Goal: Task Accomplishment & Management: Use online tool/utility

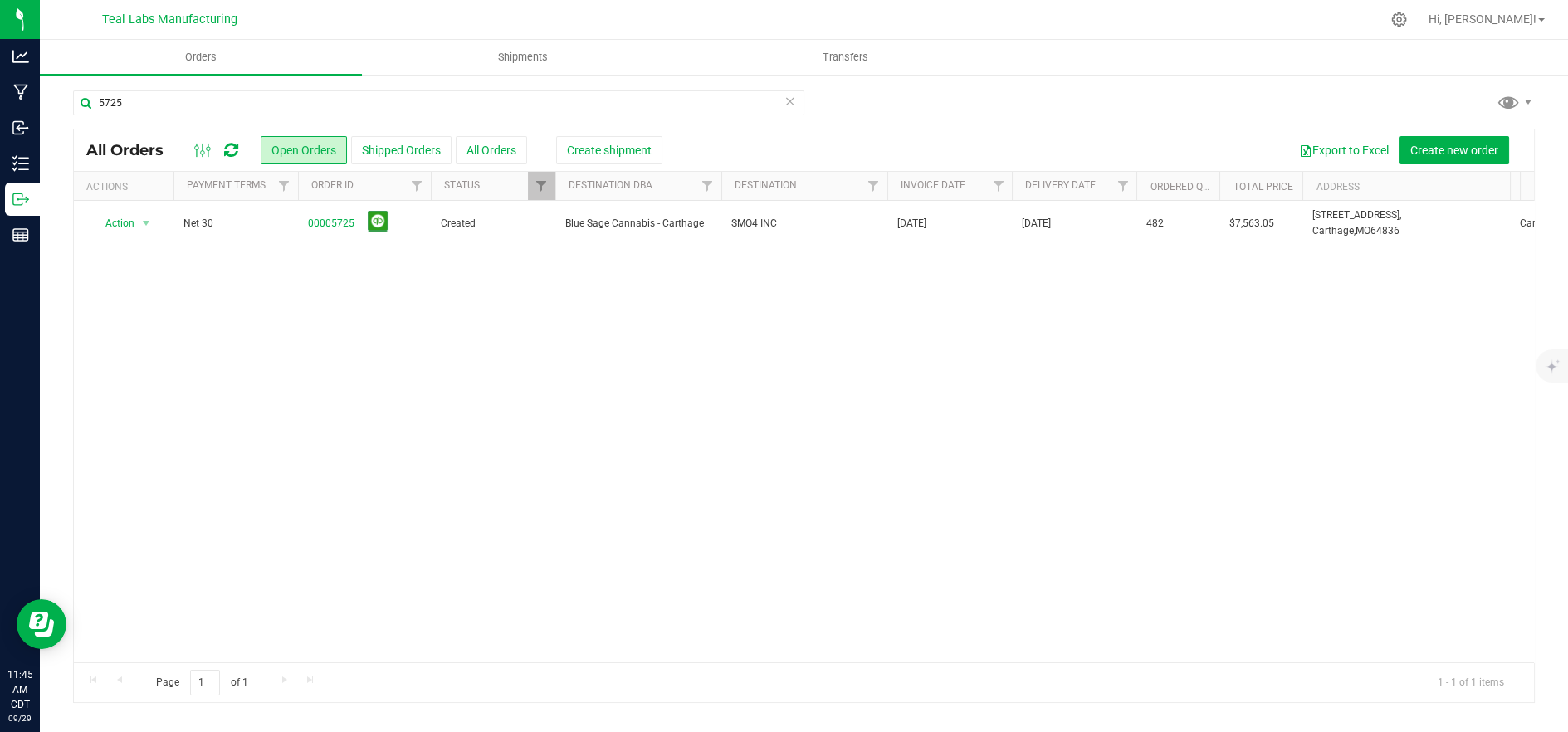
click at [1463, 386] on div "Action Action Cancel order Clone order Edit order Mark as fully paid Order audi…" at bounding box center [804, 431] width 1460 height 461
click at [380, 111] on input "5725" at bounding box center [439, 102] width 731 height 25
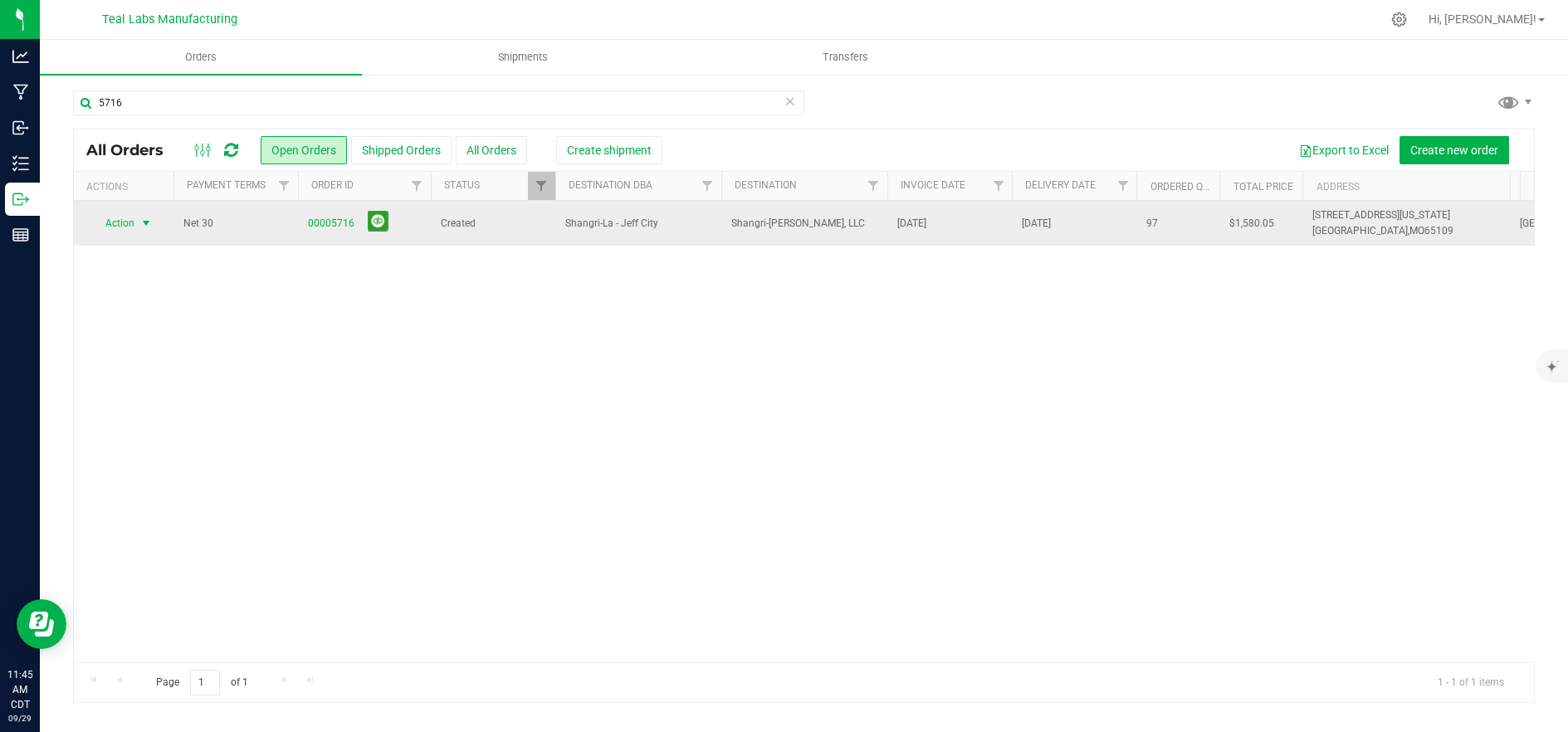
click at [127, 223] on span "Action" at bounding box center [113, 223] width 45 height 23
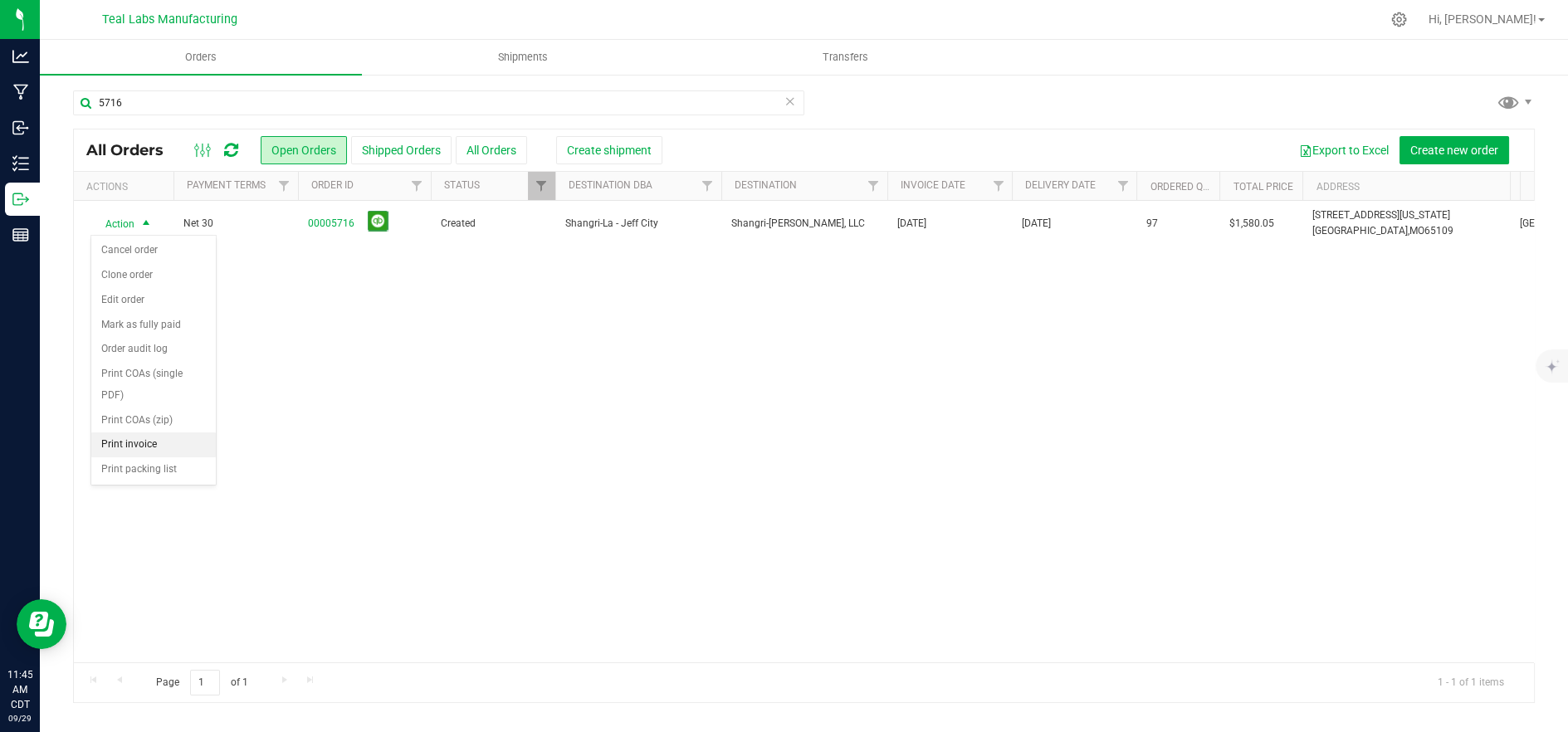
click at [142, 432] on li "Print invoice" at bounding box center [153, 444] width 125 height 25
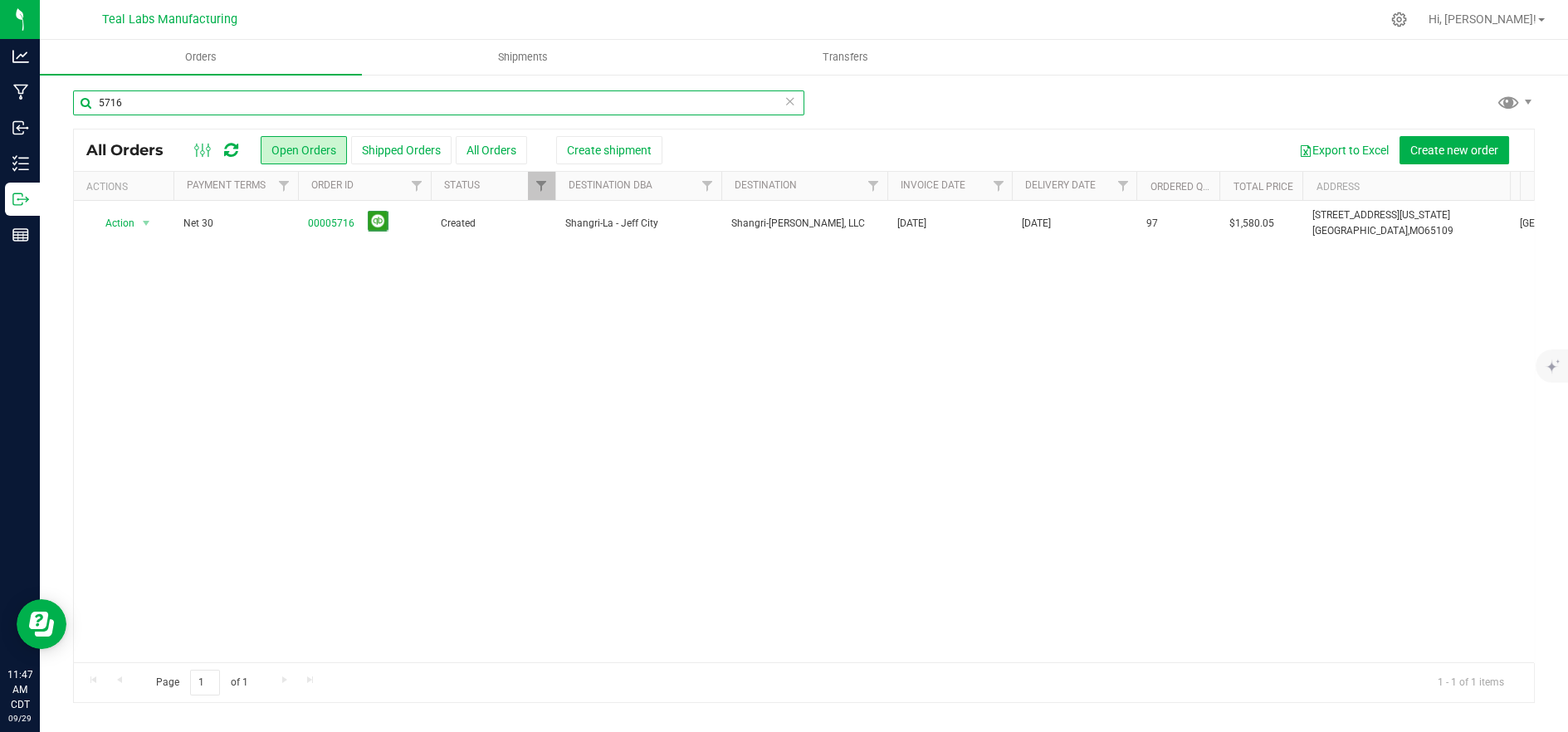
click at [347, 105] on input "5716" at bounding box center [439, 102] width 731 height 25
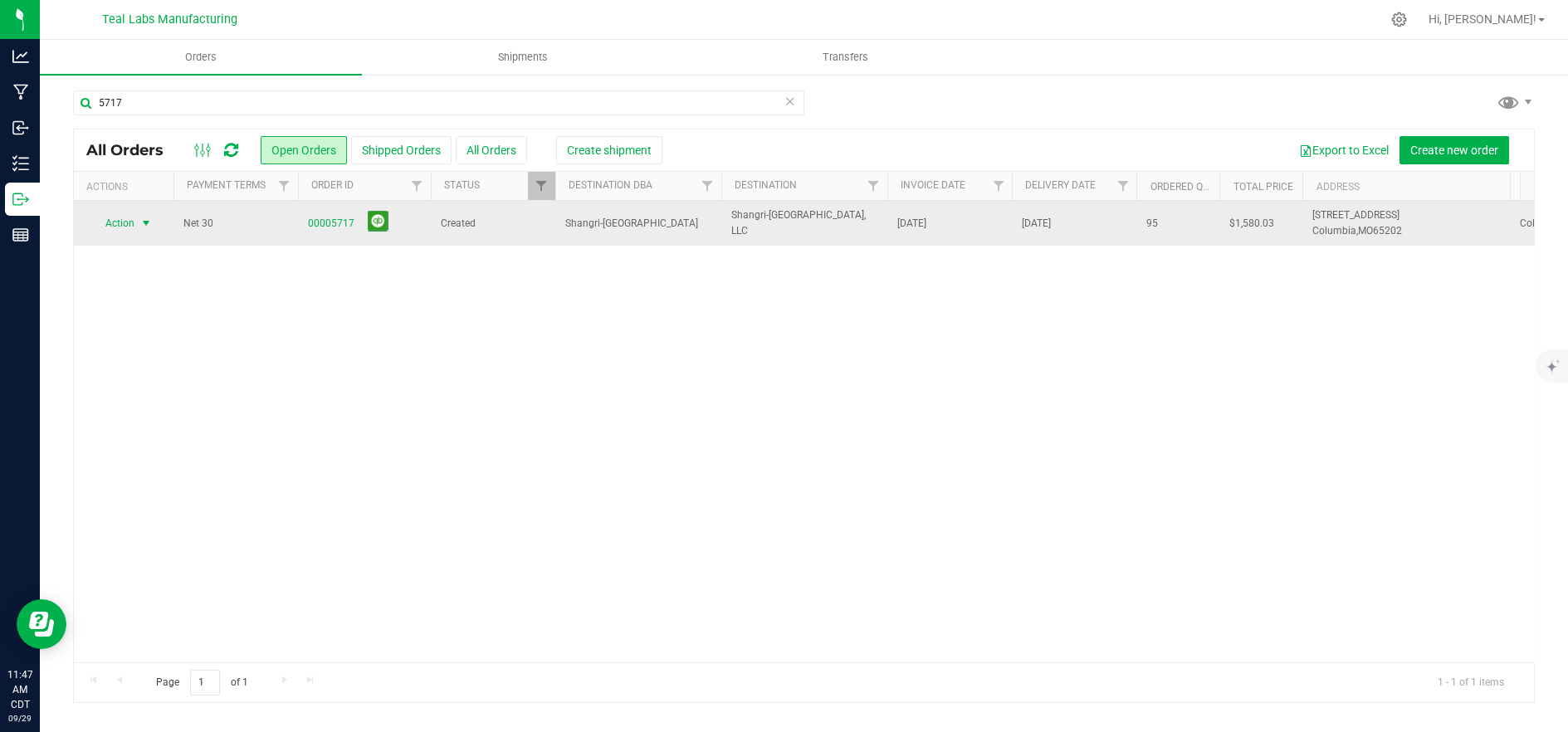
click at [131, 226] on span "Action" at bounding box center [113, 223] width 45 height 23
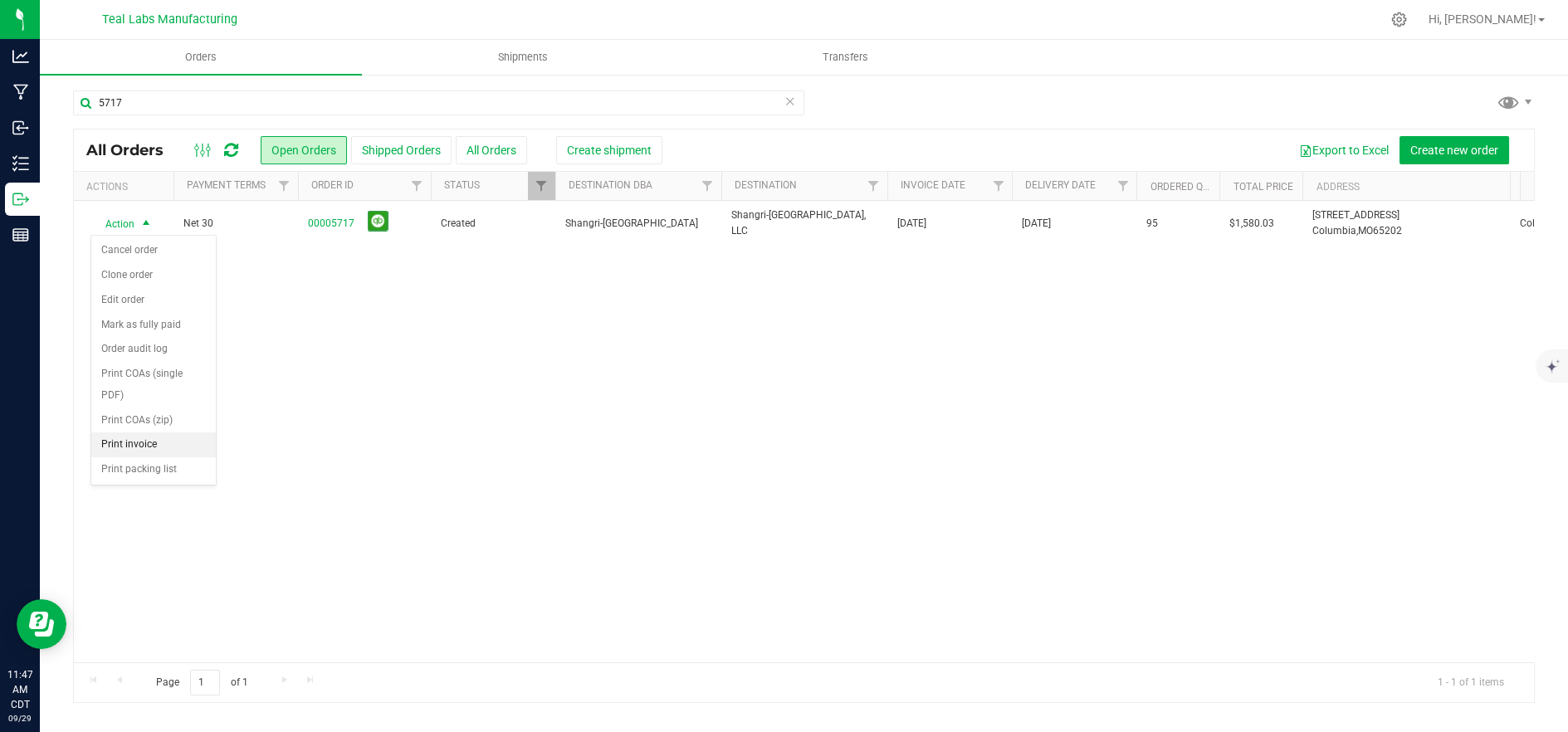
click at [151, 432] on li "Print invoice" at bounding box center [153, 444] width 125 height 25
drag, startPoint x: 1352, startPoint y: 329, endPoint x: 1159, endPoint y: 254, distance: 207.1
click at [1351, 329] on div "Action Action Cancel order Clone order Edit order Mark as fully paid Order audi…" at bounding box center [804, 431] width 1460 height 461
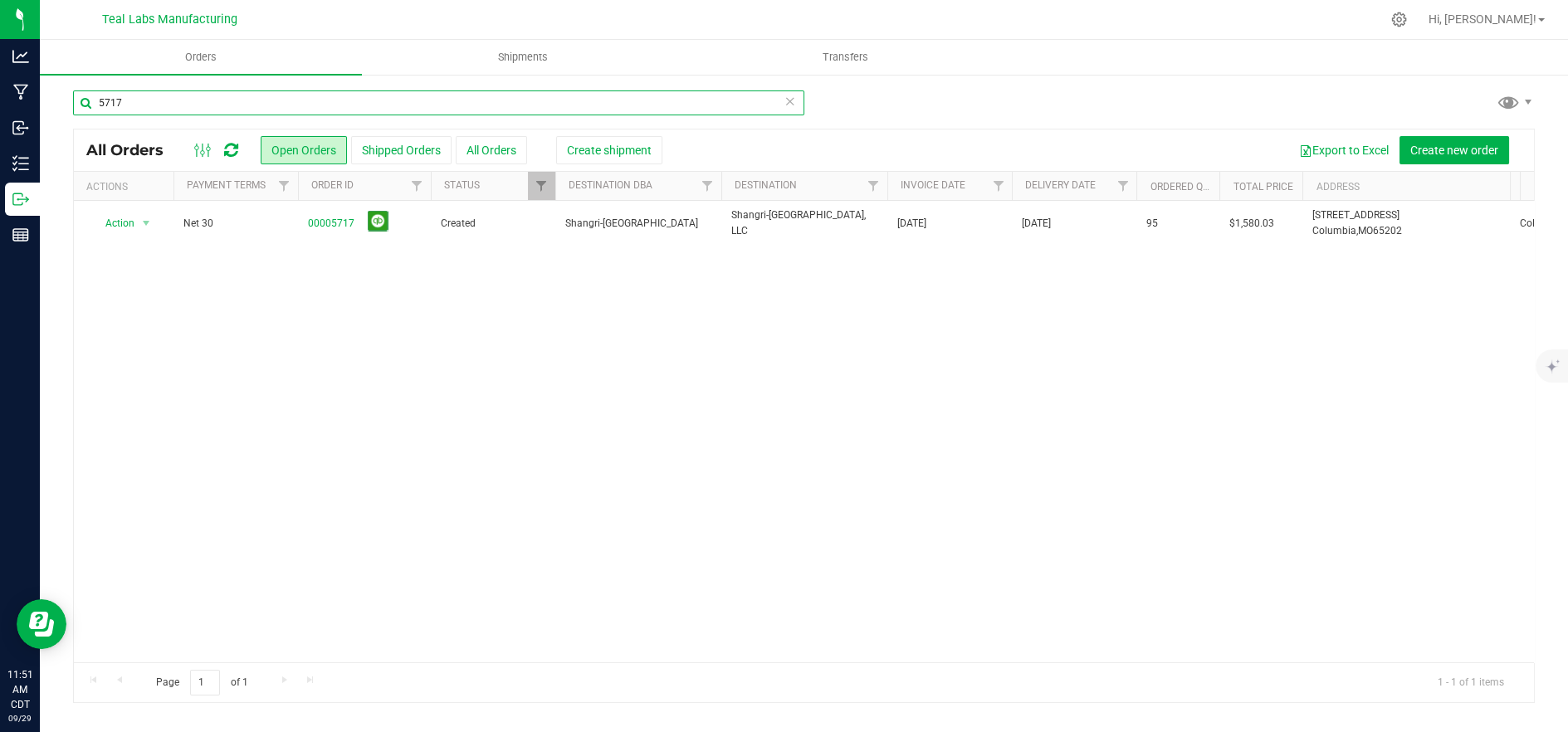
click at [567, 101] on input "5717" at bounding box center [439, 102] width 731 height 25
click at [567, 98] on input "5717" at bounding box center [439, 102] width 731 height 25
click at [566, 98] on input "5717" at bounding box center [439, 102] width 731 height 25
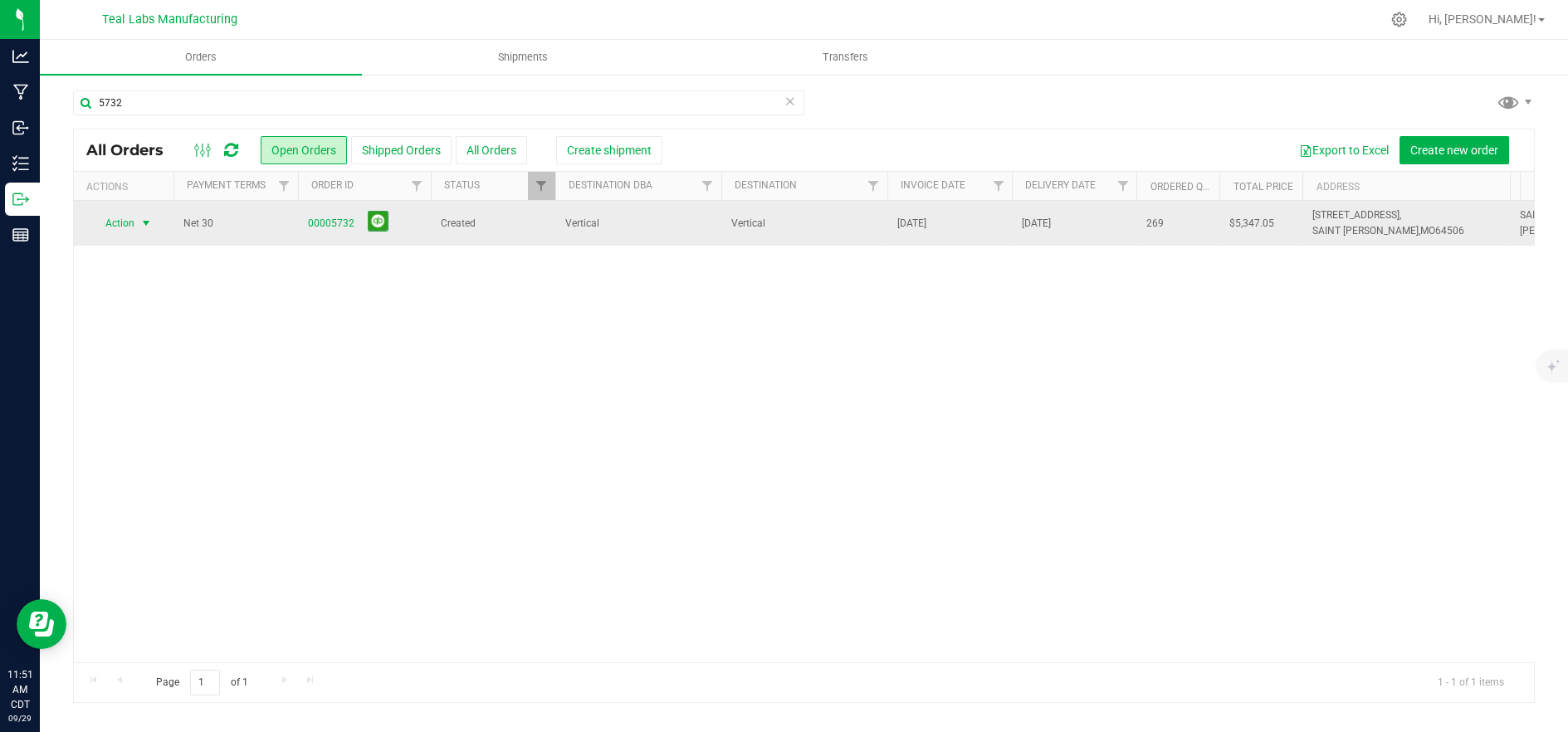
click at [105, 220] on span "Action" at bounding box center [113, 223] width 45 height 23
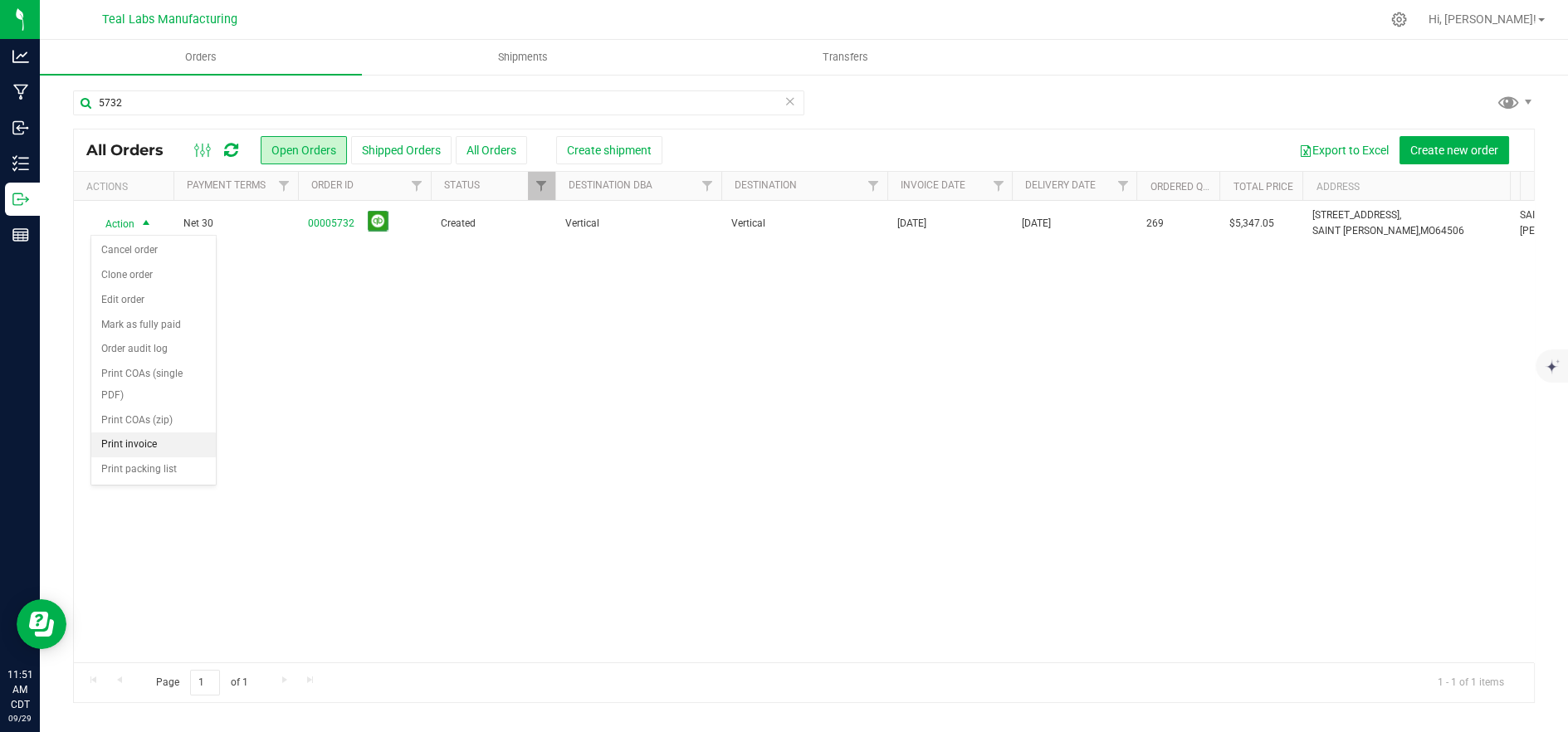
drag, startPoint x: 162, startPoint y: 424, endPoint x: 206, endPoint y: 413, distance: 45.4
click at [163, 432] on li "Print invoice" at bounding box center [153, 444] width 125 height 25
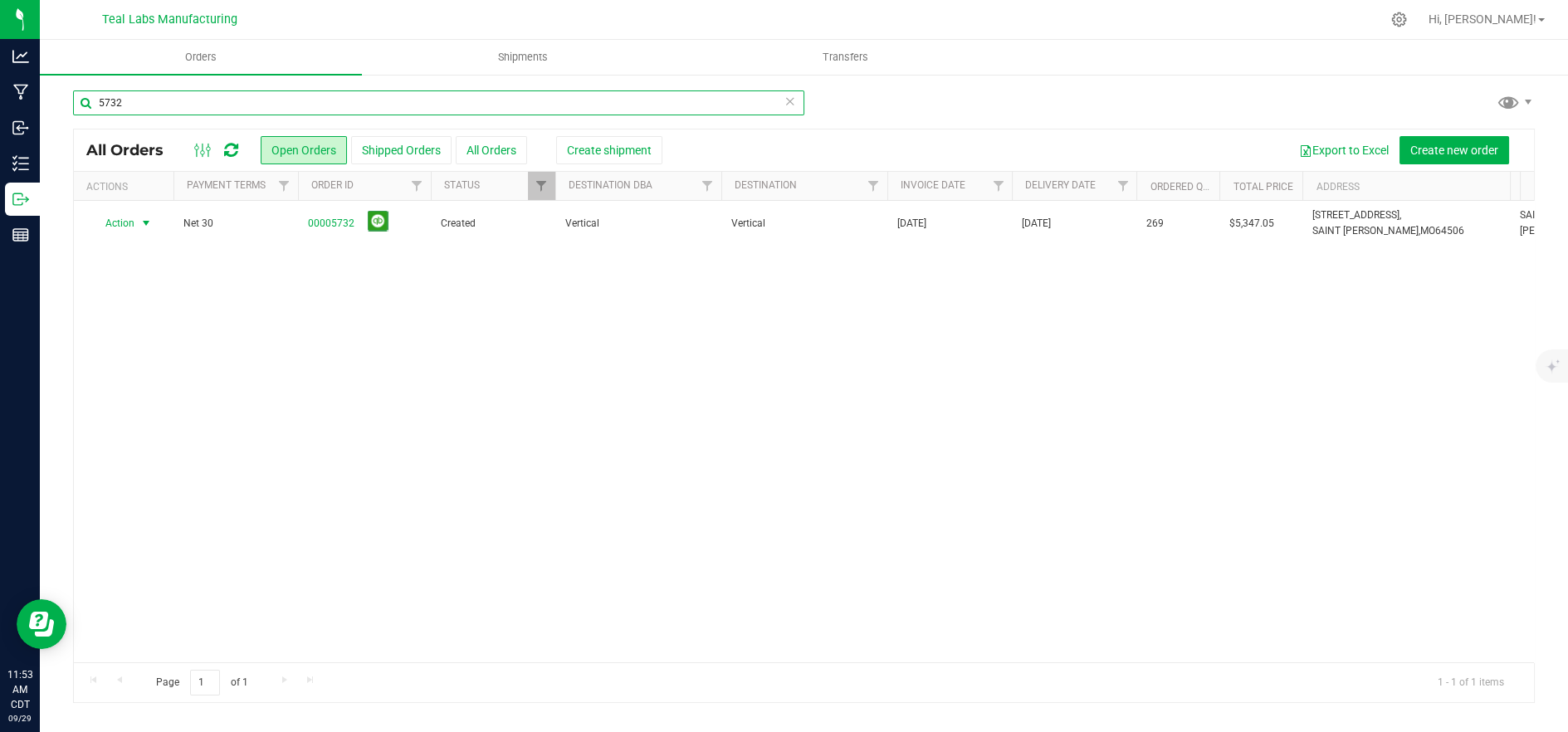
click at [465, 102] on input "5732" at bounding box center [439, 102] width 731 height 25
click at [463, 103] on input "5732" at bounding box center [439, 102] width 731 height 25
click at [462, 104] on input "5732" at bounding box center [439, 102] width 731 height 25
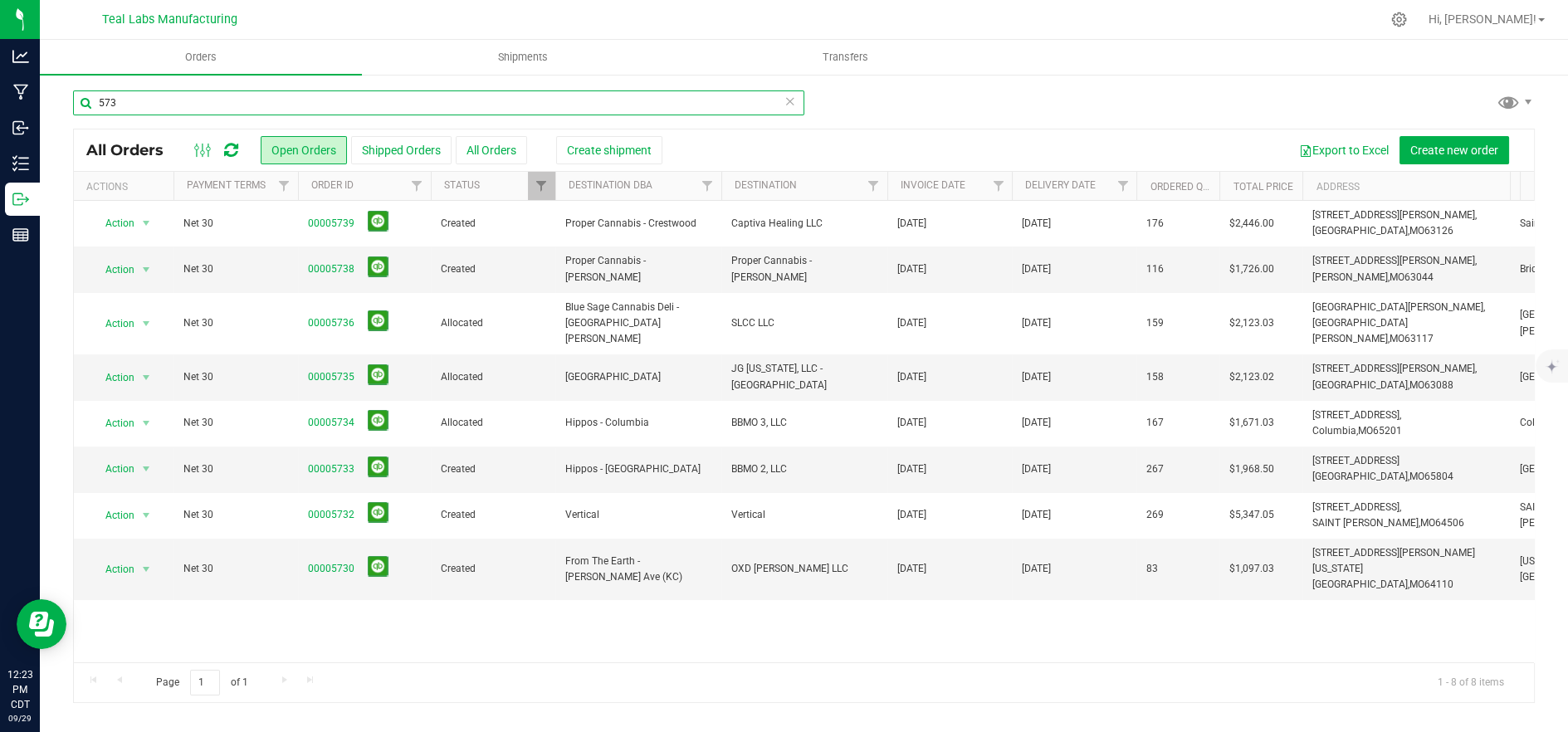
click at [419, 104] on input "573" at bounding box center [439, 102] width 731 height 25
type input "5"
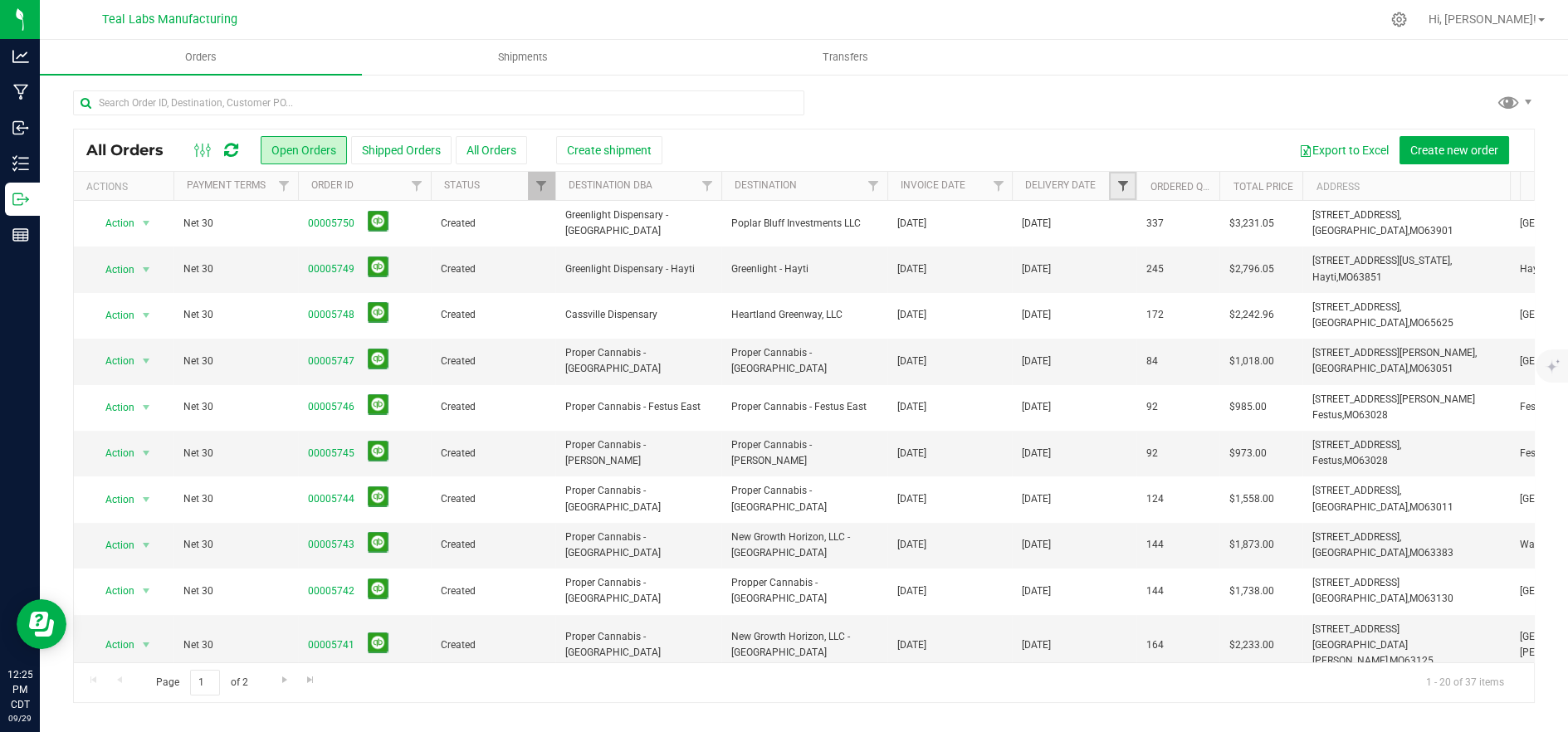
click at [1130, 181] on link "Filter" at bounding box center [1123, 186] width 27 height 28
click at [1283, 293] on span "select" at bounding box center [1277, 286] width 24 height 23
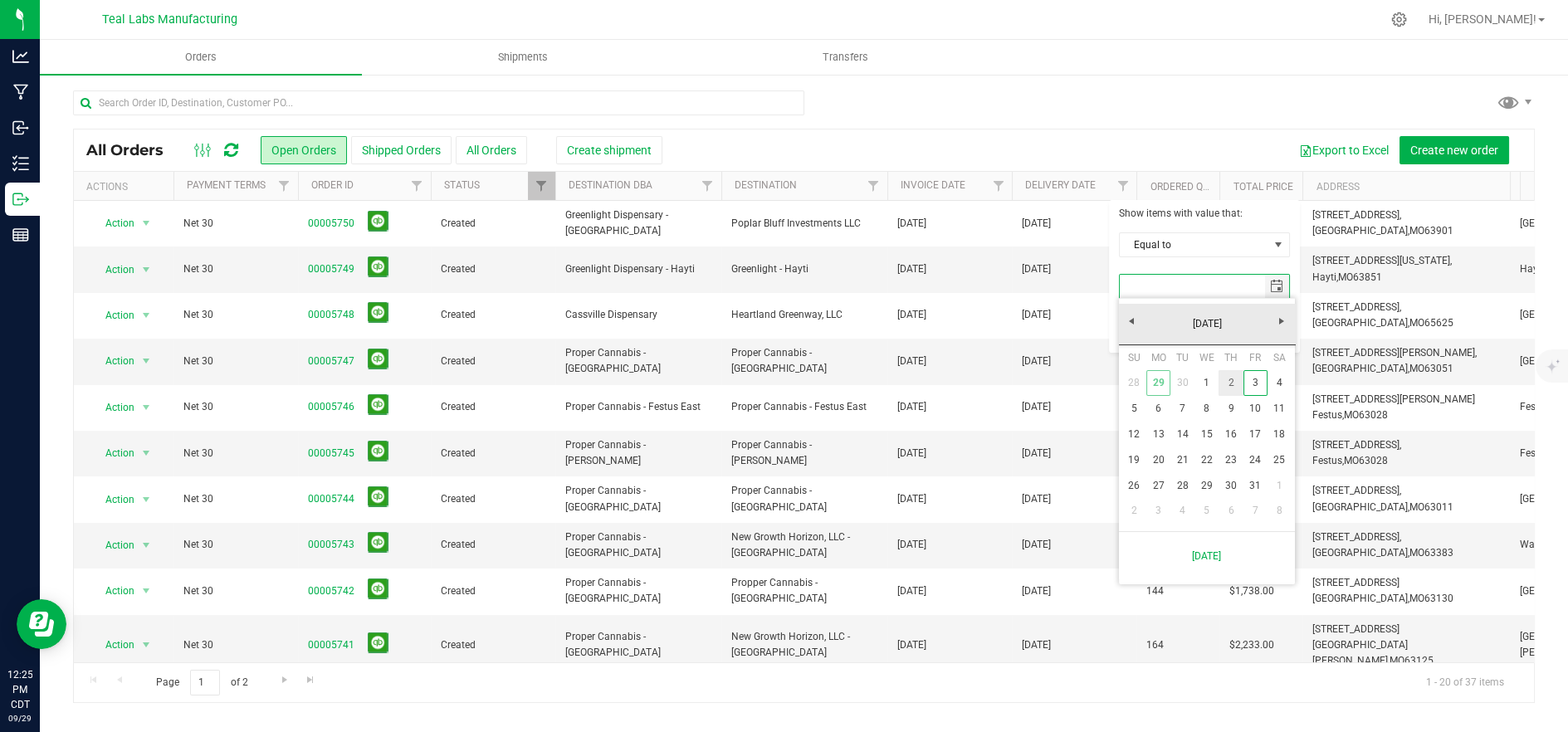
click at [1229, 391] on link "2" at bounding box center [1230, 382] width 24 height 25
type input "[DATE]"
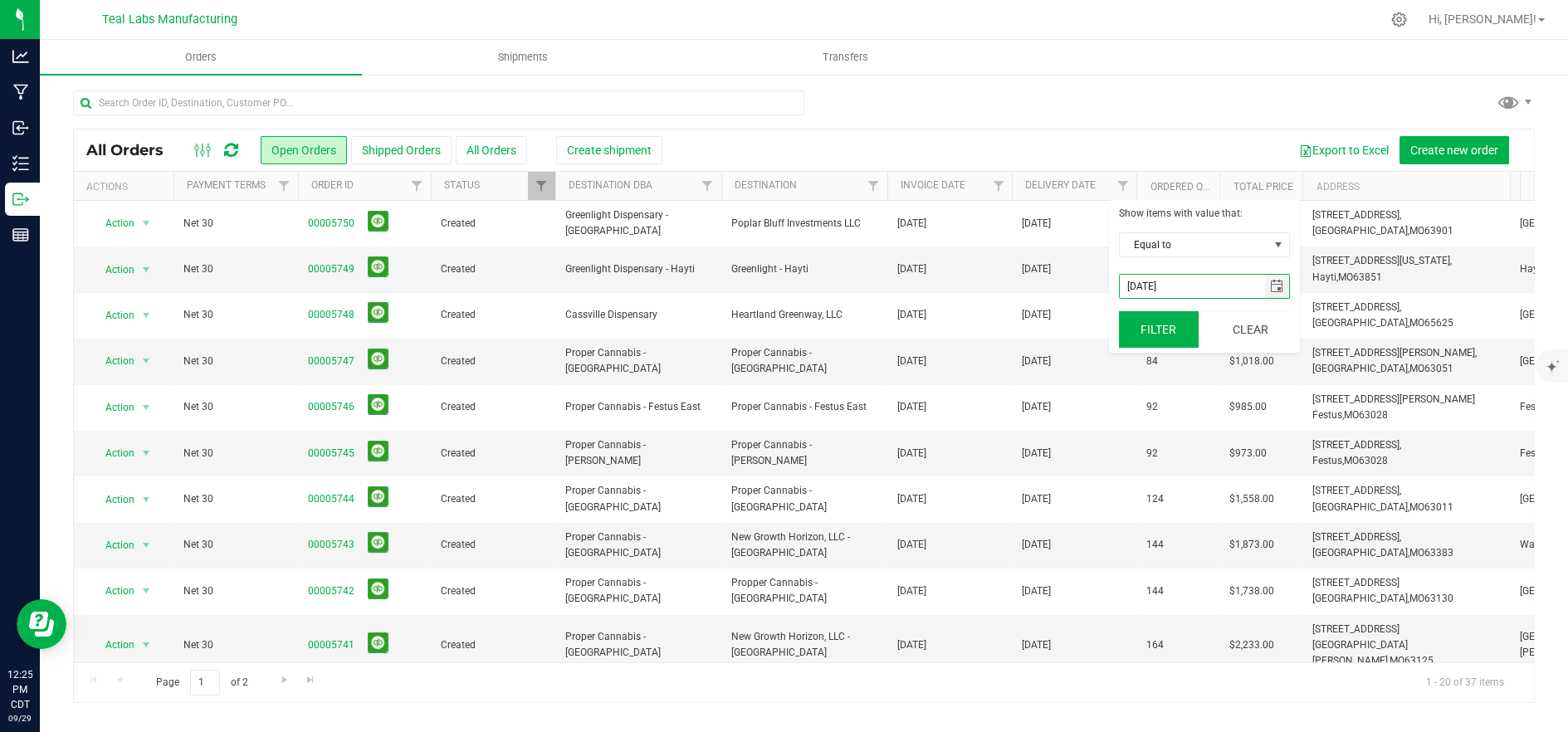
click at [1165, 335] on button "Filter" at bounding box center [1158, 329] width 80 height 37
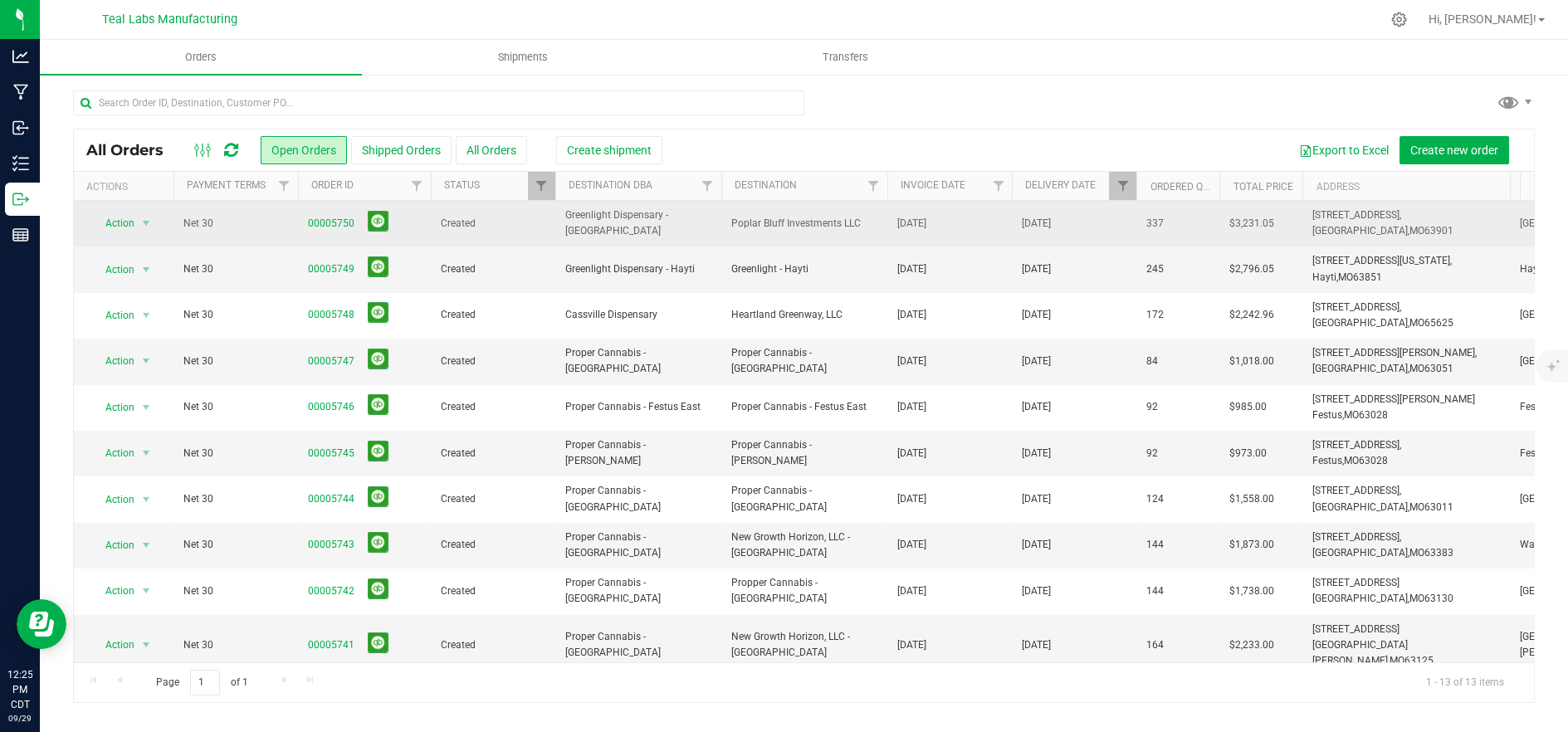
click at [668, 229] on span "Greenlight Dispensary - [GEOGRAPHIC_DATA]" at bounding box center [639, 223] width 146 height 32
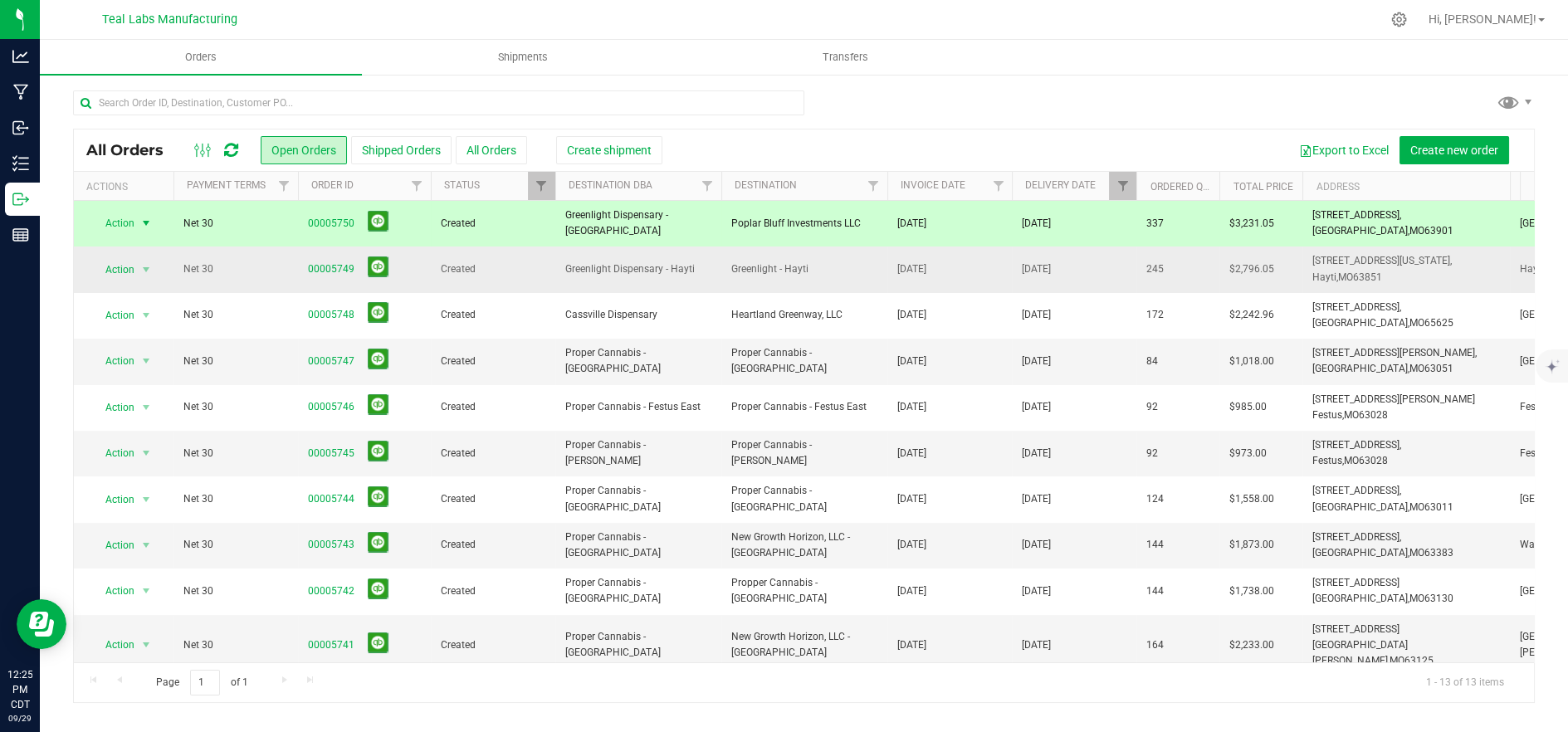
click at [676, 266] on span "Greenlight Dispensary - Hayti" at bounding box center [639, 269] width 146 height 16
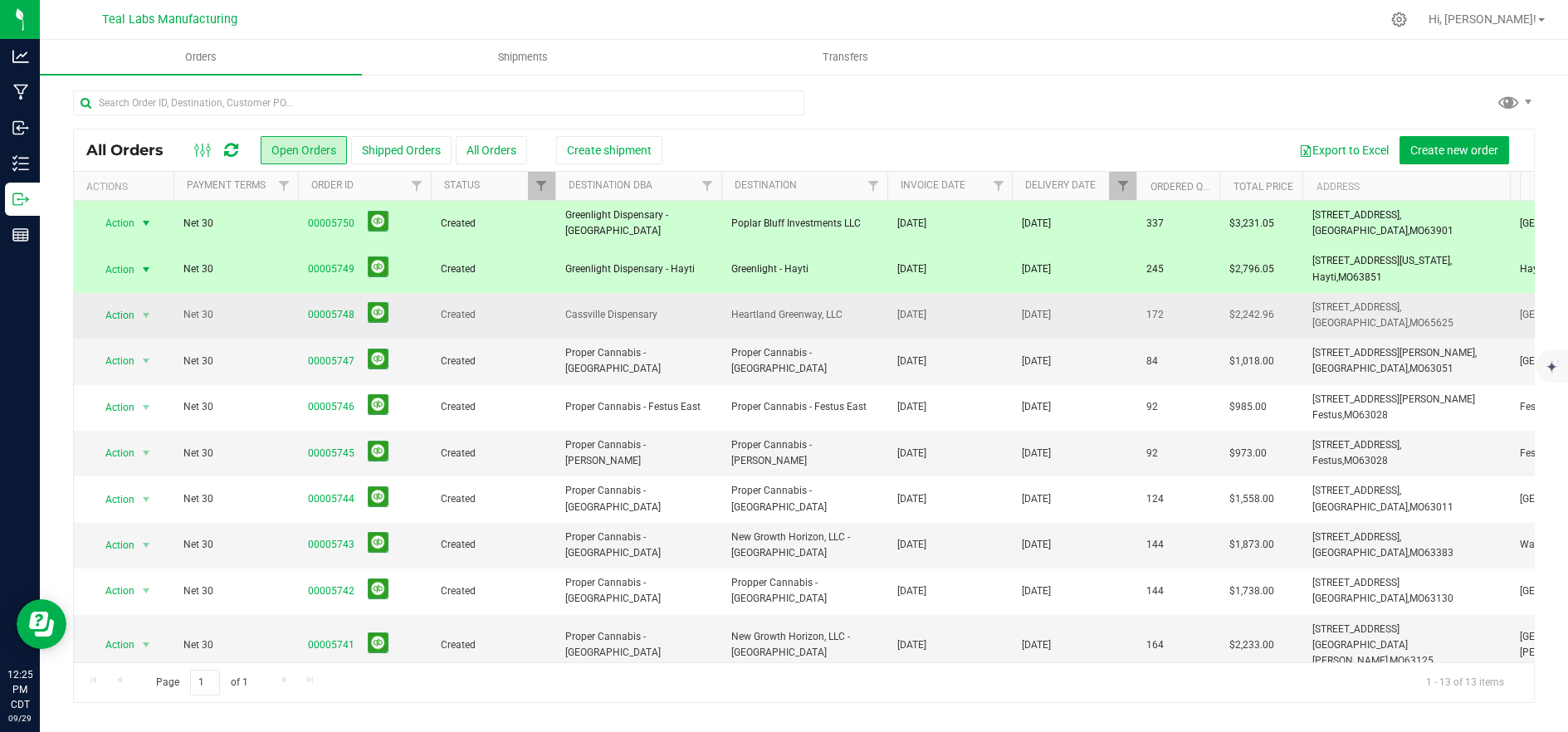
click at [683, 311] on span "Cassville Dispensary" at bounding box center [639, 315] width 146 height 16
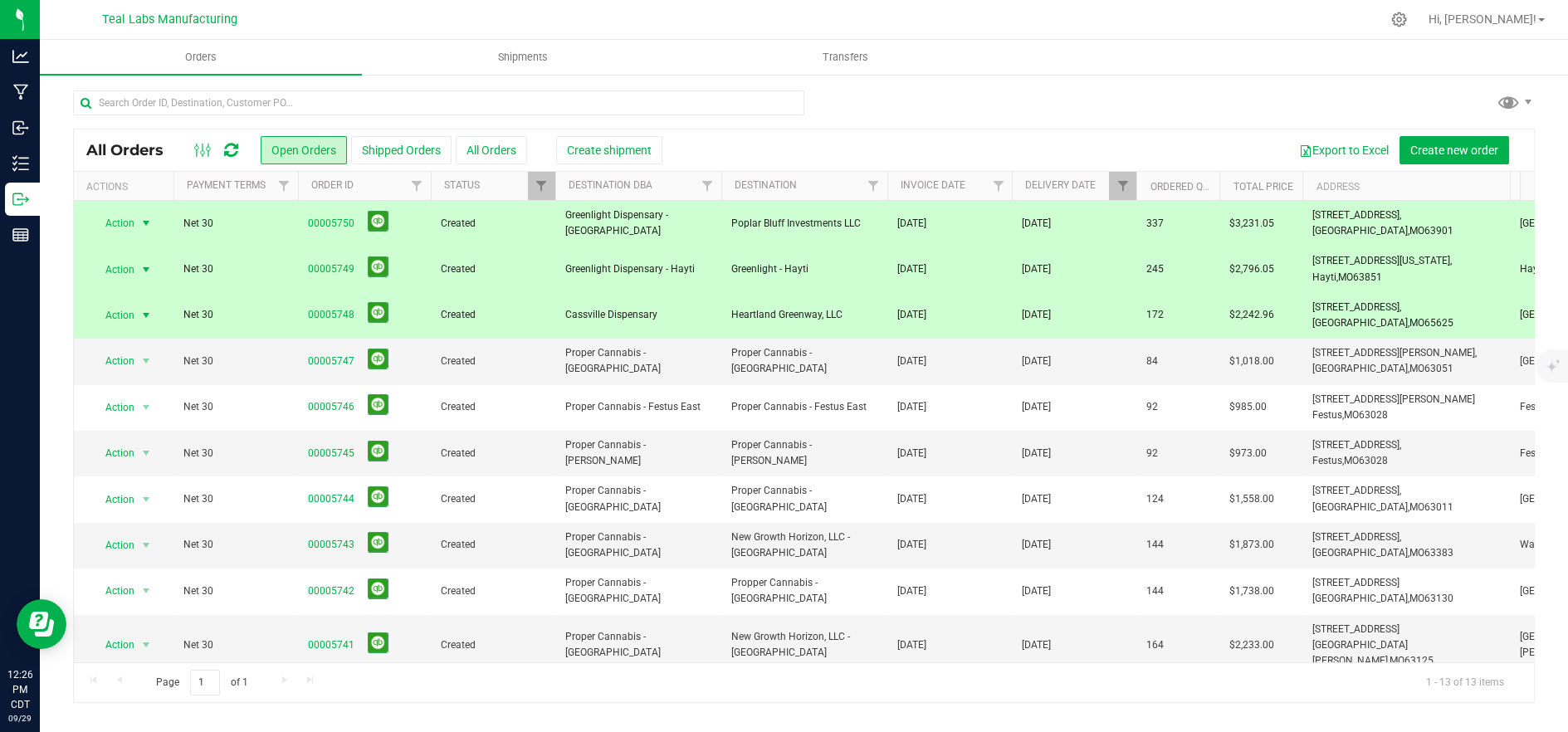
click at [677, 317] on span "Cassville Dispensary" at bounding box center [639, 315] width 146 height 16
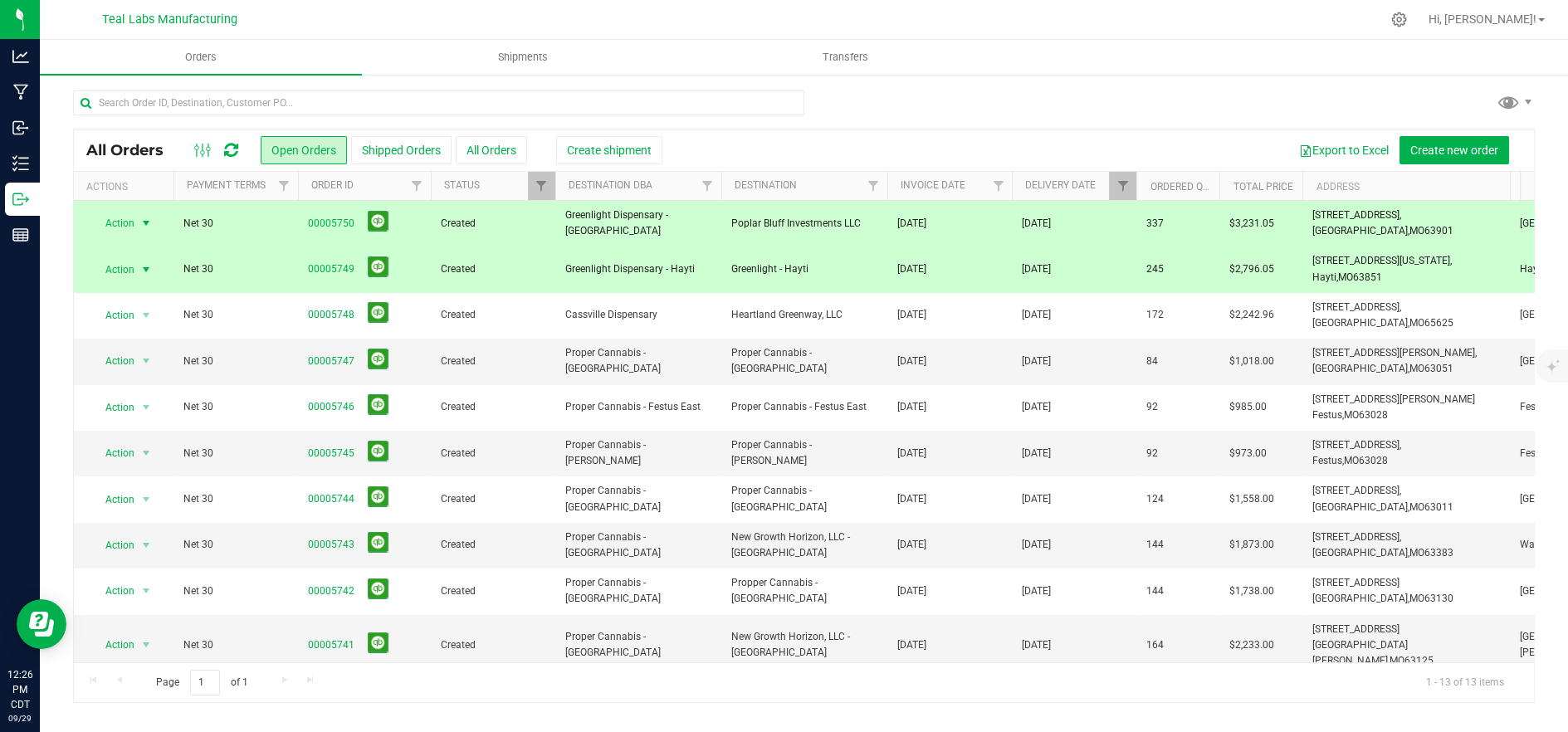
drag, startPoint x: 683, startPoint y: 261, endPoint x: 688, endPoint y: 214, distance: 47.3
click at [684, 261] on span "Greenlight Dispensary - Hayti" at bounding box center [639, 269] width 146 height 16
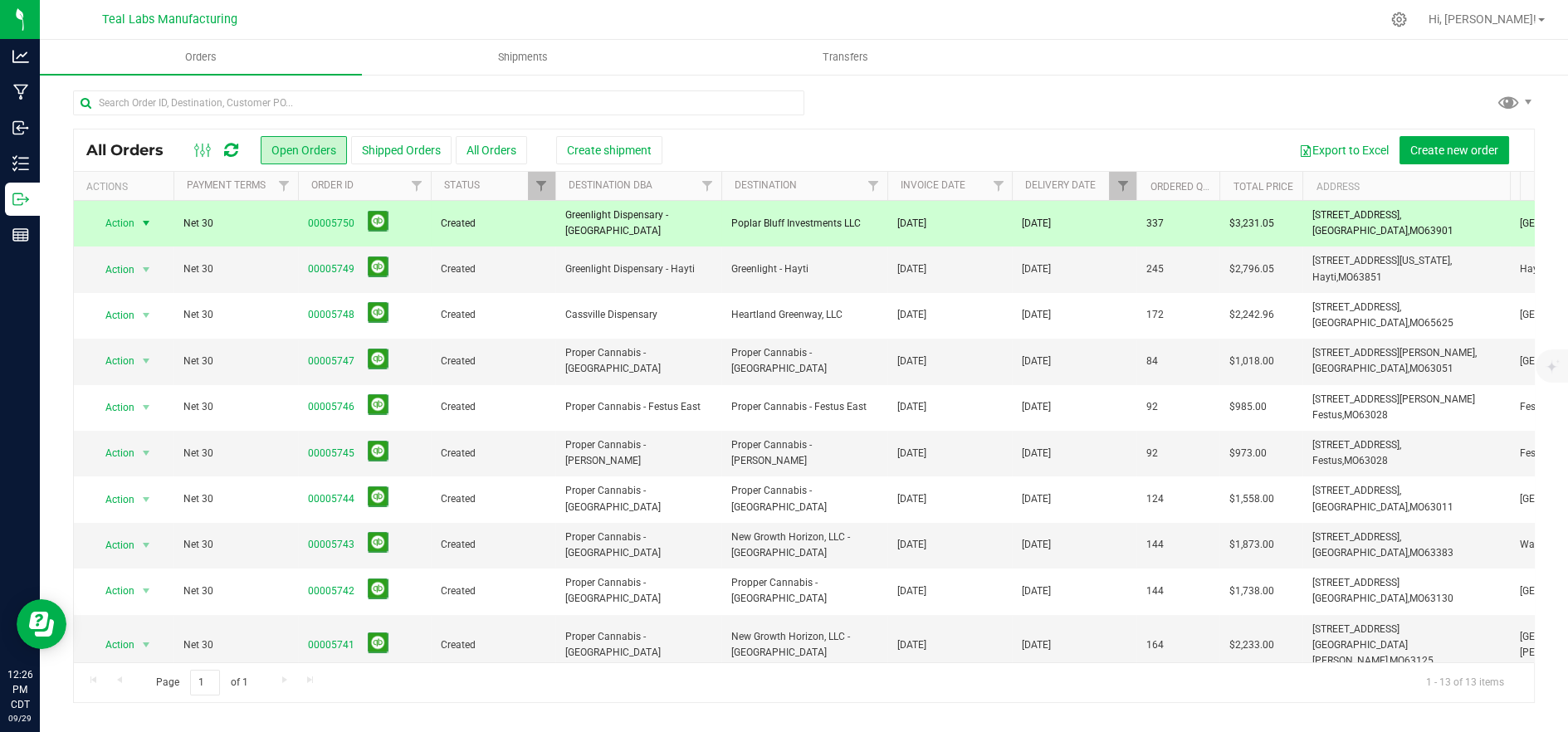
click at [688, 211] on span "Greenlight Dispensary - [GEOGRAPHIC_DATA]" at bounding box center [639, 223] width 146 height 32
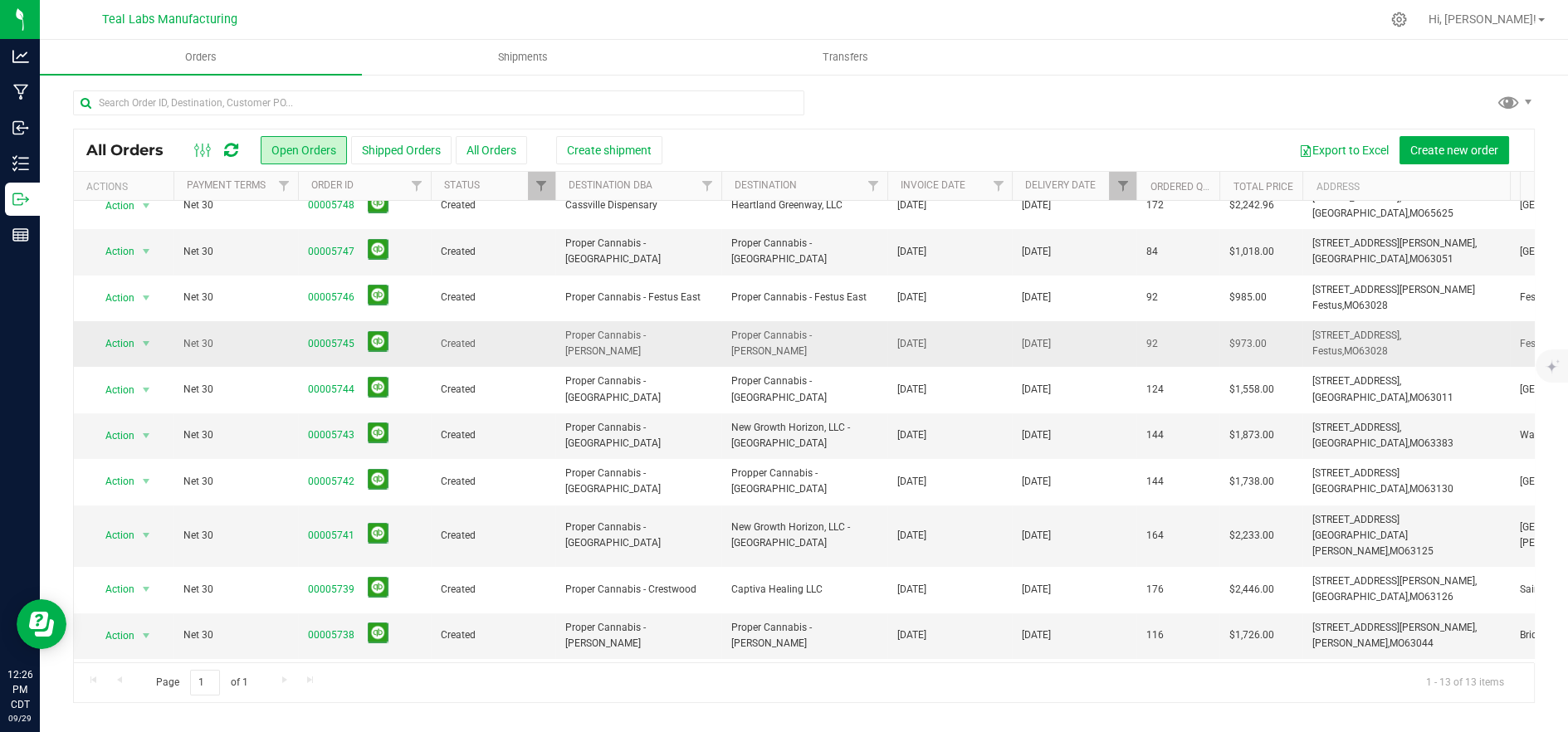
scroll to position [148, 0]
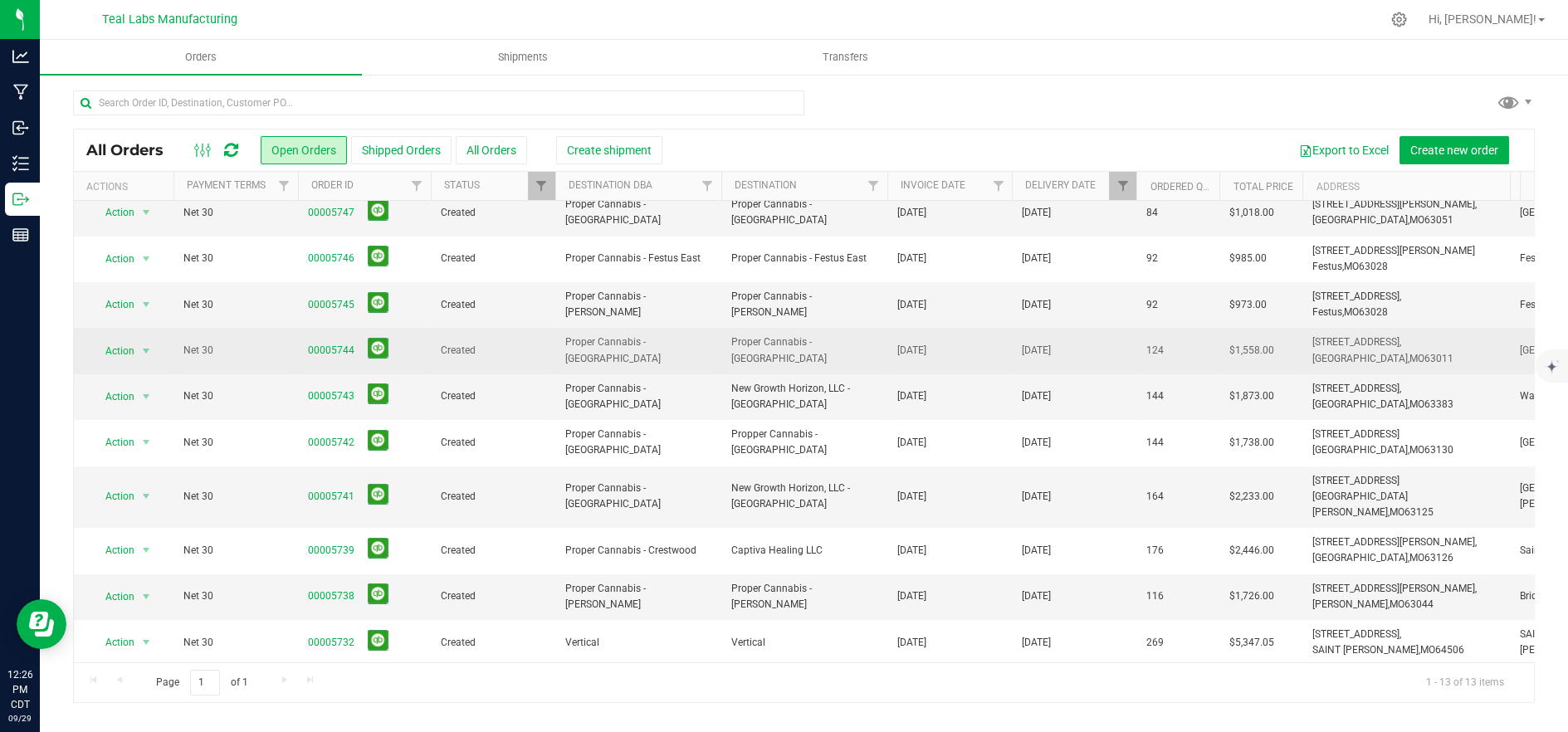
click at [687, 342] on span "Proper Cannabis - [GEOGRAPHIC_DATA]" at bounding box center [639, 351] width 146 height 32
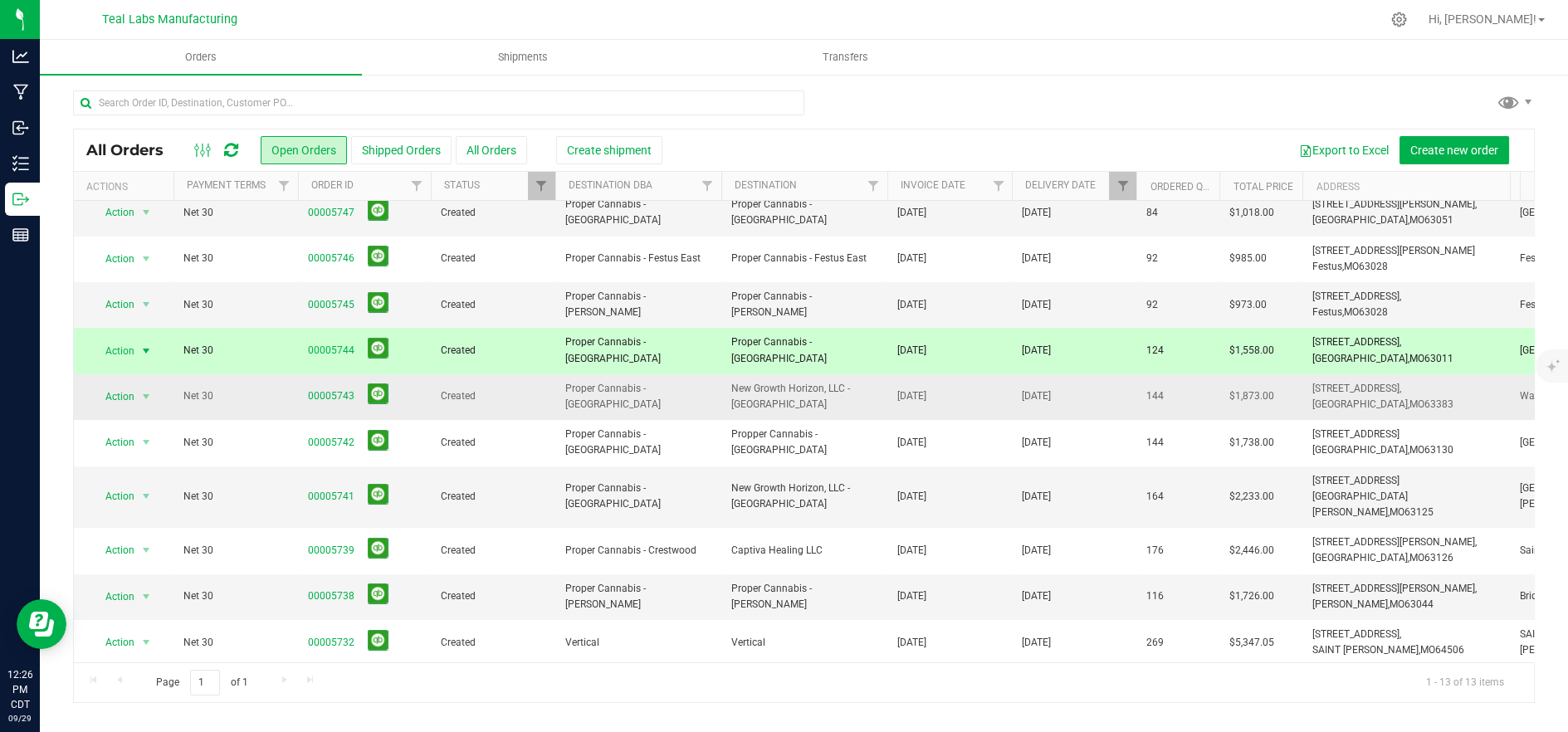
click at [680, 394] on span "Proper Cannabis - [GEOGRAPHIC_DATA]" at bounding box center [639, 396] width 146 height 32
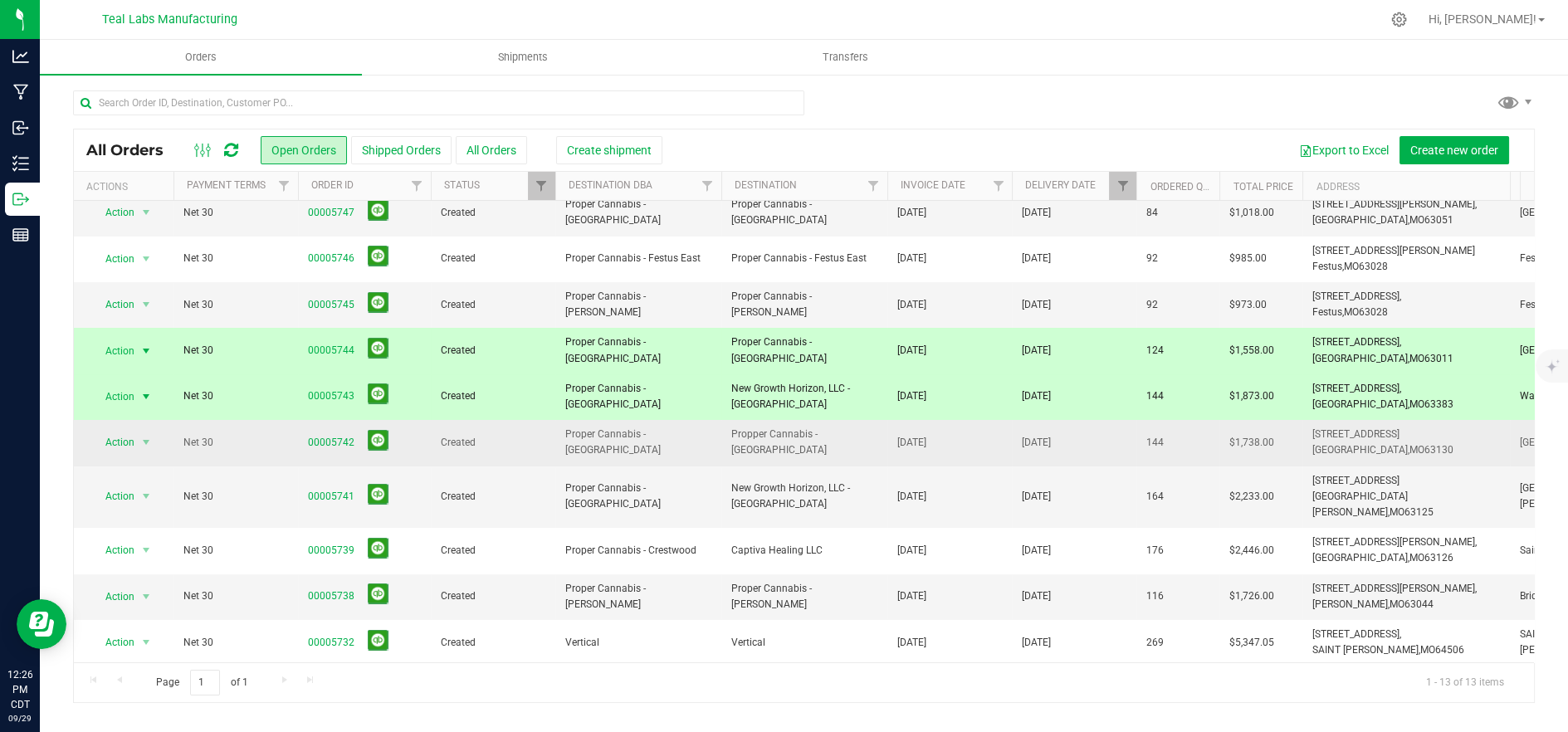
click at [666, 434] on span "Proper Cannabis - [GEOGRAPHIC_DATA]" at bounding box center [639, 442] width 146 height 32
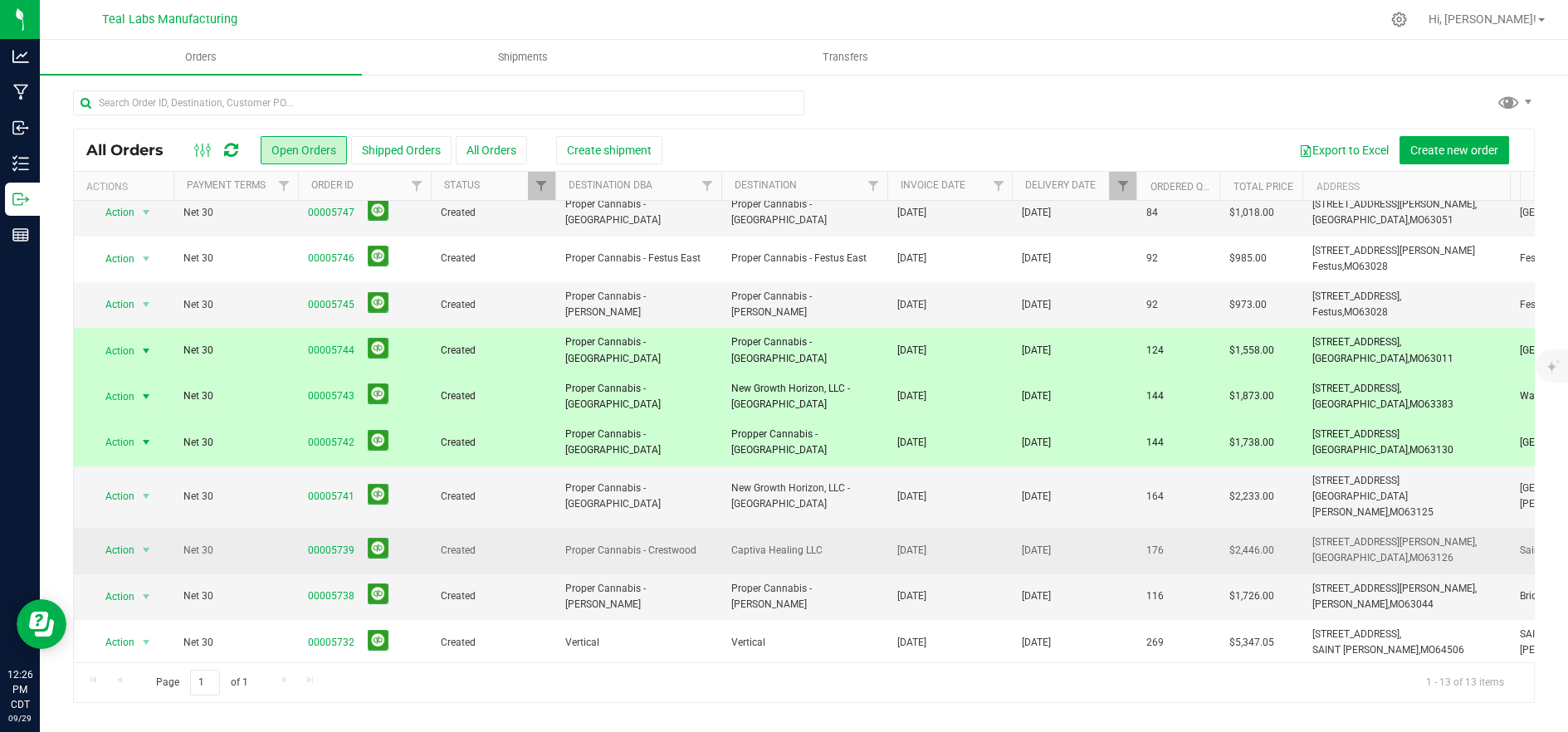
drag, startPoint x: 675, startPoint y: 488, endPoint x: 679, endPoint y: 530, distance: 42.2
click at [676, 490] on span "Proper Cannabis - [GEOGRAPHIC_DATA]" at bounding box center [639, 496] width 146 height 32
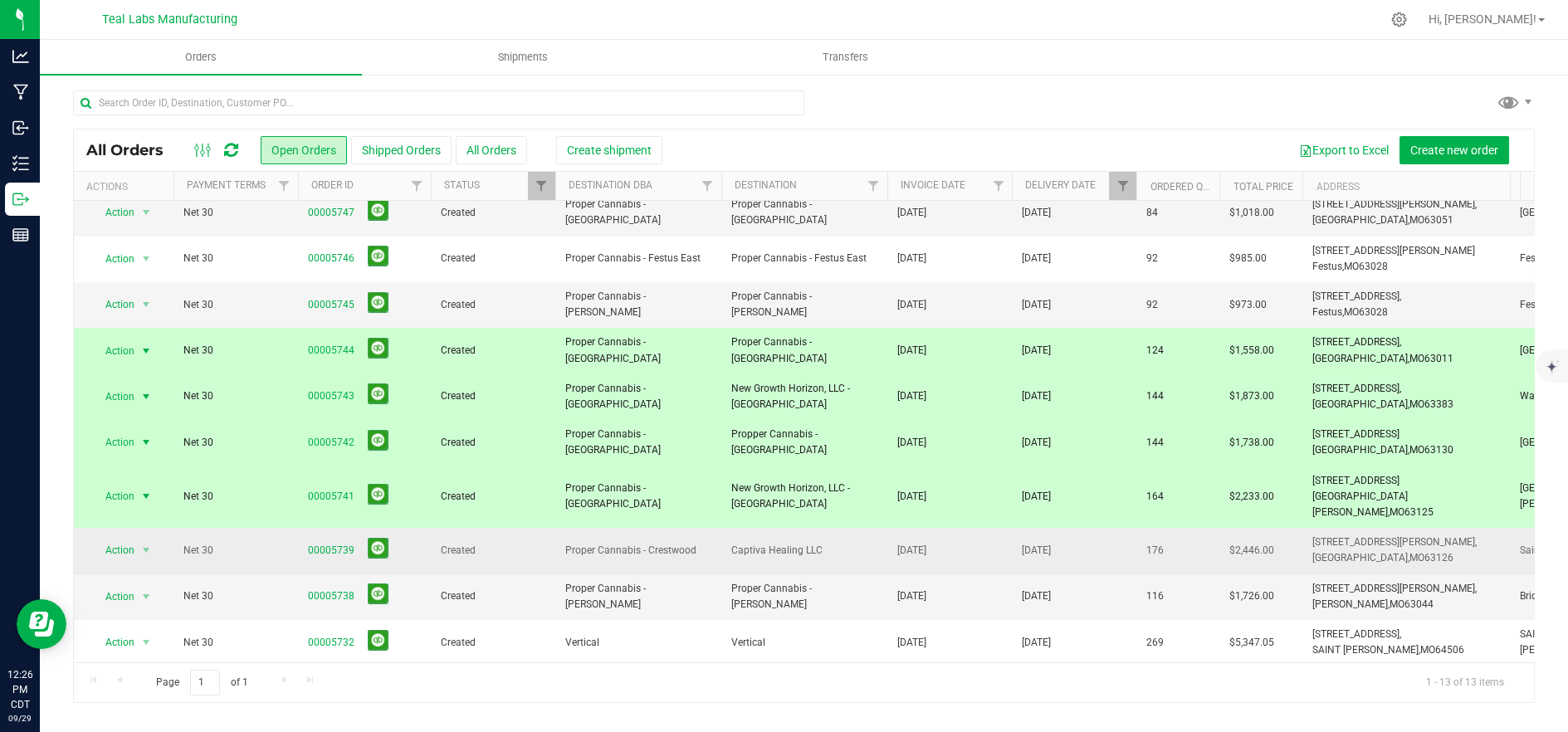
click at [680, 543] on span "Proper Cannabis - Crestwood" at bounding box center [639, 550] width 146 height 16
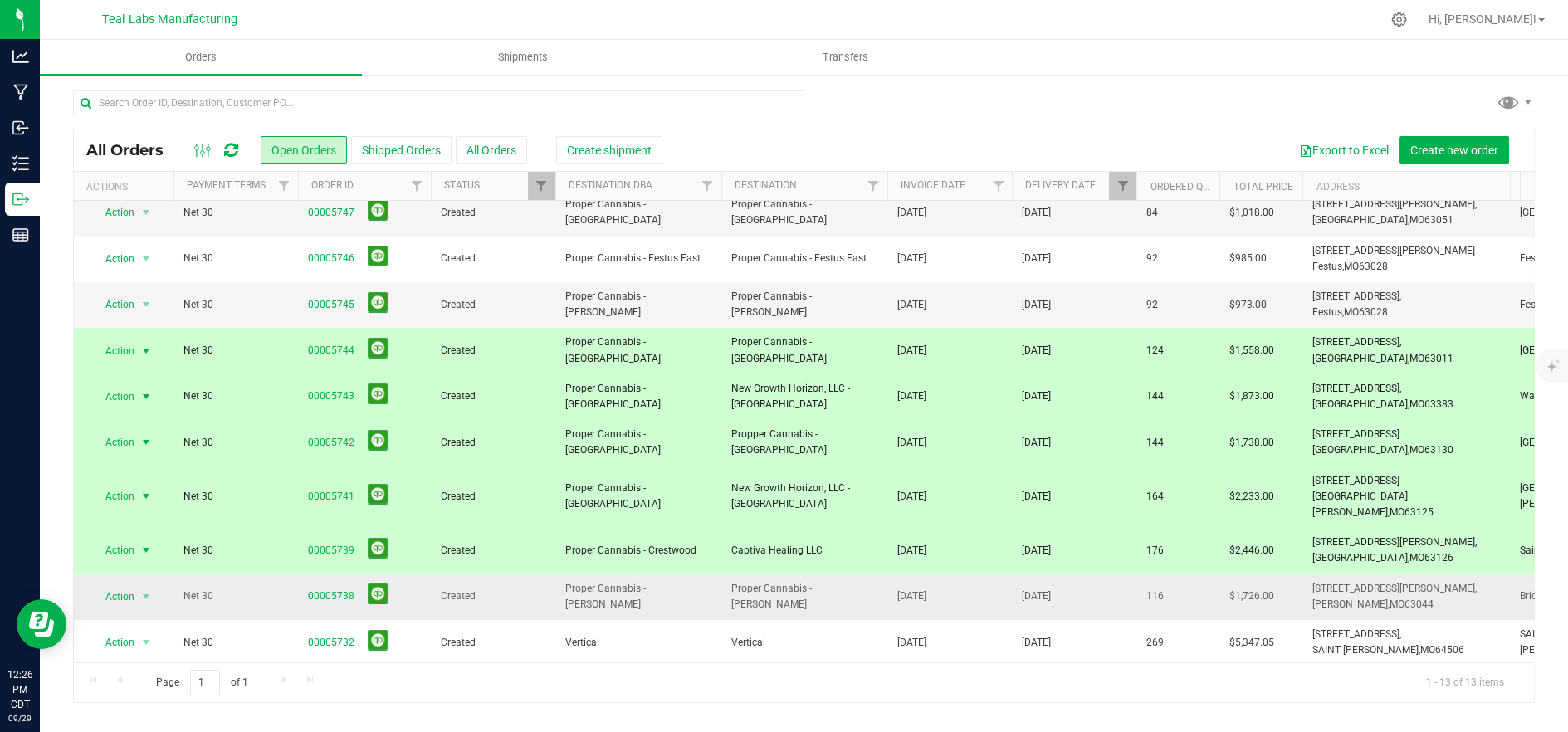
click at [683, 581] on span "Proper Cannabis - [PERSON_NAME]" at bounding box center [639, 597] width 146 height 32
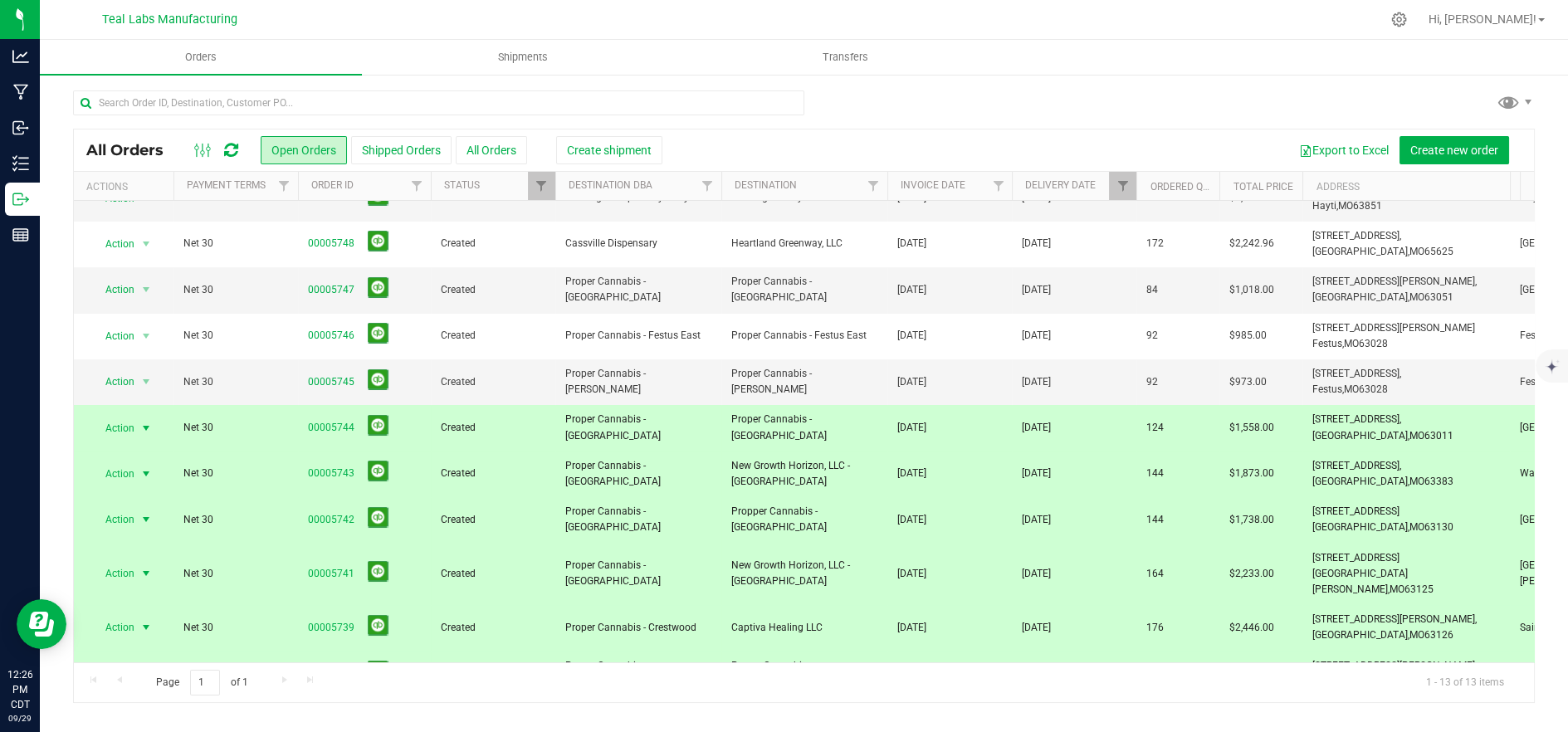
scroll to position [0, 0]
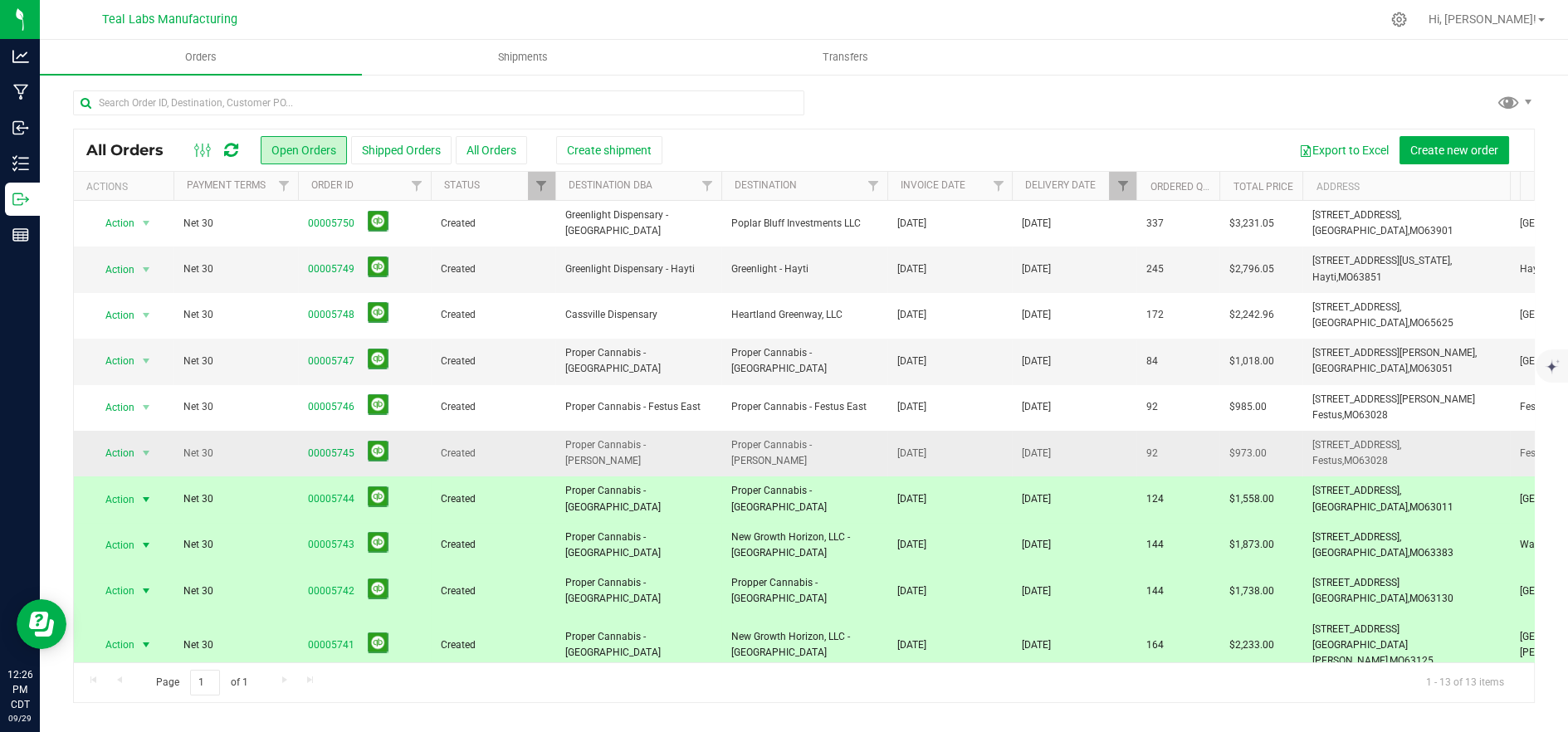
click at [671, 452] on span "Proper Cannabis - [PERSON_NAME]" at bounding box center [639, 453] width 146 height 32
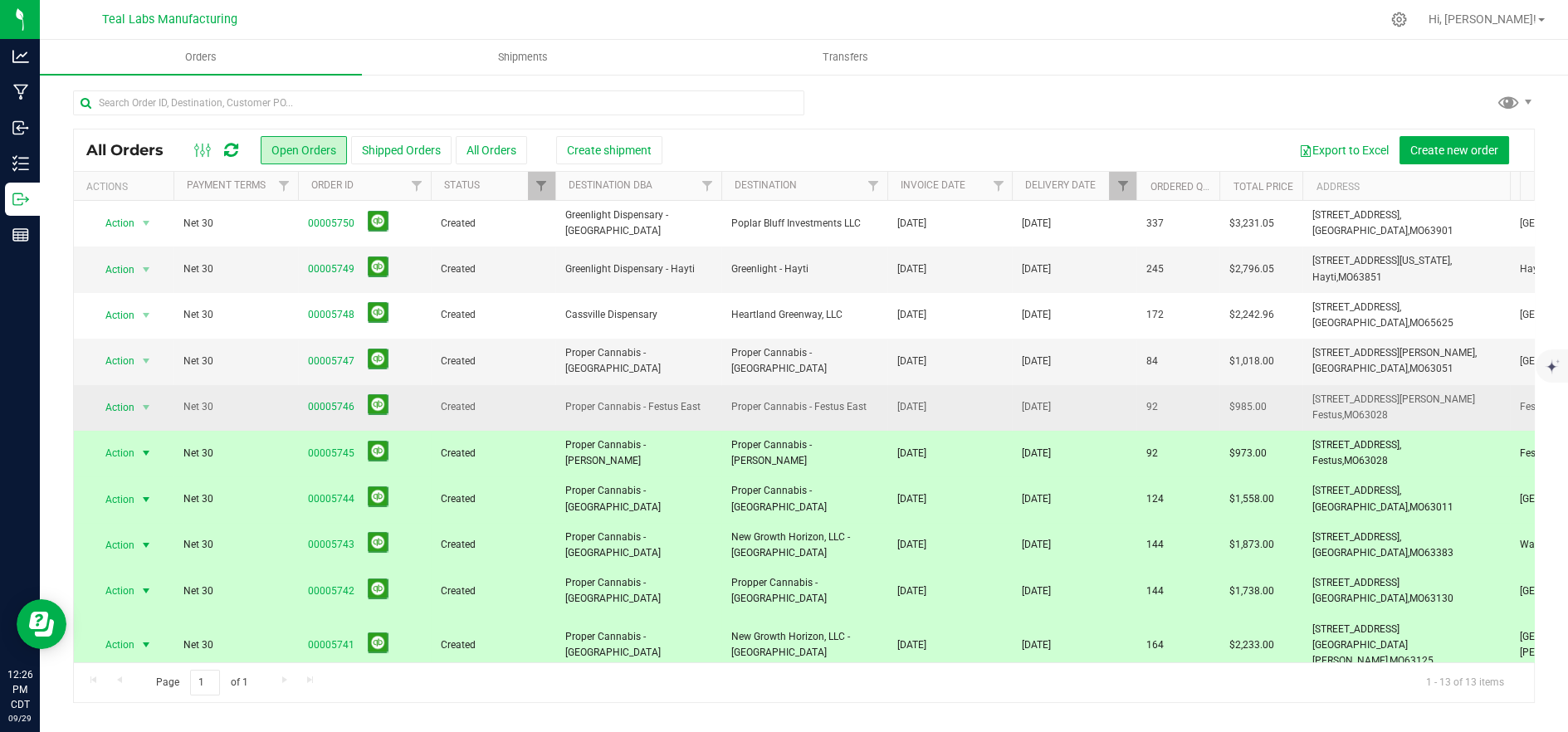
click at [678, 406] on span "Proper Cannabis - Festus East" at bounding box center [639, 407] width 146 height 16
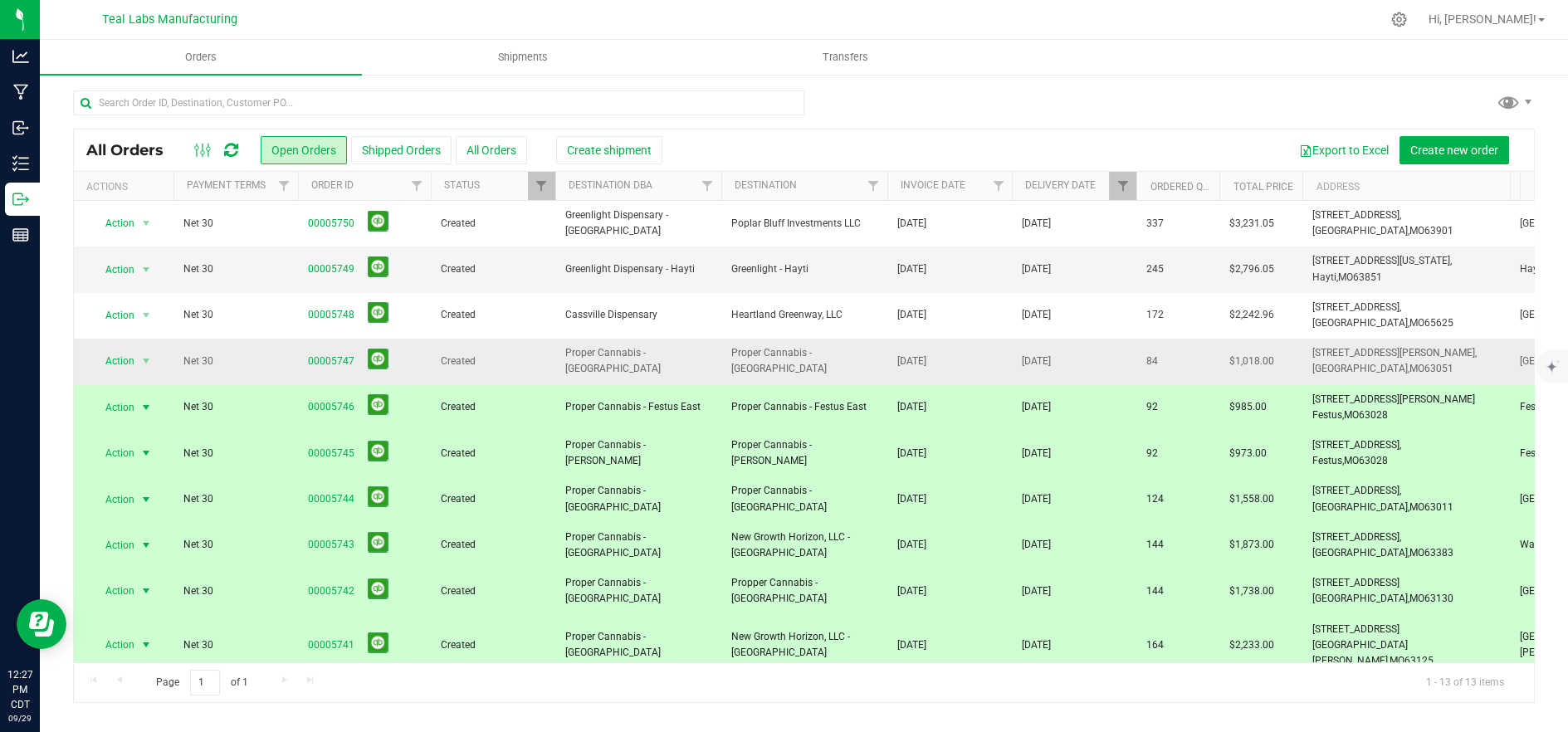
click at [669, 380] on td "Proper Cannabis - [GEOGRAPHIC_DATA]" at bounding box center [638, 361] width 166 height 46
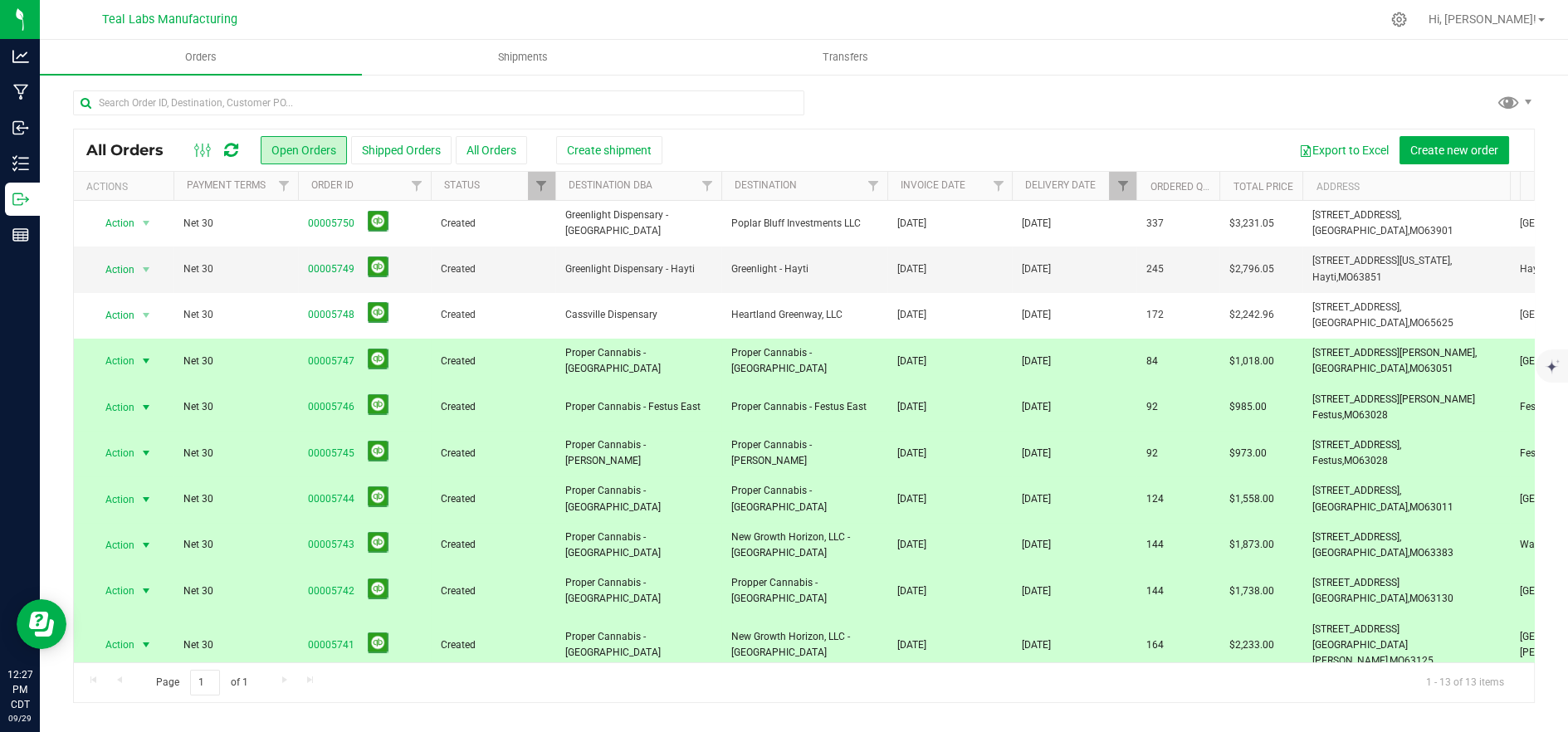
click at [711, 363] on span "Proper Cannabis - [GEOGRAPHIC_DATA]" at bounding box center [639, 361] width 146 height 32
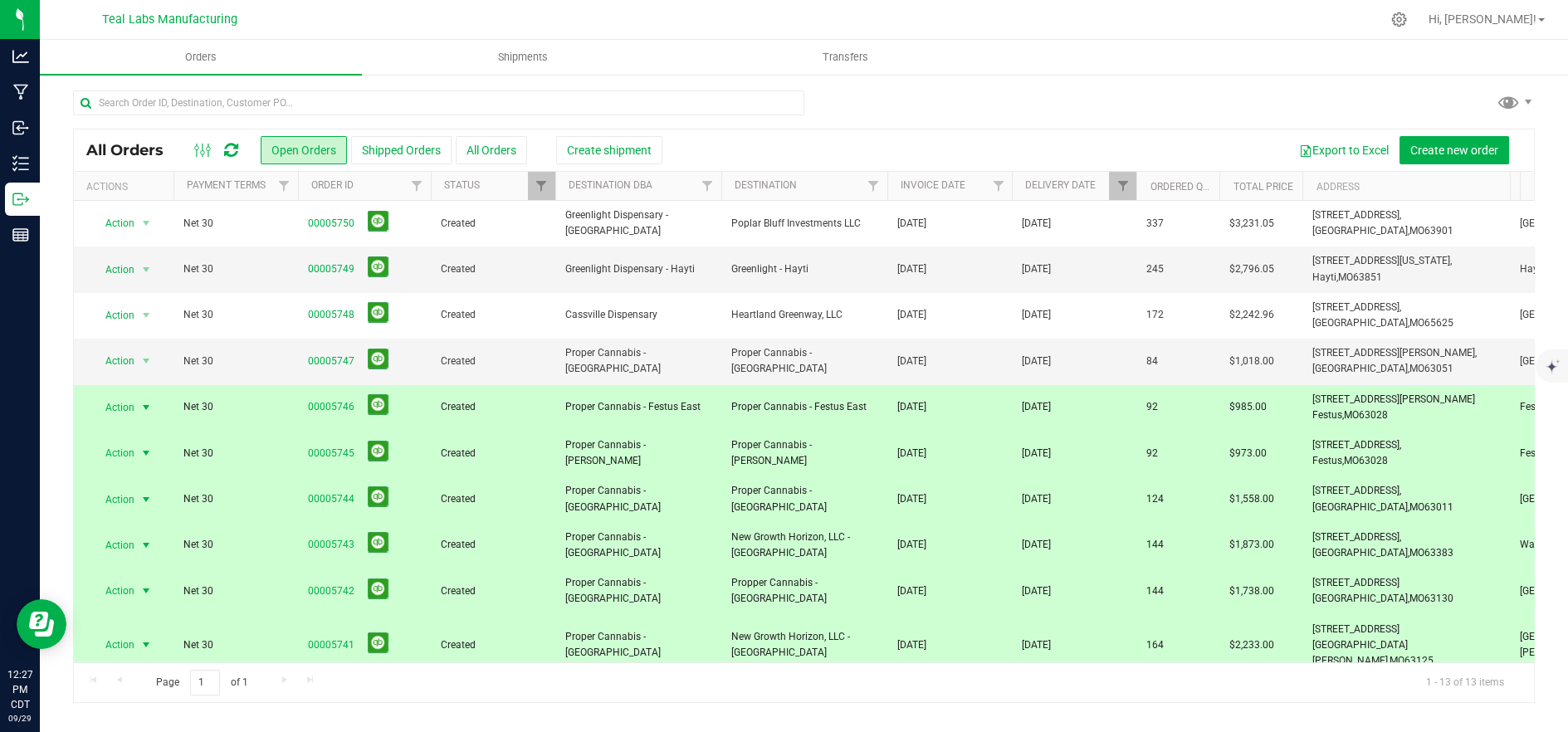
drag, startPoint x: 702, startPoint y: 403, endPoint x: 705, endPoint y: 452, distance: 49.1
click at [702, 407] on span "Proper Cannabis - Festus East" at bounding box center [639, 407] width 146 height 16
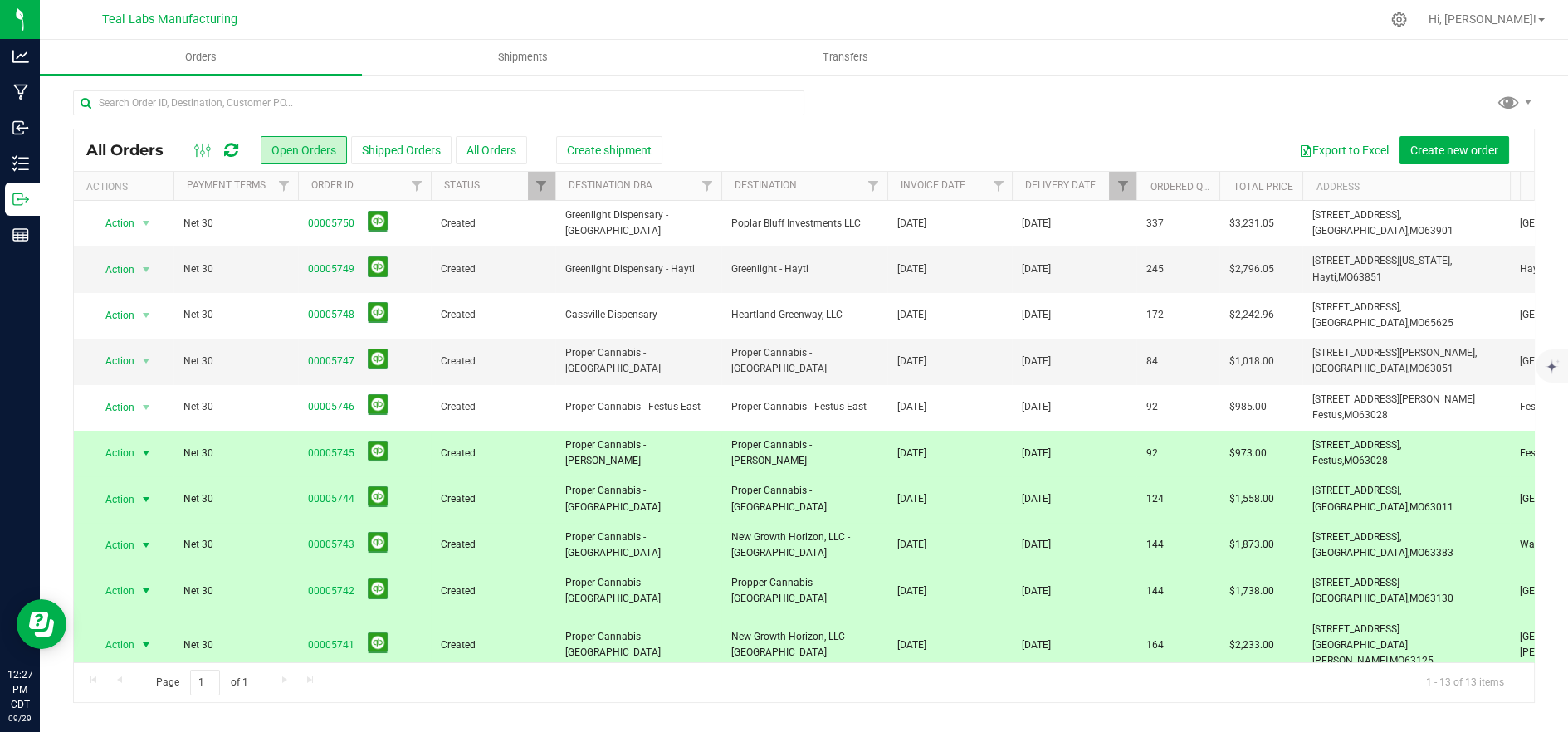
drag, startPoint x: 705, startPoint y: 452, endPoint x: 700, endPoint y: 477, distance: 25.5
click at [705, 454] on span "Proper Cannabis - [PERSON_NAME]" at bounding box center [639, 453] width 146 height 32
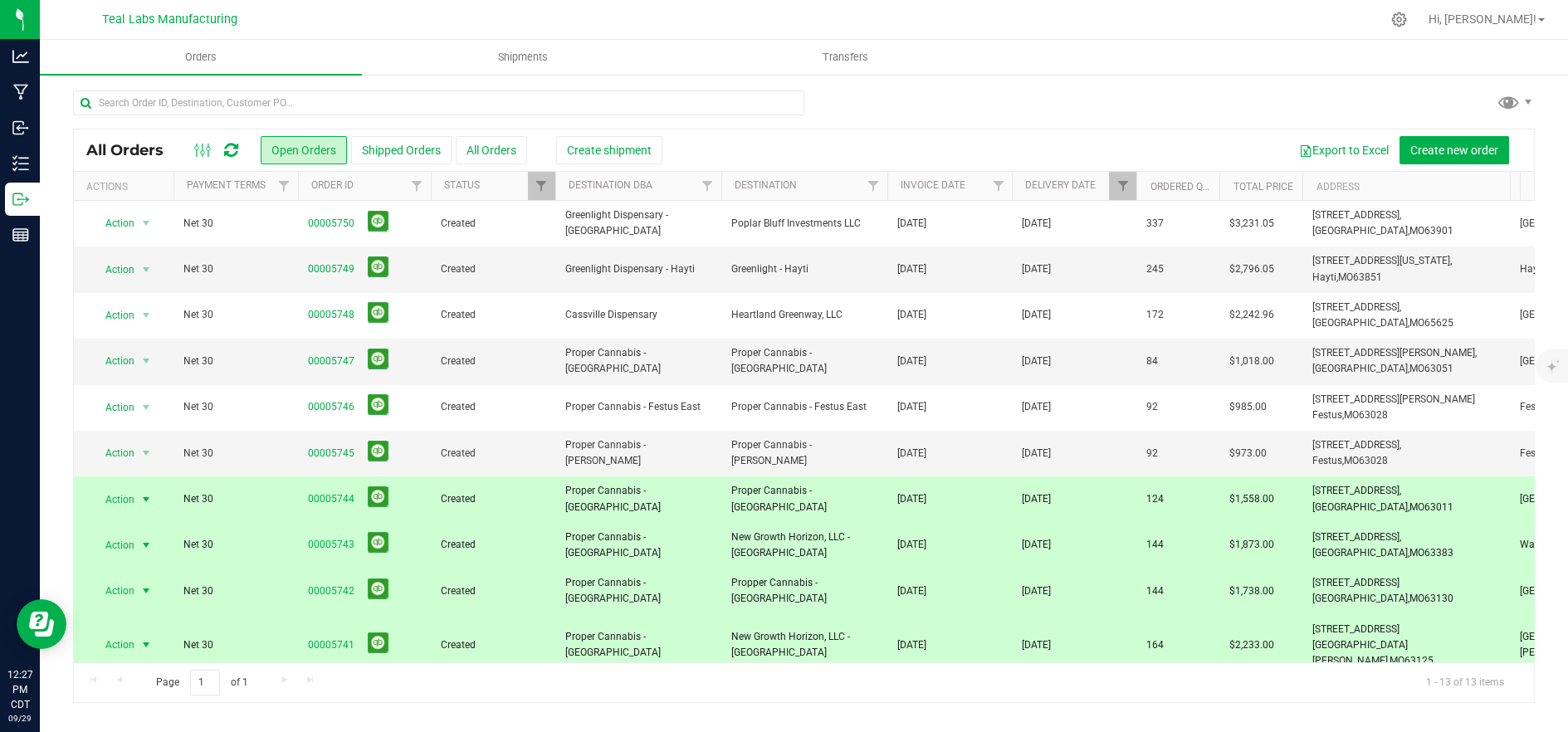
click at [694, 493] on span "Proper Cannabis - [GEOGRAPHIC_DATA]" at bounding box center [639, 499] width 146 height 32
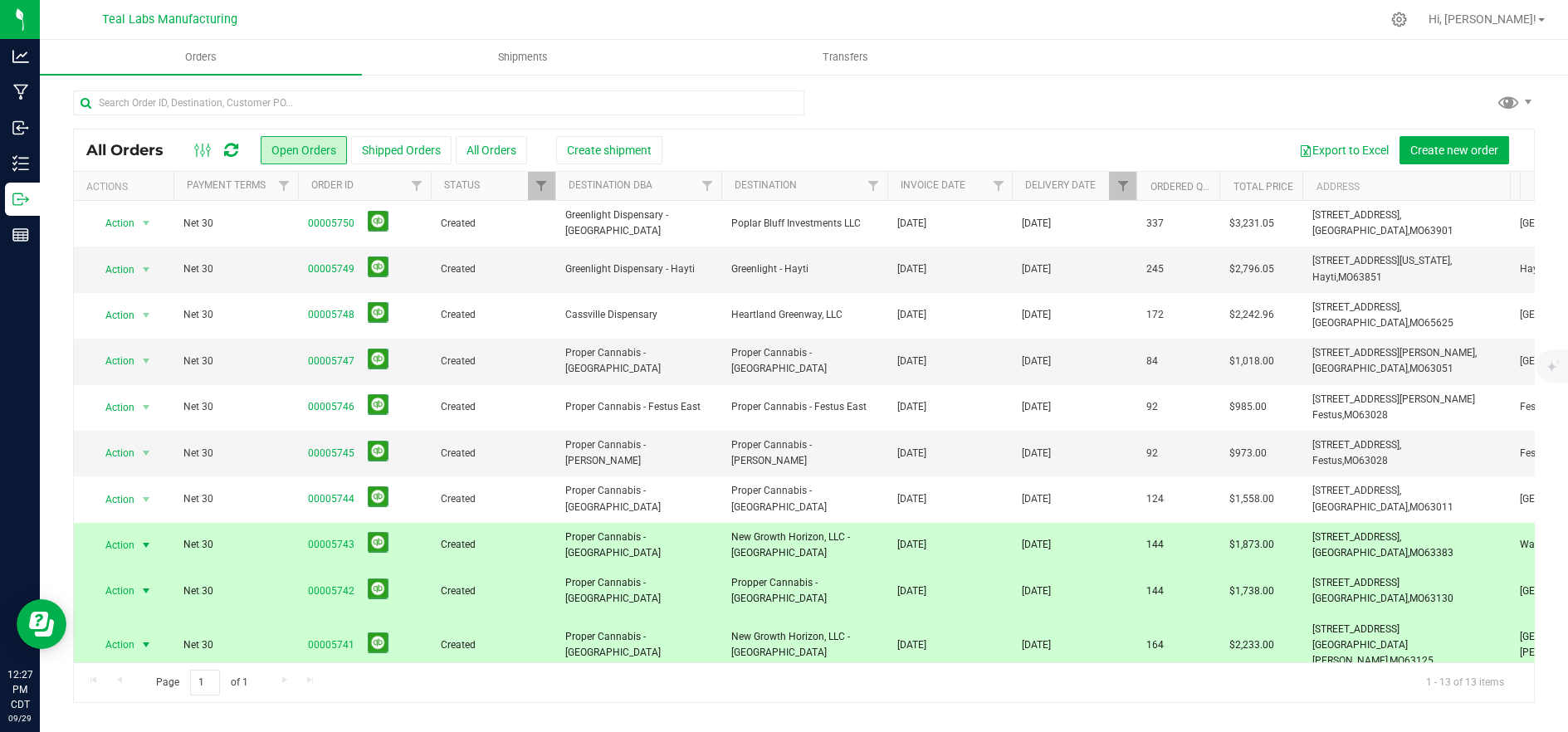
drag, startPoint x: 688, startPoint y: 538, endPoint x: 686, endPoint y: 578, distance: 40.0
click at [688, 540] on span "Proper Cannabis - [GEOGRAPHIC_DATA]" at bounding box center [639, 545] width 146 height 32
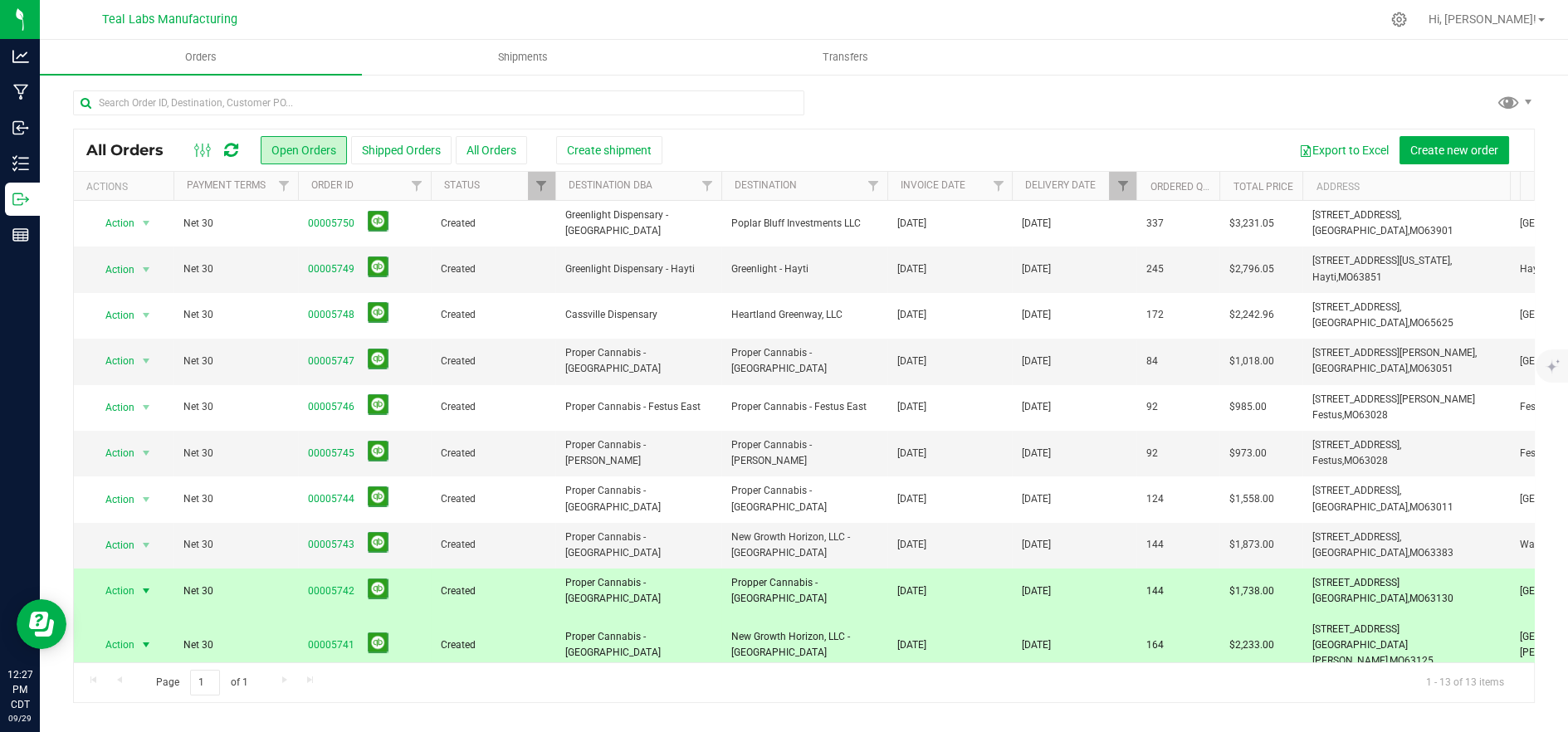
drag, startPoint x: 683, startPoint y: 593, endPoint x: 685, endPoint y: 616, distance: 23.1
click at [683, 596] on span "Proper Cannabis - [GEOGRAPHIC_DATA]" at bounding box center [639, 590] width 146 height 32
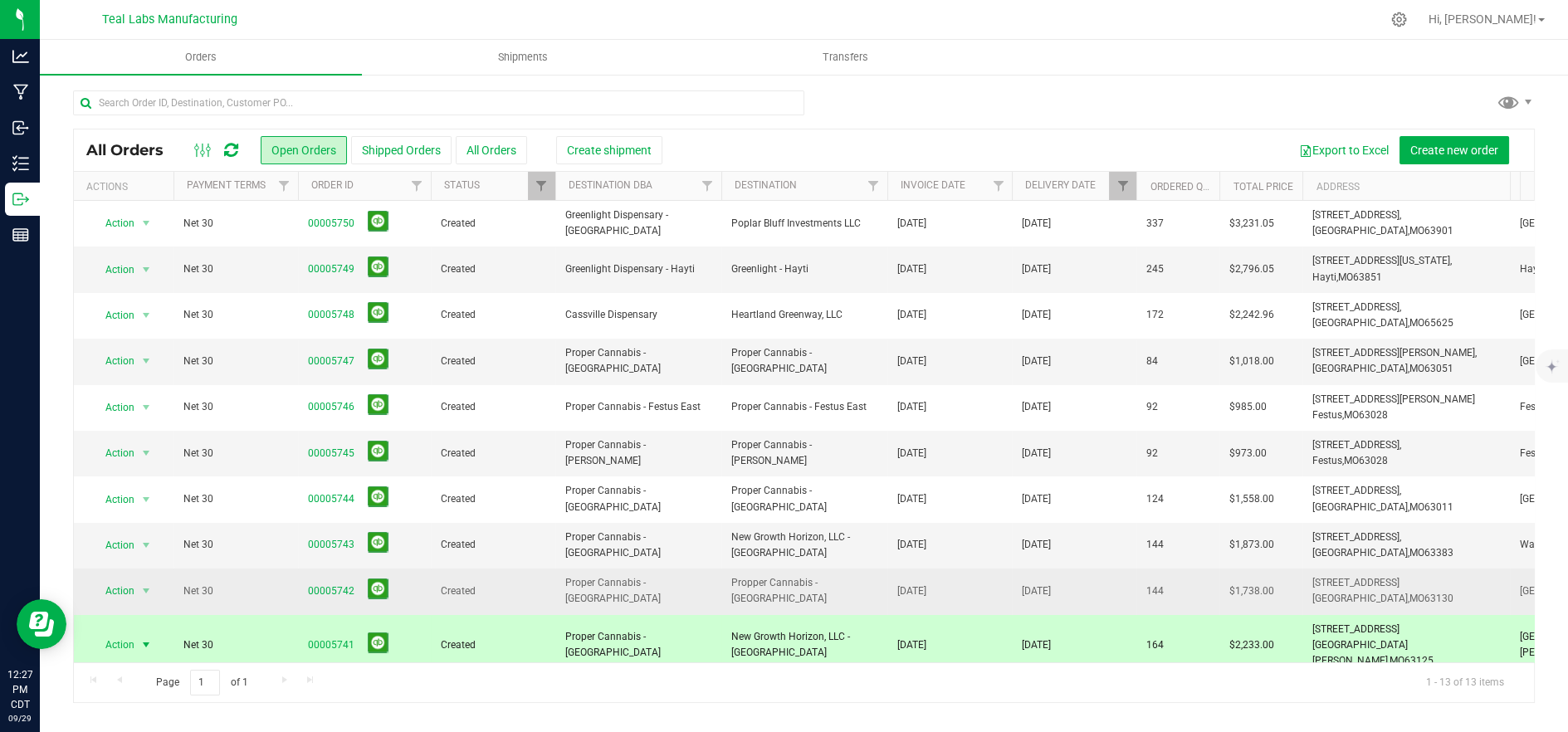
drag, startPoint x: 684, startPoint y: 632, endPoint x: 682, endPoint y: 602, distance: 30.1
click at [684, 631] on span "Proper Cannabis - [GEOGRAPHIC_DATA]" at bounding box center [639, 645] width 146 height 32
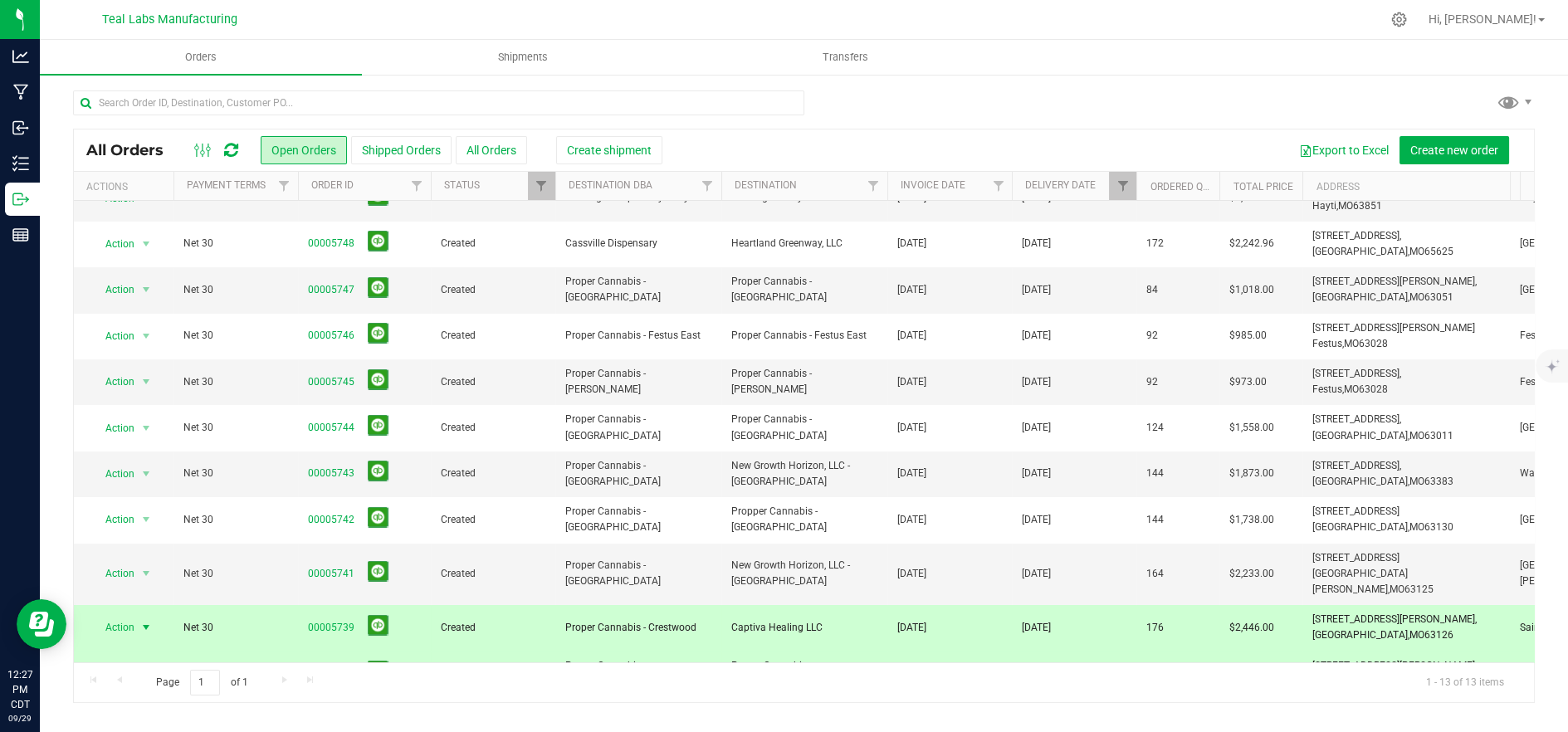
scroll to position [148, 0]
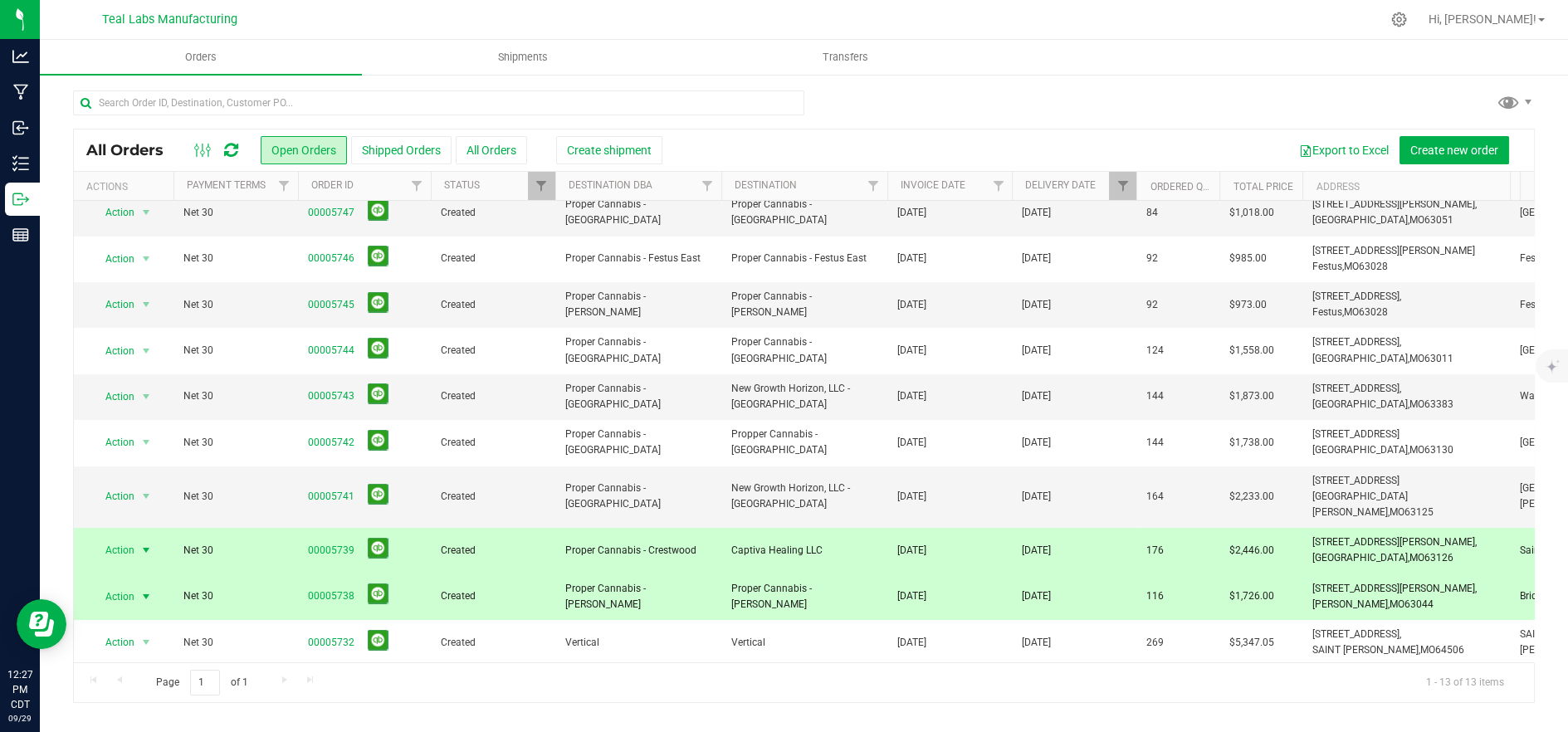
drag, startPoint x: 678, startPoint y: 535, endPoint x: 686, endPoint y: 575, distance: 40.8
click at [681, 543] on span "Proper Cannabis - Crestwood" at bounding box center [639, 550] width 146 height 16
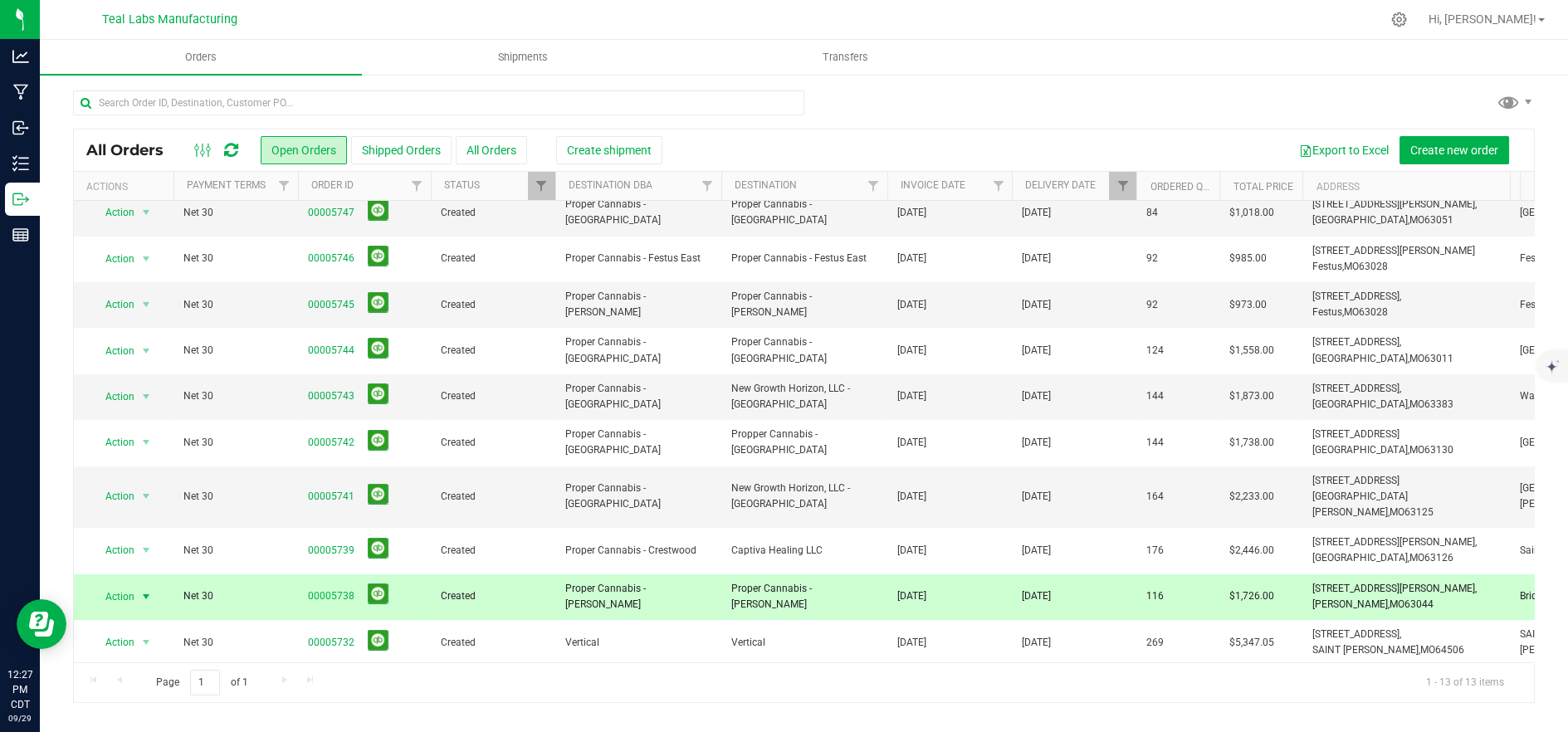
drag, startPoint x: 686, startPoint y: 578, endPoint x: 714, endPoint y: 566, distance: 30.5
click at [686, 581] on span "Proper Cannabis - [PERSON_NAME]" at bounding box center [639, 597] width 146 height 32
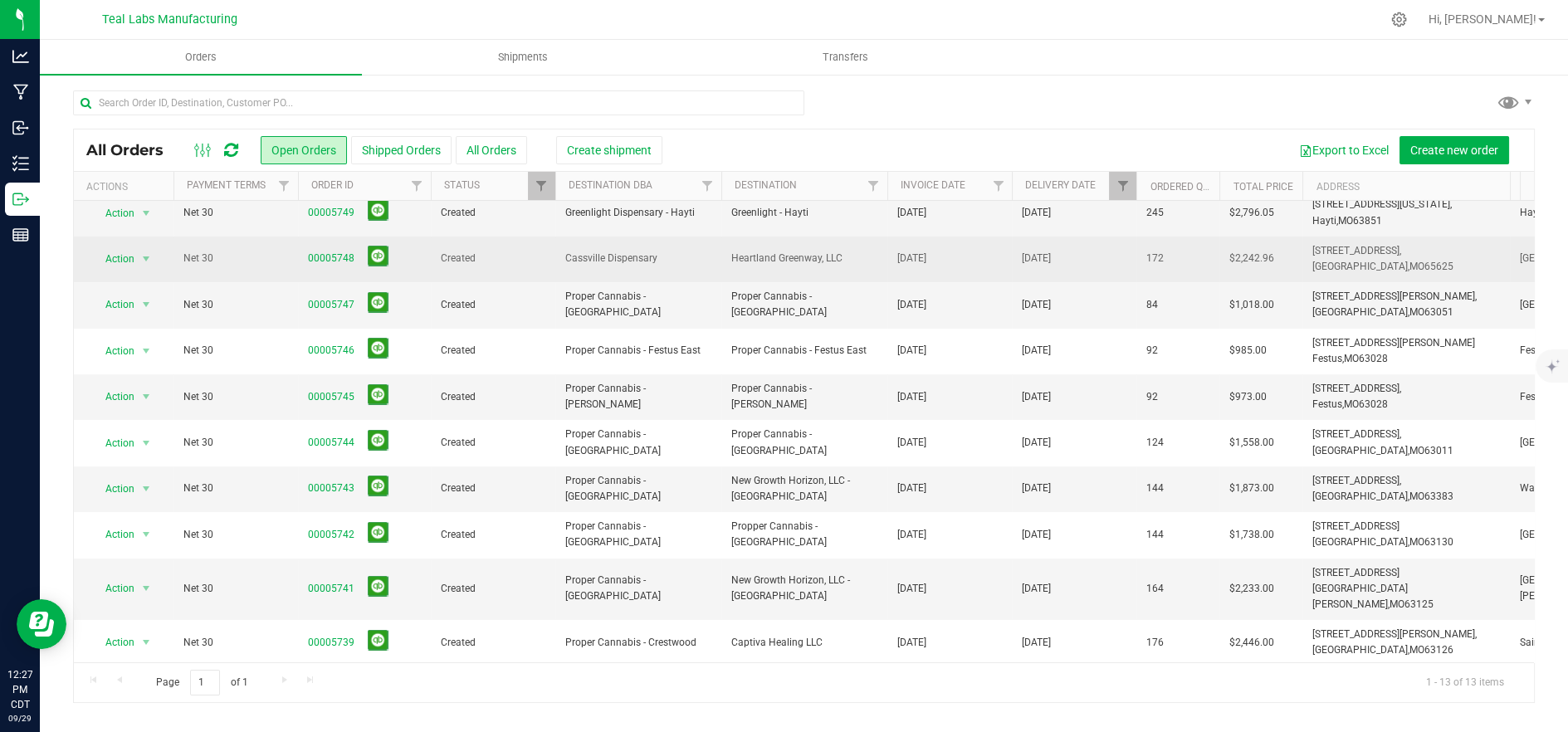
scroll to position [0, 0]
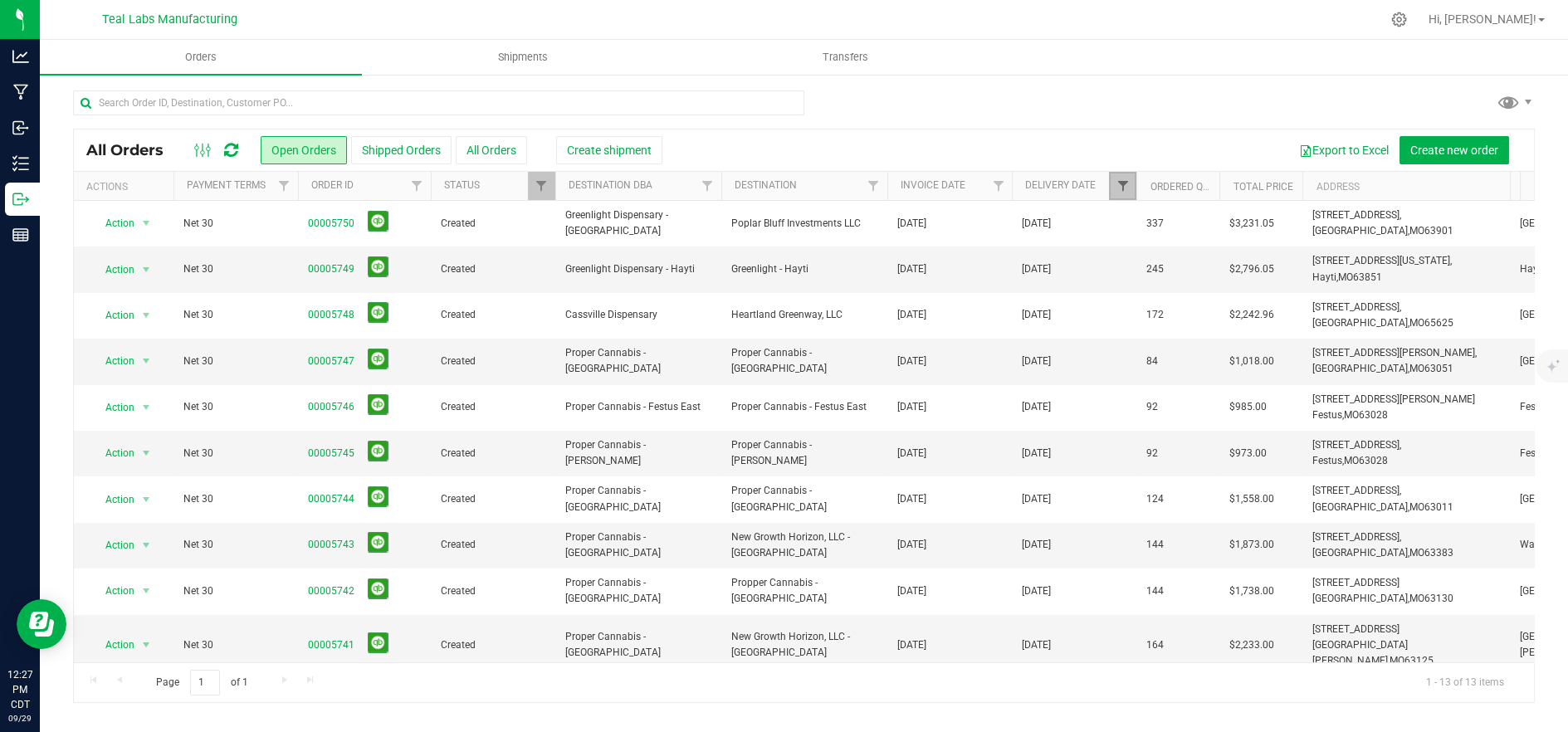
click at [1116, 180] on link "Filter" at bounding box center [1123, 186] width 27 height 28
click at [1253, 331] on button "Clear" at bounding box center [1250, 329] width 80 height 37
click at [517, 62] on span "Shipments" at bounding box center [522, 57] width 95 height 15
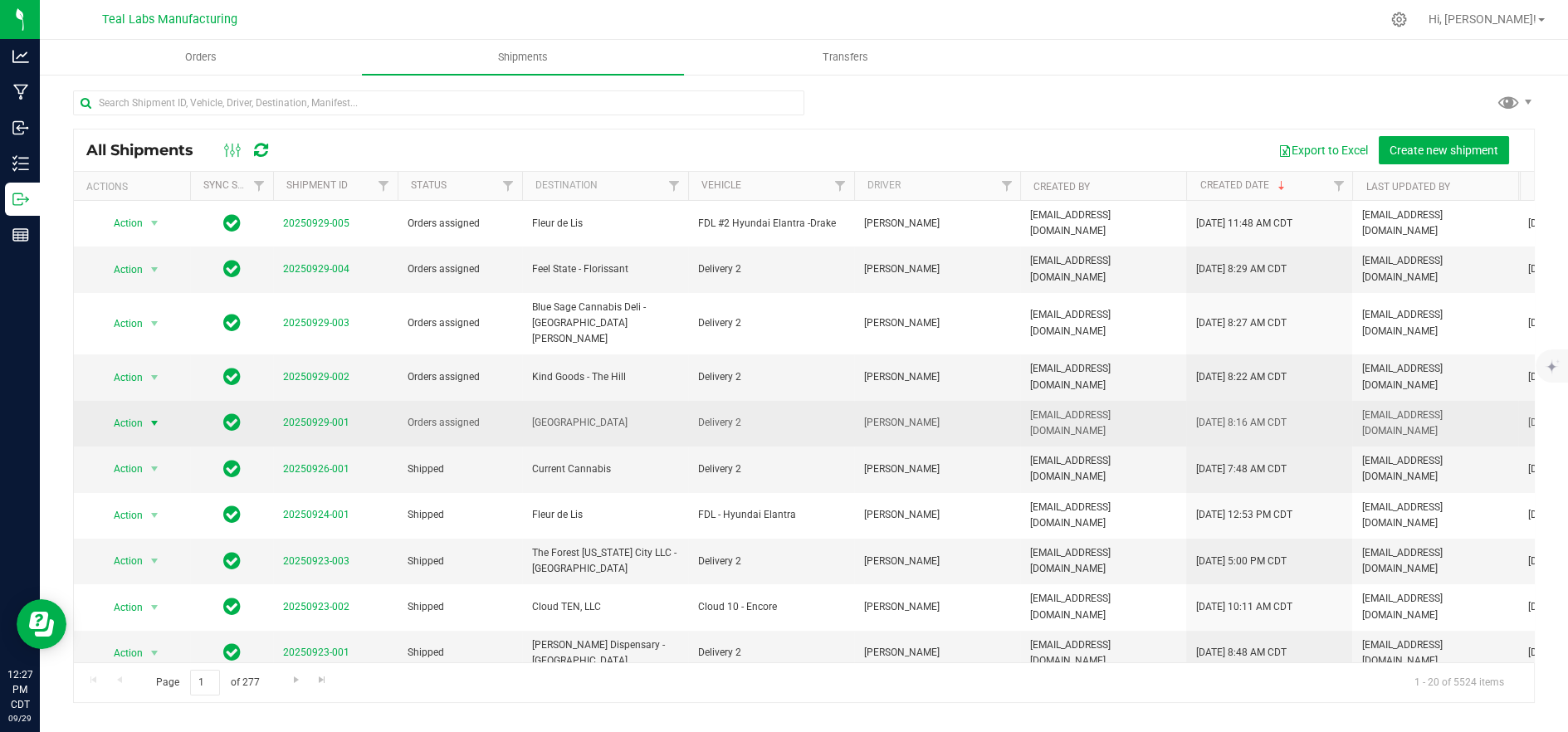
click at [119, 411] on span "Action" at bounding box center [121, 423] width 45 height 23
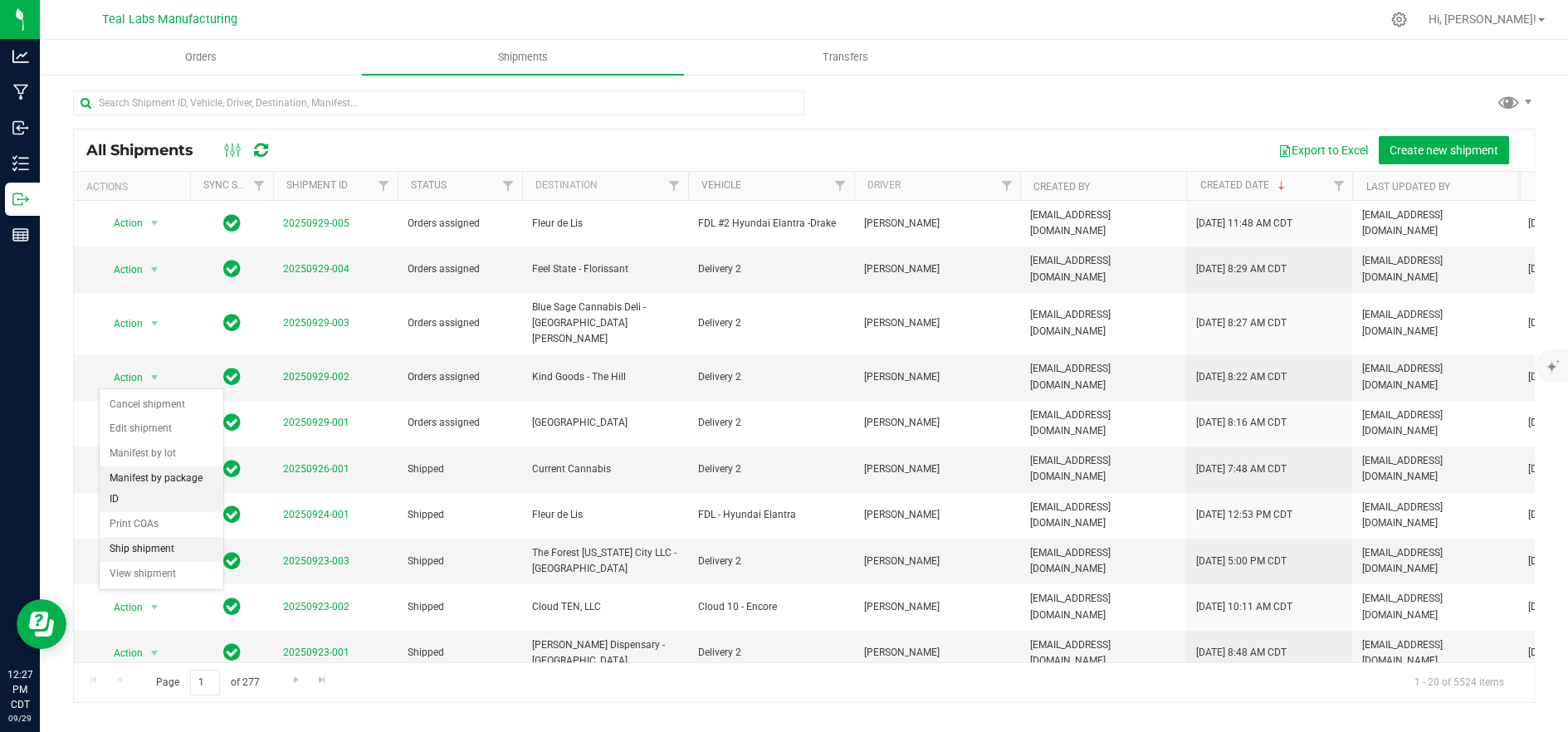
drag, startPoint x: 132, startPoint y: 526, endPoint x: 219, endPoint y: 471, distance: 102.9
click at [134, 537] on li "Ship shipment" at bounding box center [161, 549] width 124 height 25
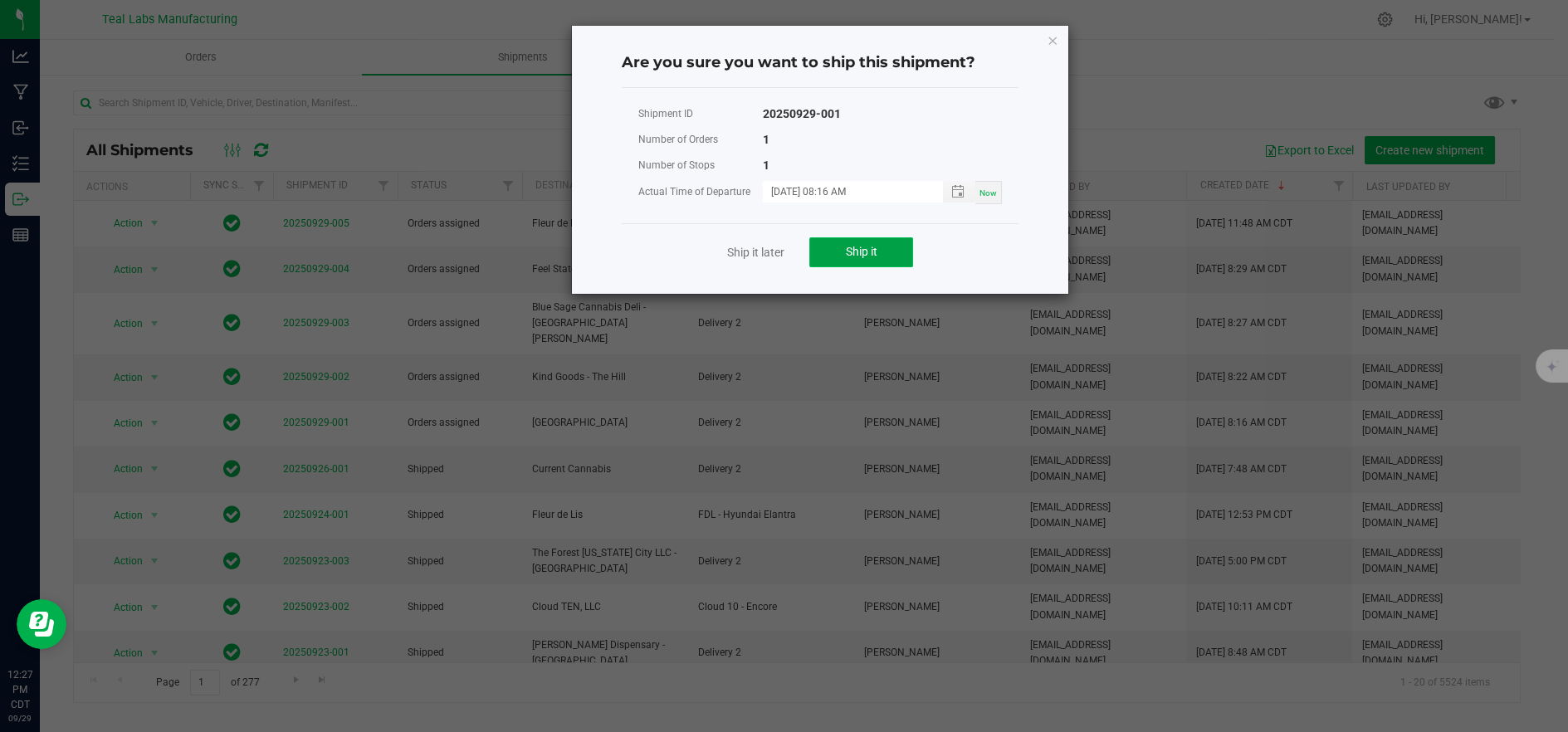
click at [842, 246] on button "Ship it" at bounding box center [861, 252] width 104 height 30
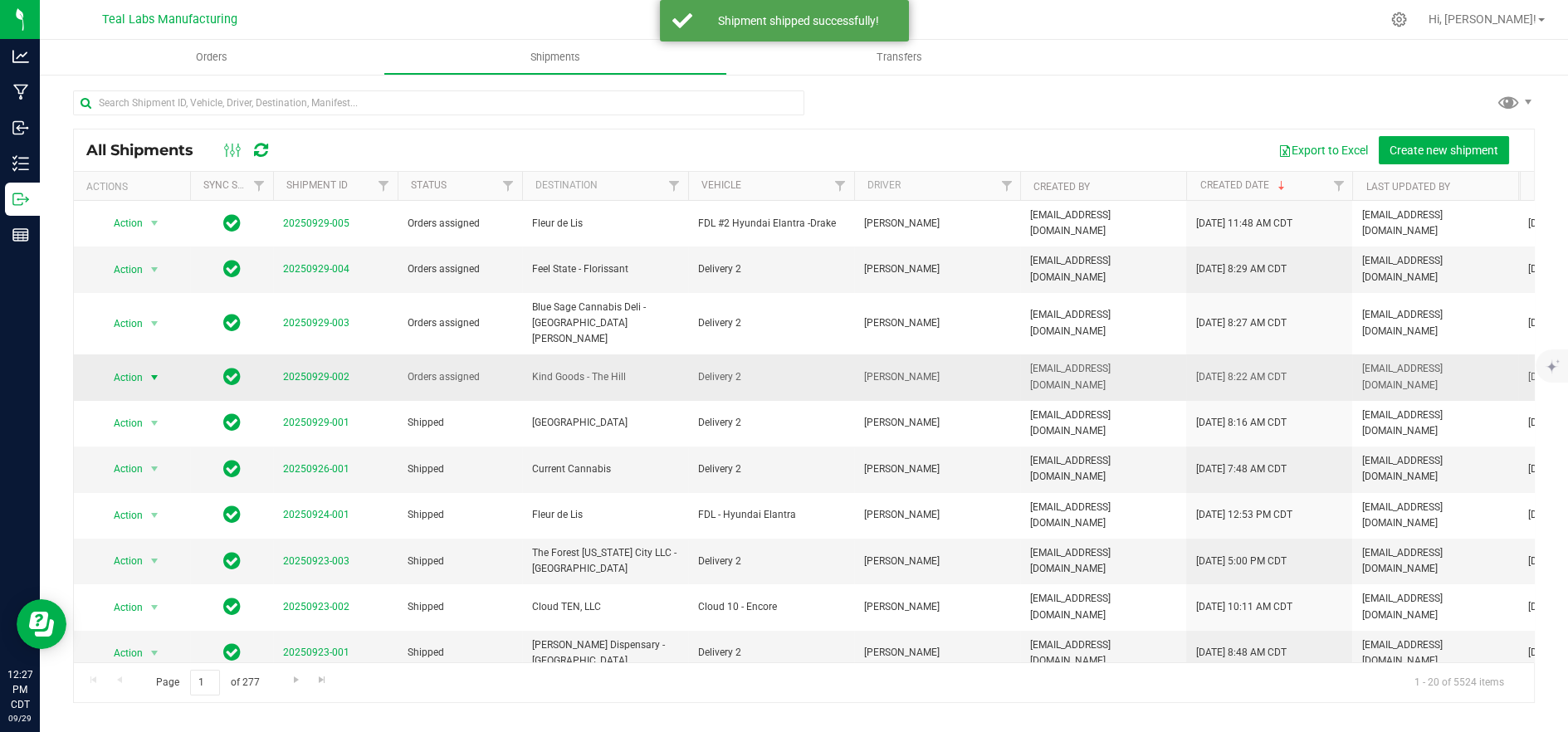
click at [122, 366] on span "Action" at bounding box center [121, 377] width 45 height 23
drag, startPoint x: 164, startPoint y: 495, endPoint x: 185, endPoint y: 486, distance: 22.8
click at [167, 500] on li "Ship shipment" at bounding box center [161, 512] width 124 height 25
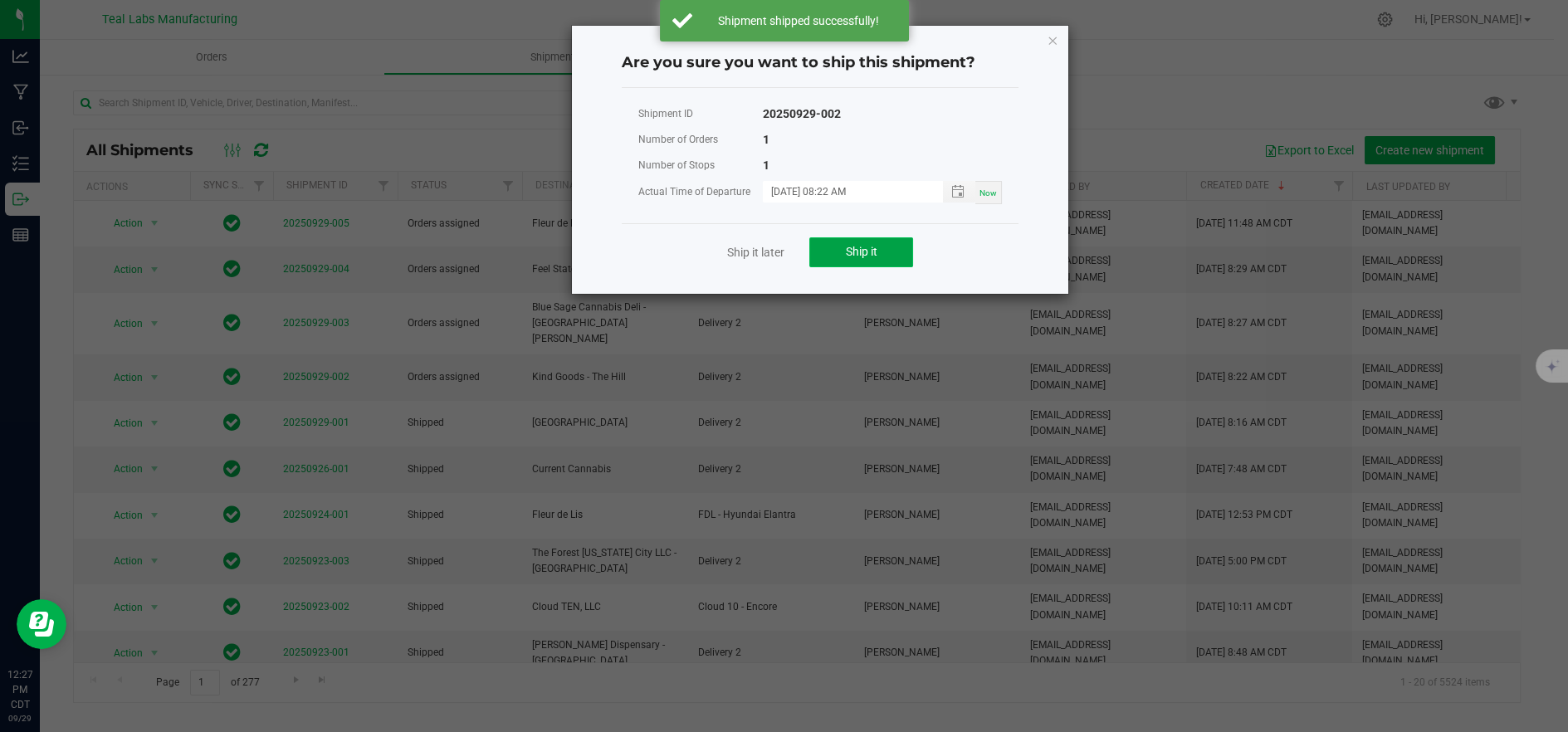
click at [893, 249] on button "Ship it" at bounding box center [861, 252] width 104 height 30
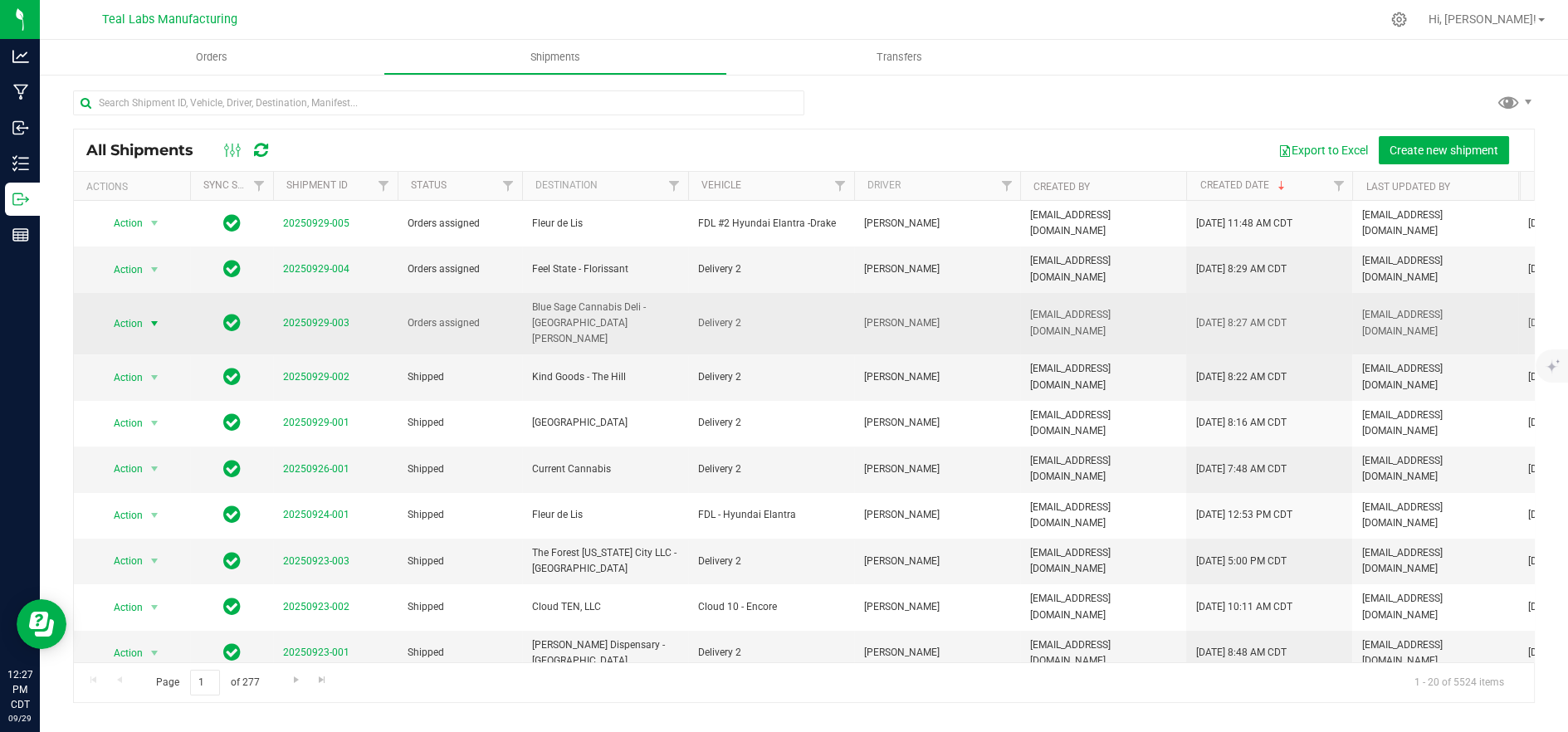
click at [140, 312] on span "Action" at bounding box center [121, 323] width 45 height 23
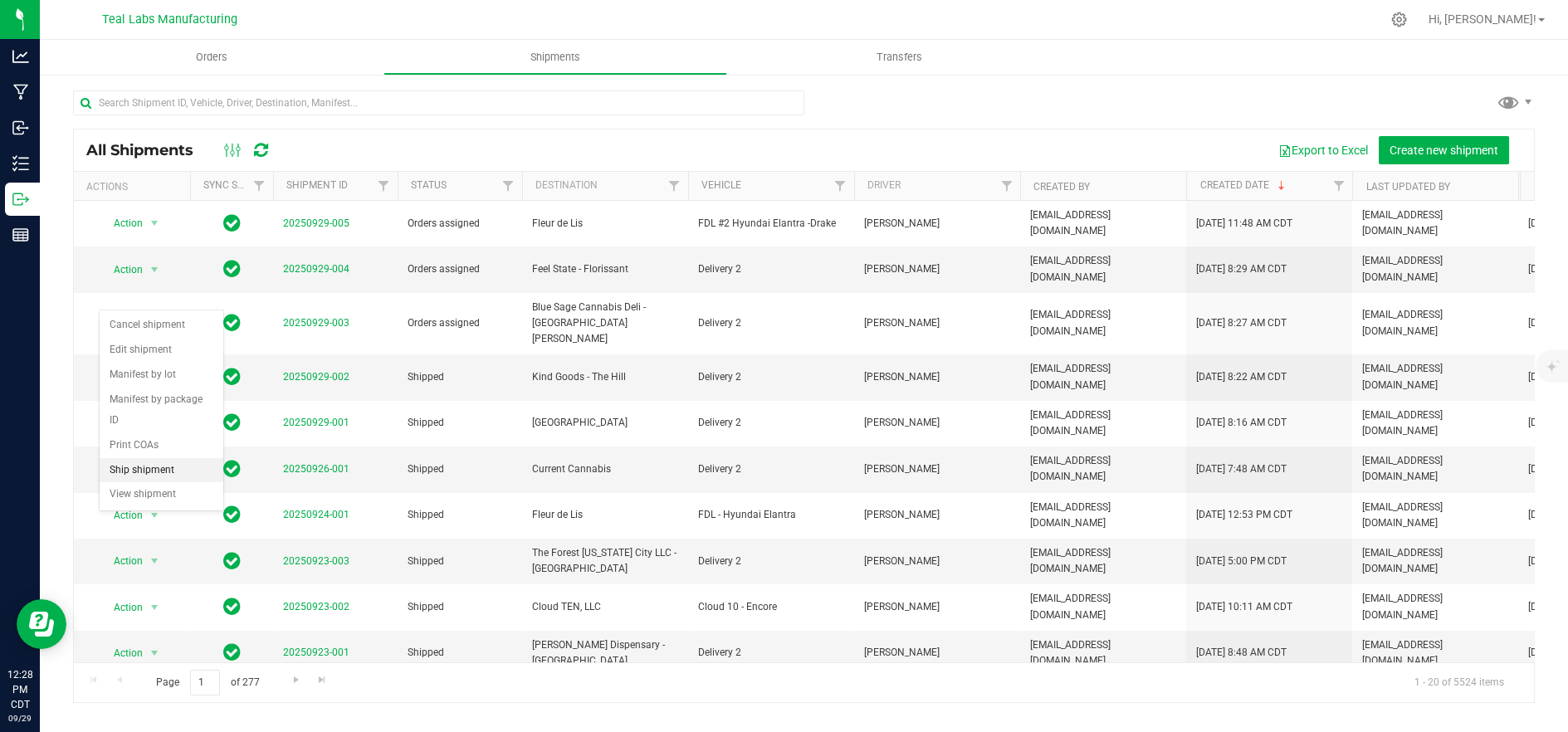
drag, startPoint x: 143, startPoint y: 453, endPoint x: 178, endPoint y: 427, distance: 43.6
click at [144, 458] on li "Ship shipment" at bounding box center [161, 471] width 124 height 25
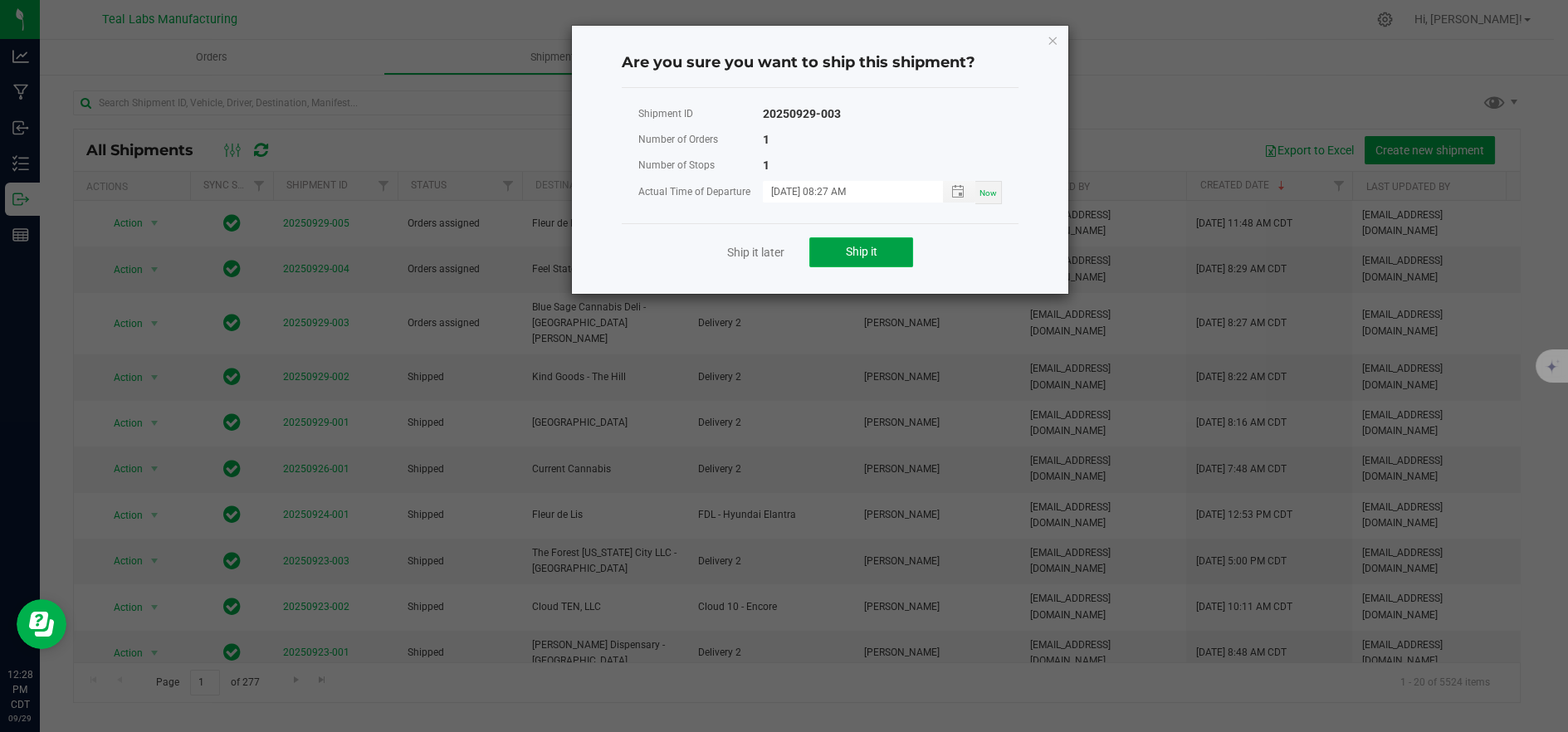
click at [826, 253] on button "Ship it" at bounding box center [861, 252] width 104 height 30
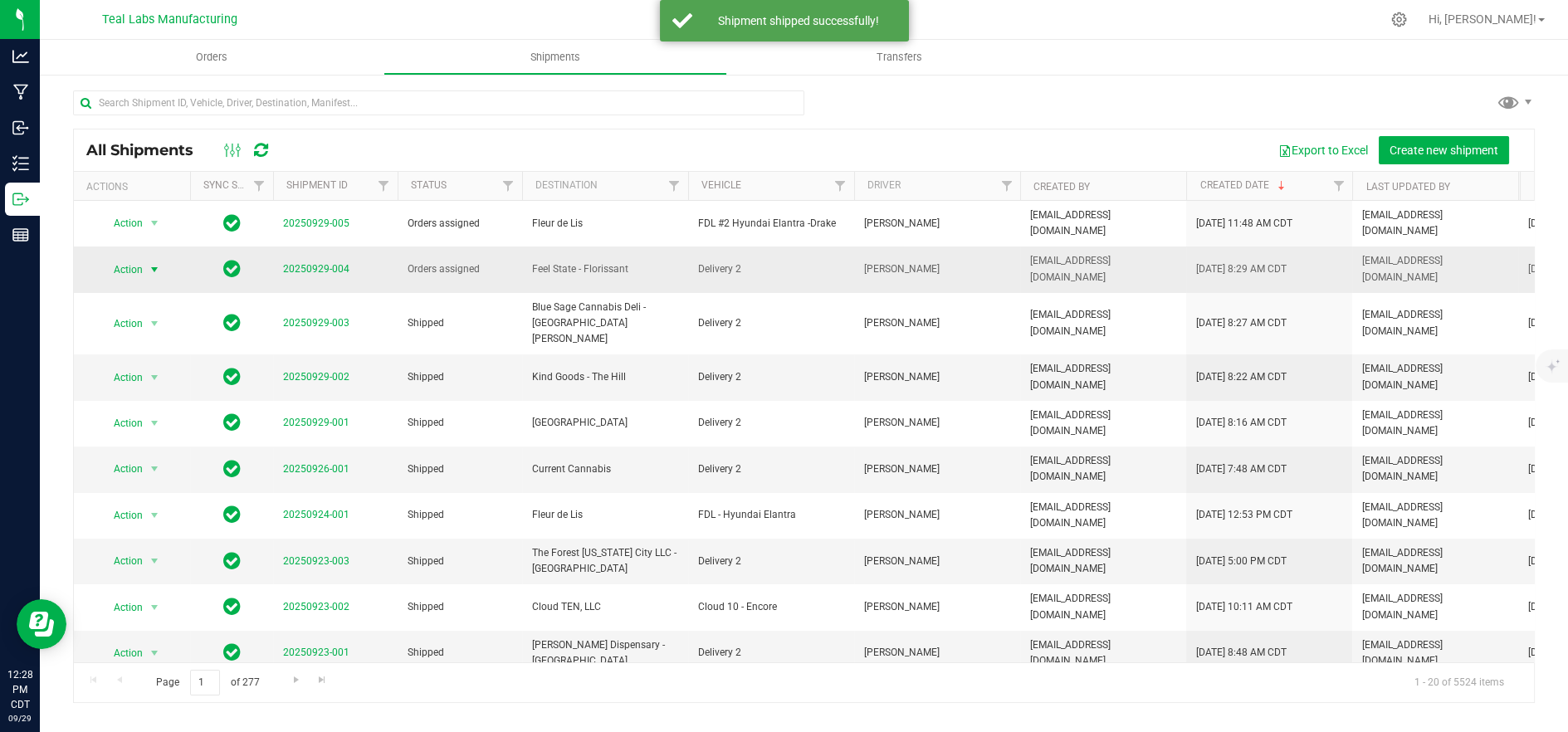
click at [141, 258] on span "Action" at bounding box center [121, 269] width 45 height 23
click at [153, 416] on li "Ship shipment" at bounding box center [161, 428] width 124 height 25
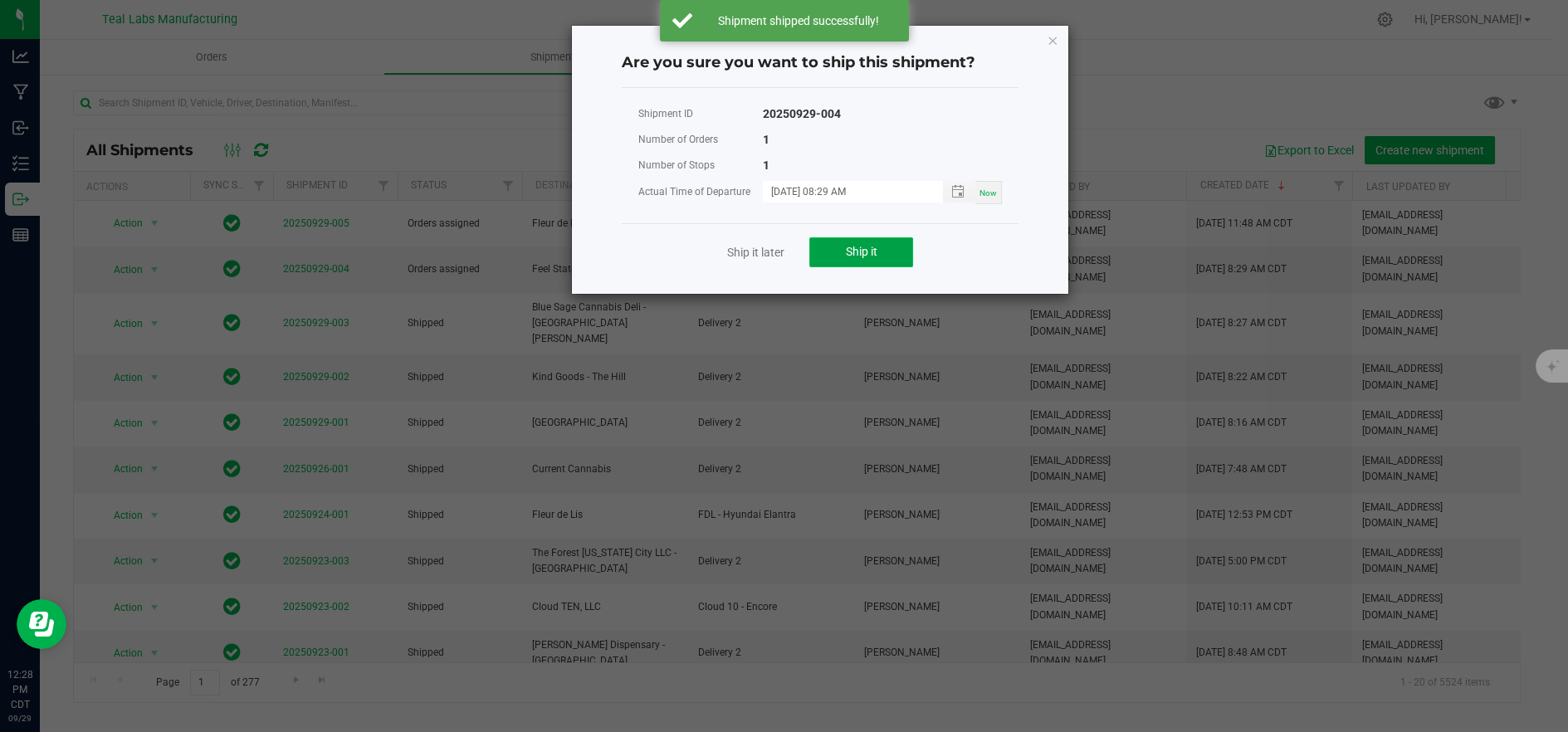
click at [892, 251] on button "Ship it" at bounding box center [861, 252] width 104 height 30
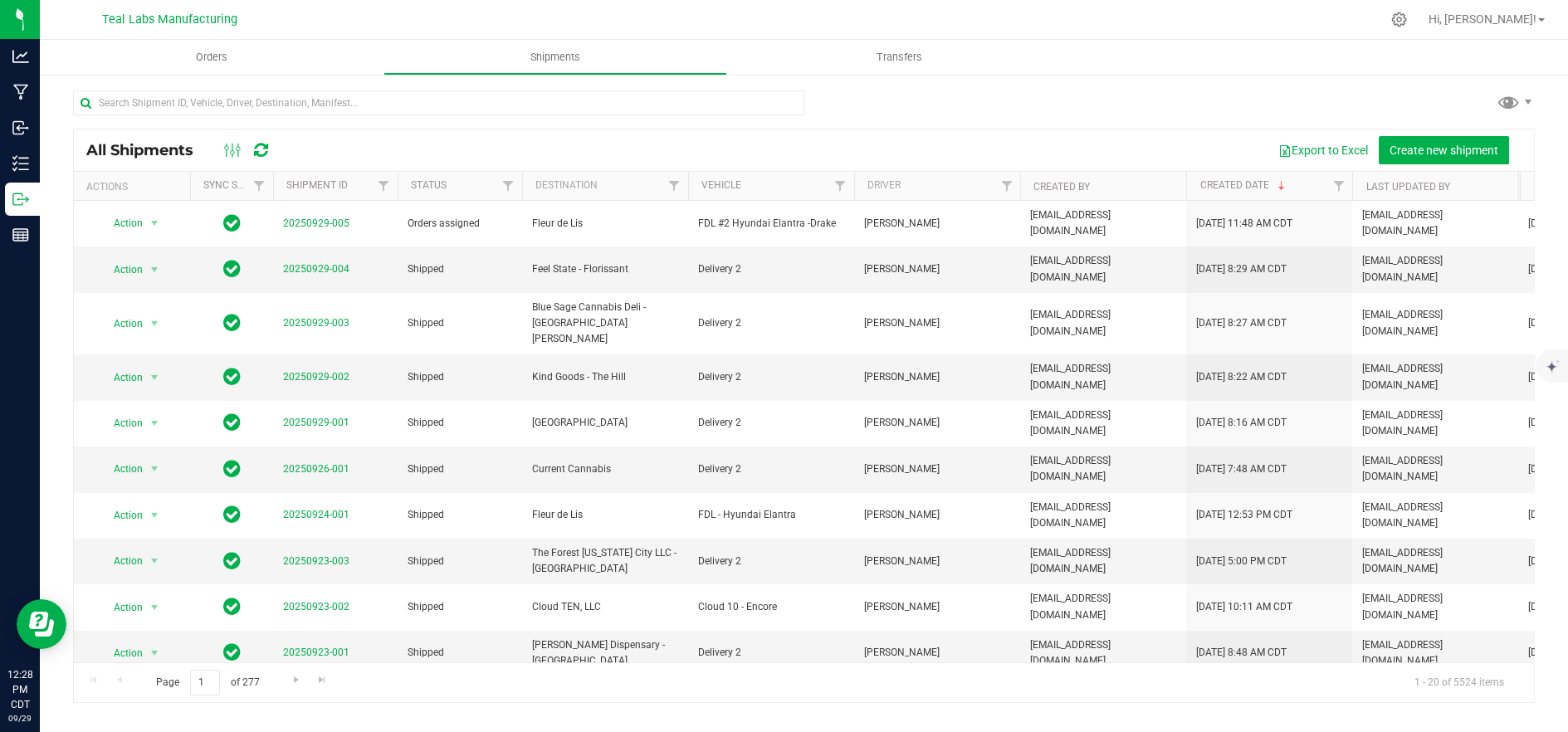
click at [39, 201] on div "All Shipments Export to Excel Create new shipment Actions Sync Status Shipment …" at bounding box center [804, 396] width 1529 height 647
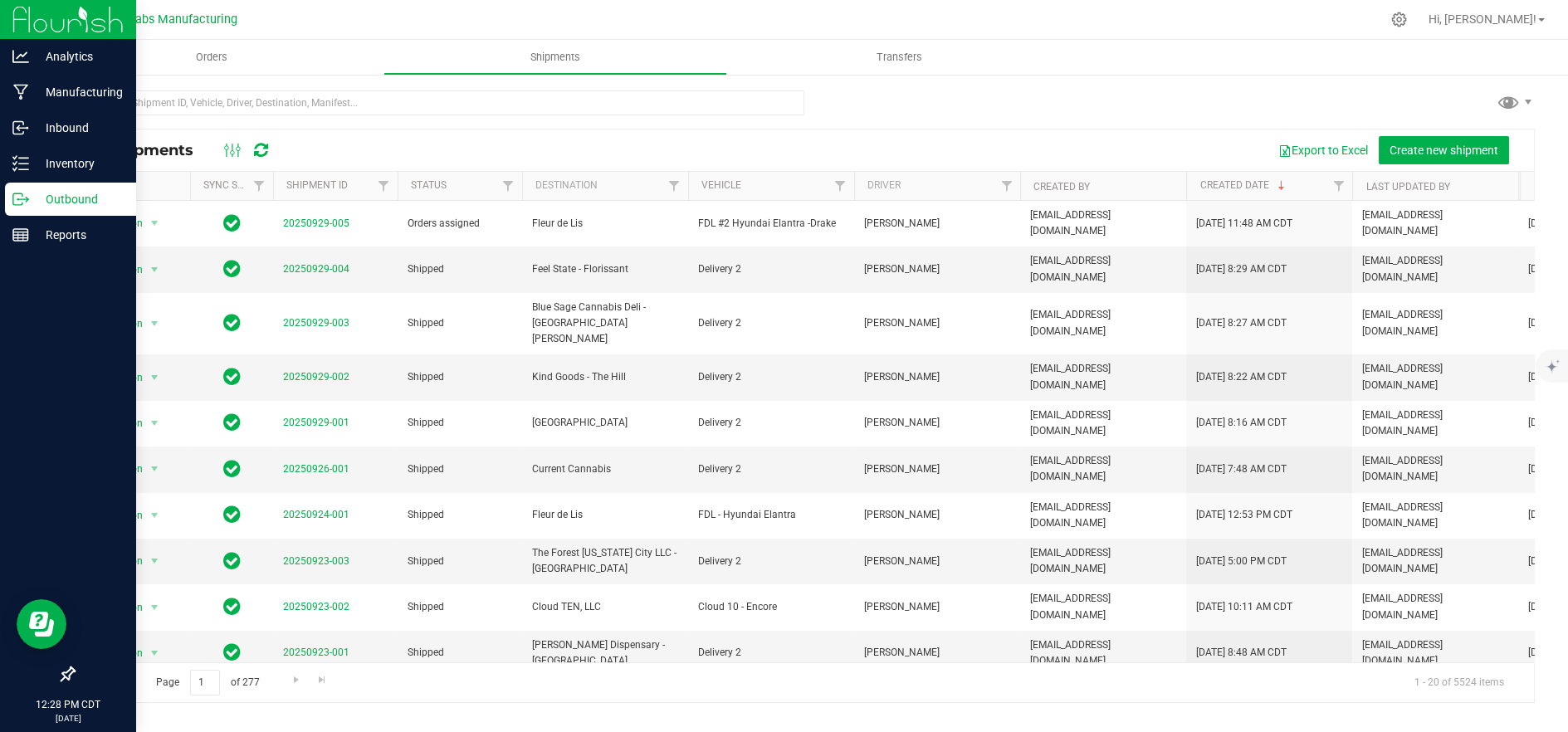
drag, startPoint x: 34, startPoint y: 199, endPoint x: 69, endPoint y: 196, distance: 35.1
click at [36, 199] on p "Outbound" at bounding box center [79, 199] width 99 height 20
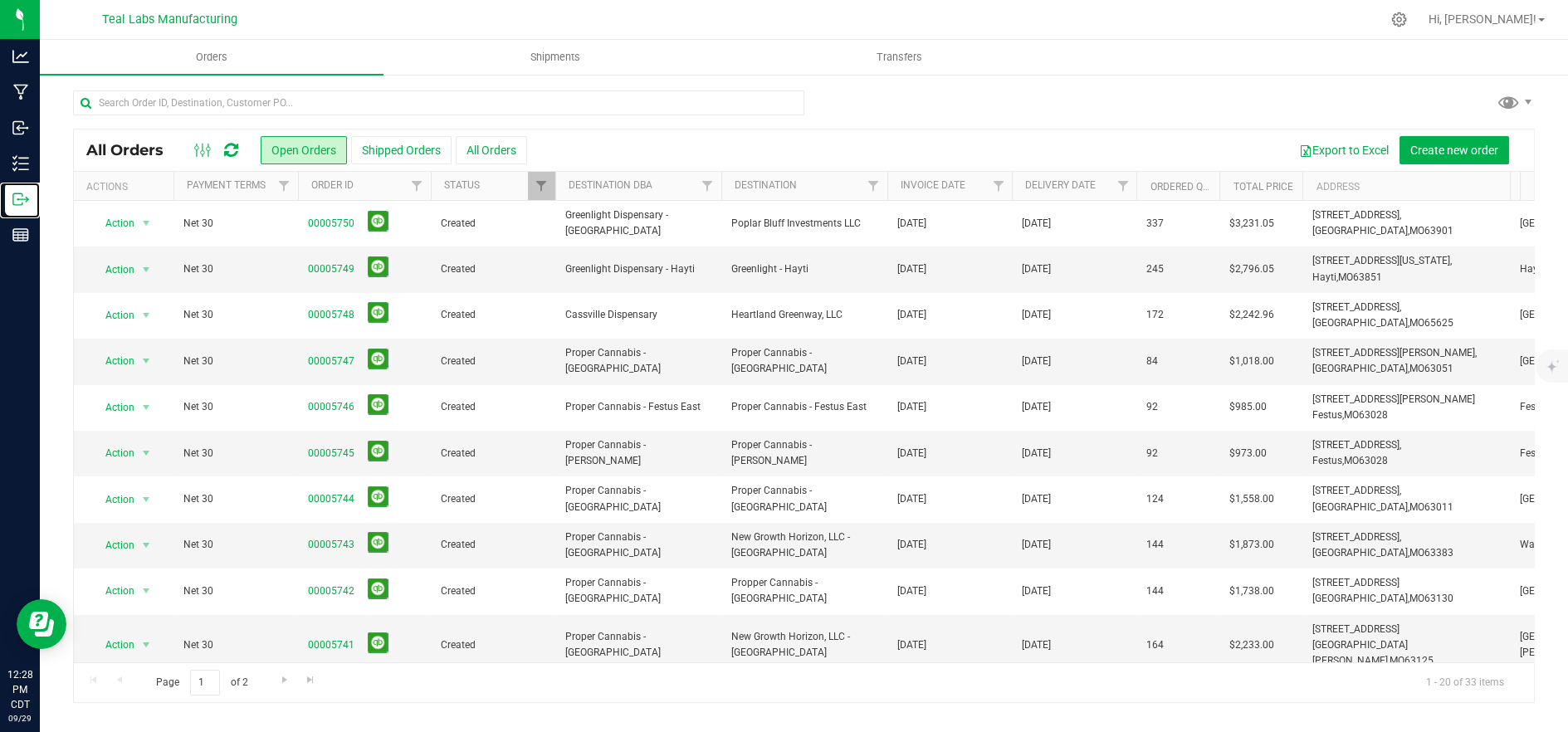
scroll to position [471, 0]
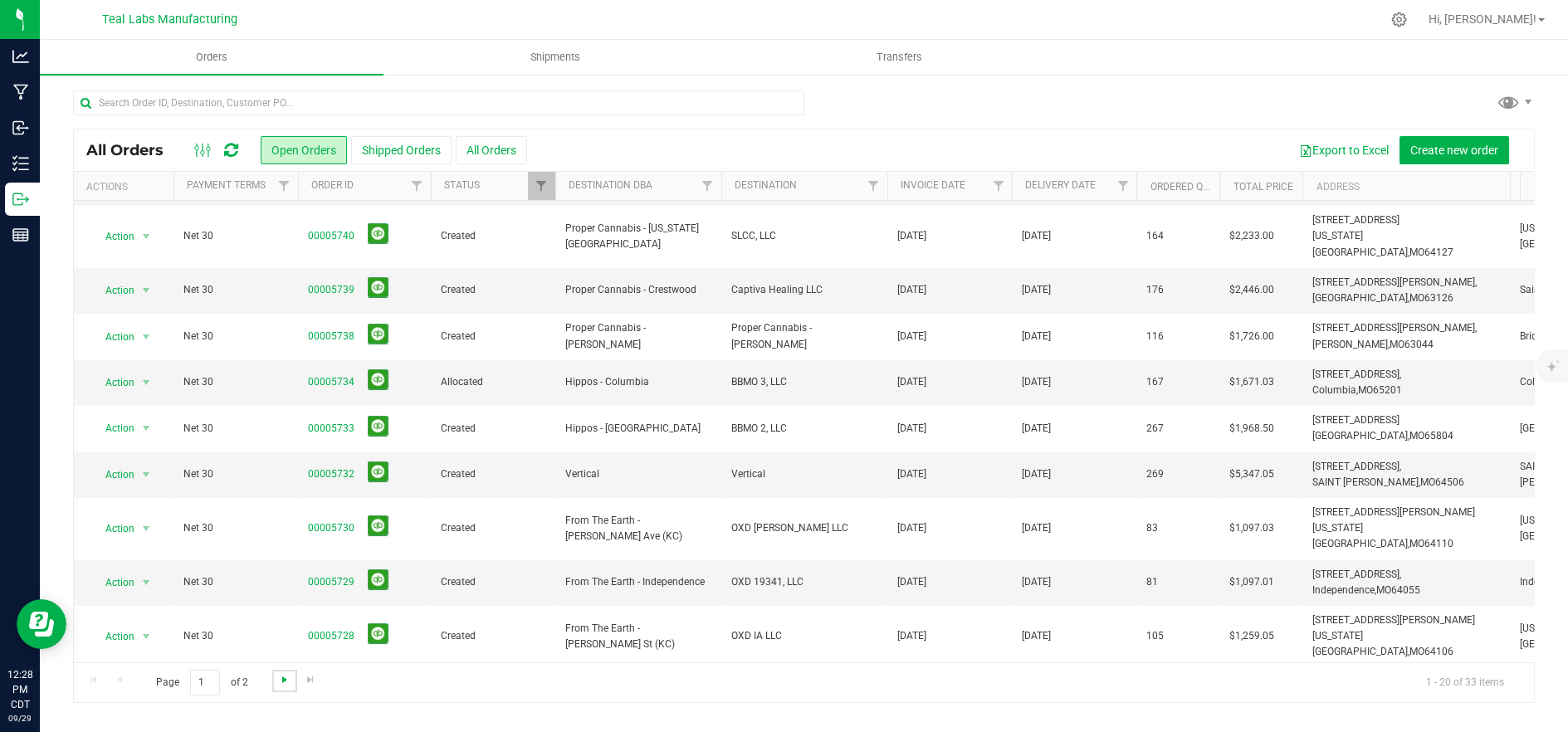
click at [285, 680] on span "Go to the next page" at bounding box center [285, 680] width 13 height 13
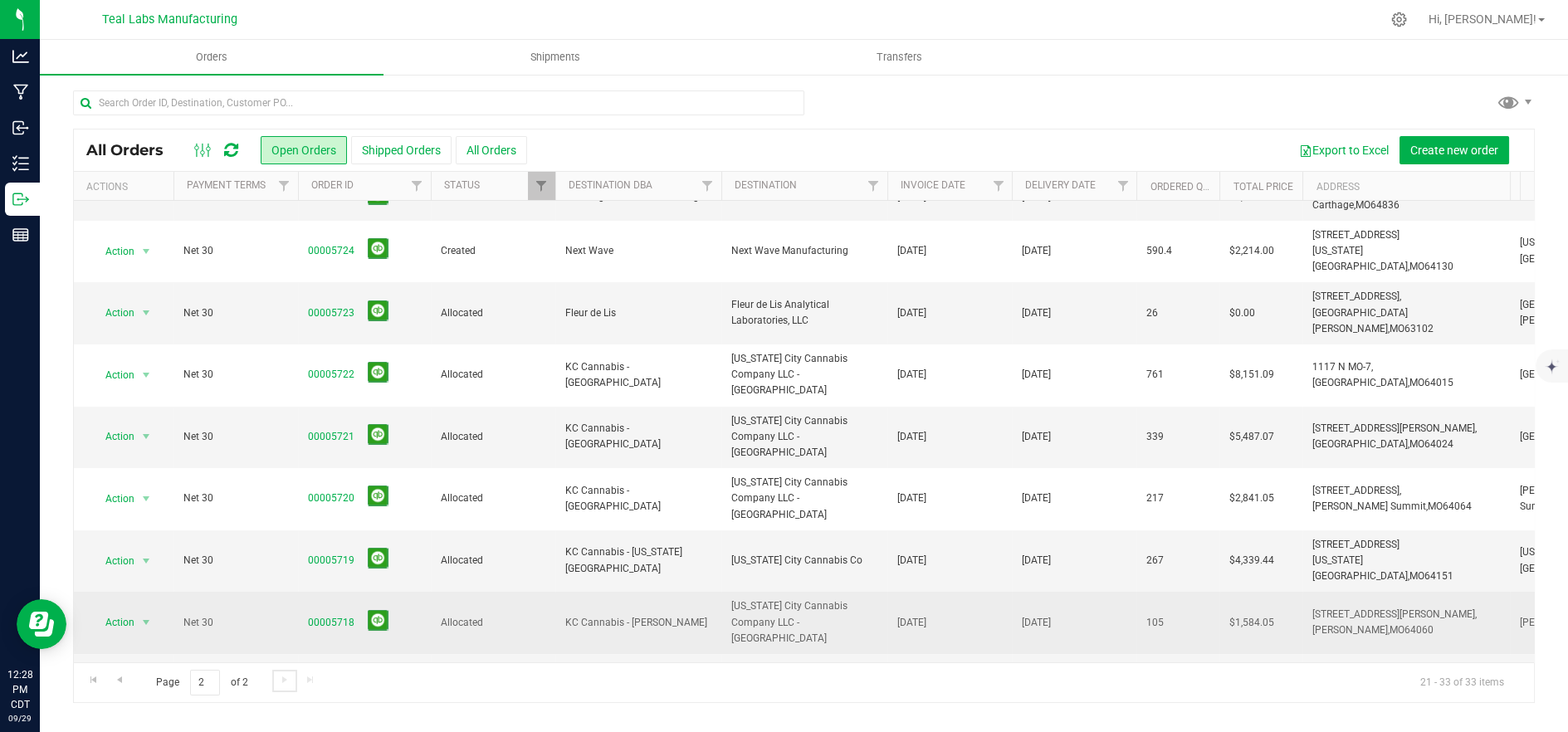
scroll to position [0, 0]
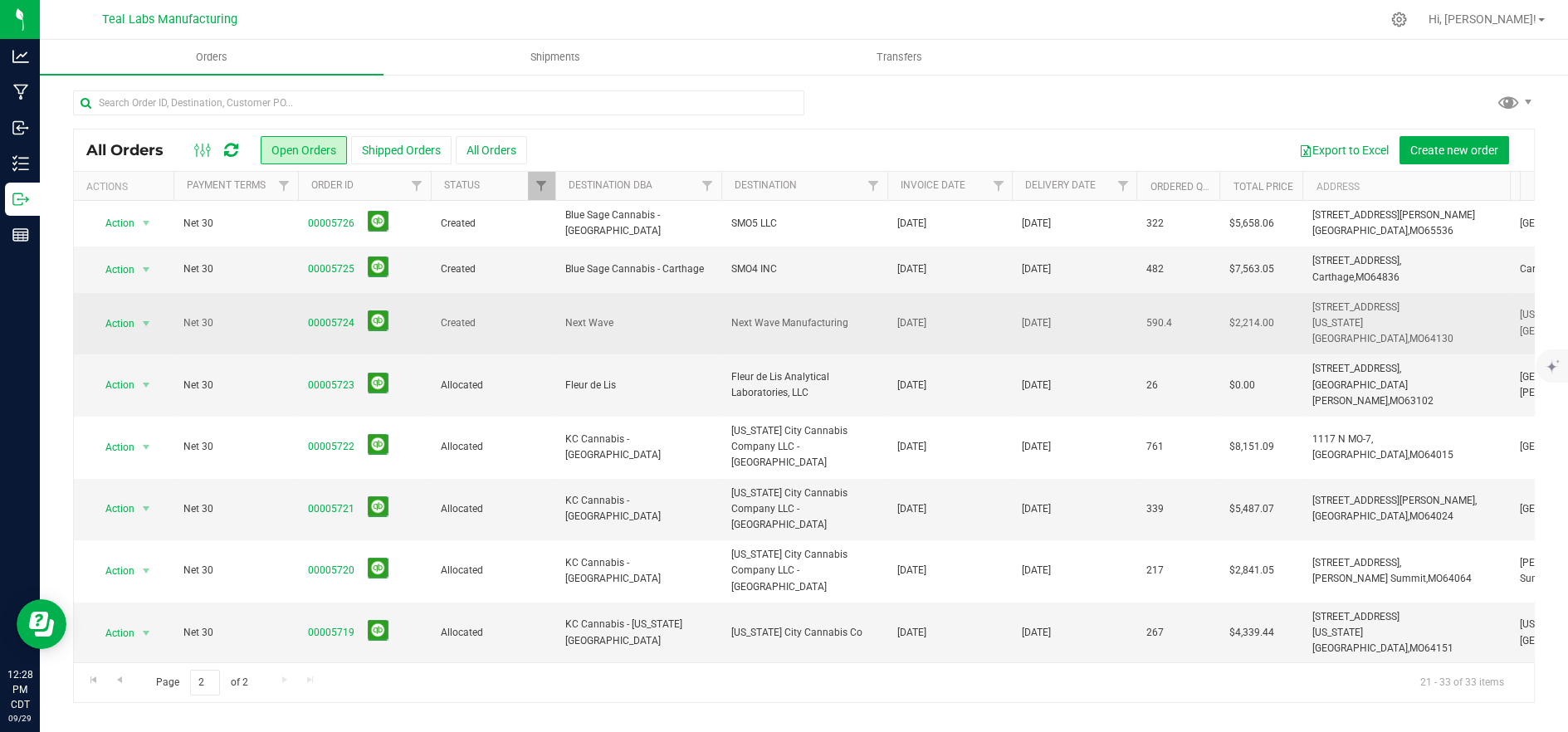
click at [644, 315] on span "Next Wave" at bounding box center [639, 322] width 146 height 16
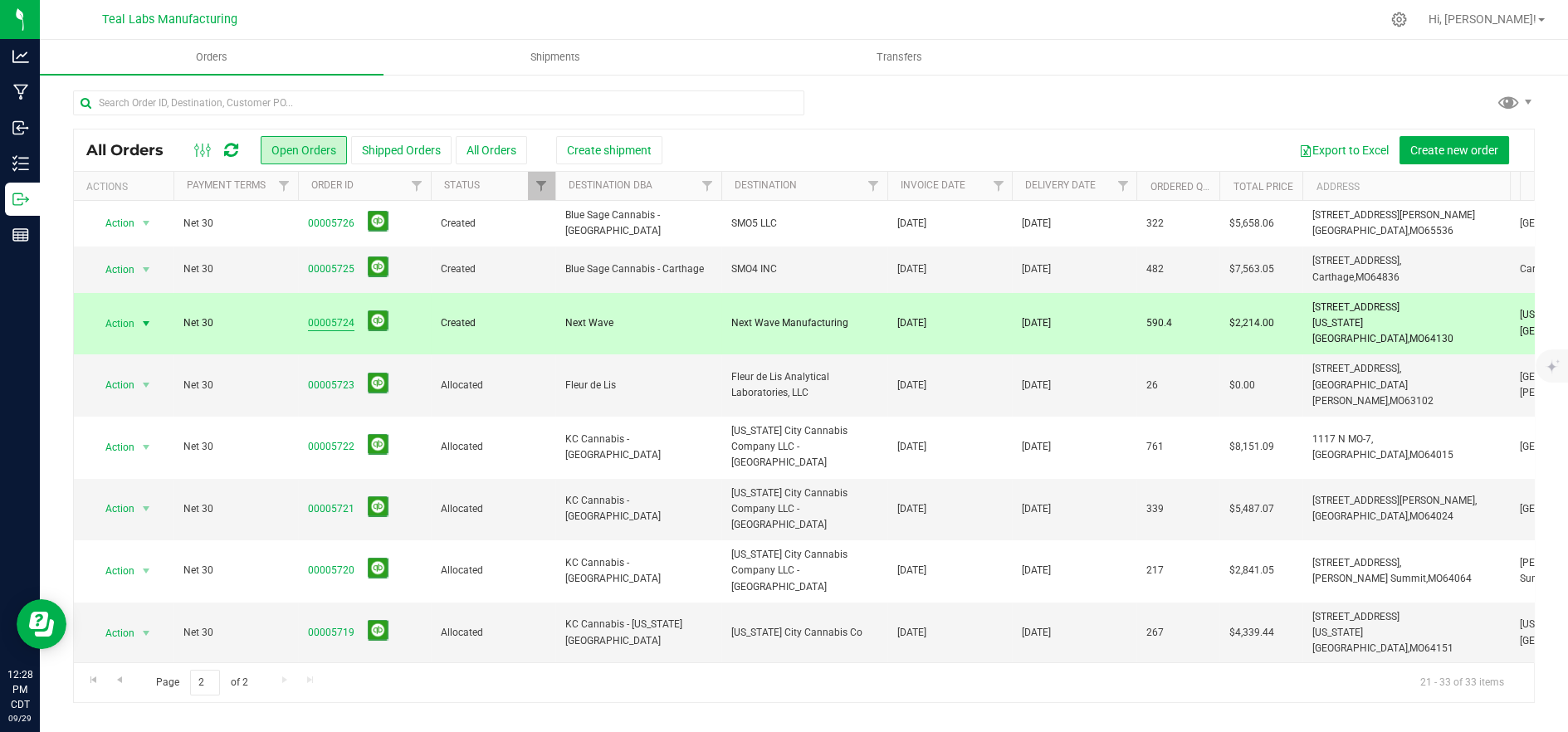
click at [341, 316] on link "00005724" at bounding box center [331, 322] width 47 height 16
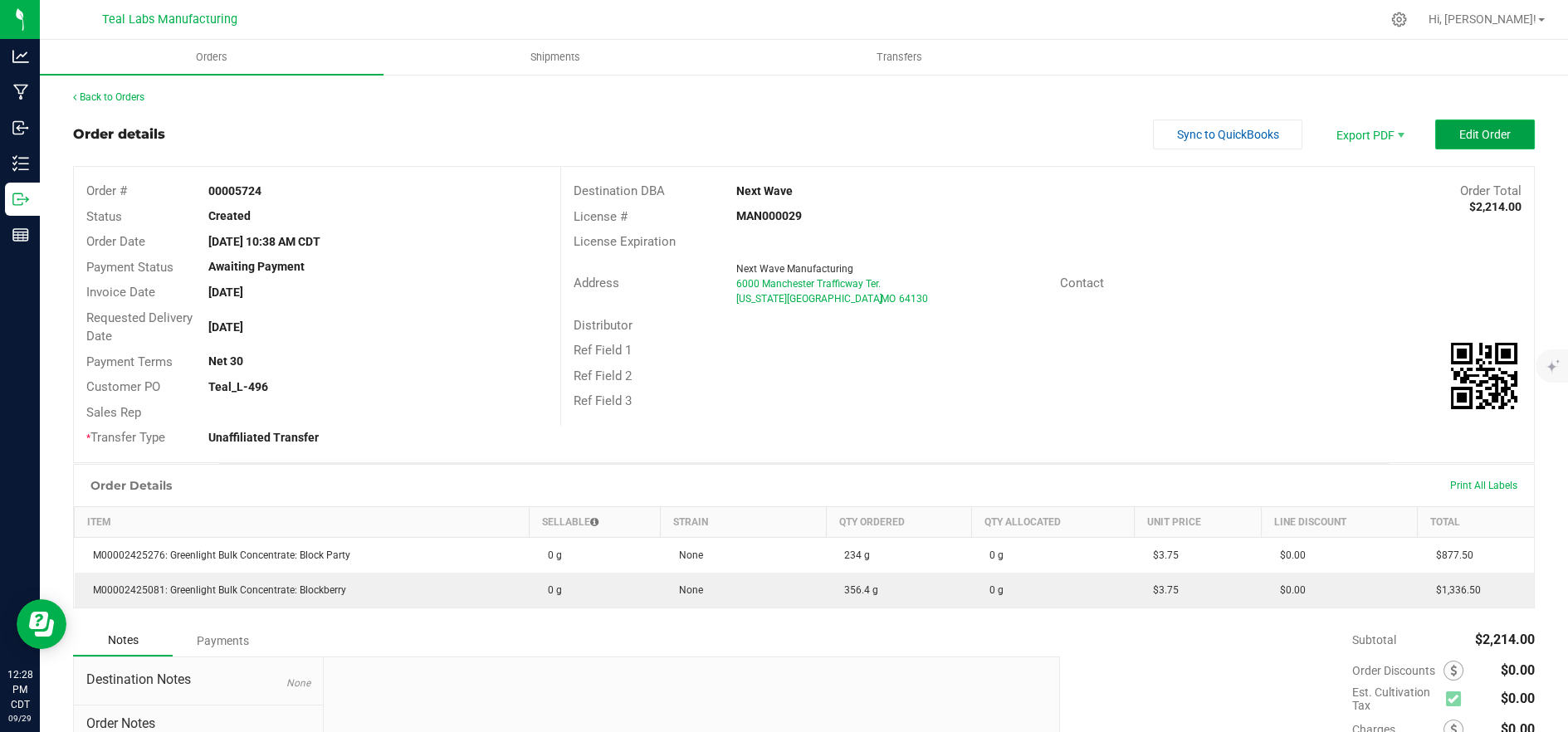
click at [1478, 148] on button "Edit Order" at bounding box center [1485, 134] width 99 height 30
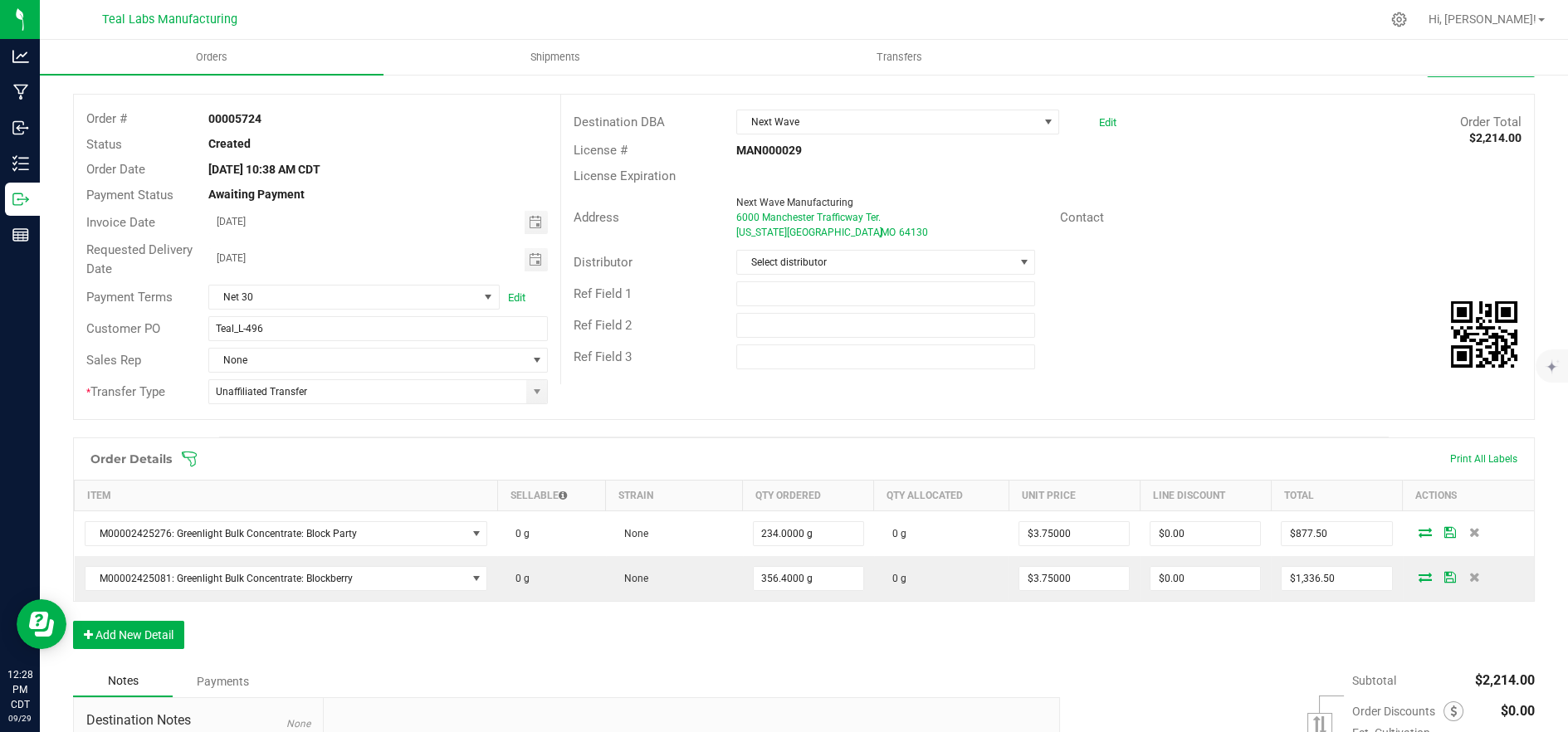
scroll to position [185, 0]
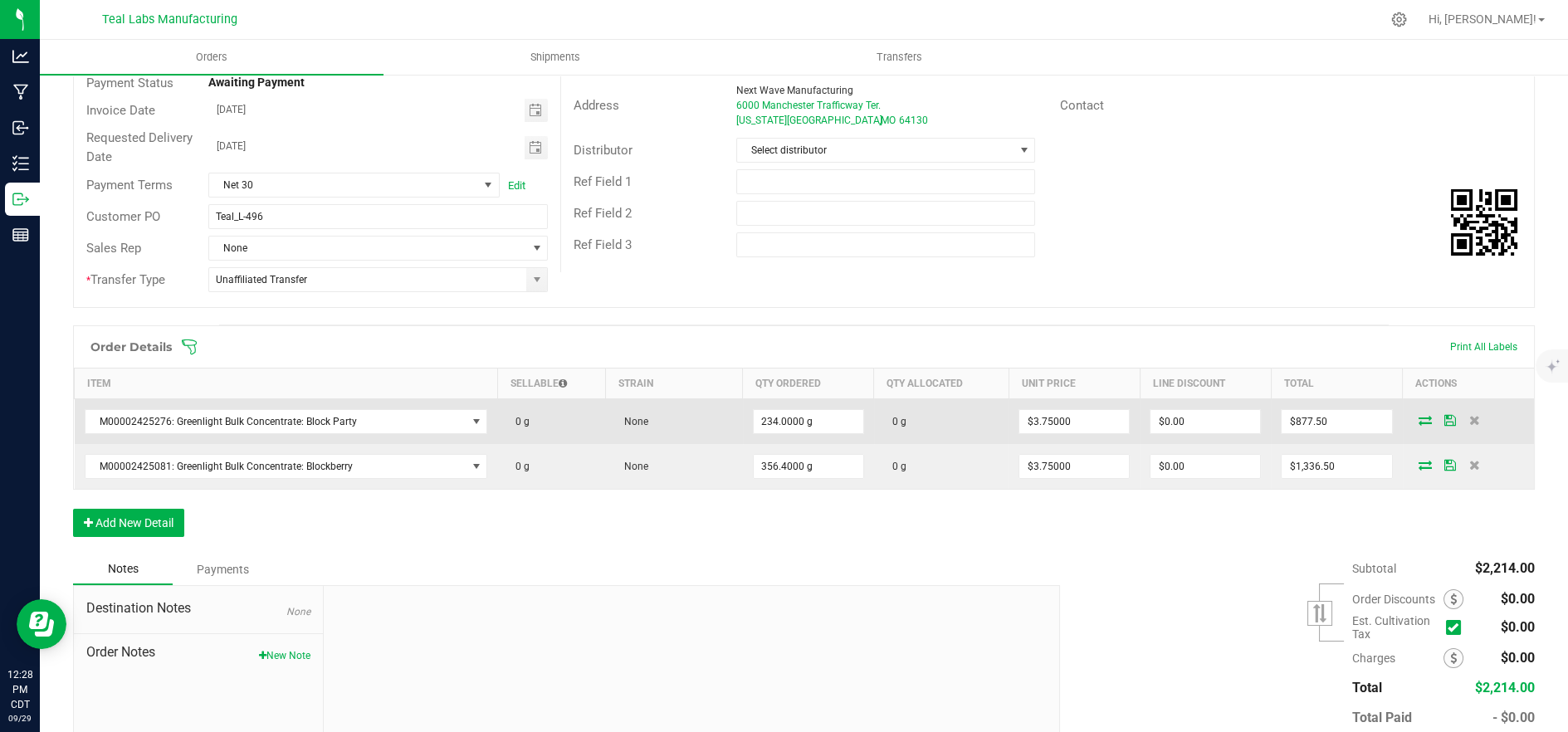
click at [1419, 415] on icon at bounding box center [1425, 420] width 13 height 10
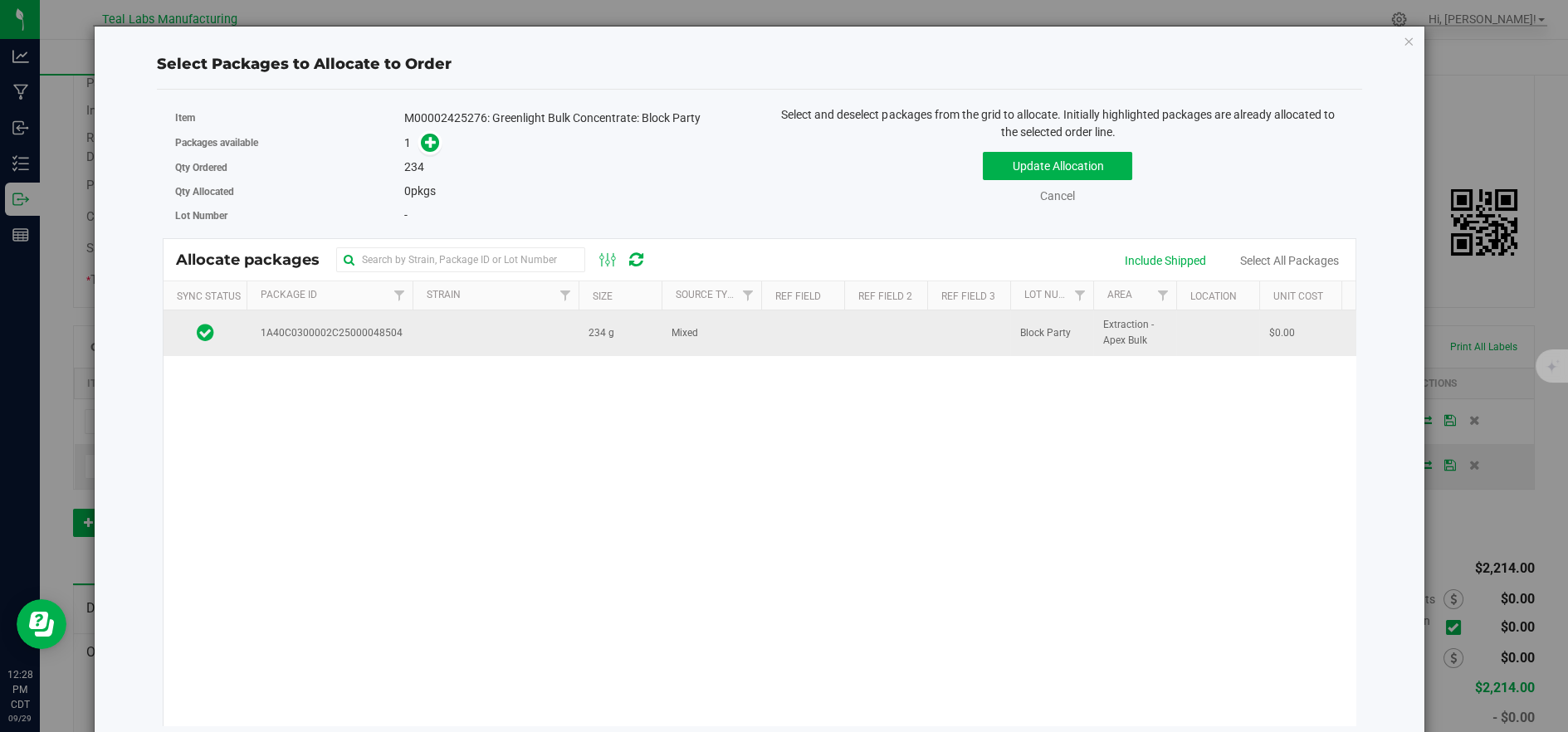
click at [475, 327] on td at bounding box center [495, 333] width 166 height 45
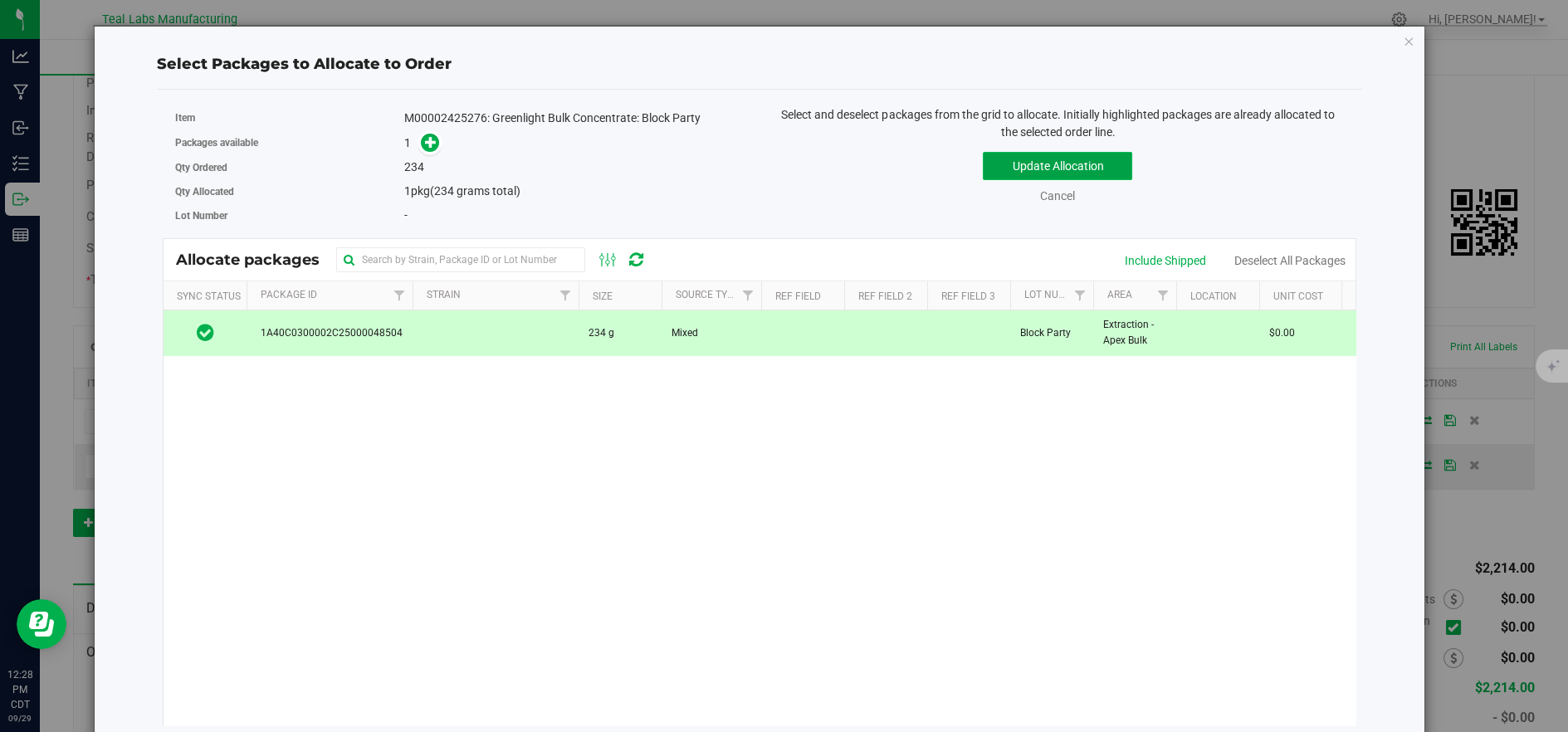
click at [1025, 158] on button "Update Allocation" at bounding box center [1057, 166] width 149 height 28
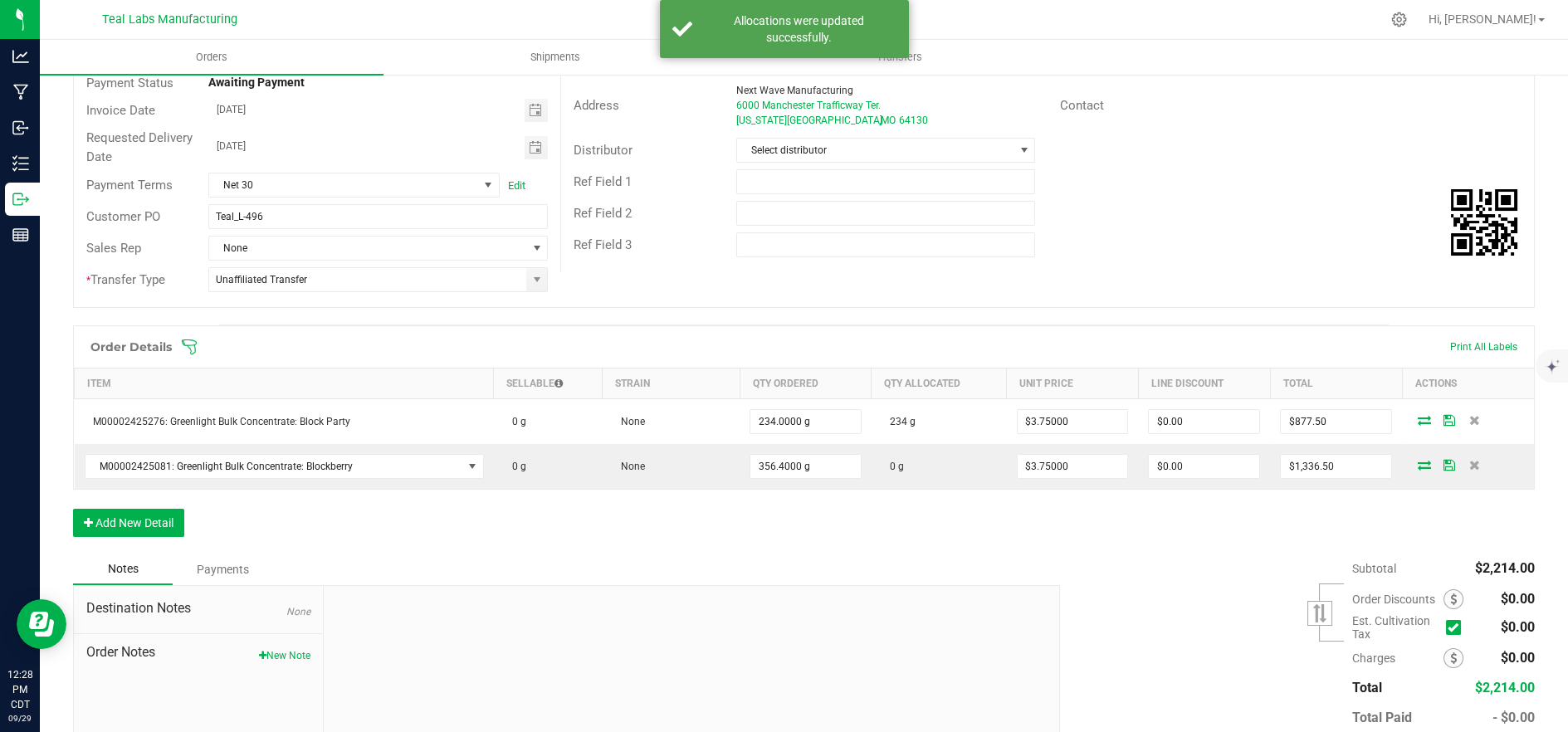
click at [1418, 459] on icon at bounding box center [1425, 464] width 13 height 10
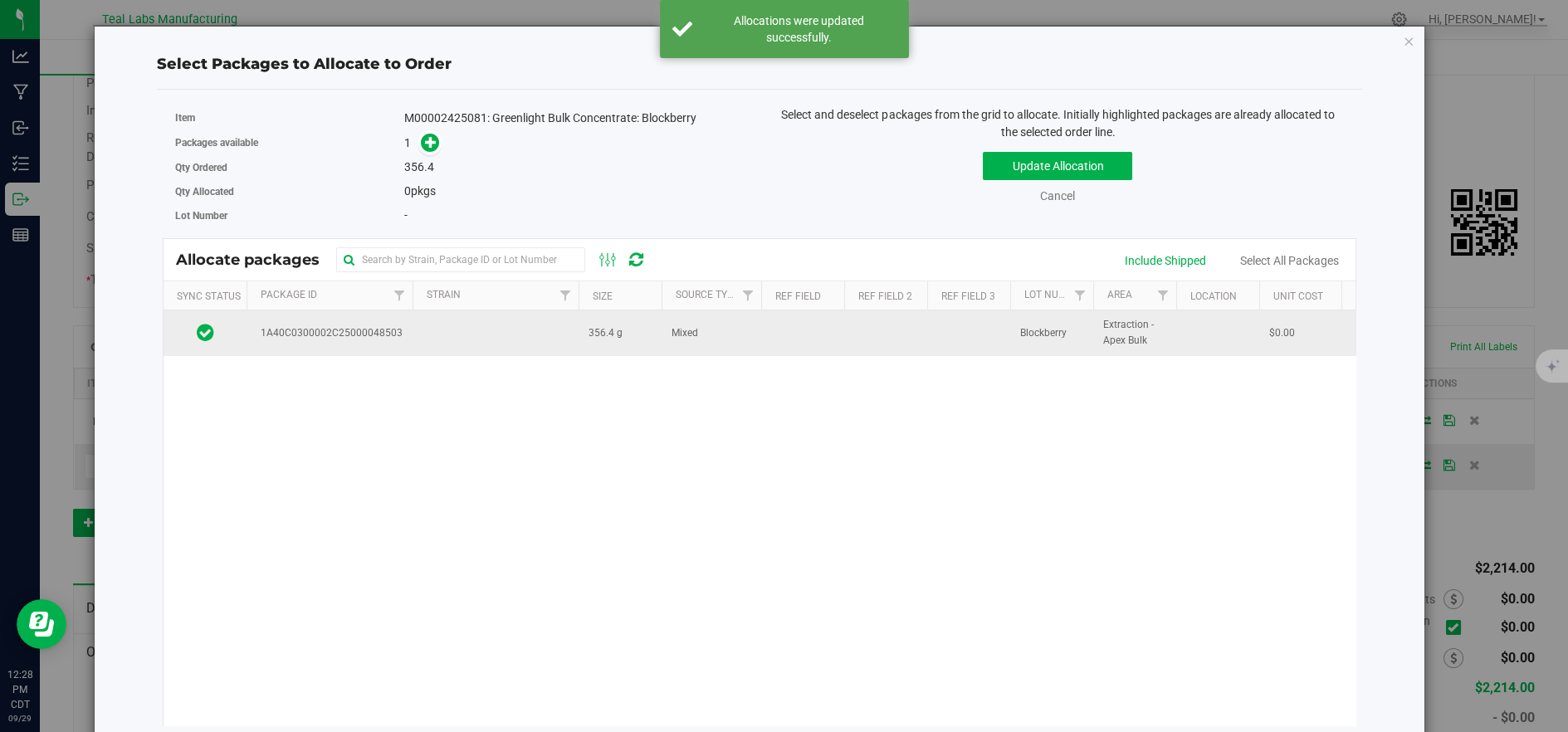
click at [517, 337] on td at bounding box center [495, 333] width 166 height 45
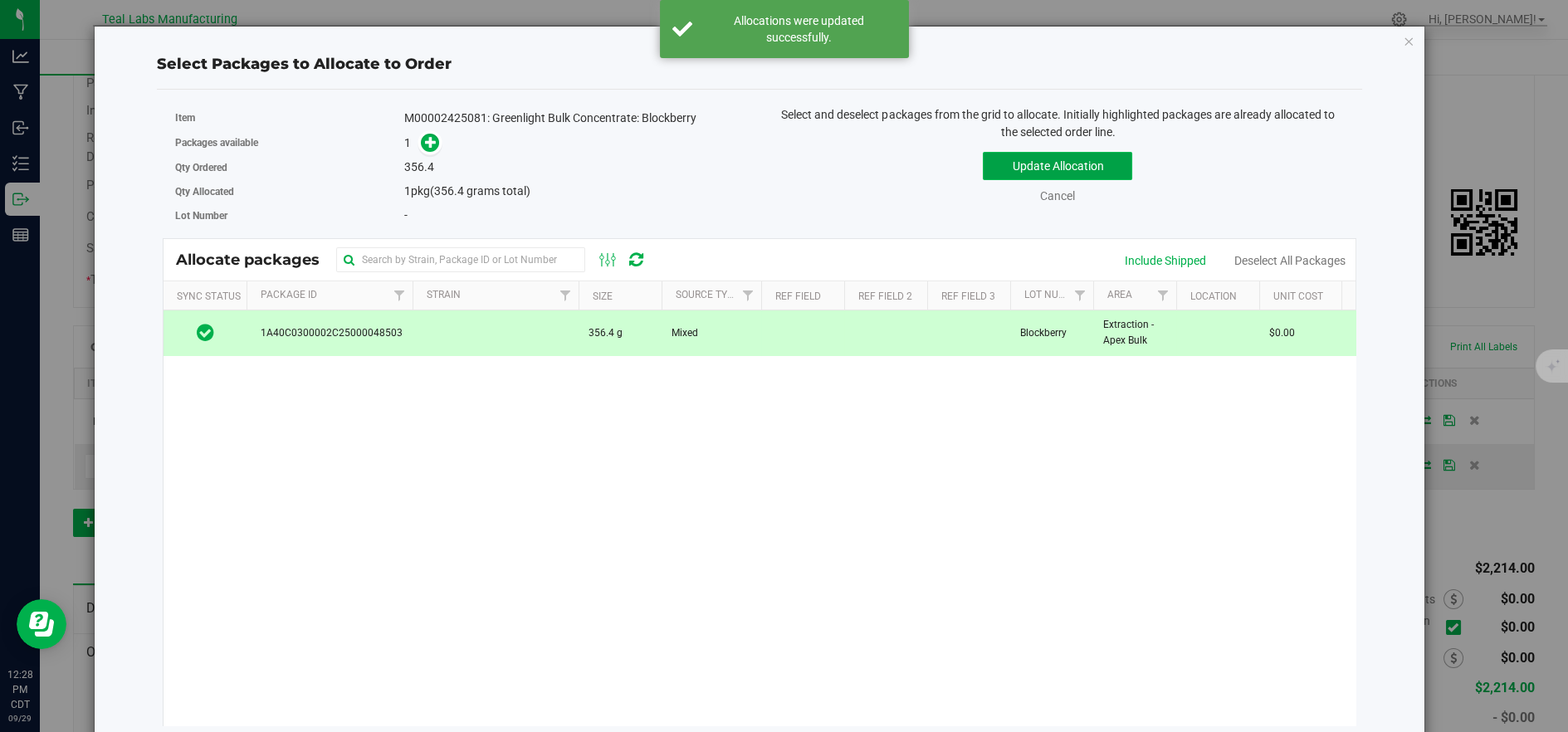
click at [1004, 171] on button "Update Allocation" at bounding box center [1057, 166] width 149 height 28
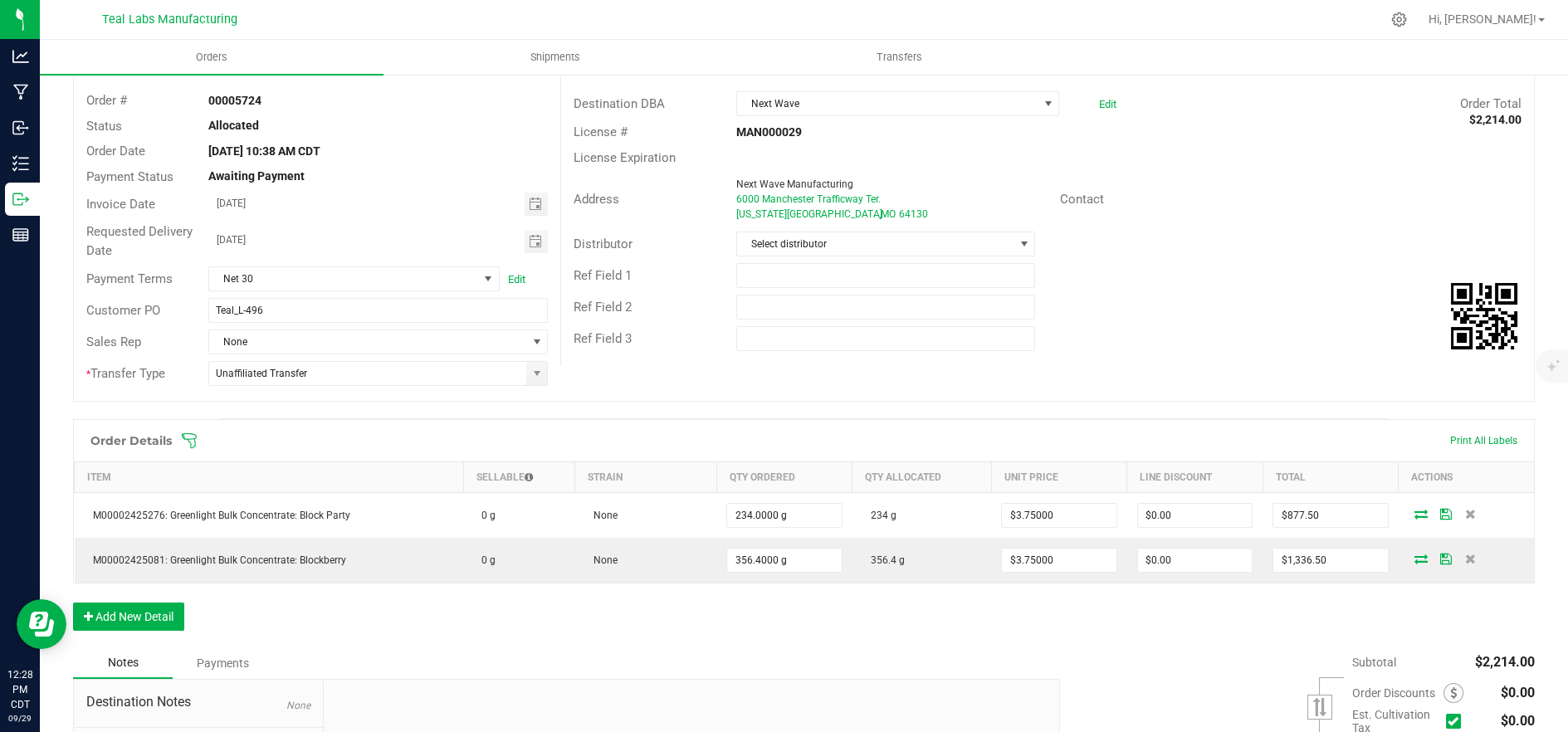
scroll to position [0, 0]
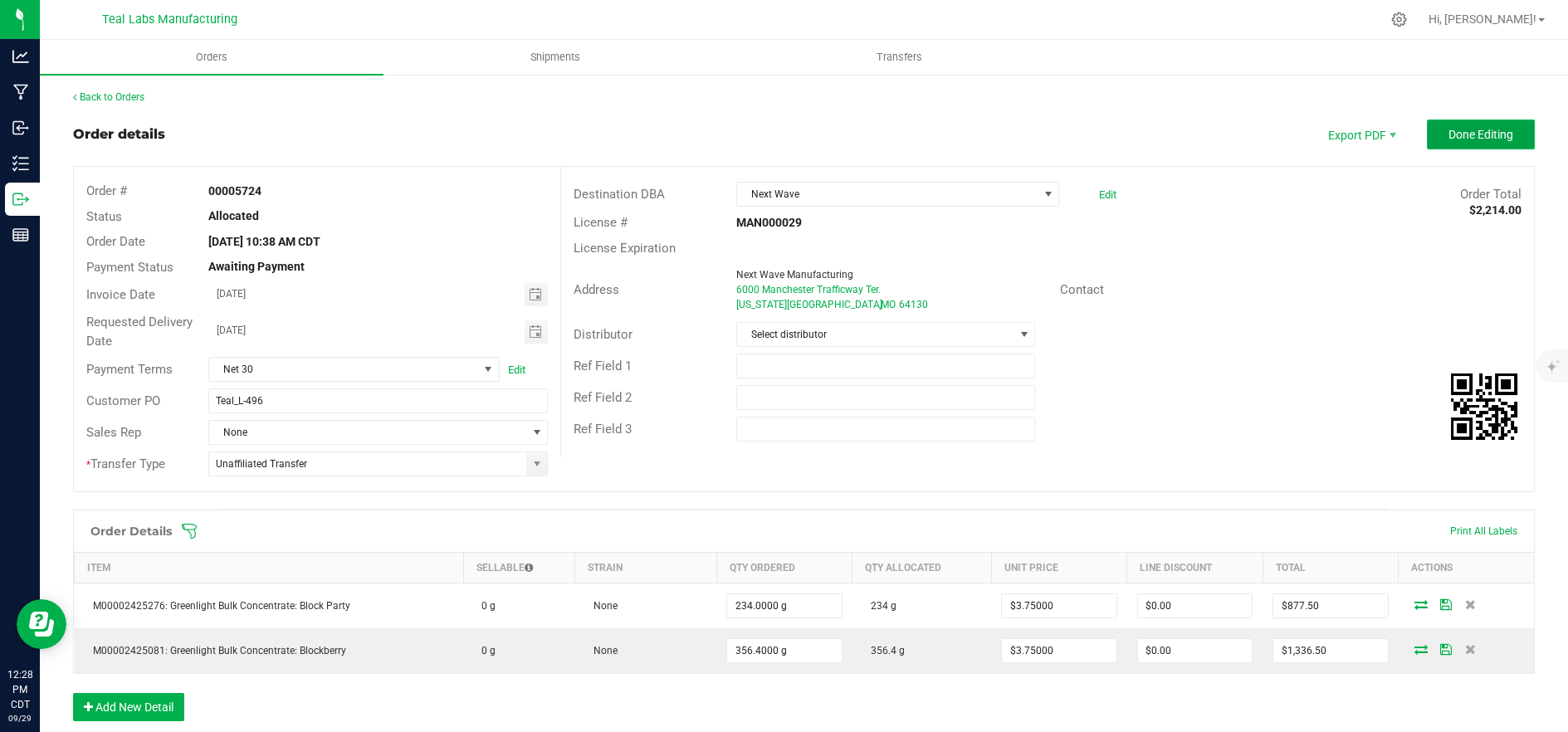
click at [1462, 137] on span "Done Editing" at bounding box center [1481, 134] width 65 height 13
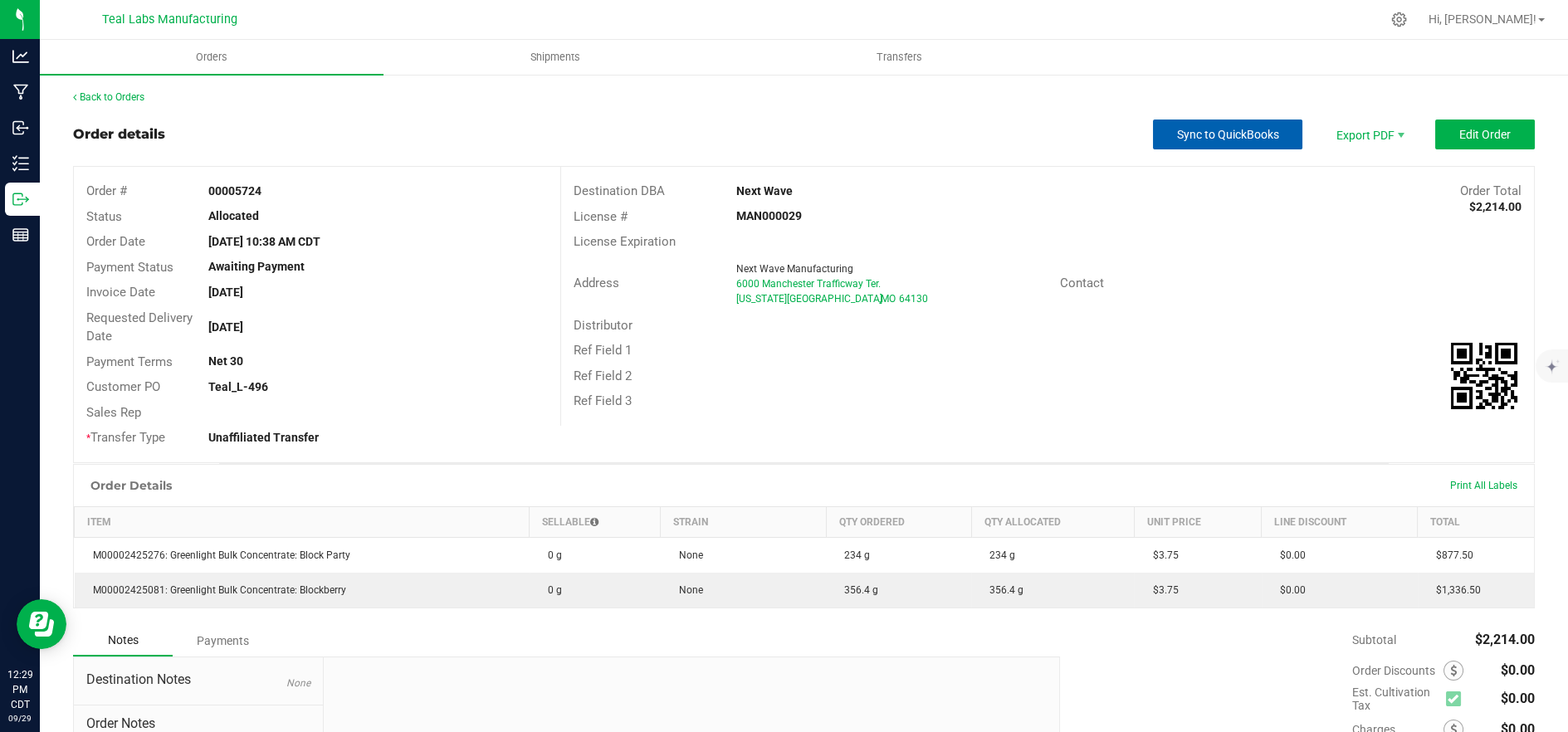
click at [1257, 146] on button "Sync to QuickBooks" at bounding box center [1227, 134] width 149 height 30
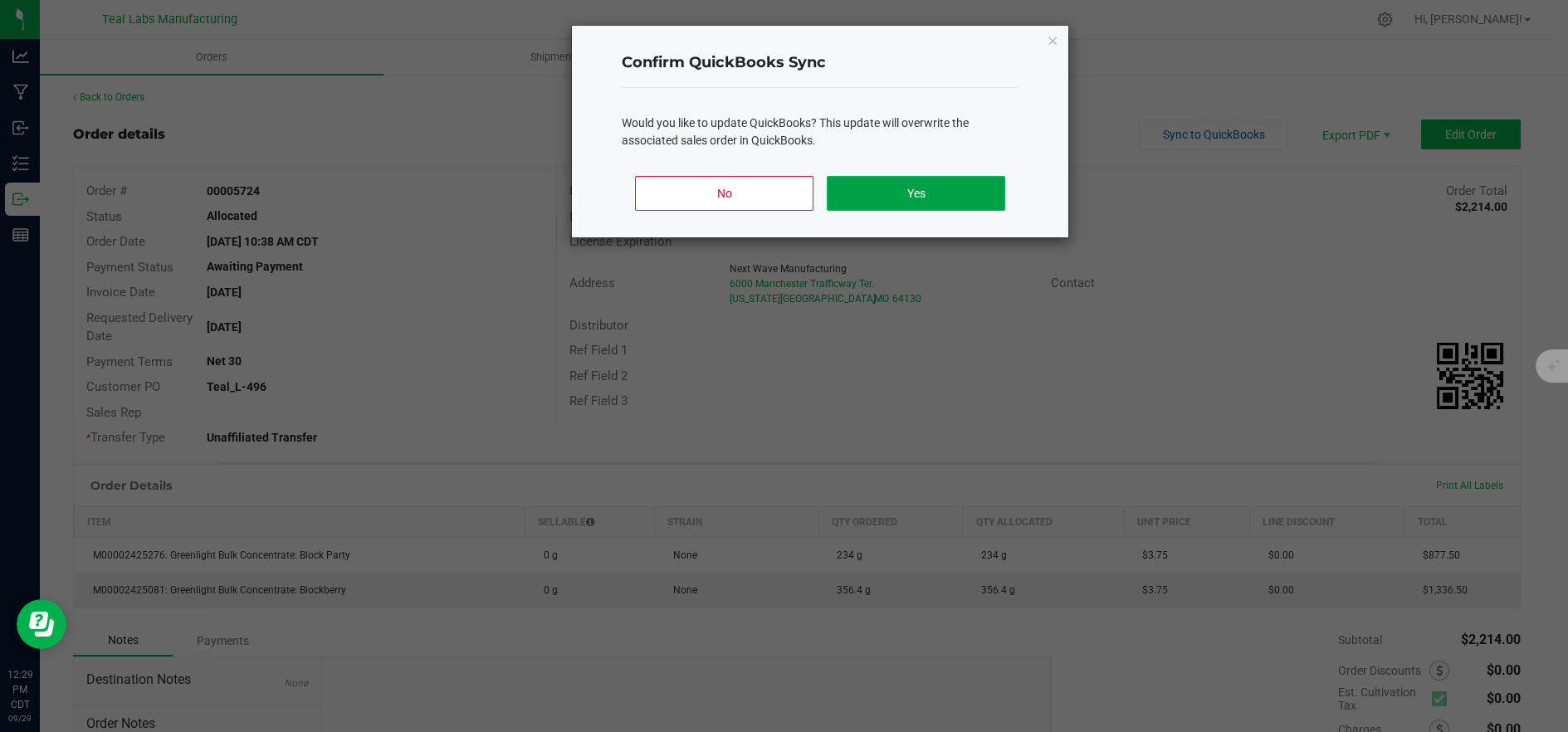
click at [867, 193] on button "Yes" at bounding box center [916, 193] width 178 height 35
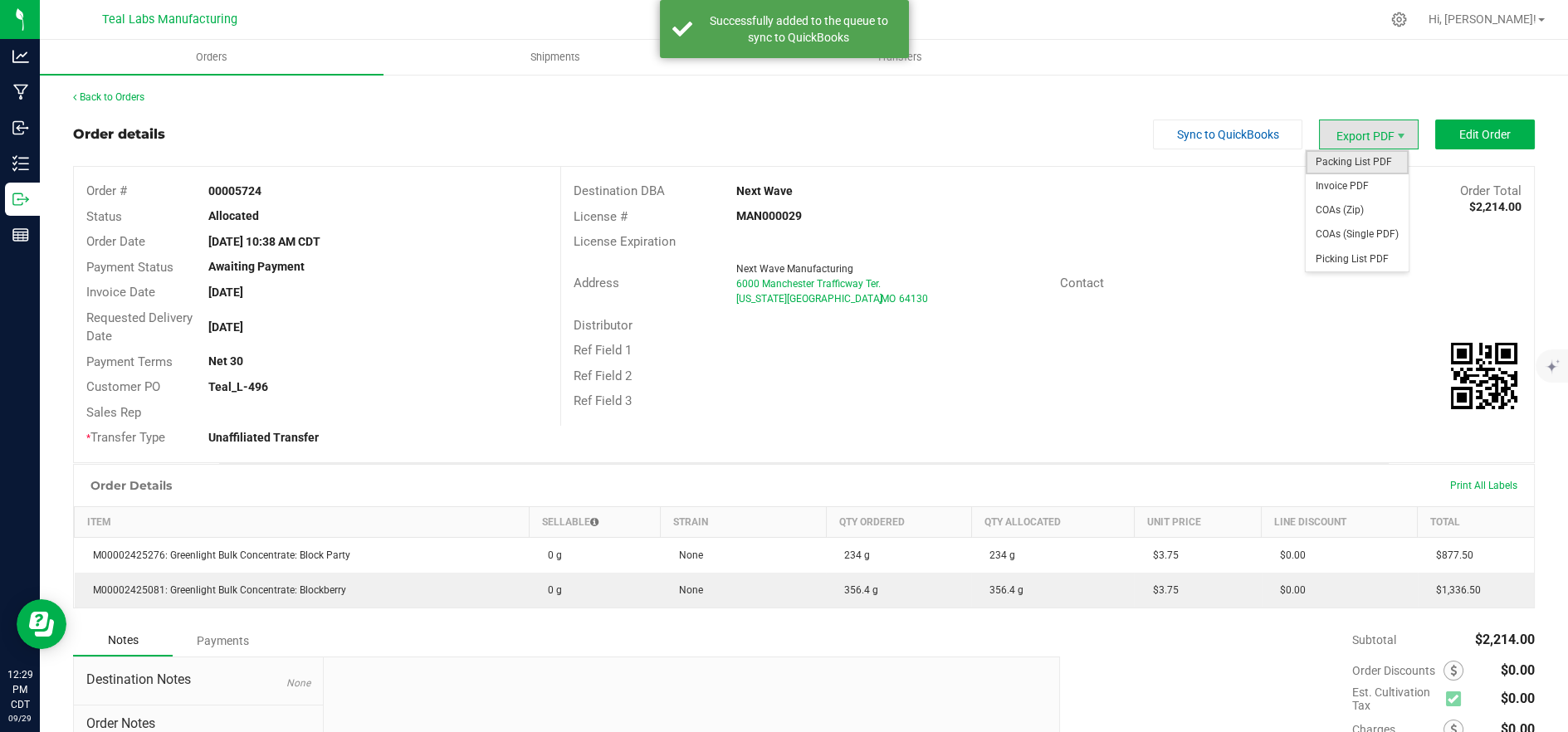
click at [1352, 163] on span "Packing List PDF" at bounding box center [1357, 162] width 103 height 24
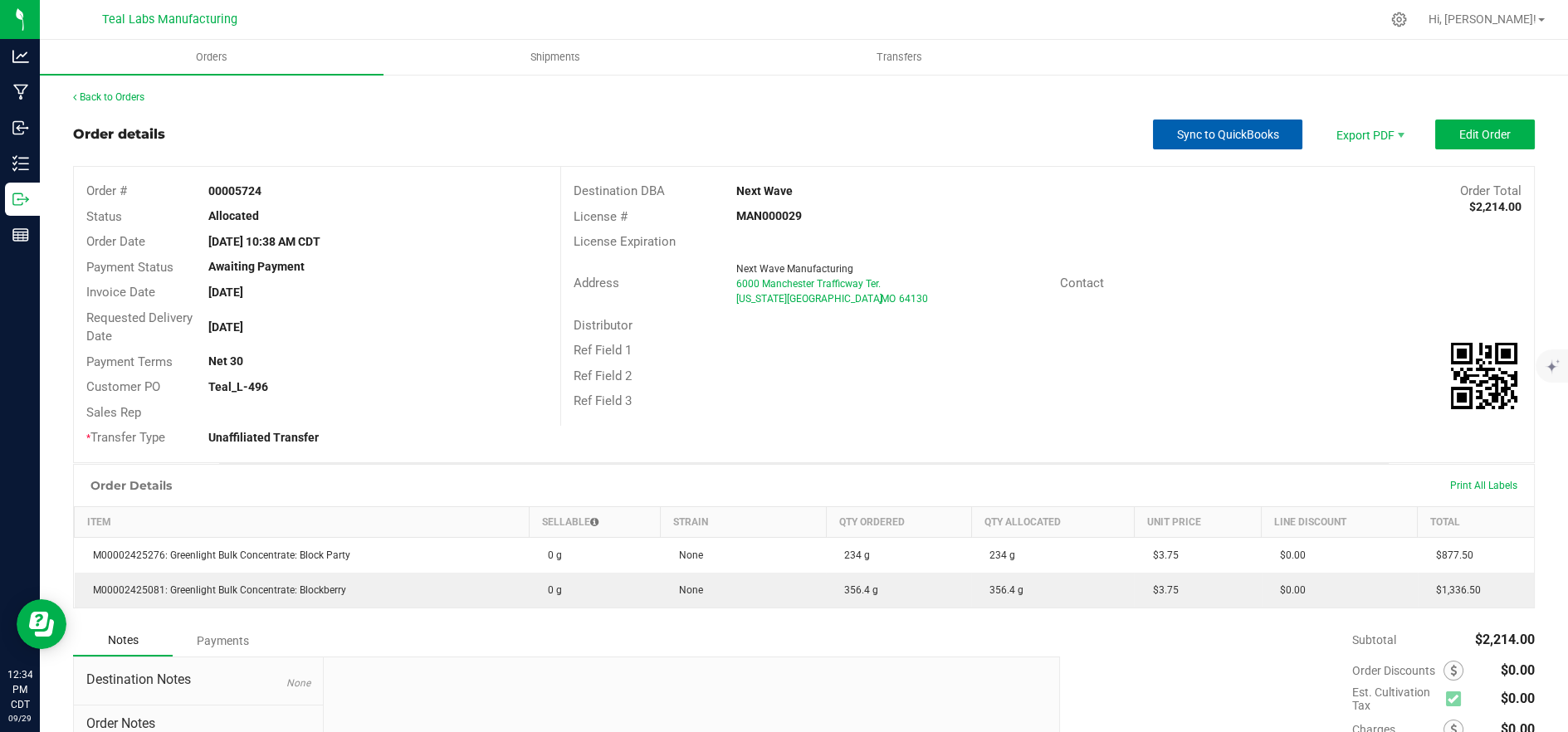
click at [1177, 127] on span "Sync to QuickBooks" at bounding box center [1228, 134] width 102 height 13
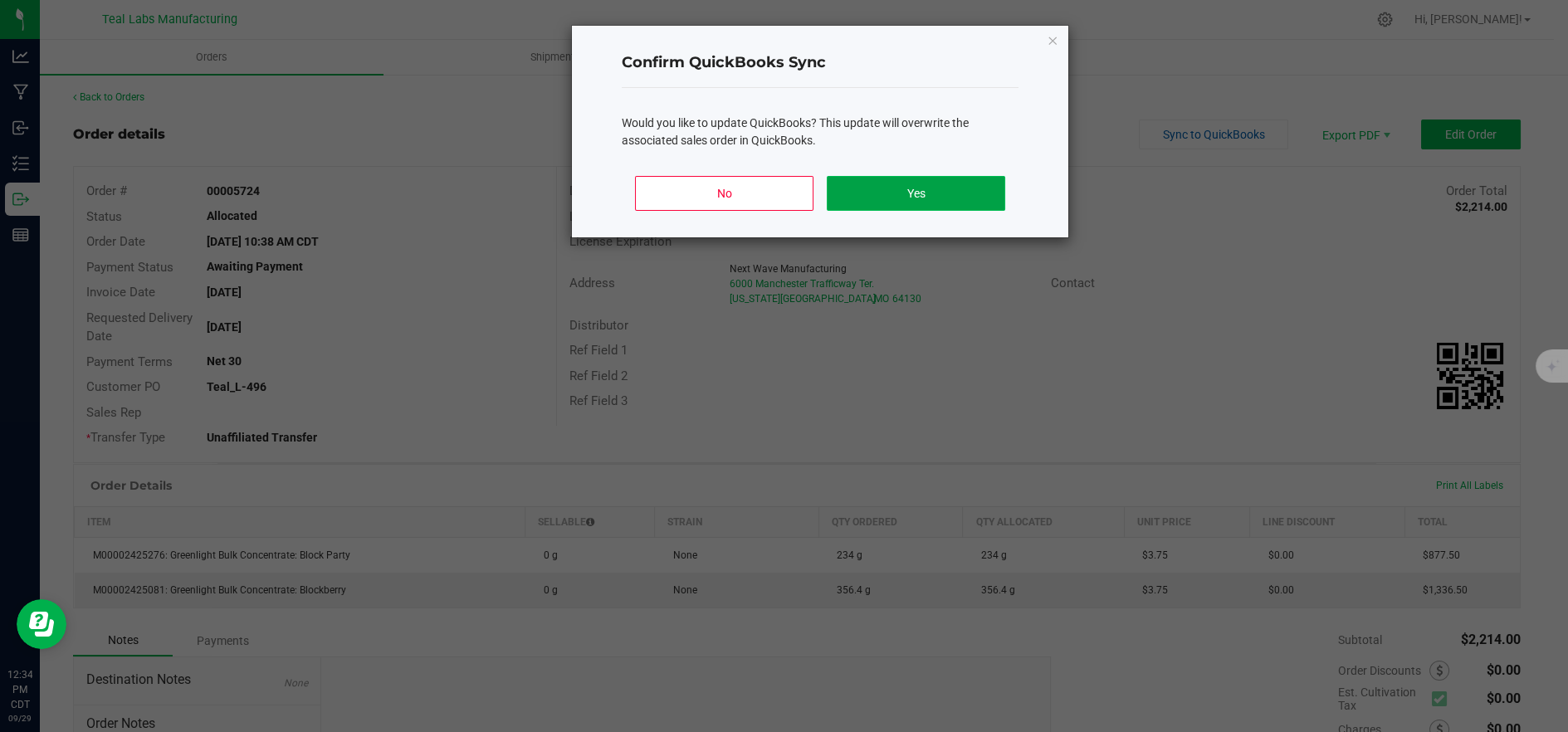
click at [917, 190] on button "Yes" at bounding box center [916, 193] width 178 height 35
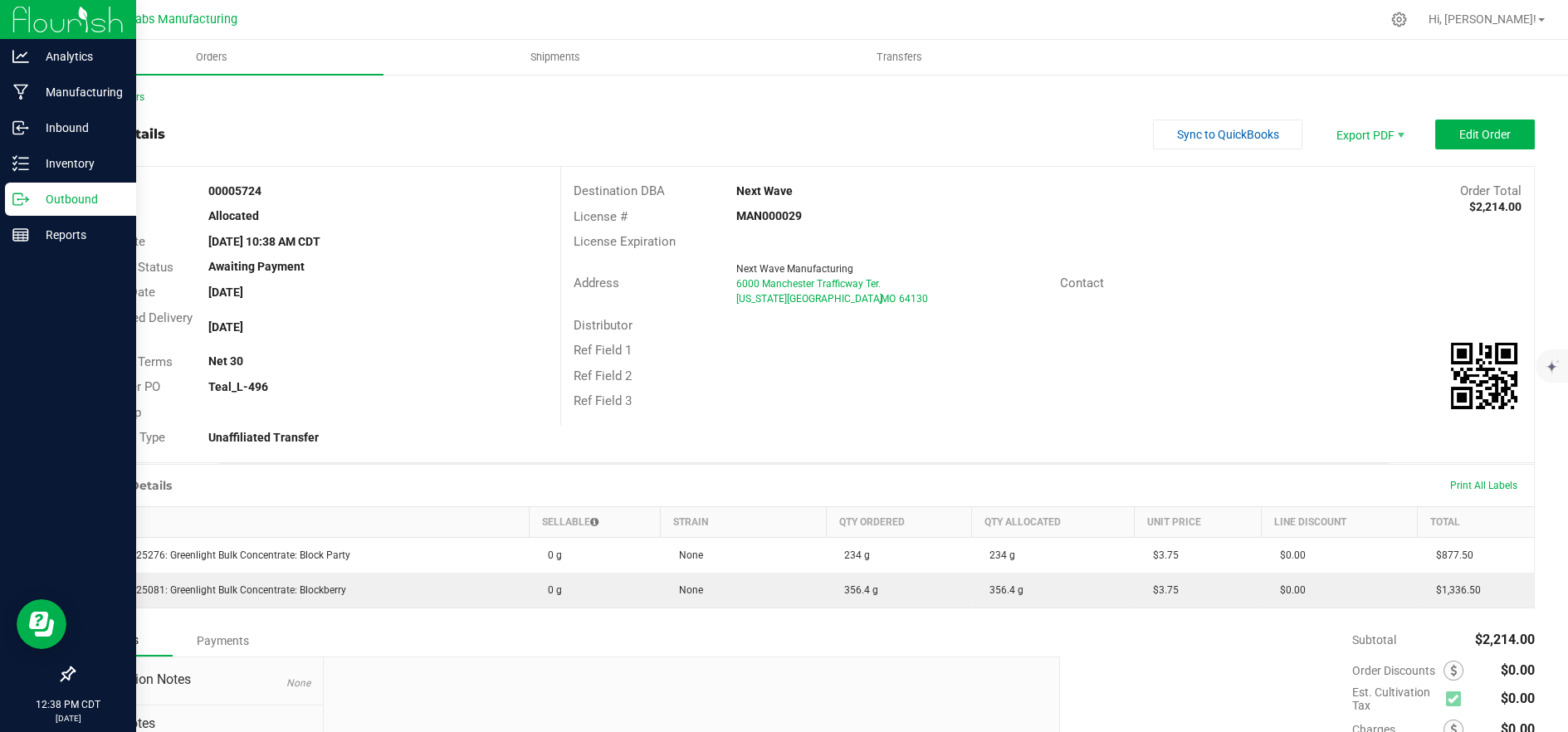
click at [27, 201] on icon at bounding box center [21, 200] width 17 height 17
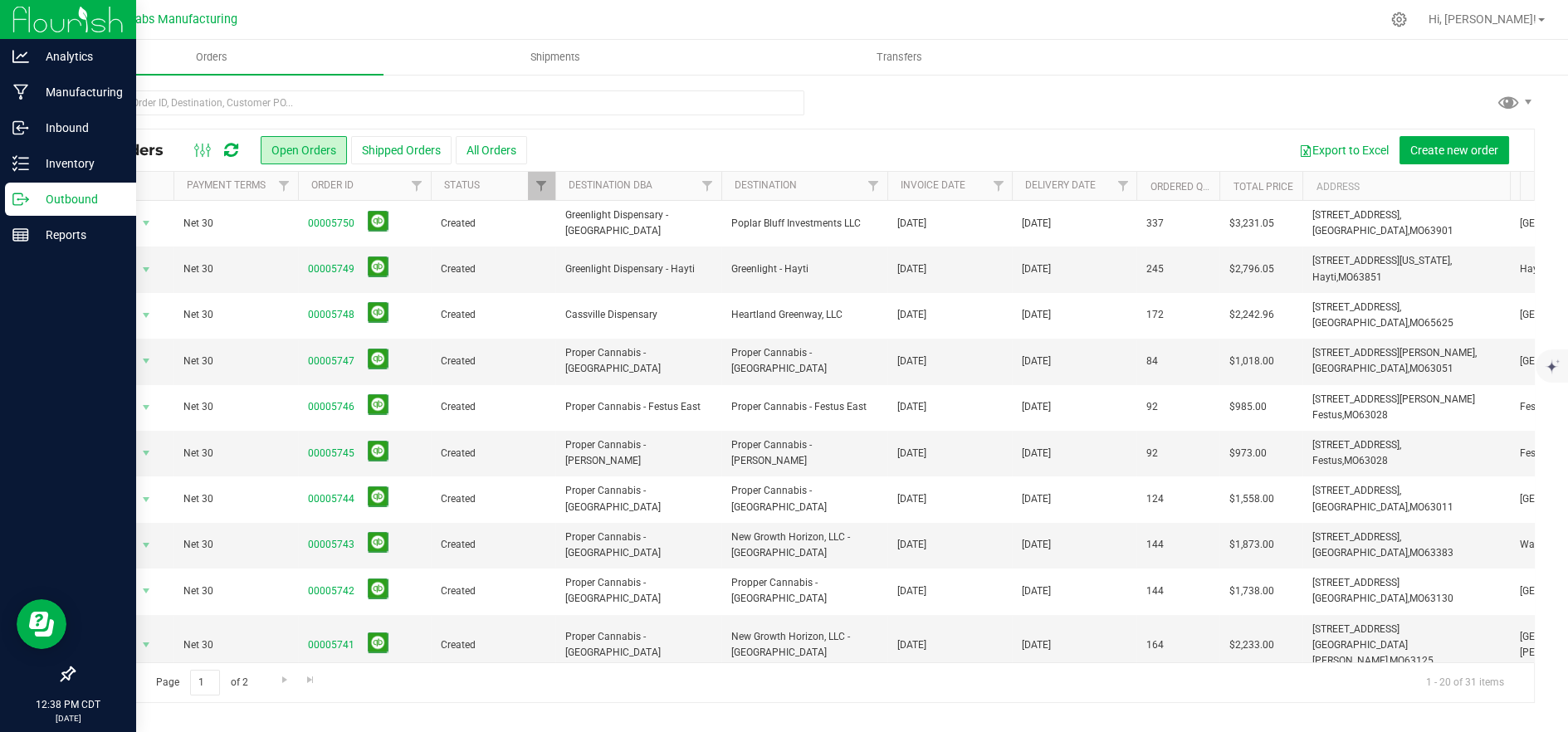
click at [29, 199] on p "Outbound" at bounding box center [79, 199] width 99 height 20
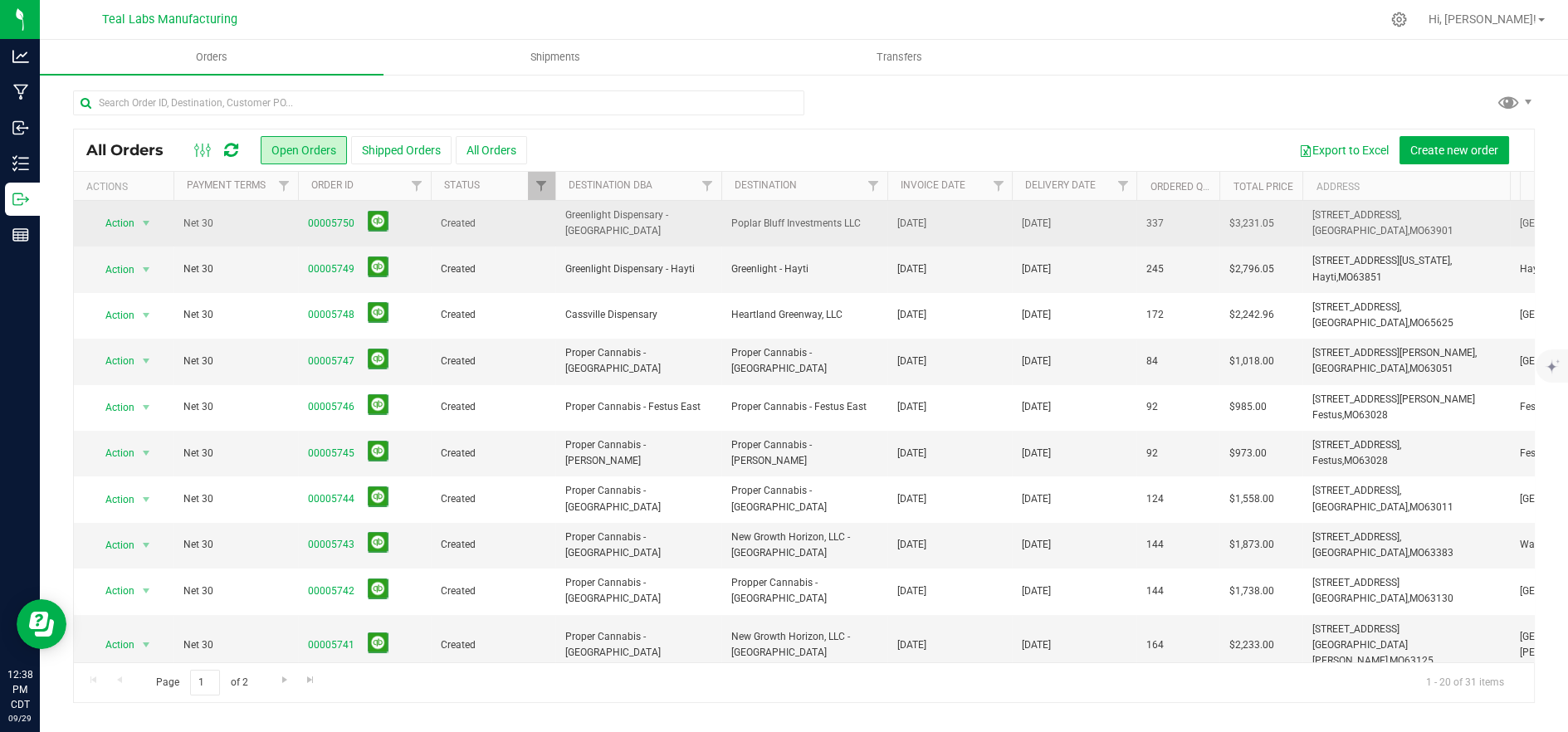
click at [838, 218] on span "Poplar Bluff Investments LLC" at bounding box center [805, 223] width 146 height 16
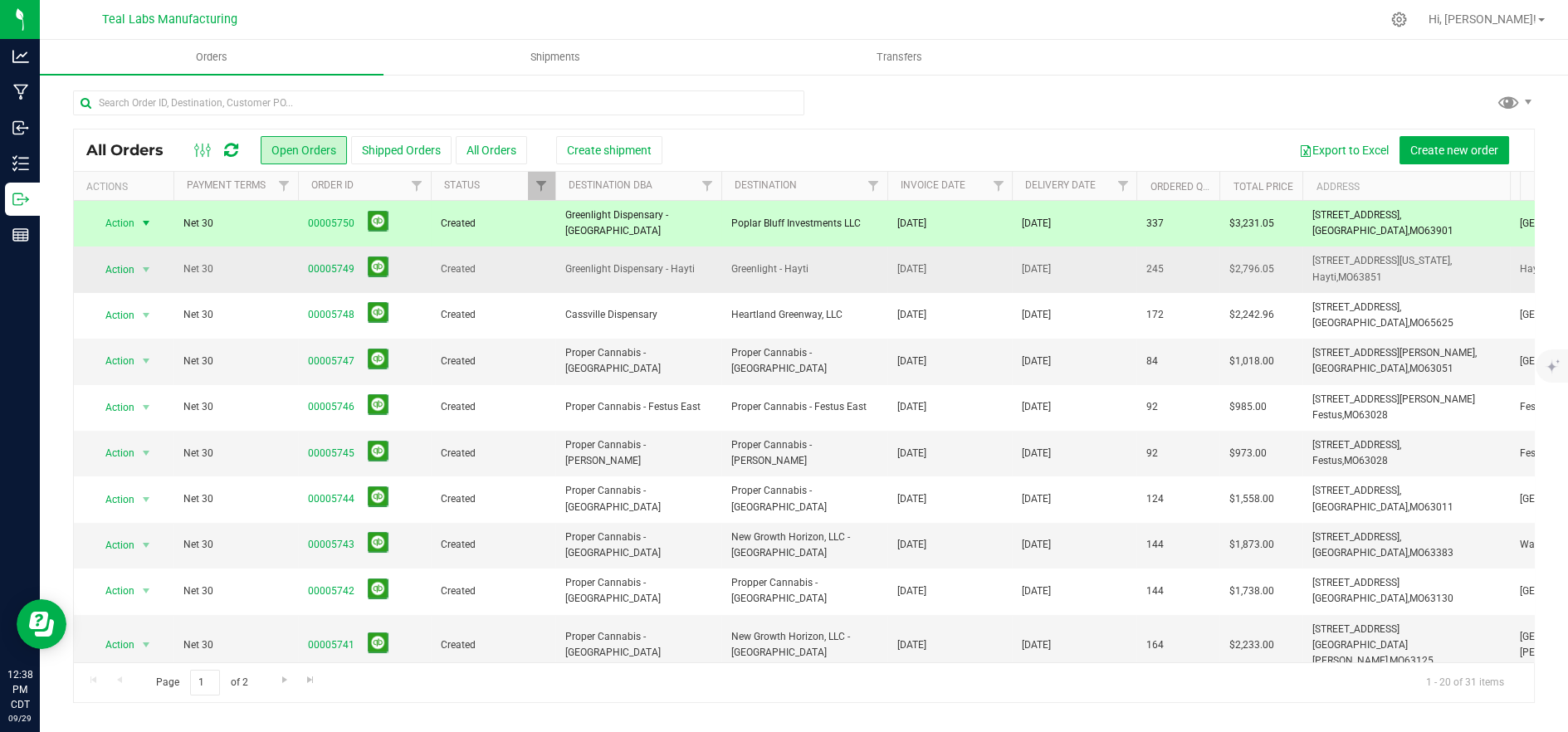
click at [839, 261] on span "Greenlight - Hayti" at bounding box center [805, 269] width 146 height 16
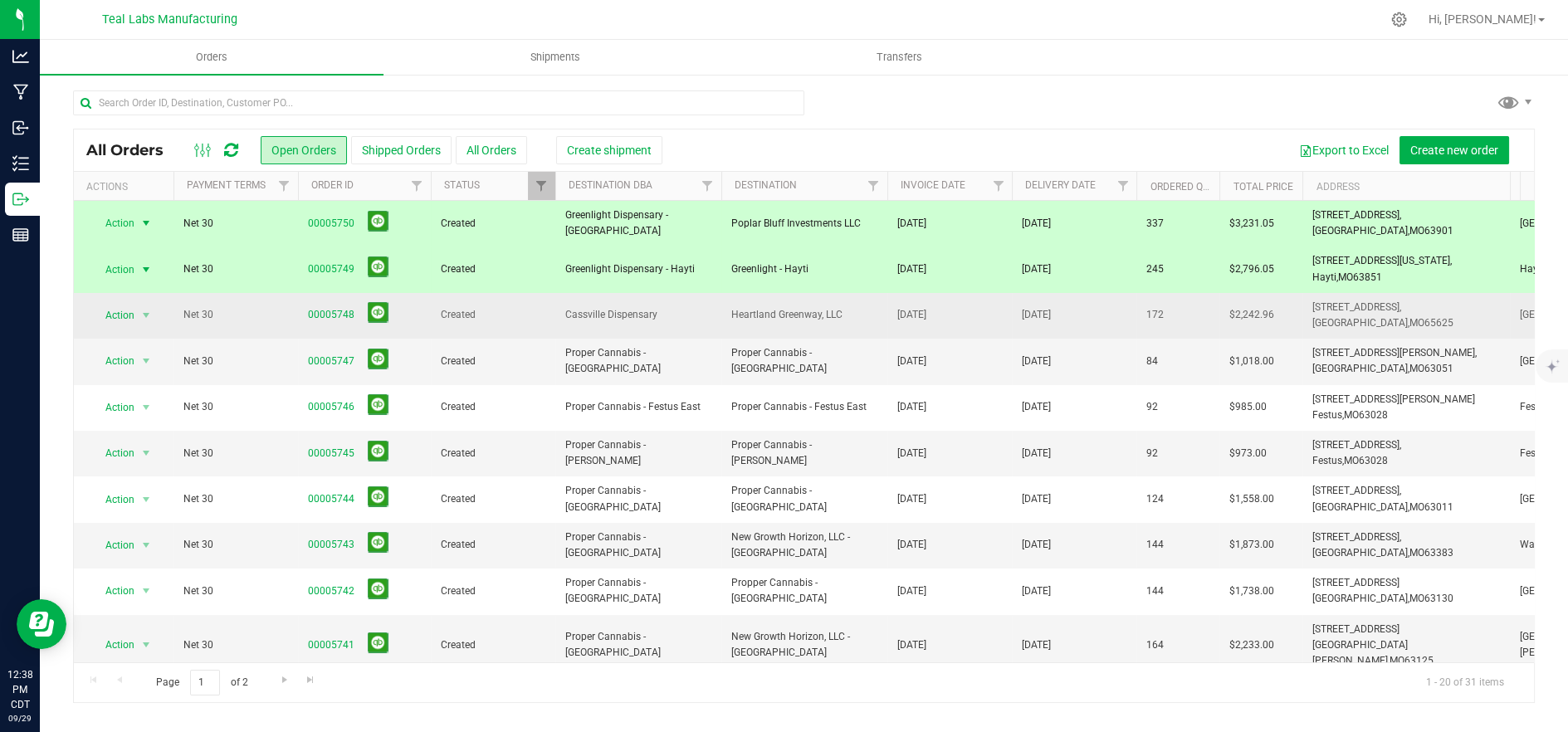
click at [878, 306] on td "Heartland Greenway, LLC" at bounding box center [804, 315] width 166 height 46
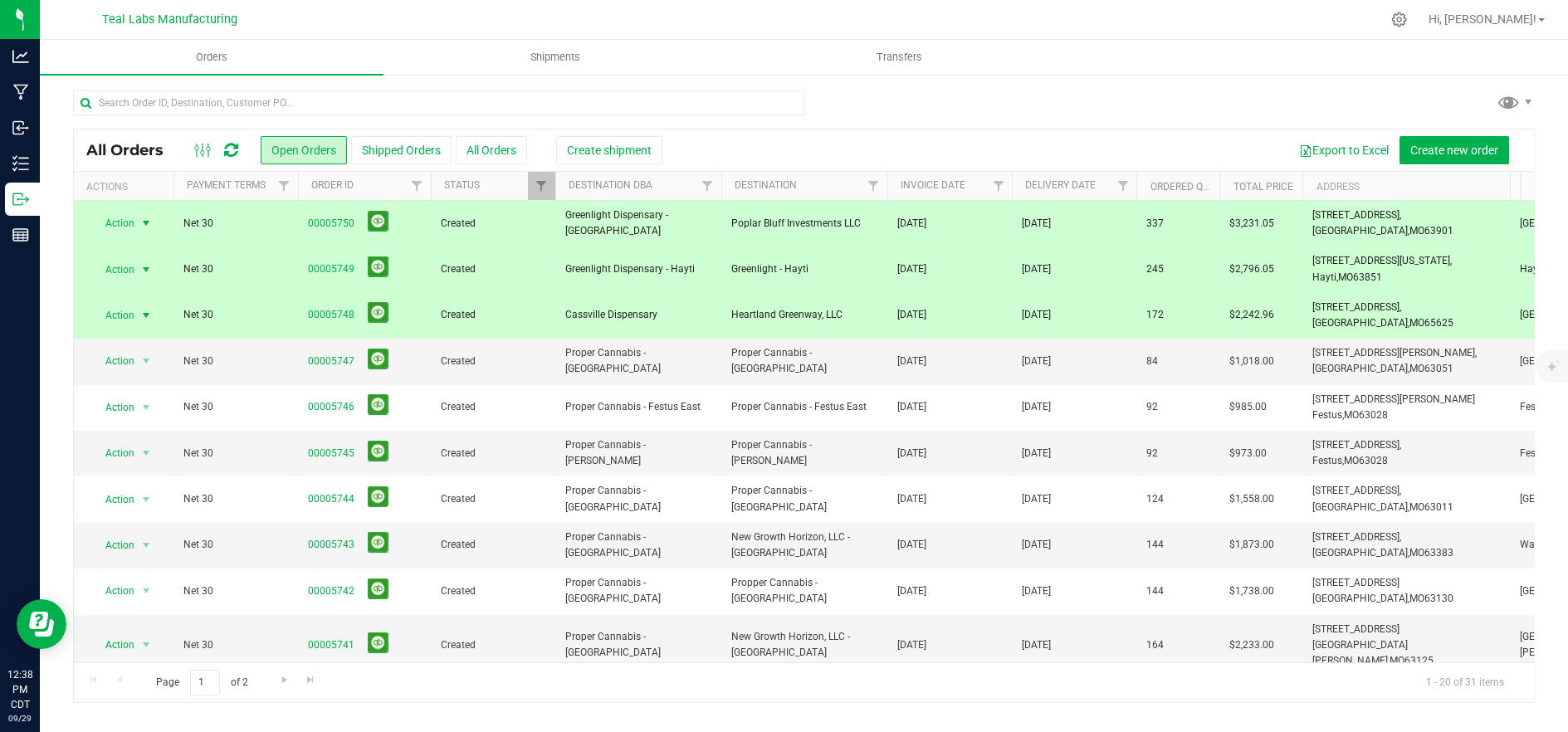
click at [876, 306] on td "Heartland Greenway, LLC" at bounding box center [804, 315] width 166 height 46
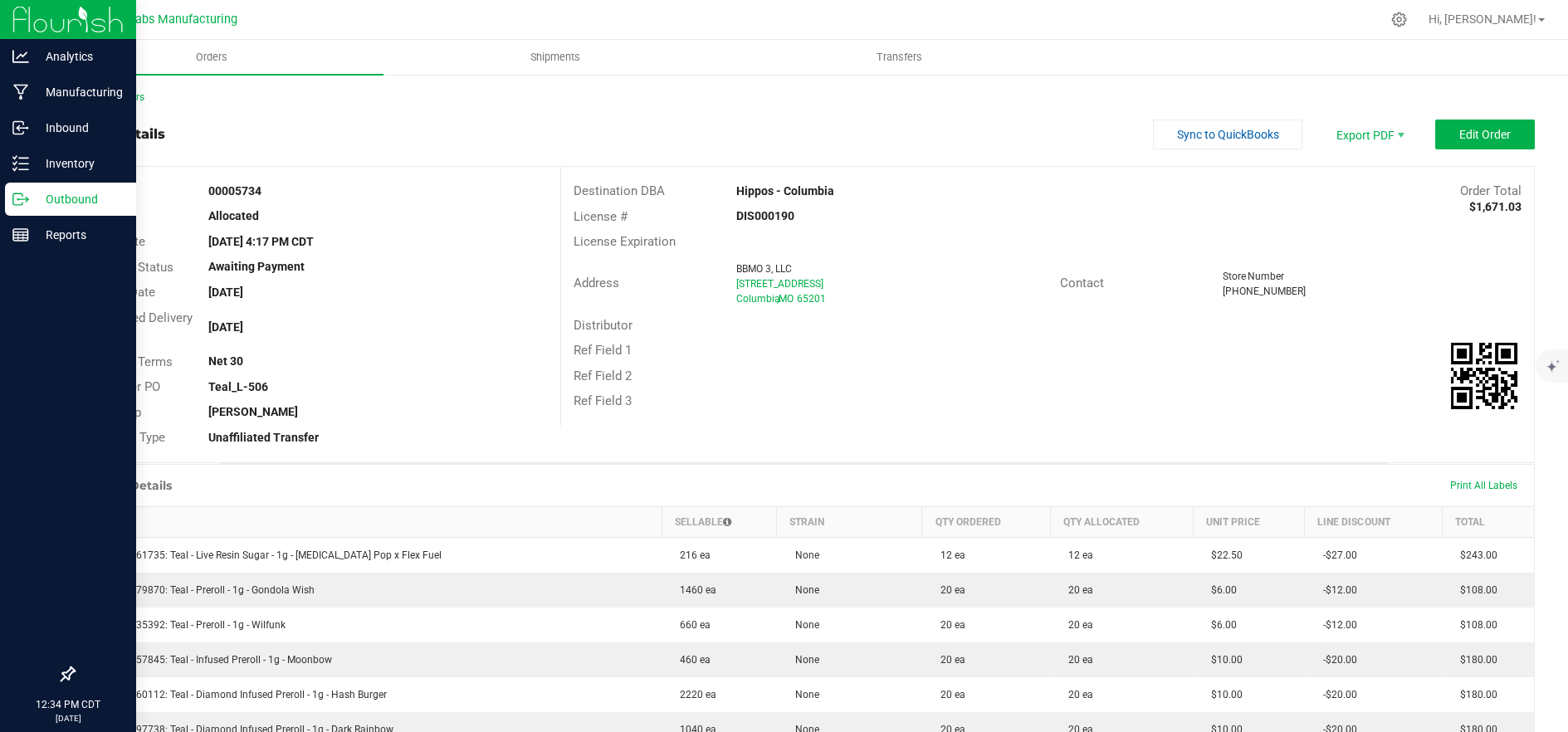
click at [23, 207] on div "Outbound" at bounding box center [70, 199] width 131 height 33
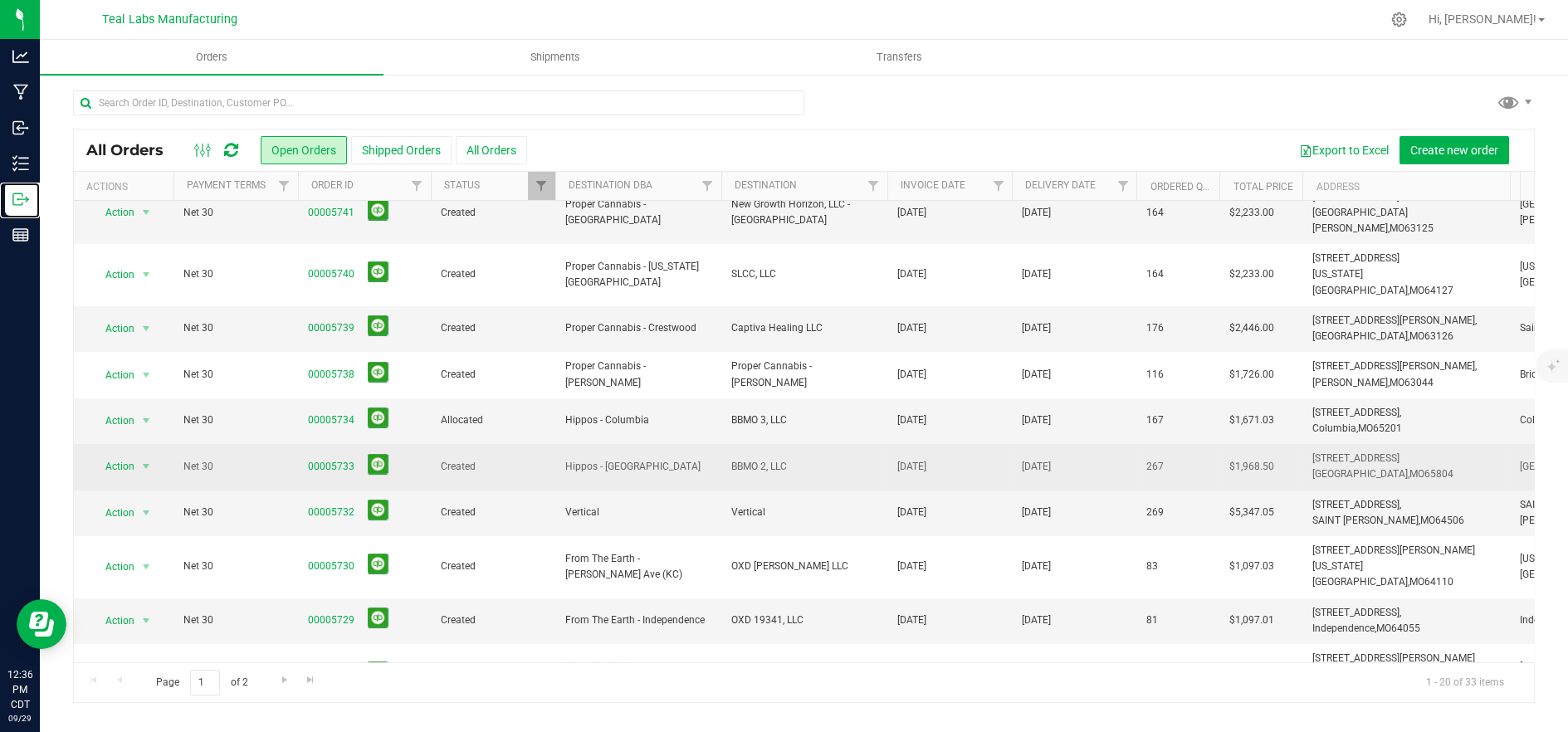
scroll to position [471, 0]
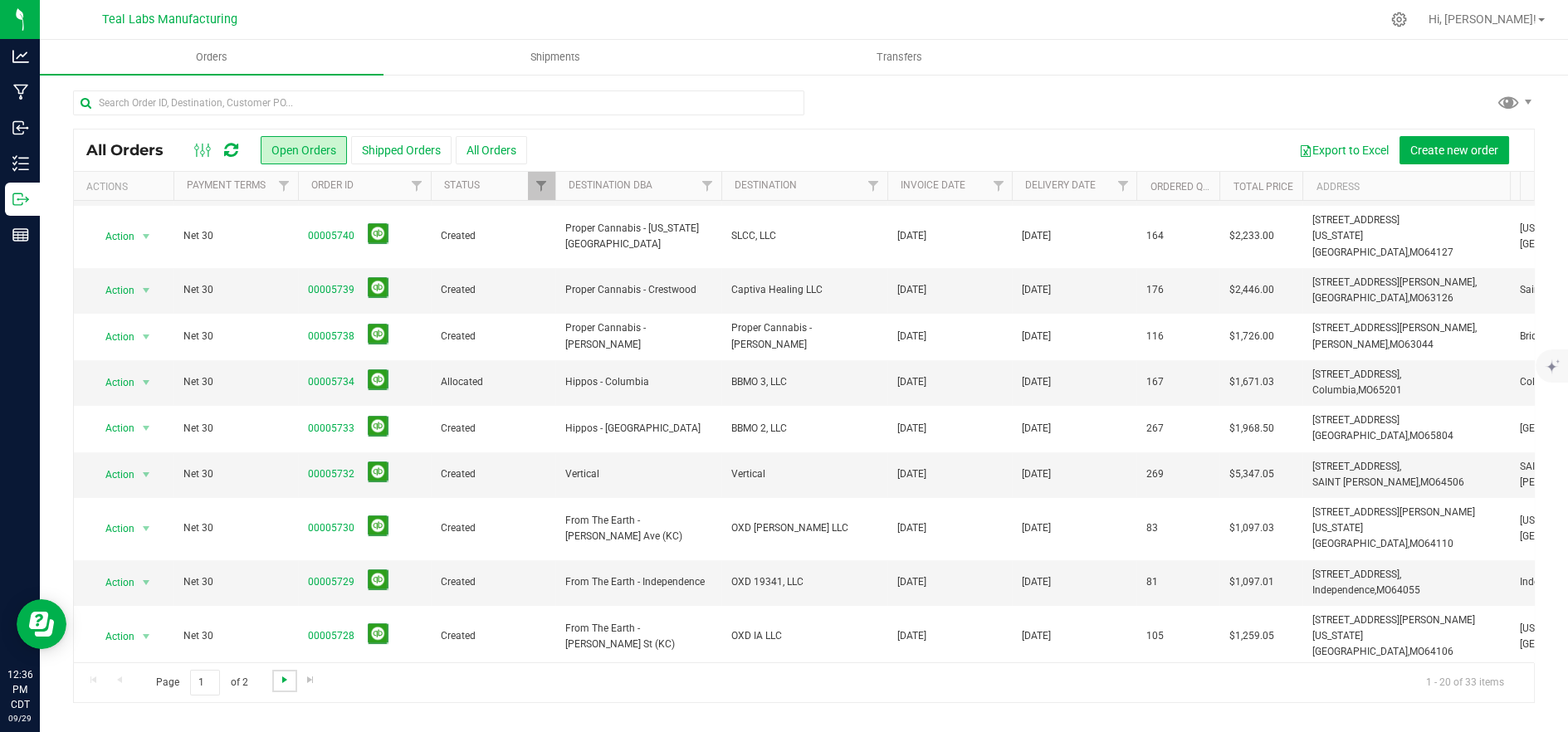
click at [280, 677] on span "Go to the next page" at bounding box center [285, 680] width 13 height 13
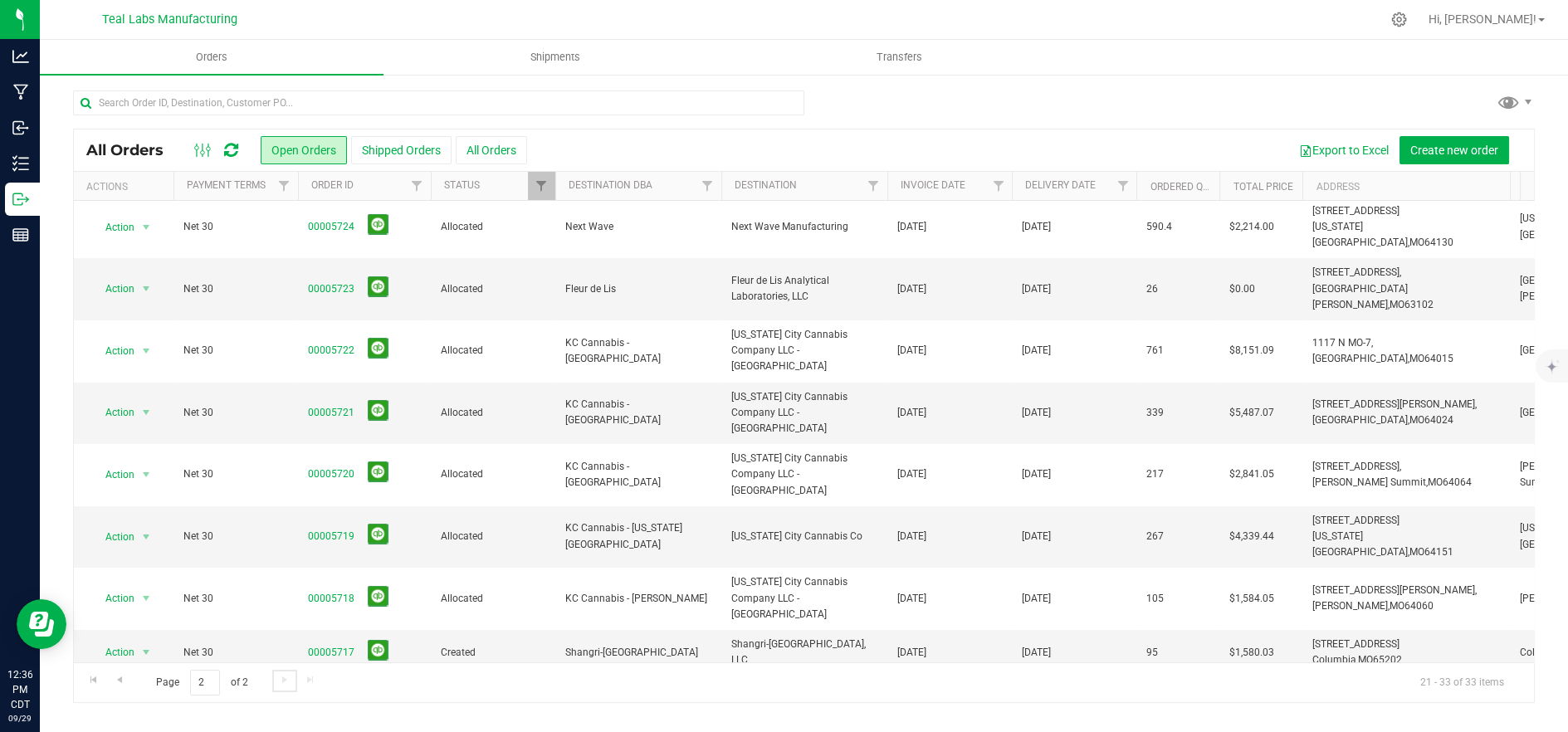
scroll to position [148, 0]
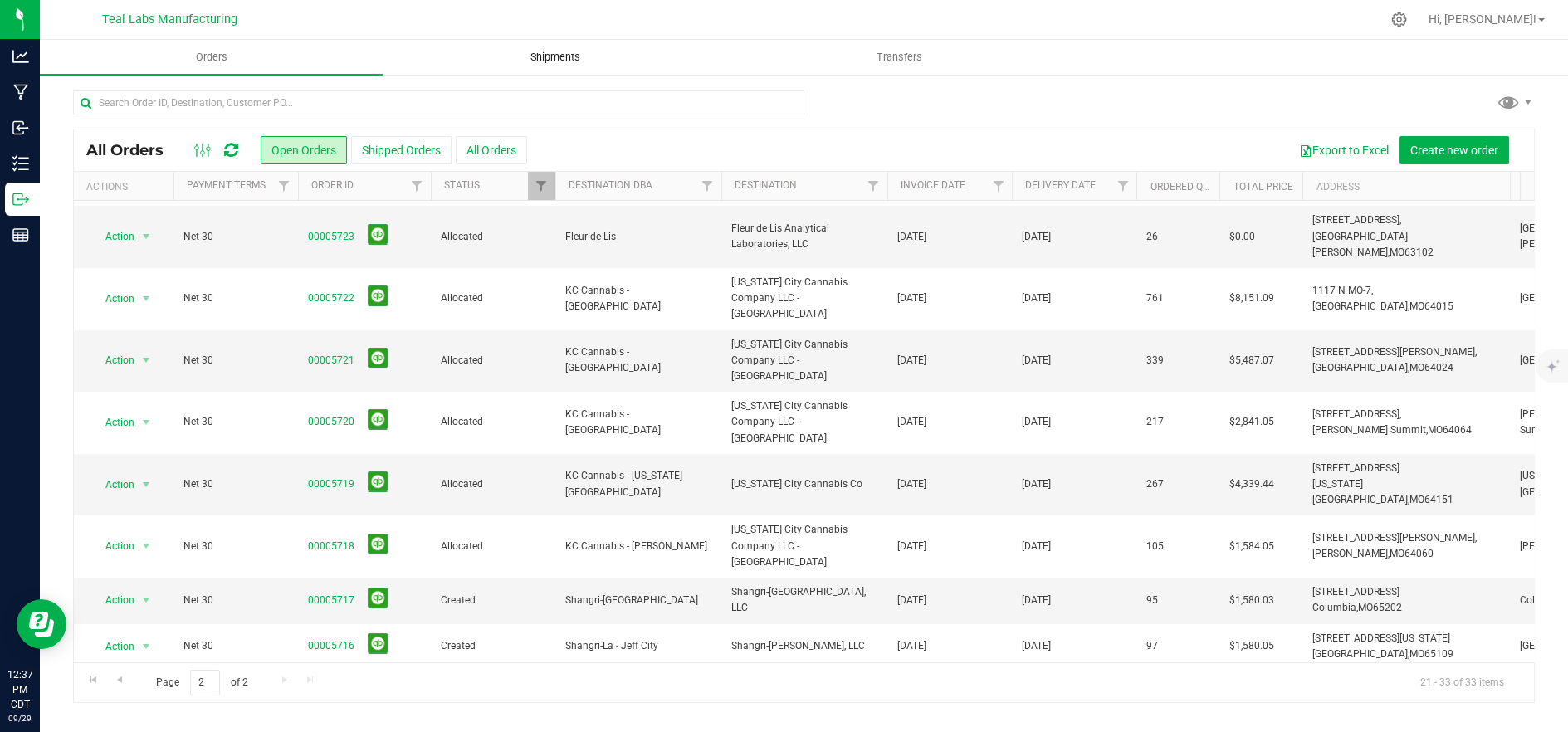
click at [559, 62] on span "Shipments" at bounding box center [555, 57] width 95 height 15
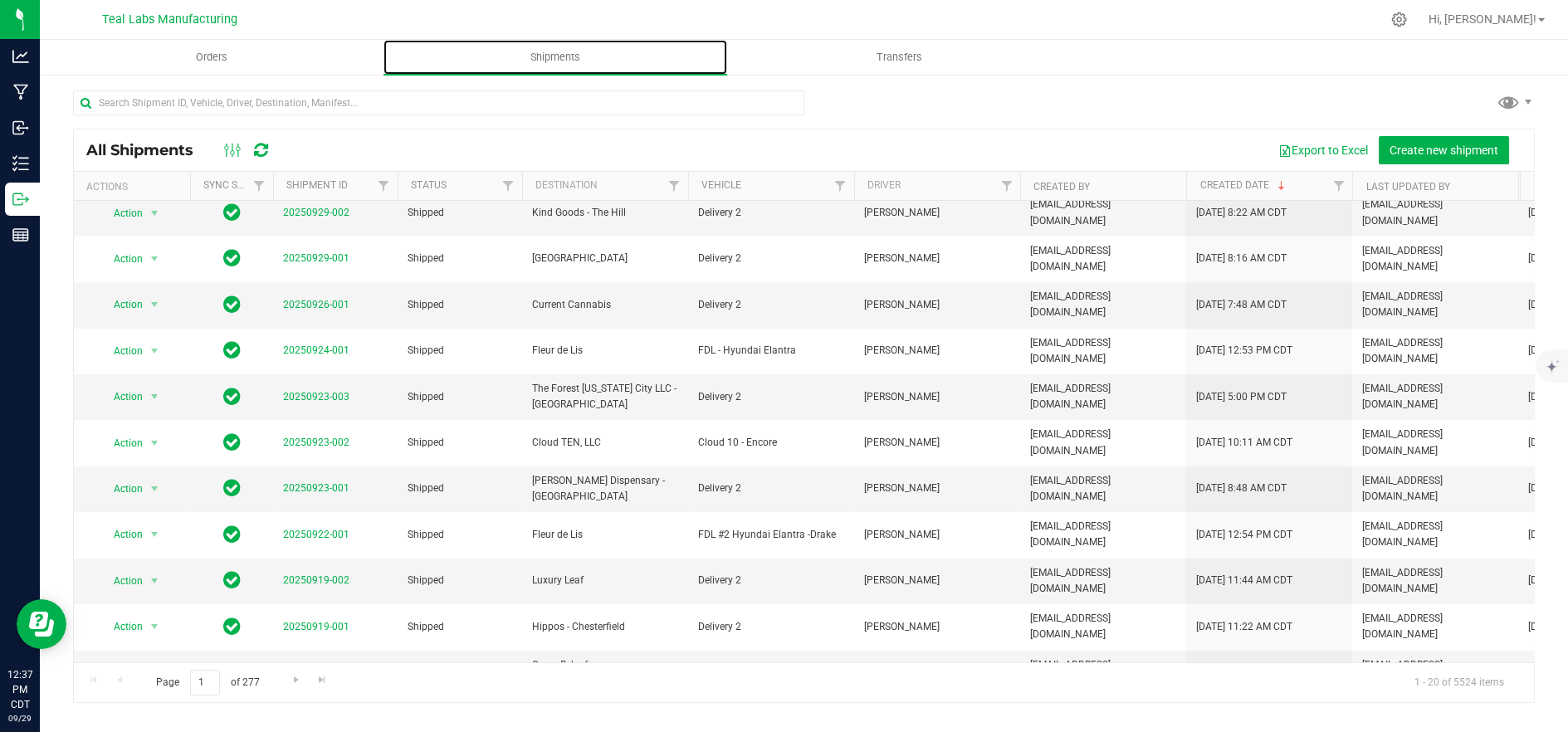
scroll to position [323, 0]
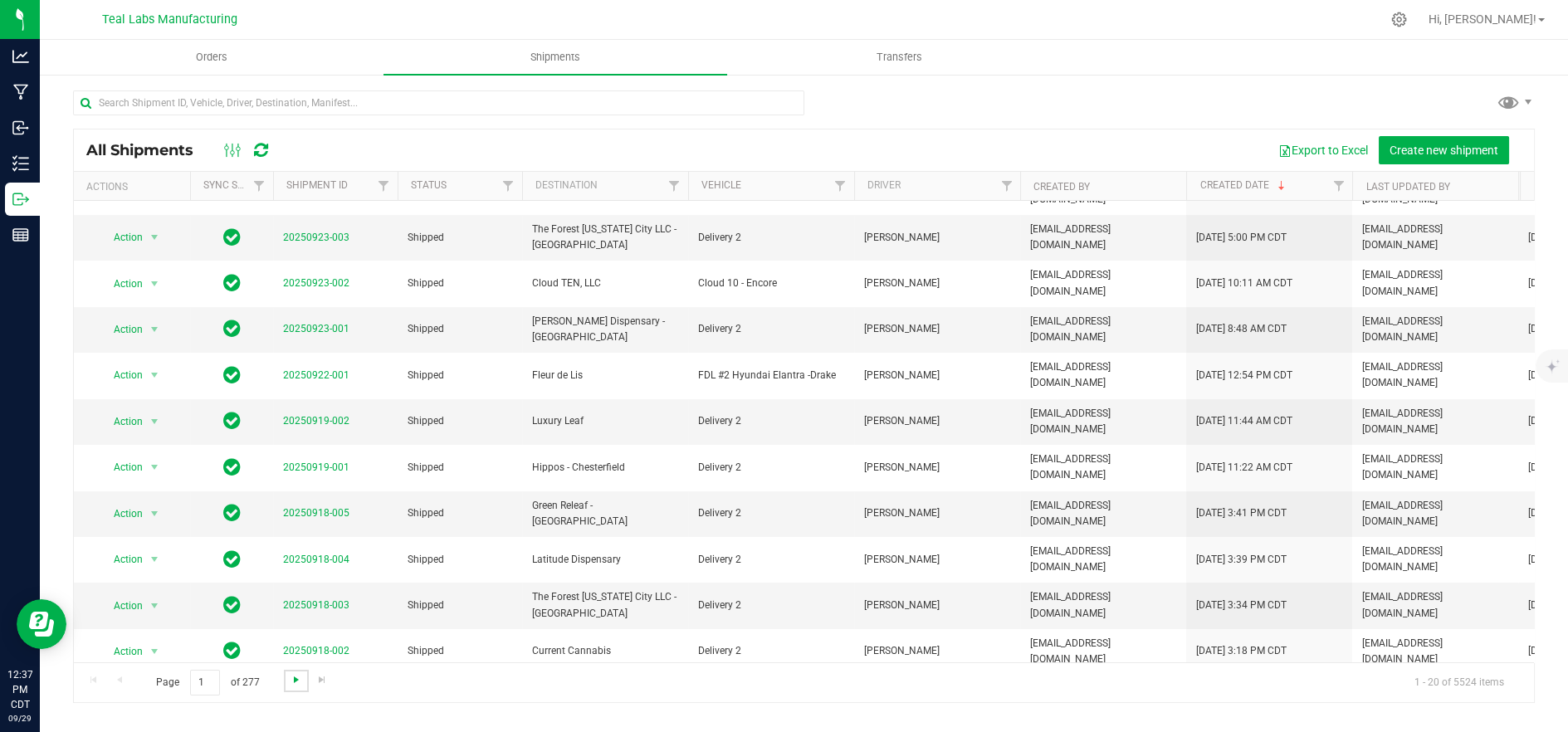
click at [295, 676] on span "Go to the next page" at bounding box center [296, 680] width 13 height 13
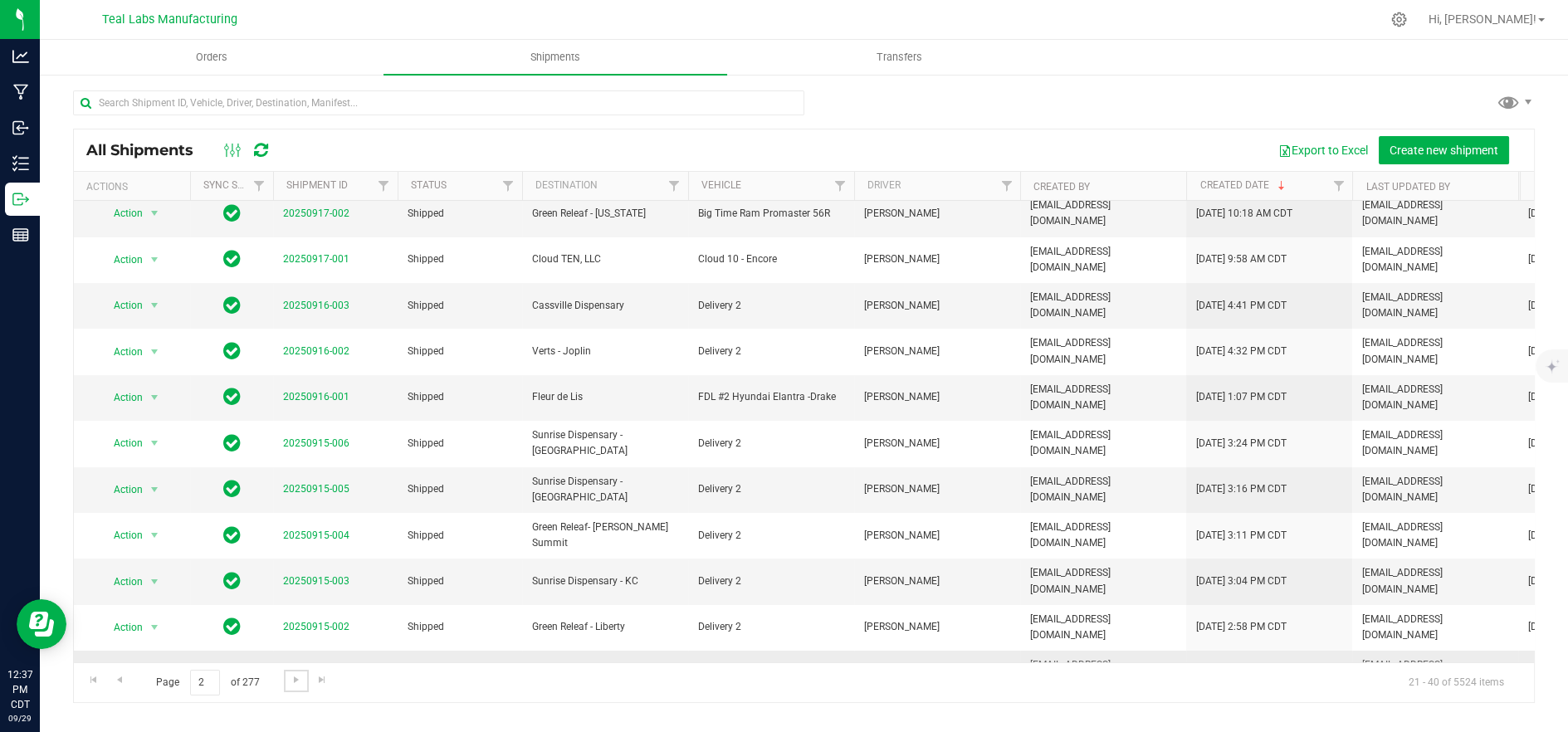
scroll to position [306, 0]
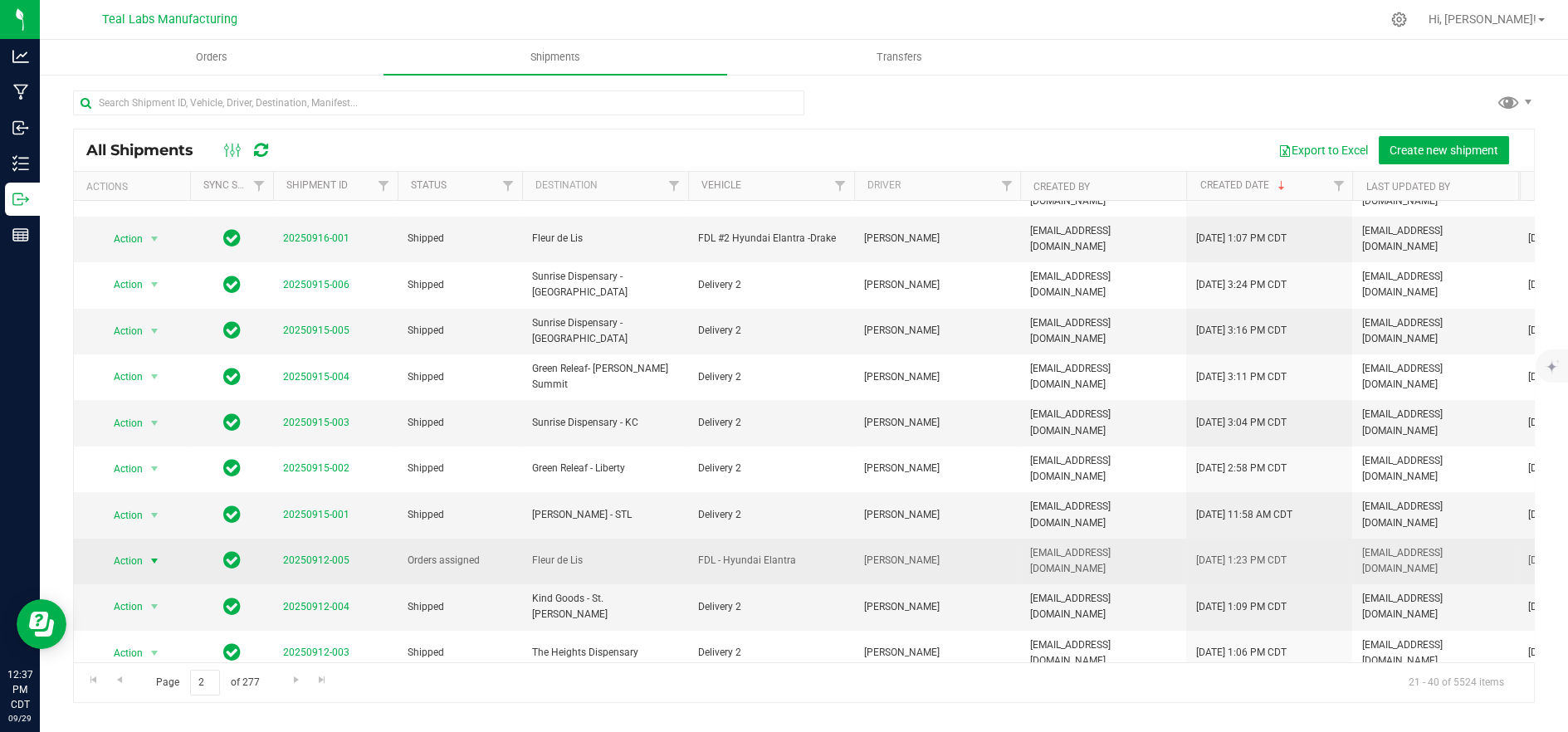
click at [134, 549] on span "Action" at bounding box center [121, 560] width 45 height 23
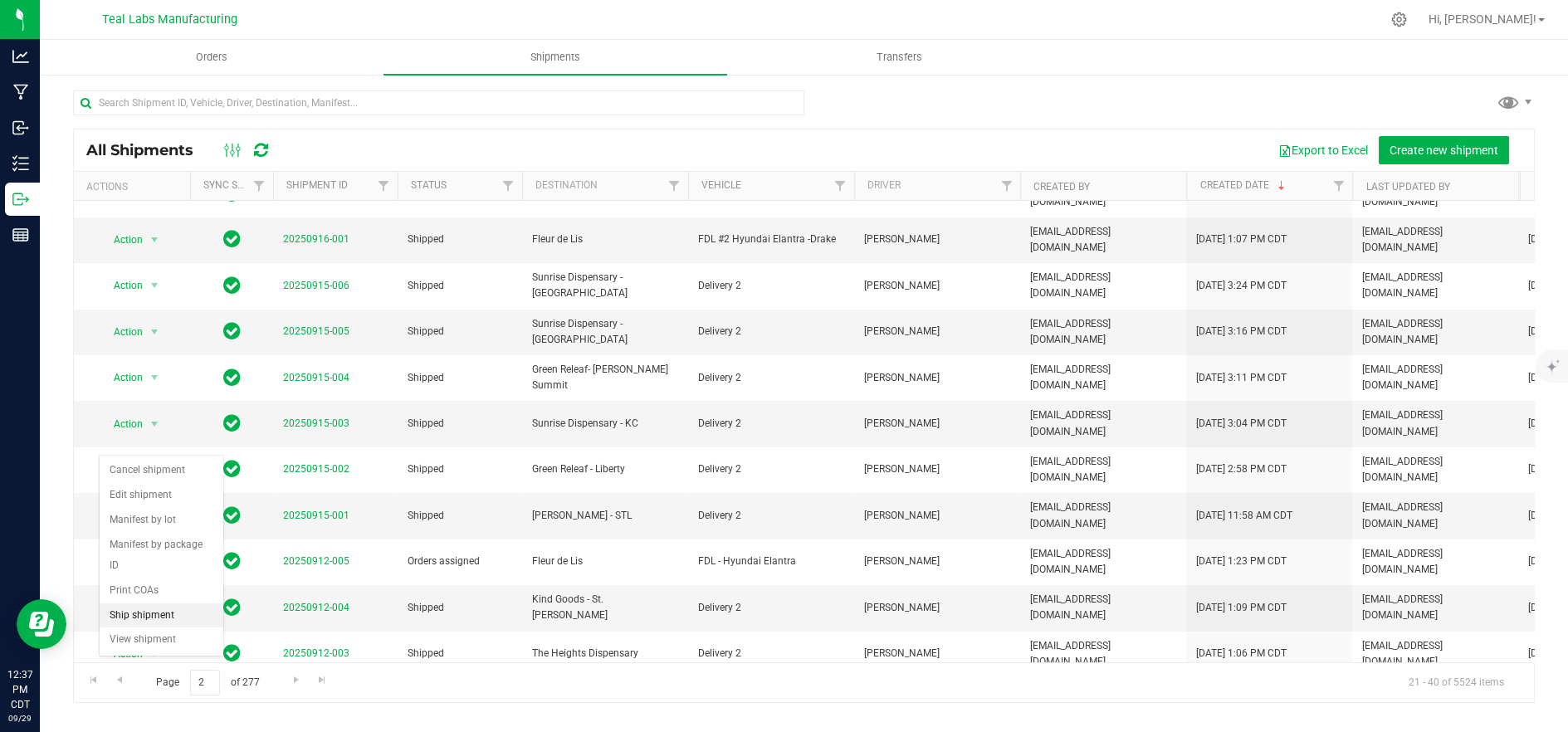
click at [154, 603] on li "Ship shipment" at bounding box center [161, 615] width 124 height 25
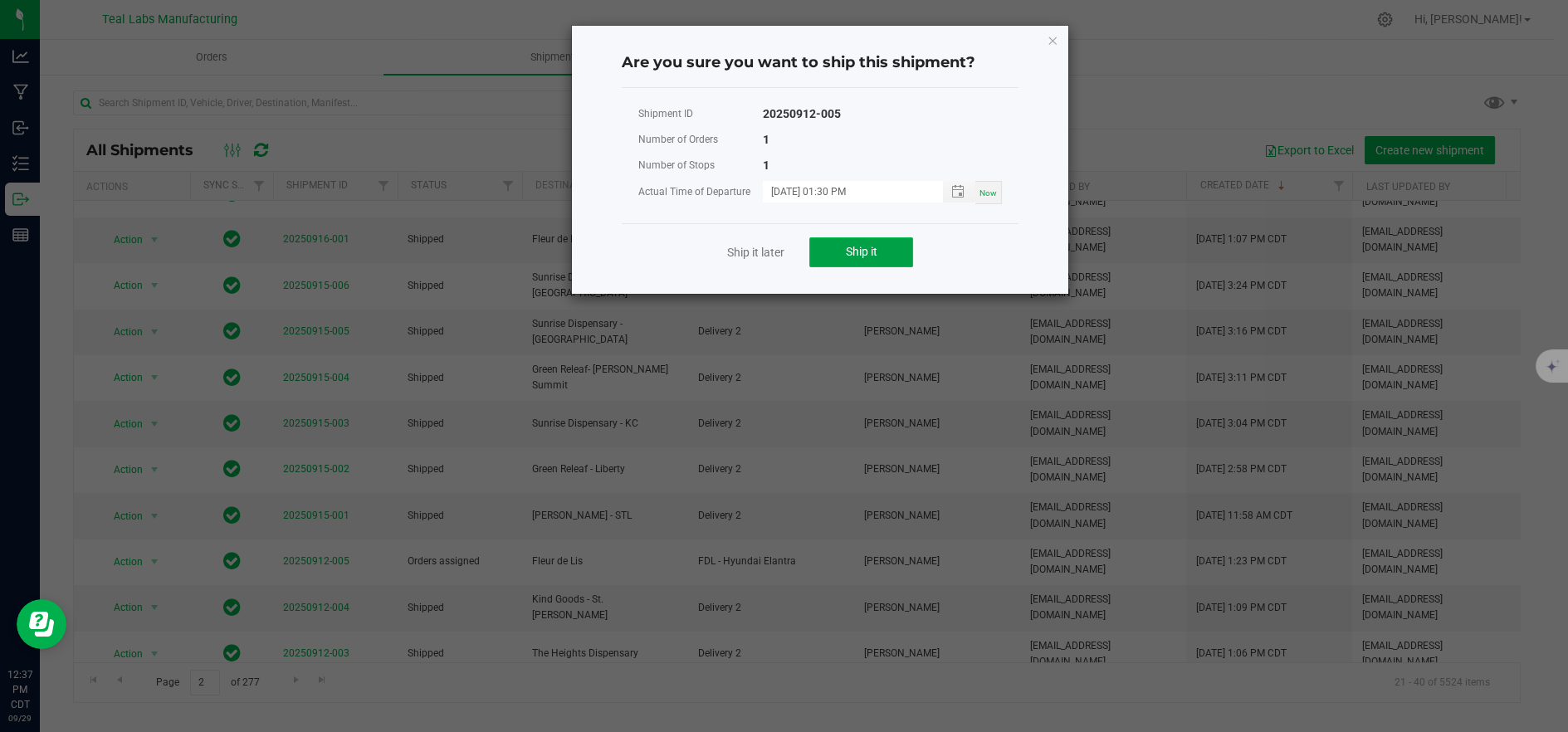
click at [890, 252] on button "Ship it" at bounding box center [861, 252] width 104 height 30
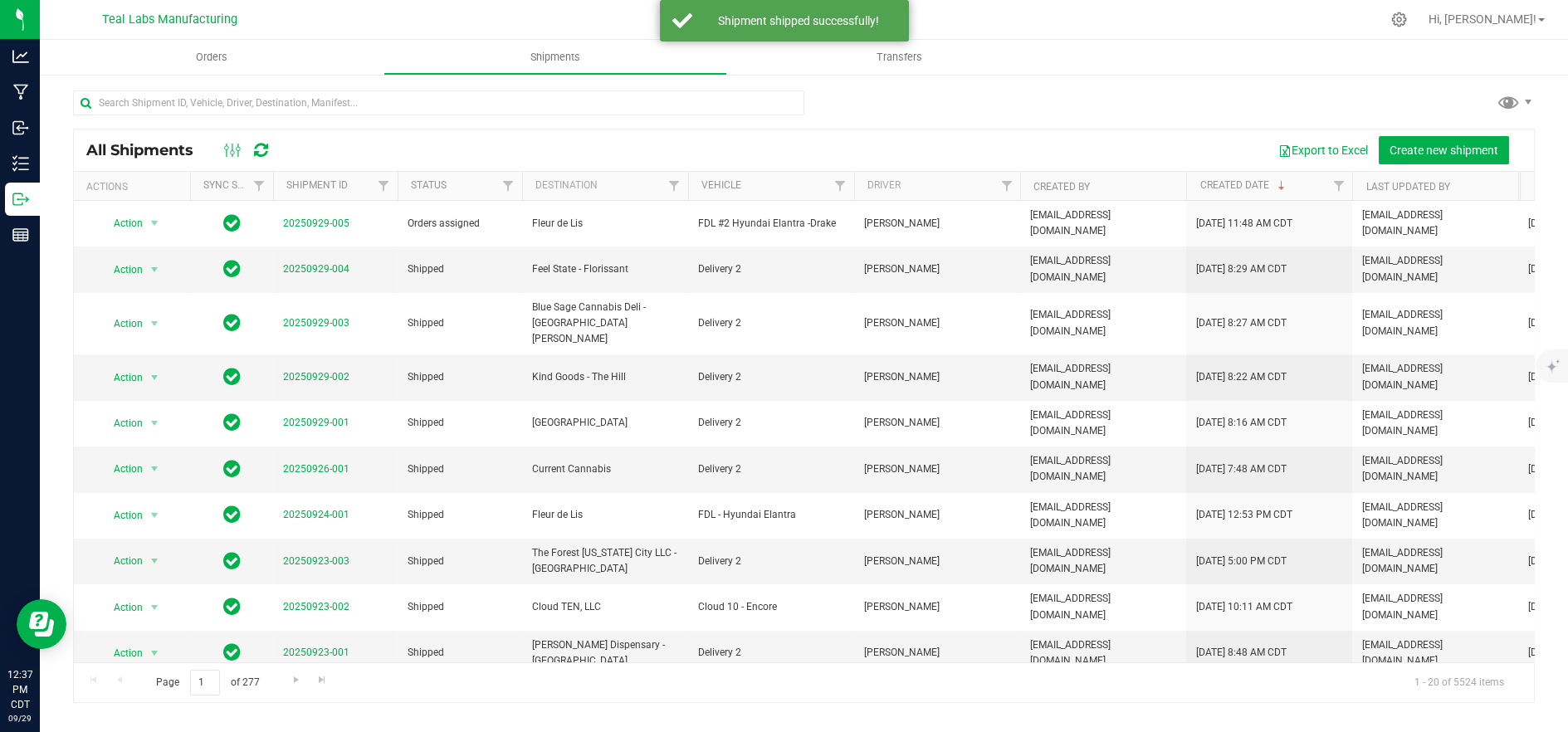
scroll to position [323, 0]
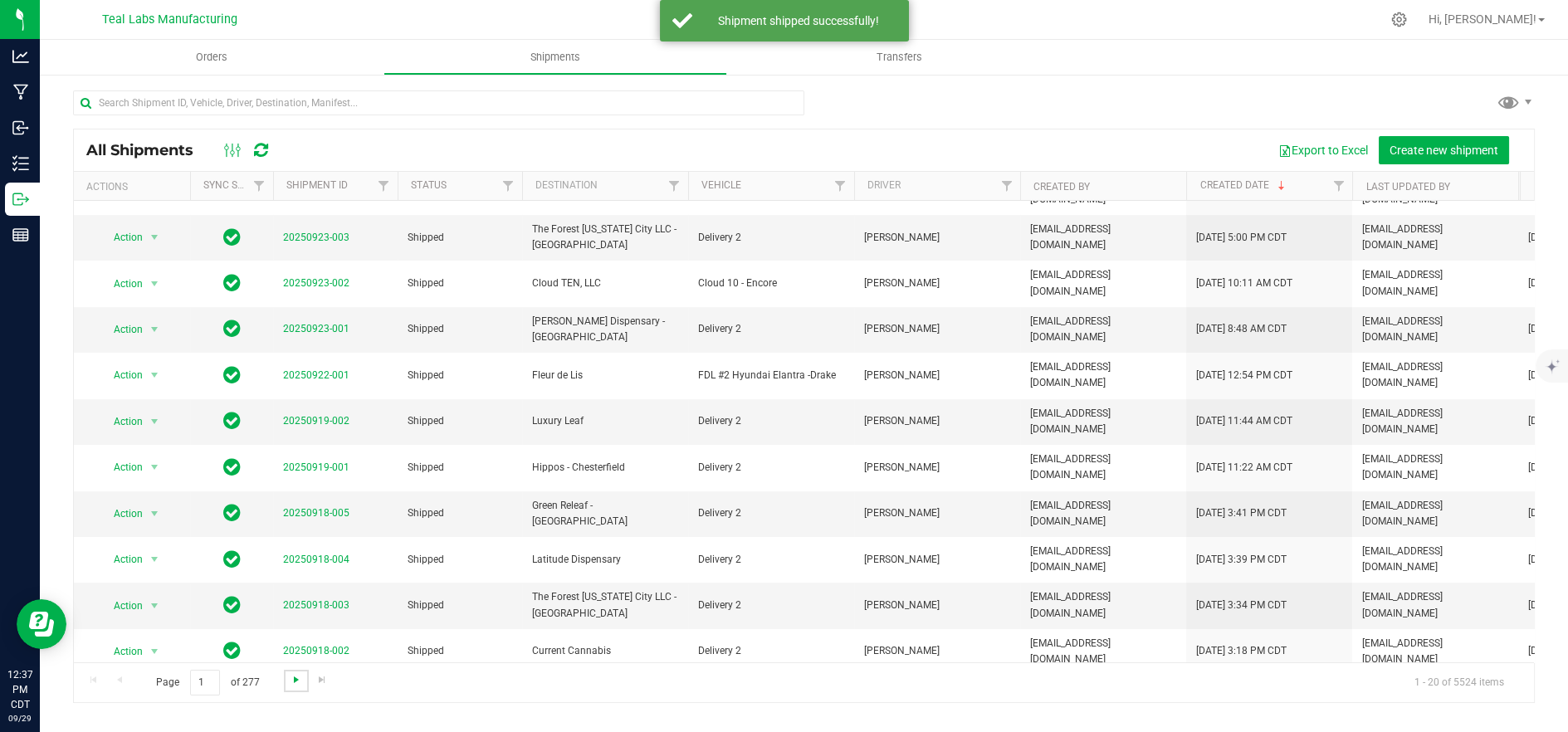
click at [290, 682] on span "Go to the next page" at bounding box center [296, 680] width 13 height 13
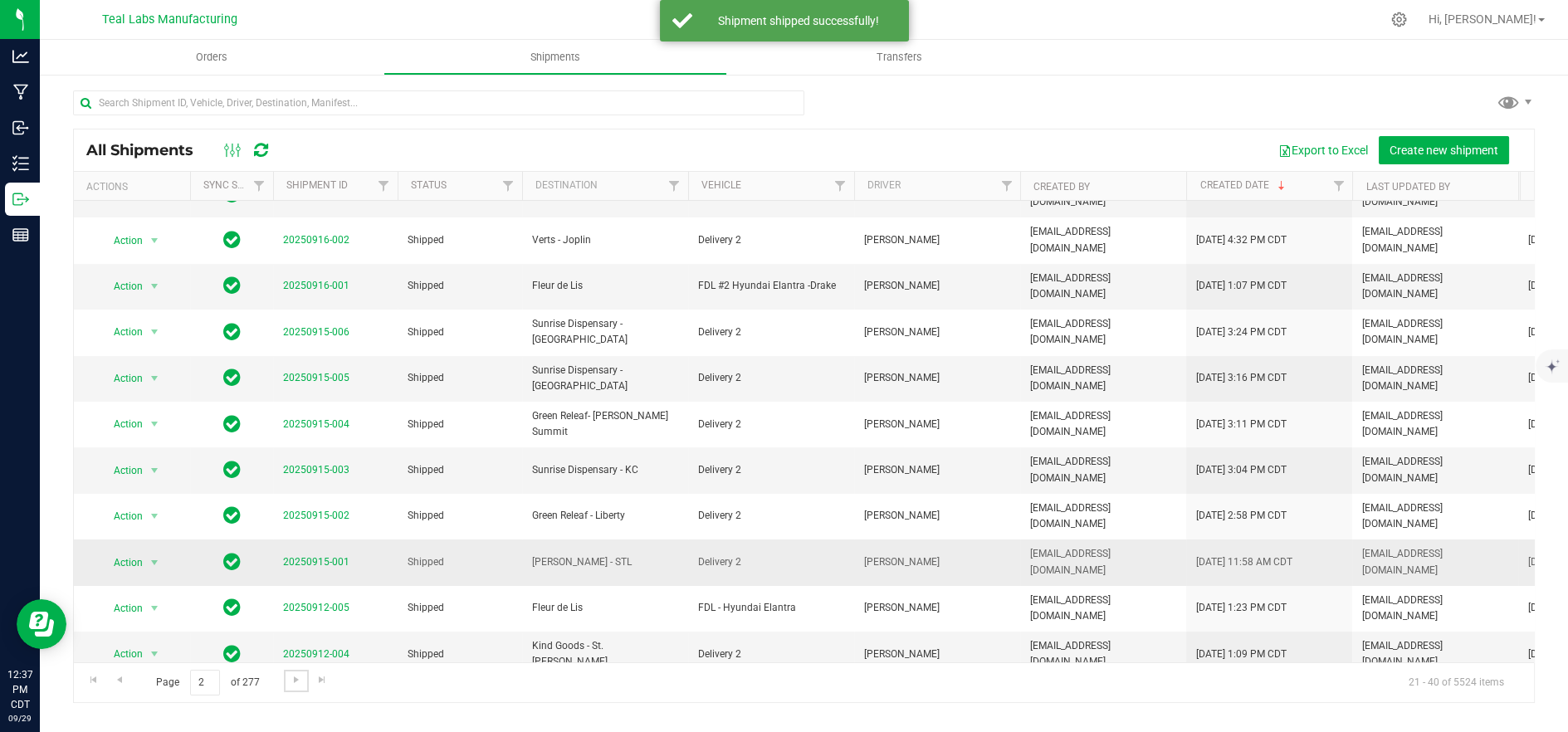
scroll to position [306, 0]
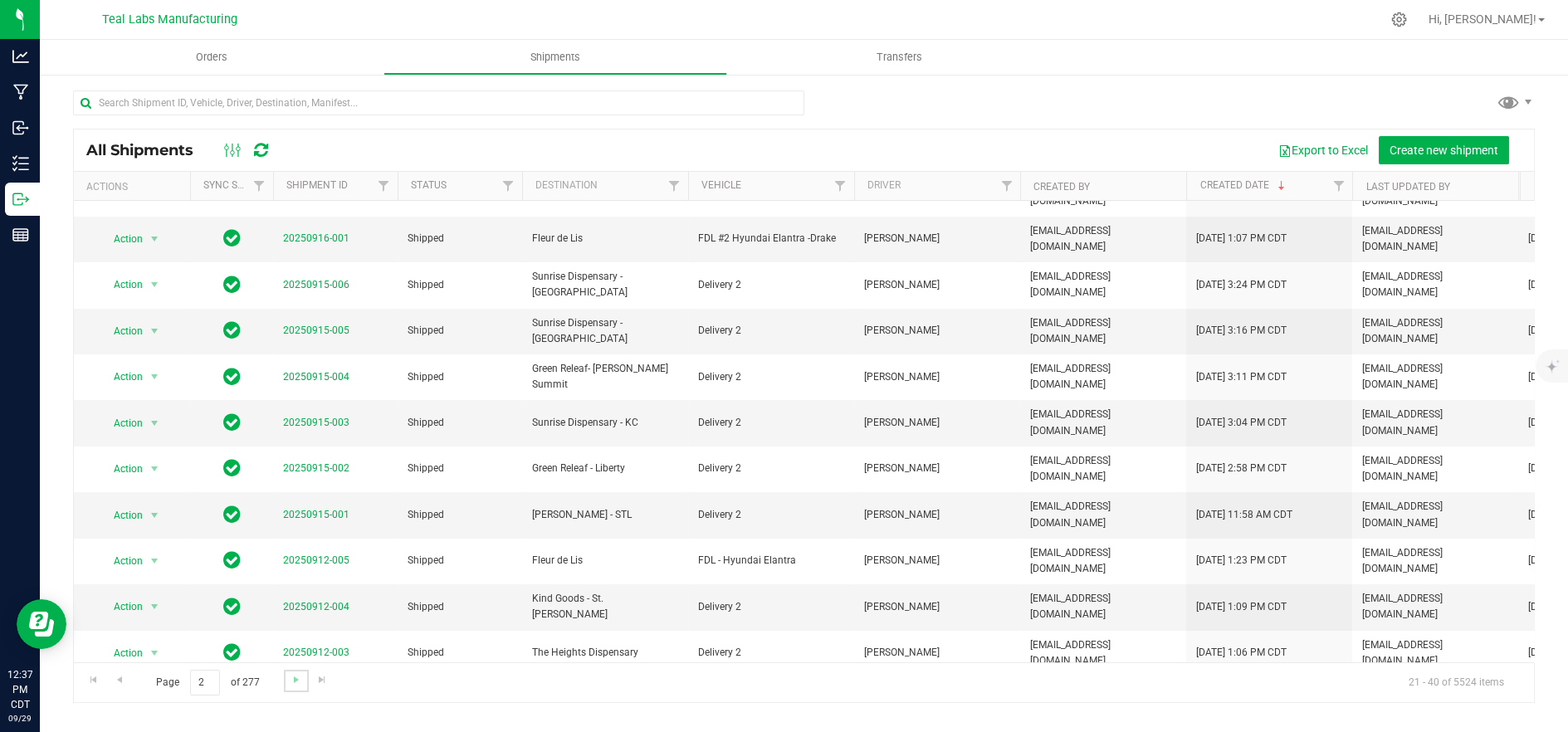
click at [302, 678] on link "Go to the next page" at bounding box center [296, 680] width 24 height 22
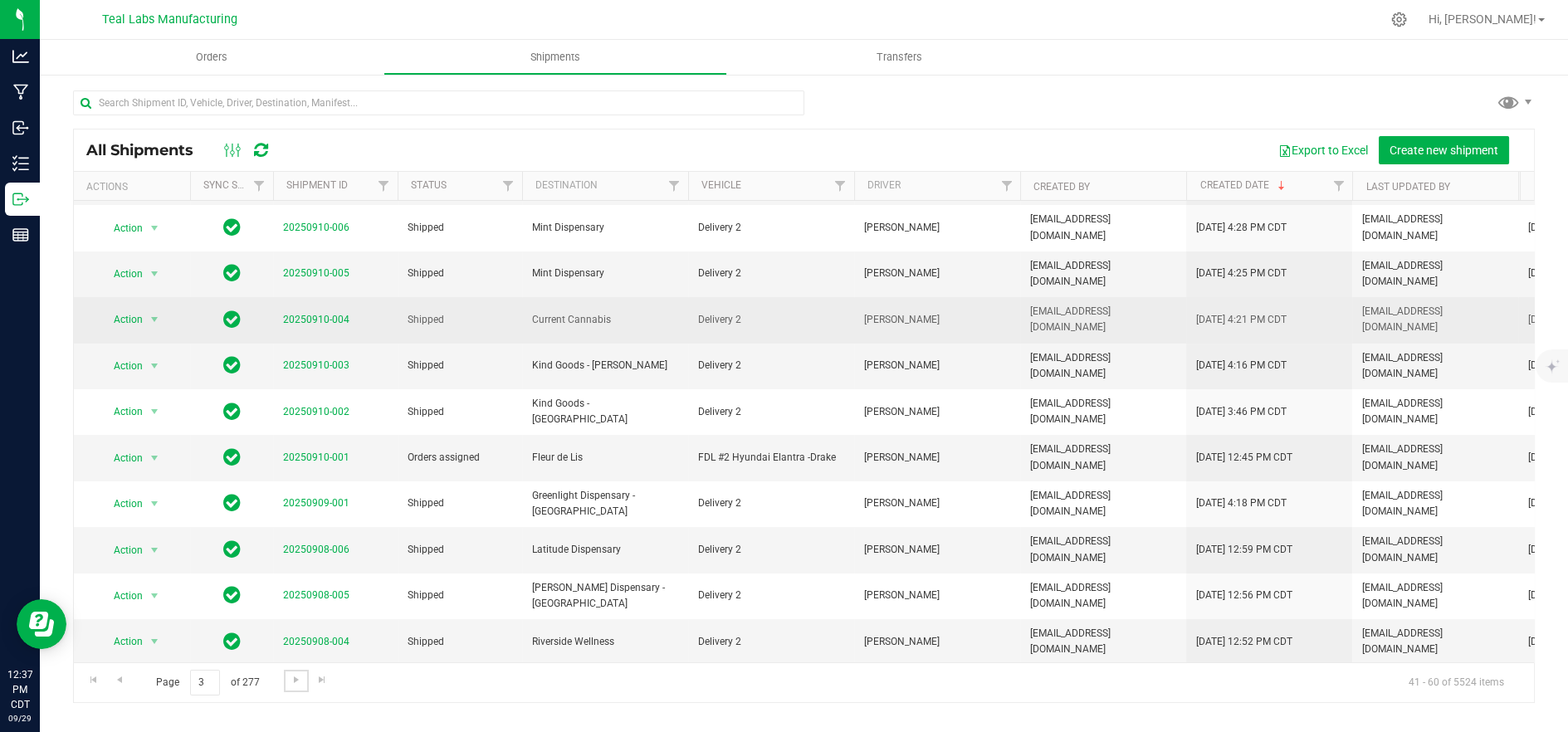
scroll to position [315, 0]
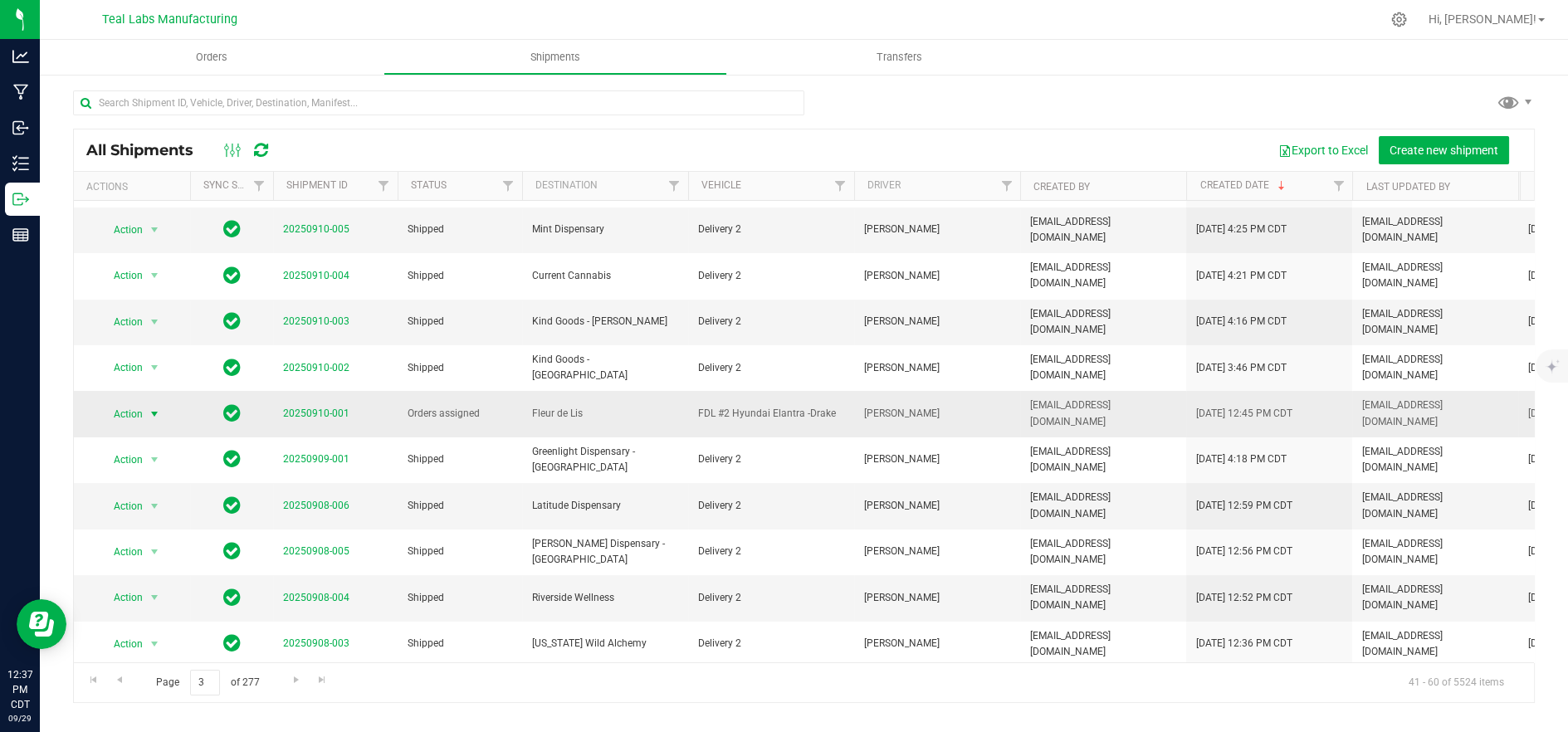
click at [123, 402] on span "Action" at bounding box center [121, 413] width 45 height 23
click at [127, 482] on li "Ship shipment" at bounding box center [161, 494] width 124 height 25
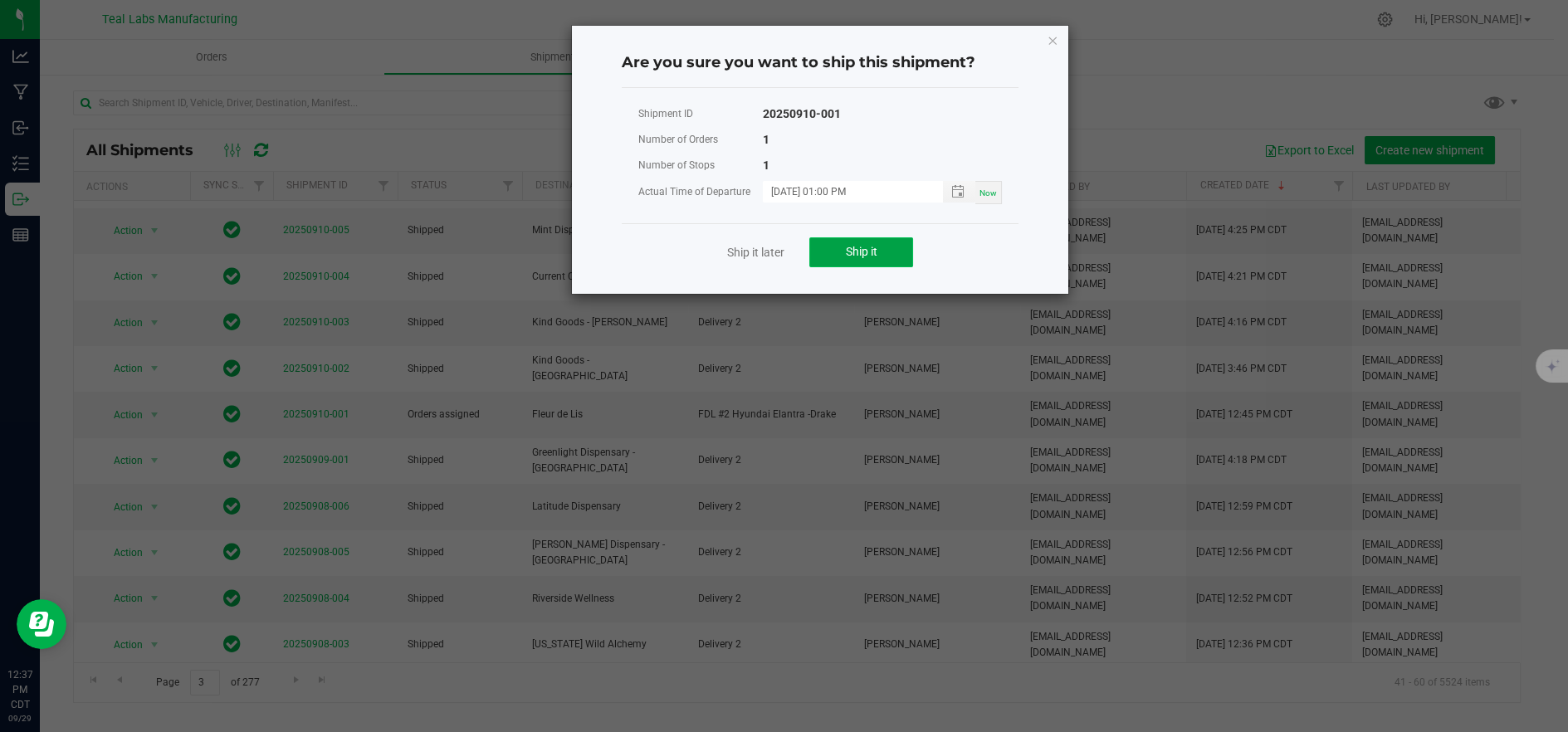
click at [829, 261] on button "Ship it" at bounding box center [861, 252] width 104 height 30
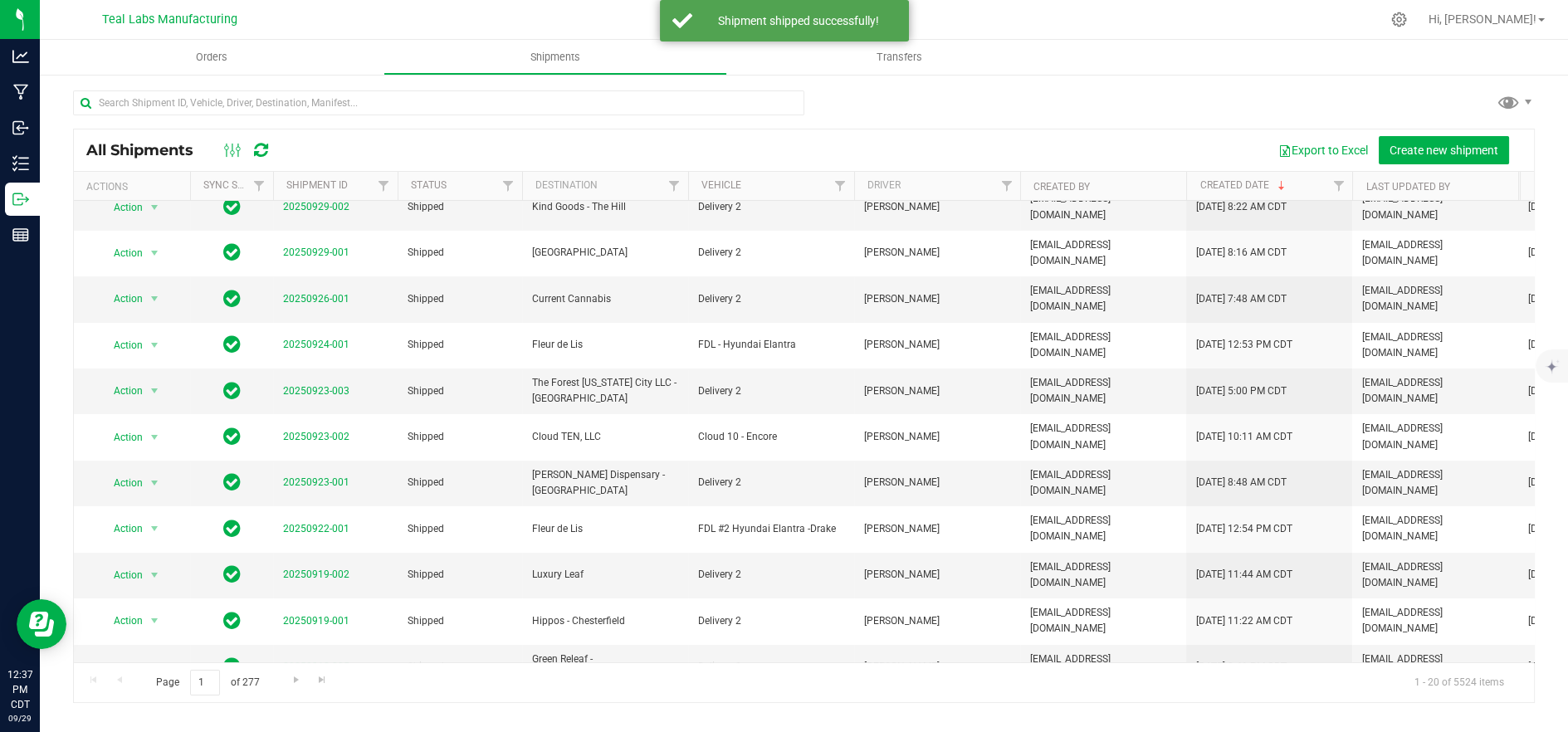
scroll to position [323, 0]
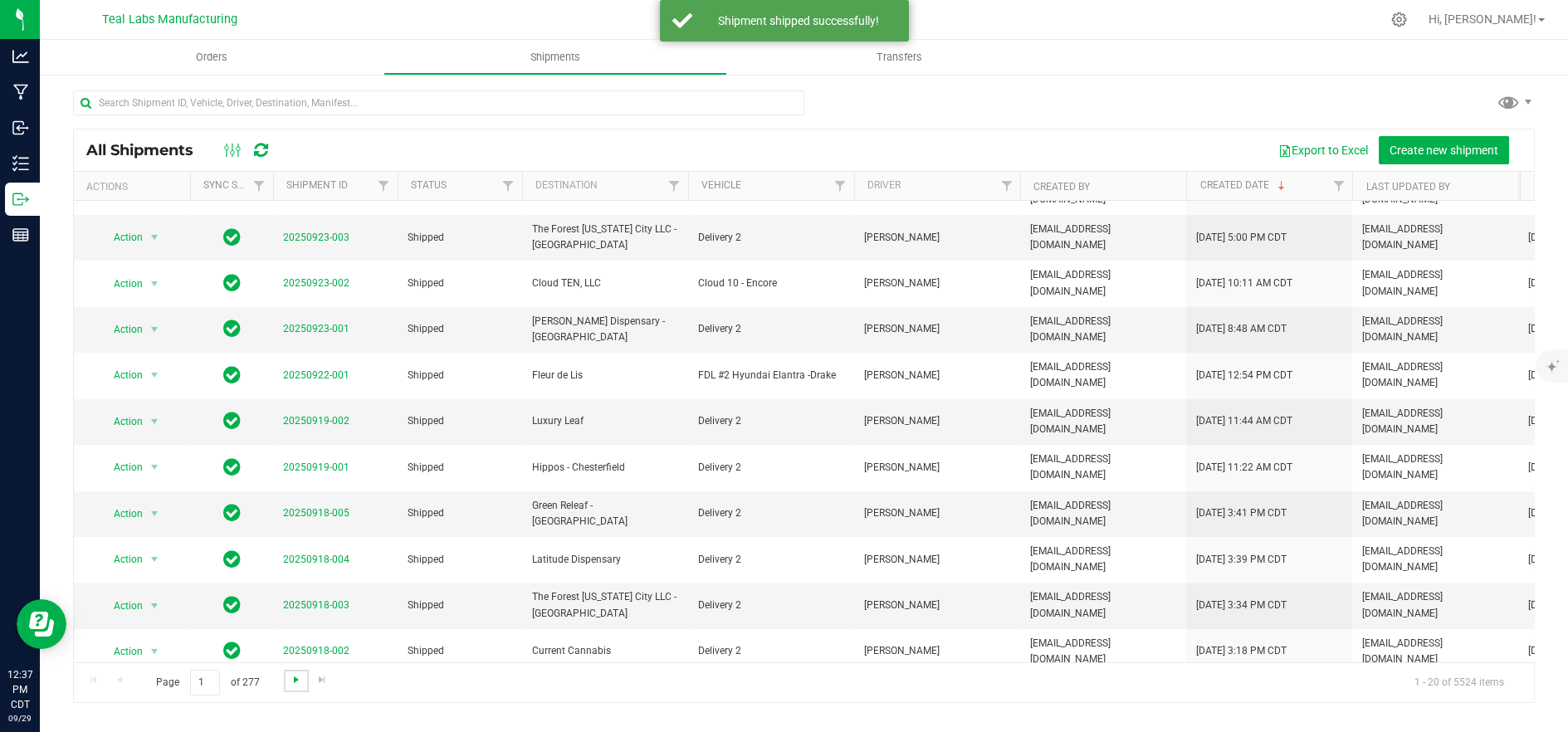
click at [291, 682] on span "Go to the next page" at bounding box center [296, 680] width 13 height 13
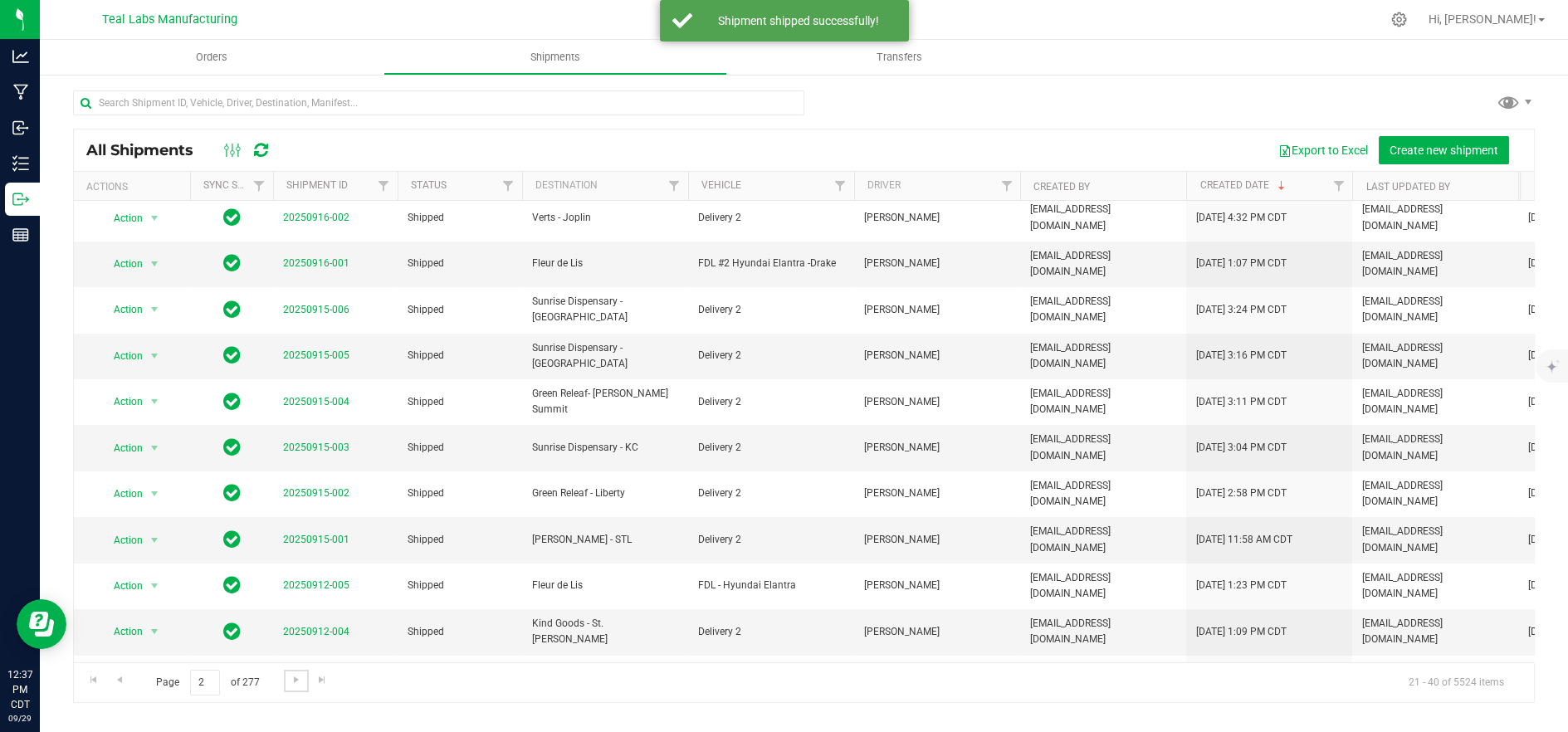
scroll to position [306, 0]
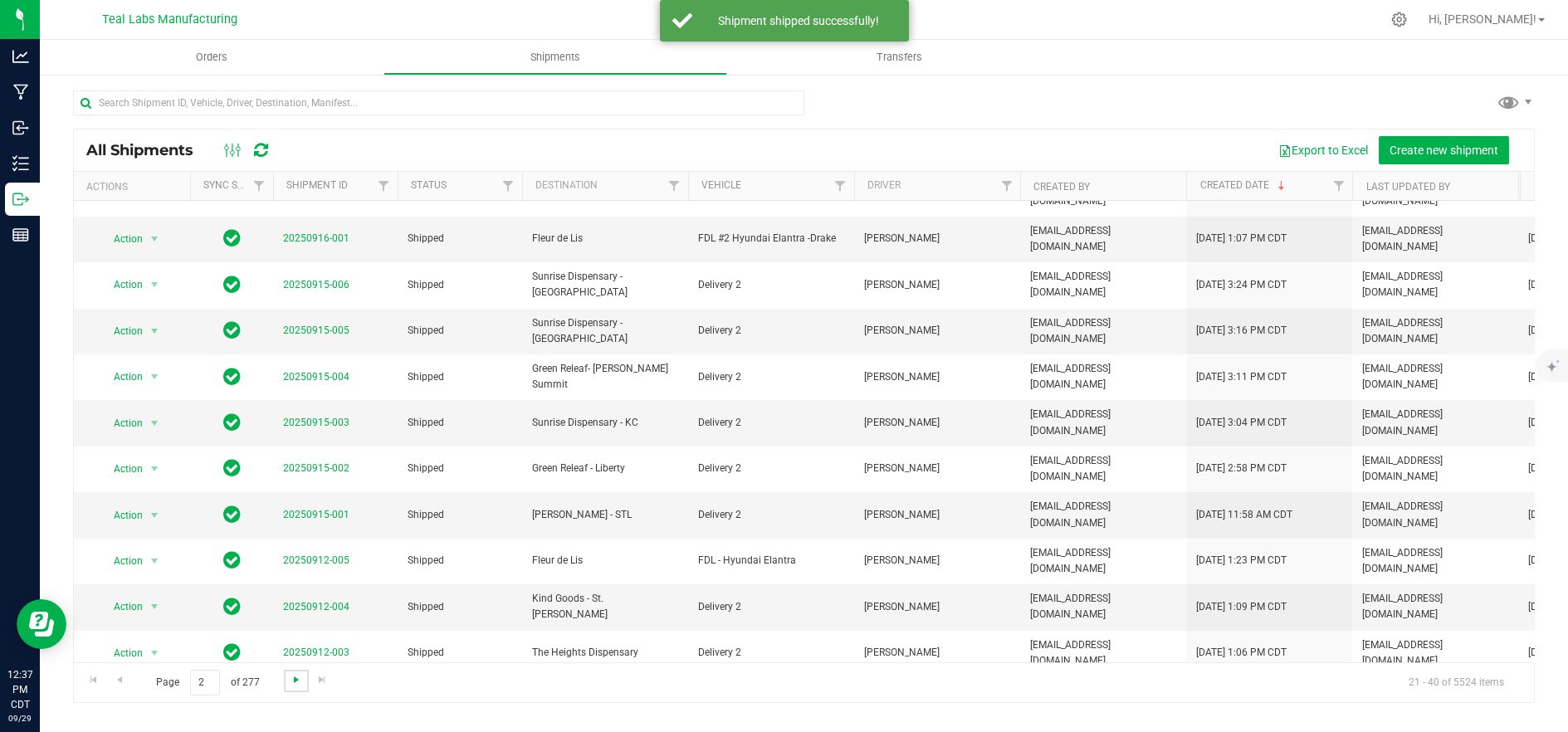
click at [293, 676] on span "Go to the next page" at bounding box center [296, 680] width 13 height 13
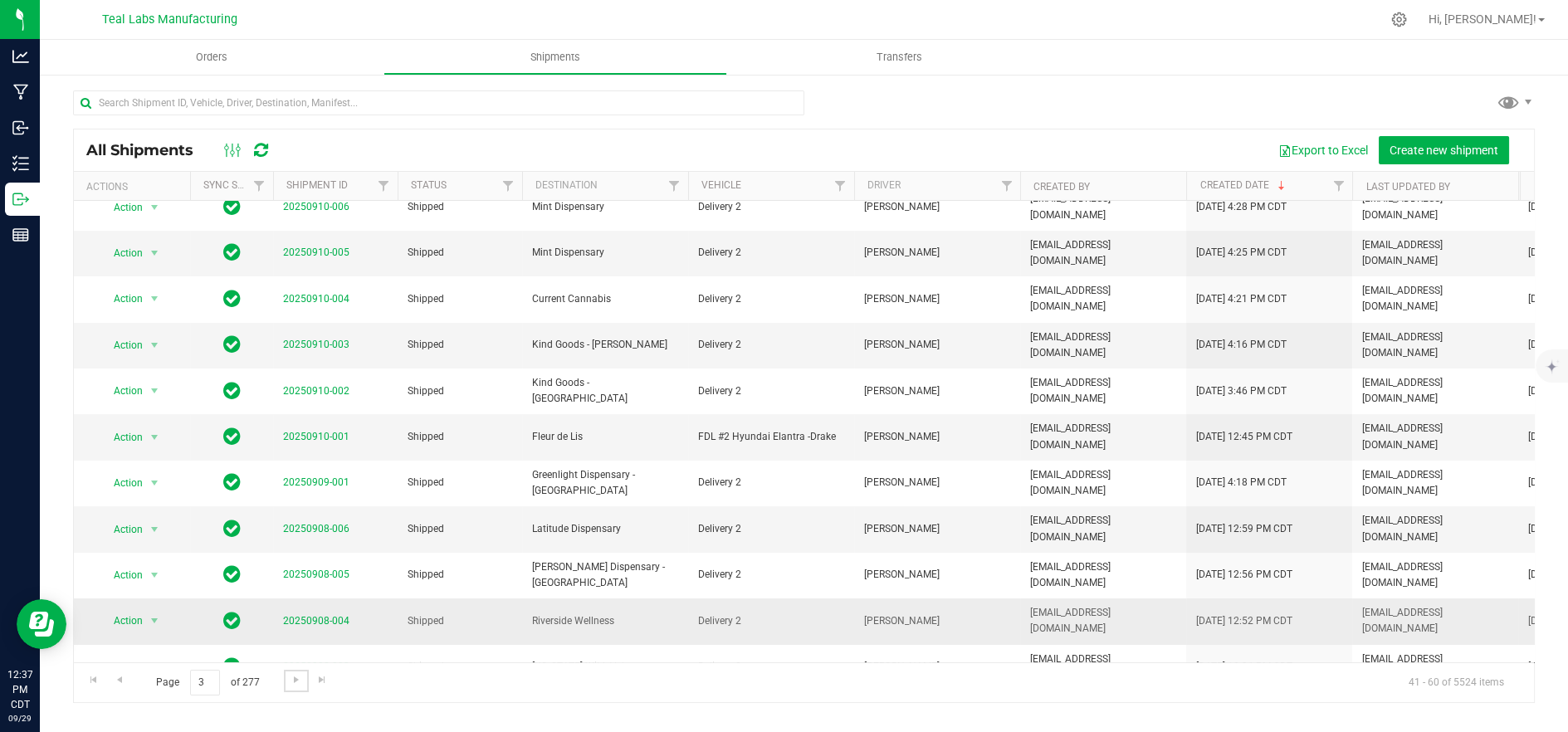
scroll to position [315, 0]
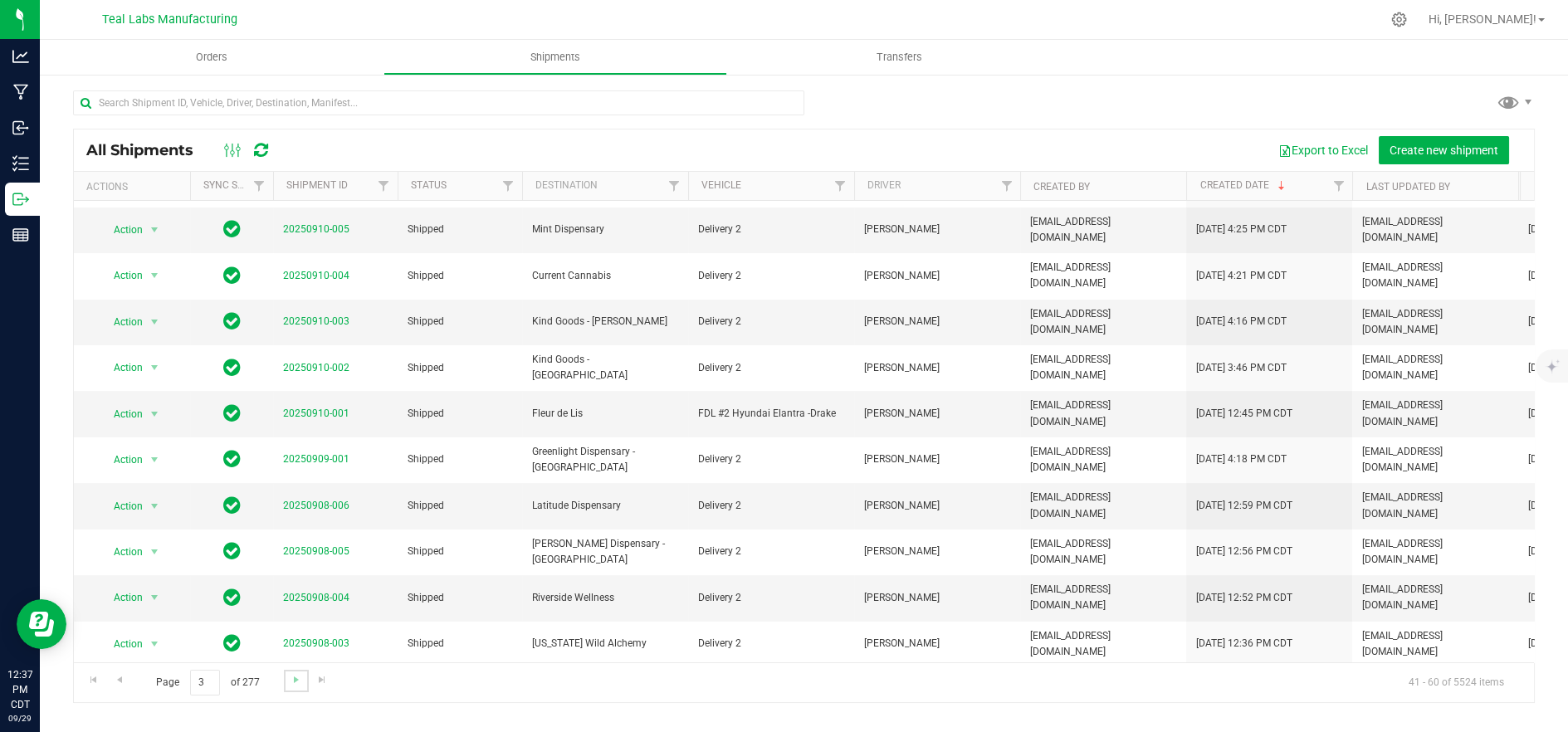
click at [302, 676] on link "Go to the next page" at bounding box center [296, 680] width 24 height 22
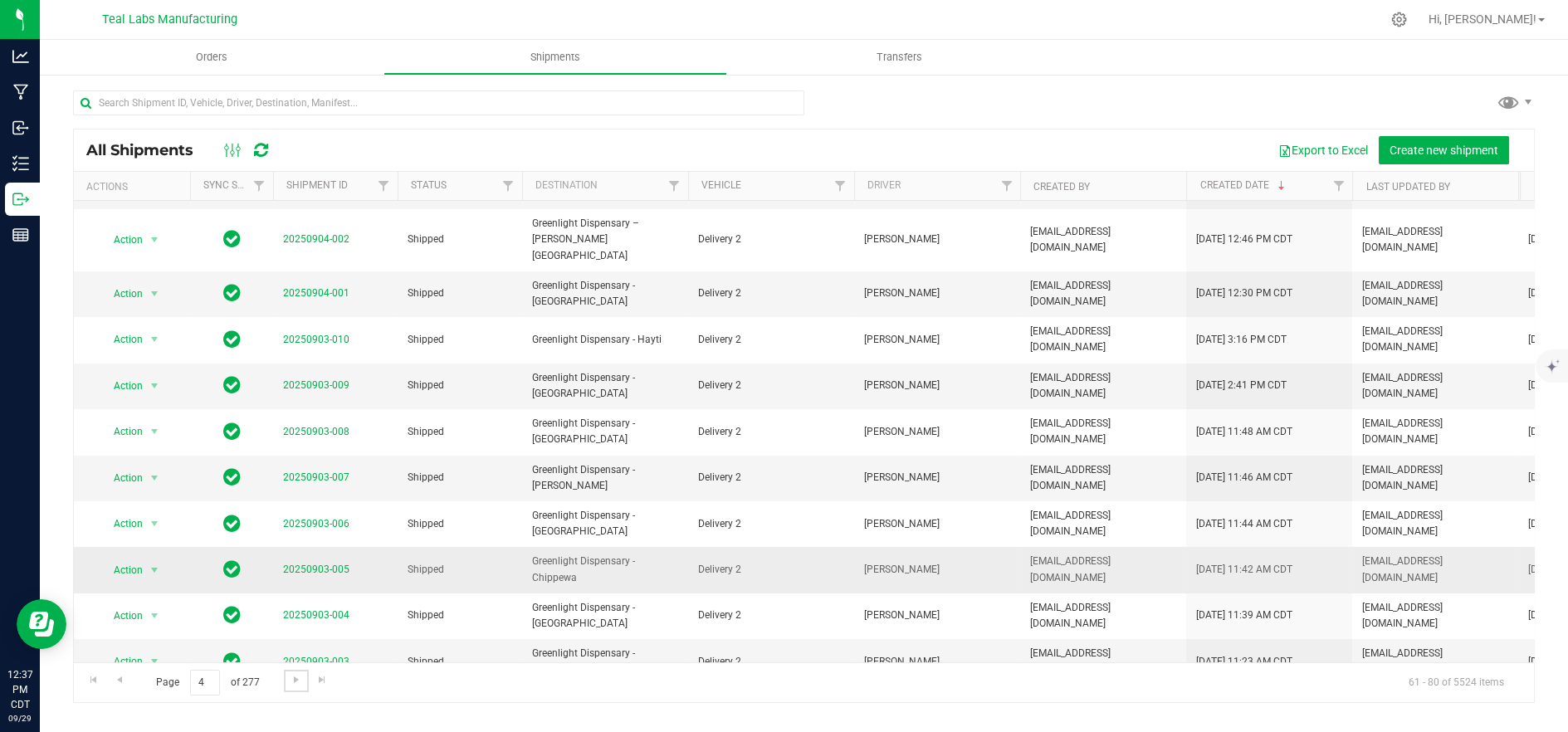
scroll to position [366, 0]
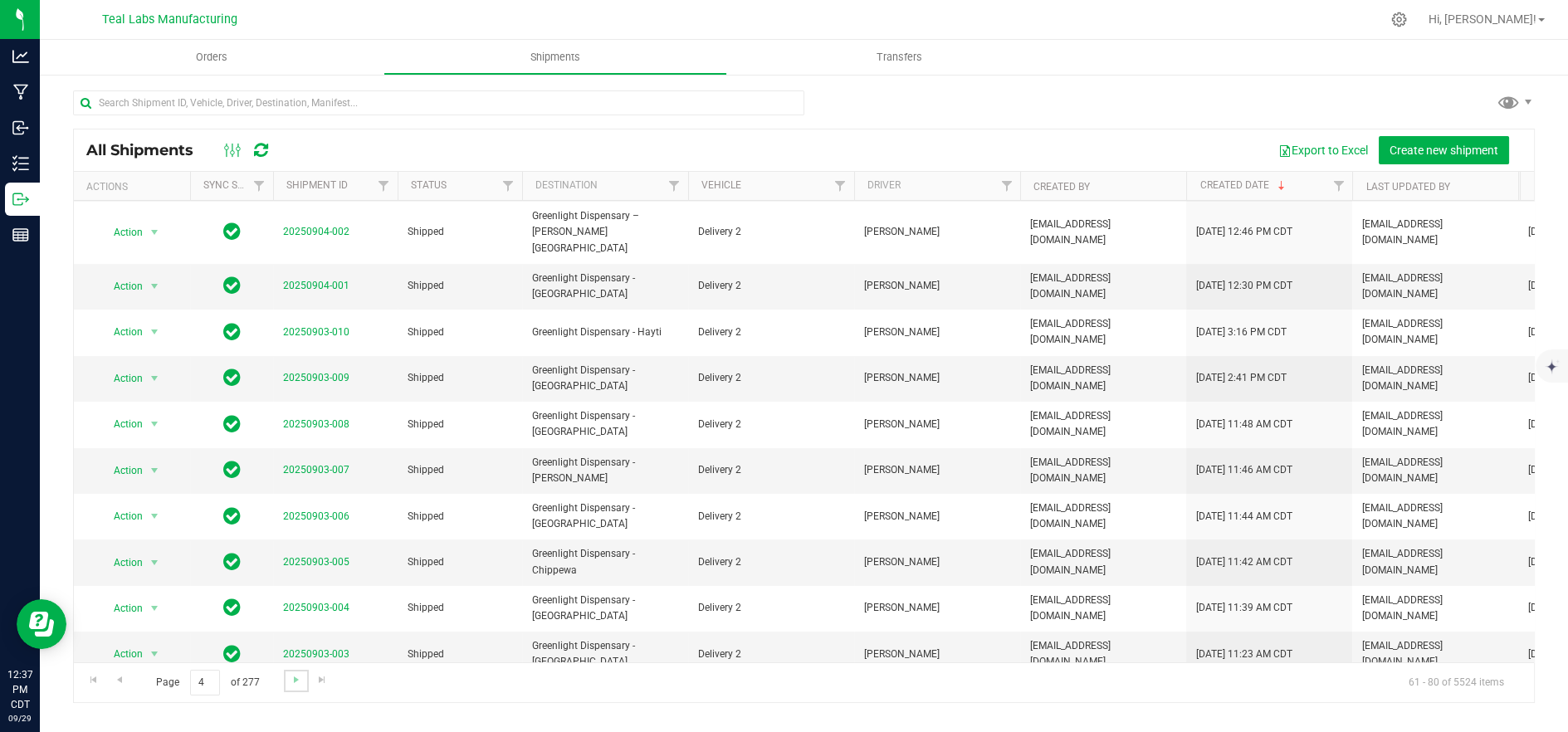
click at [307, 676] on link "Go to the next page" at bounding box center [296, 680] width 24 height 22
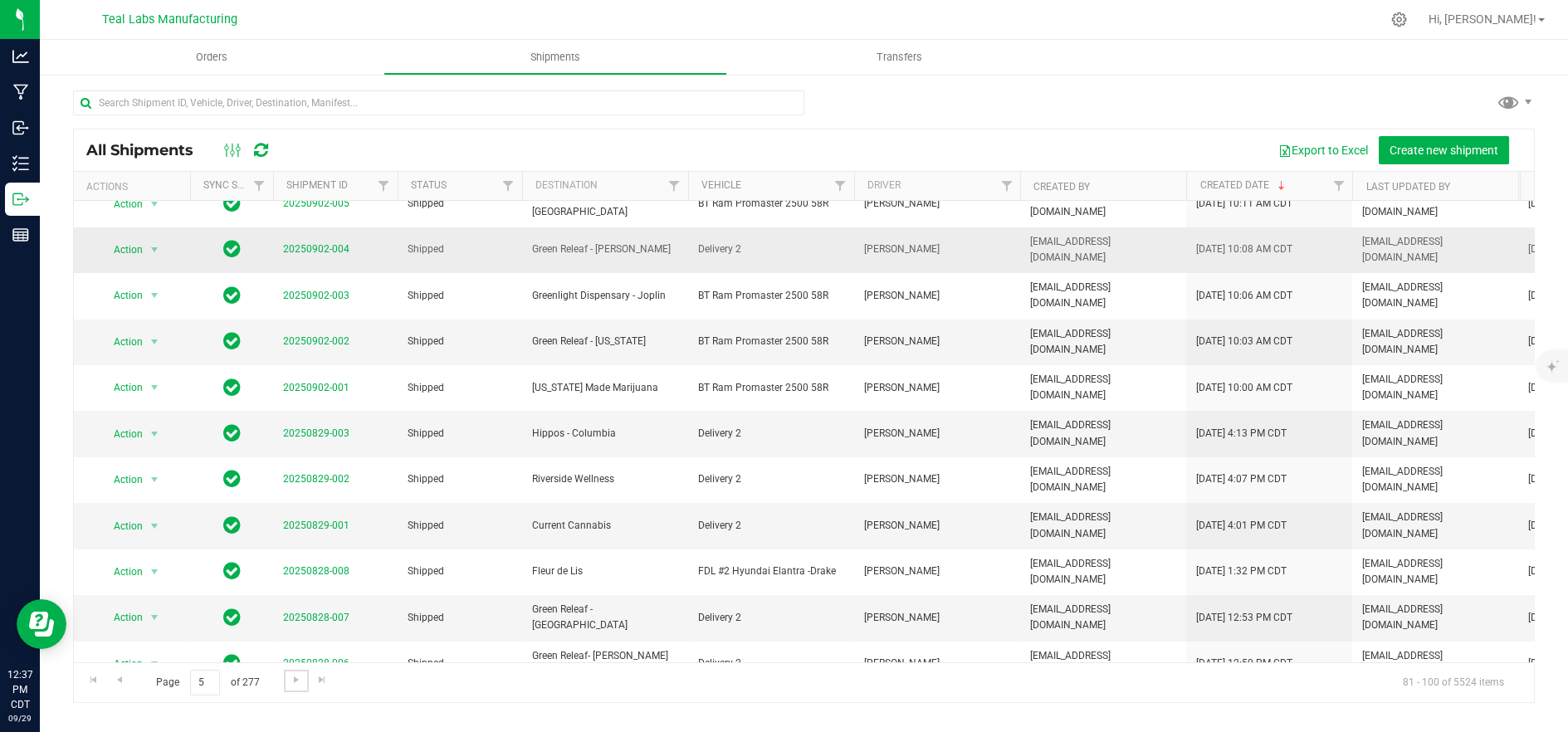
scroll to position [306, 0]
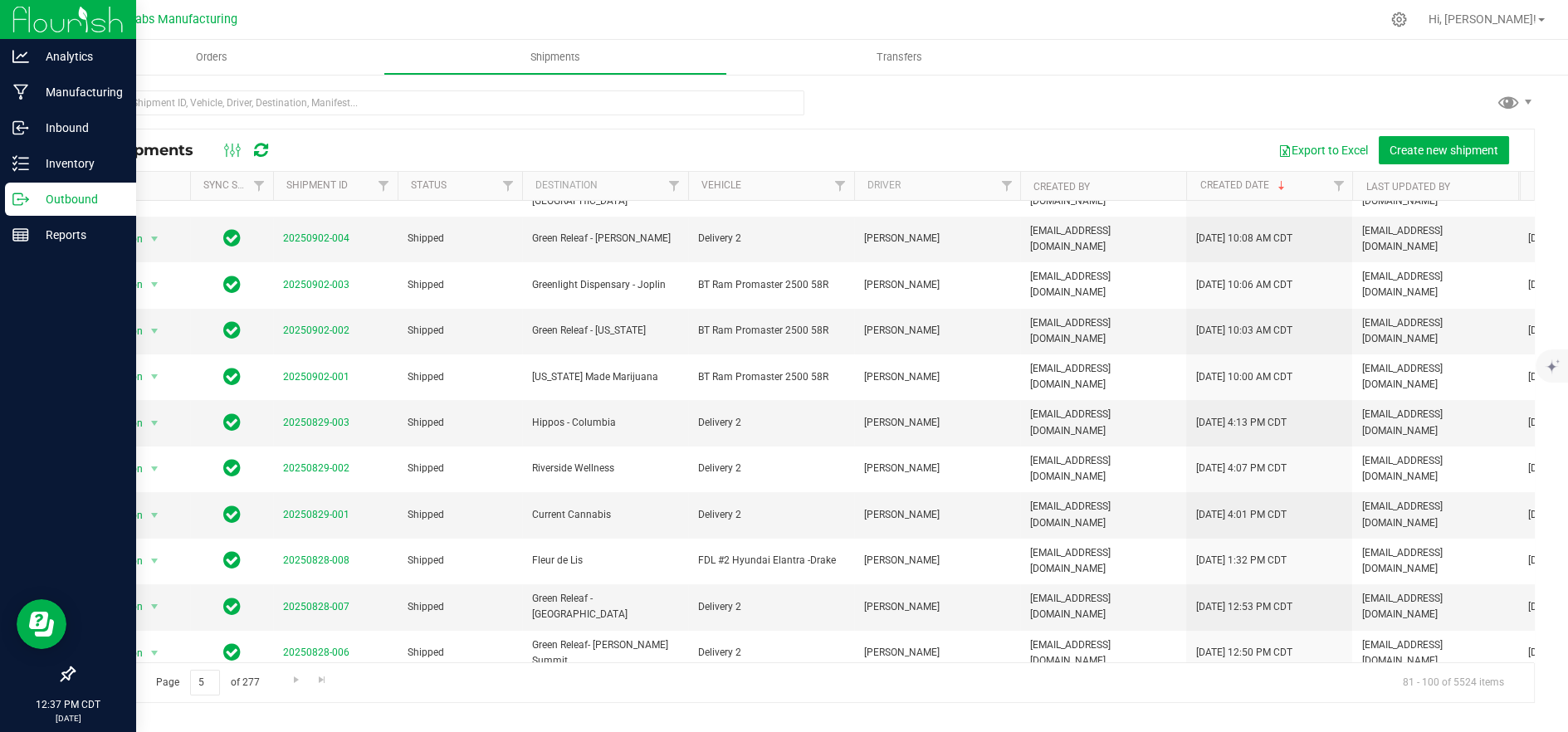
click at [27, 202] on icon at bounding box center [21, 200] width 17 height 17
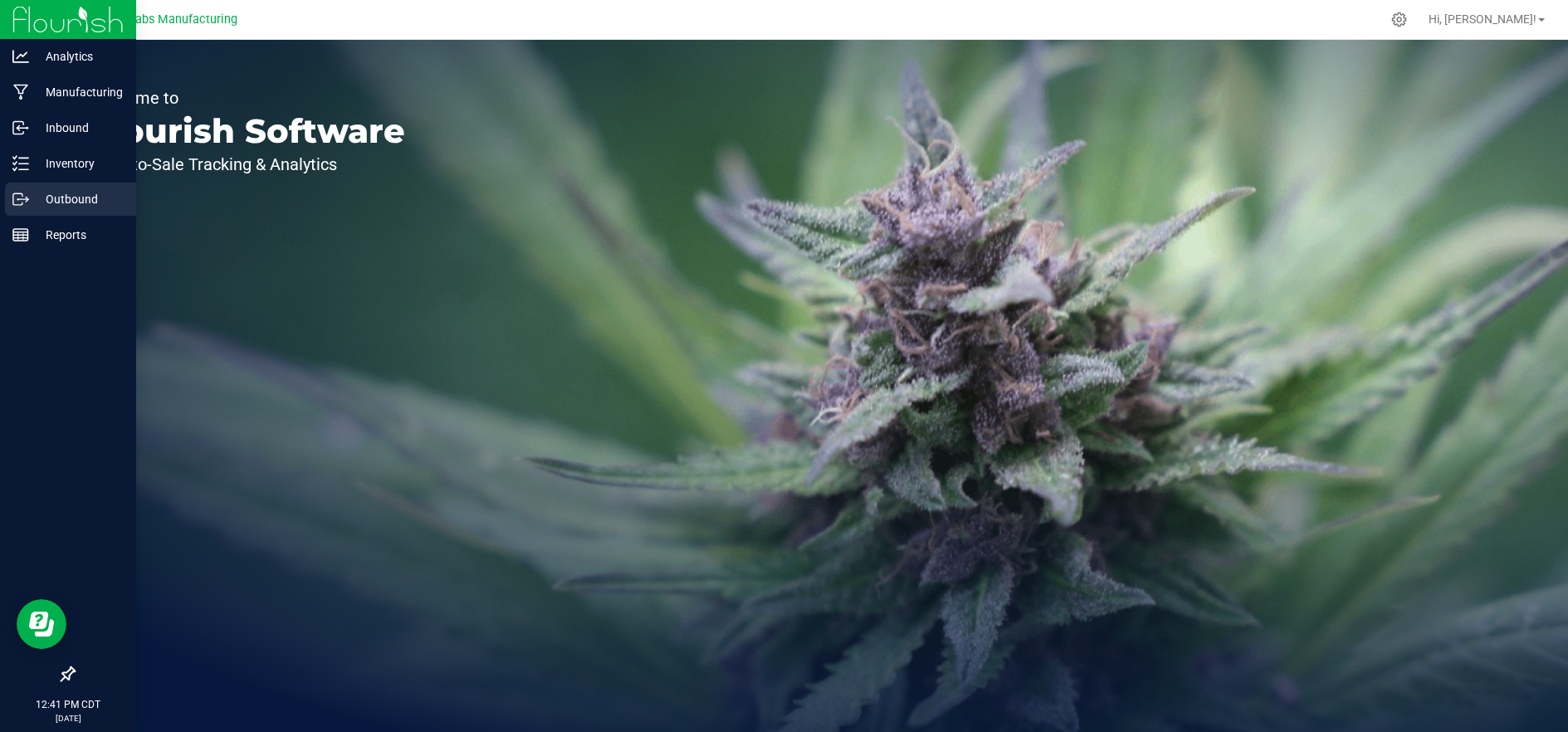
click at [39, 206] on p "Outbound" at bounding box center [79, 199] width 99 height 20
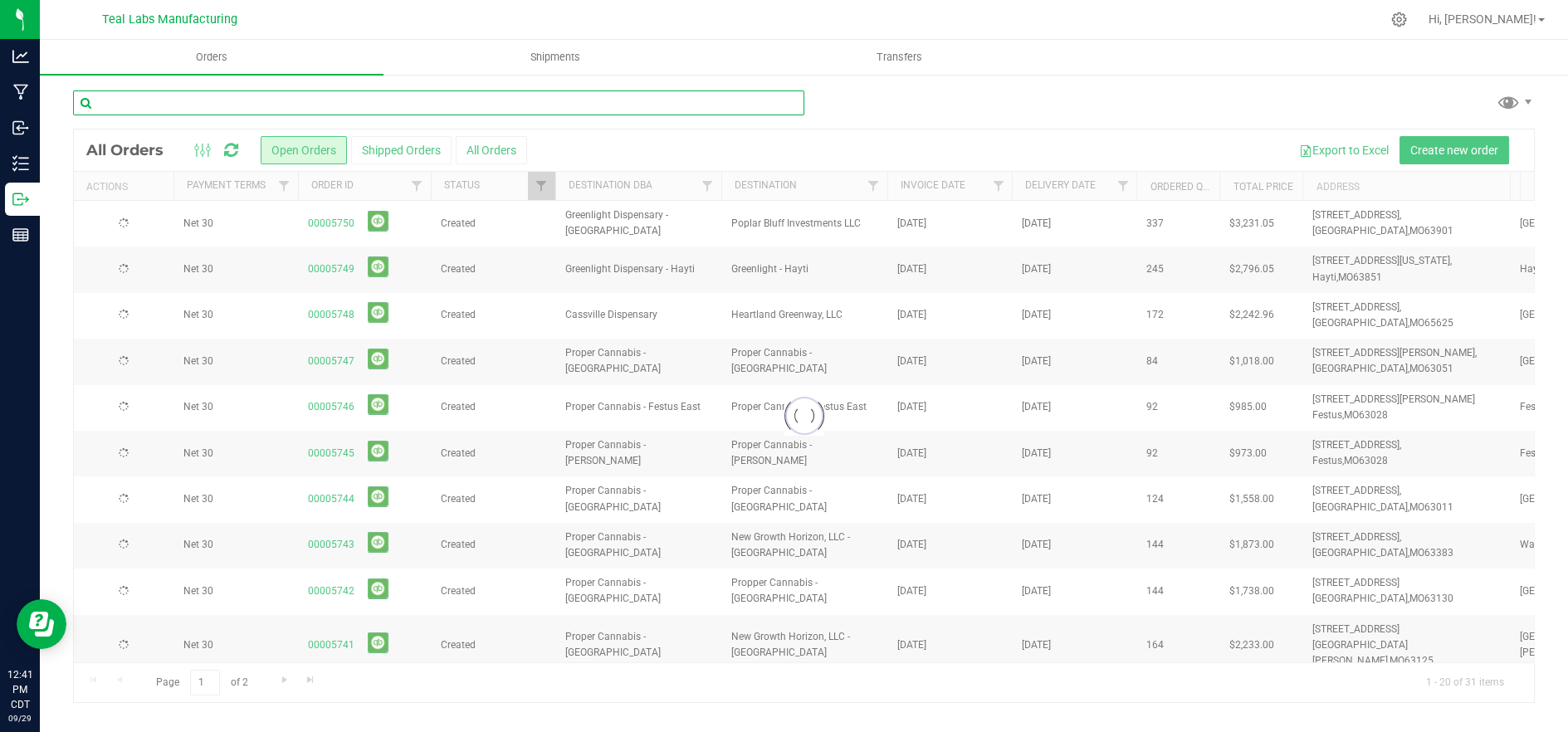
click at [326, 103] on input "text" at bounding box center [439, 102] width 731 height 25
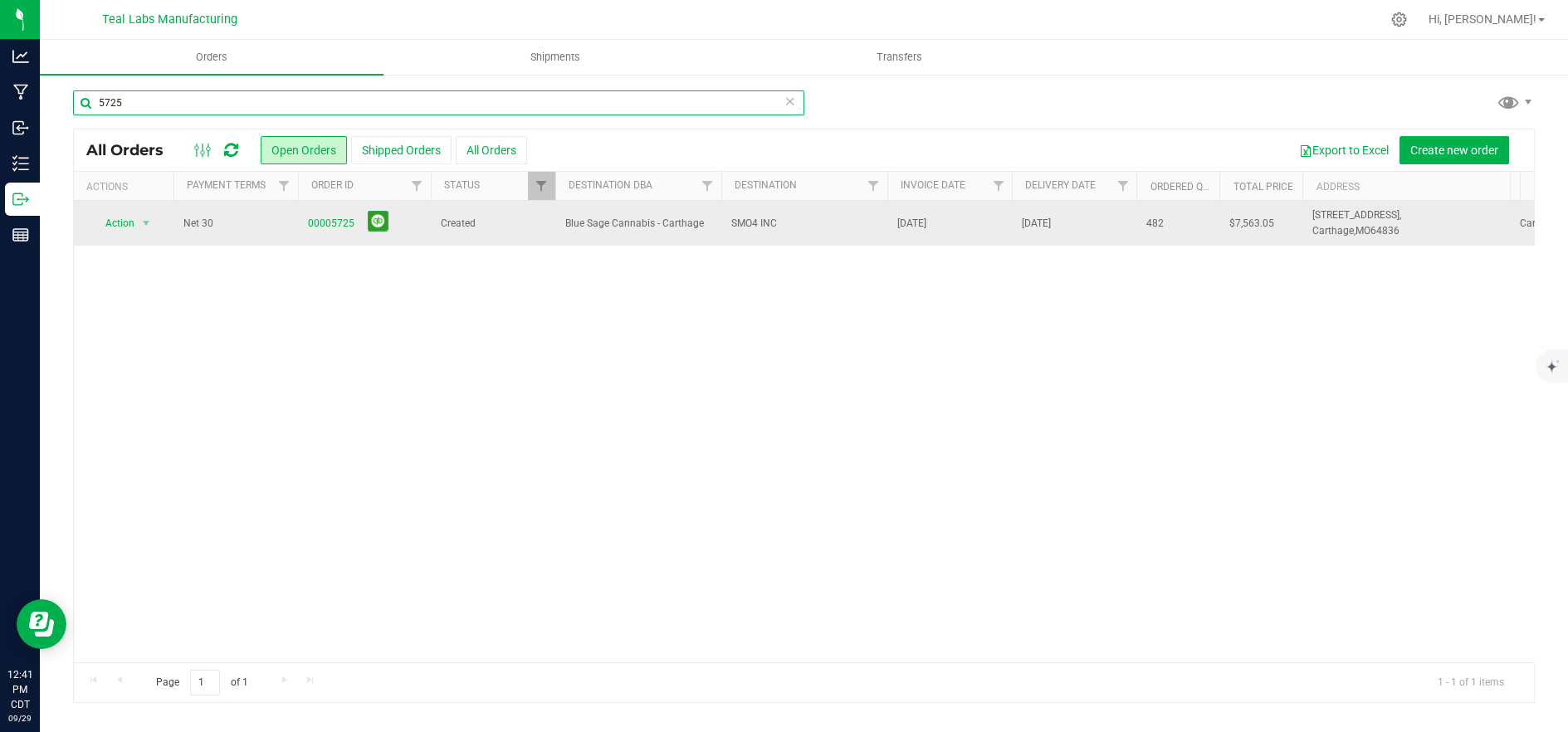
type input "5725"
click at [580, 223] on span "Blue Sage Cannabis - Carthage" at bounding box center [639, 223] width 146 height 16
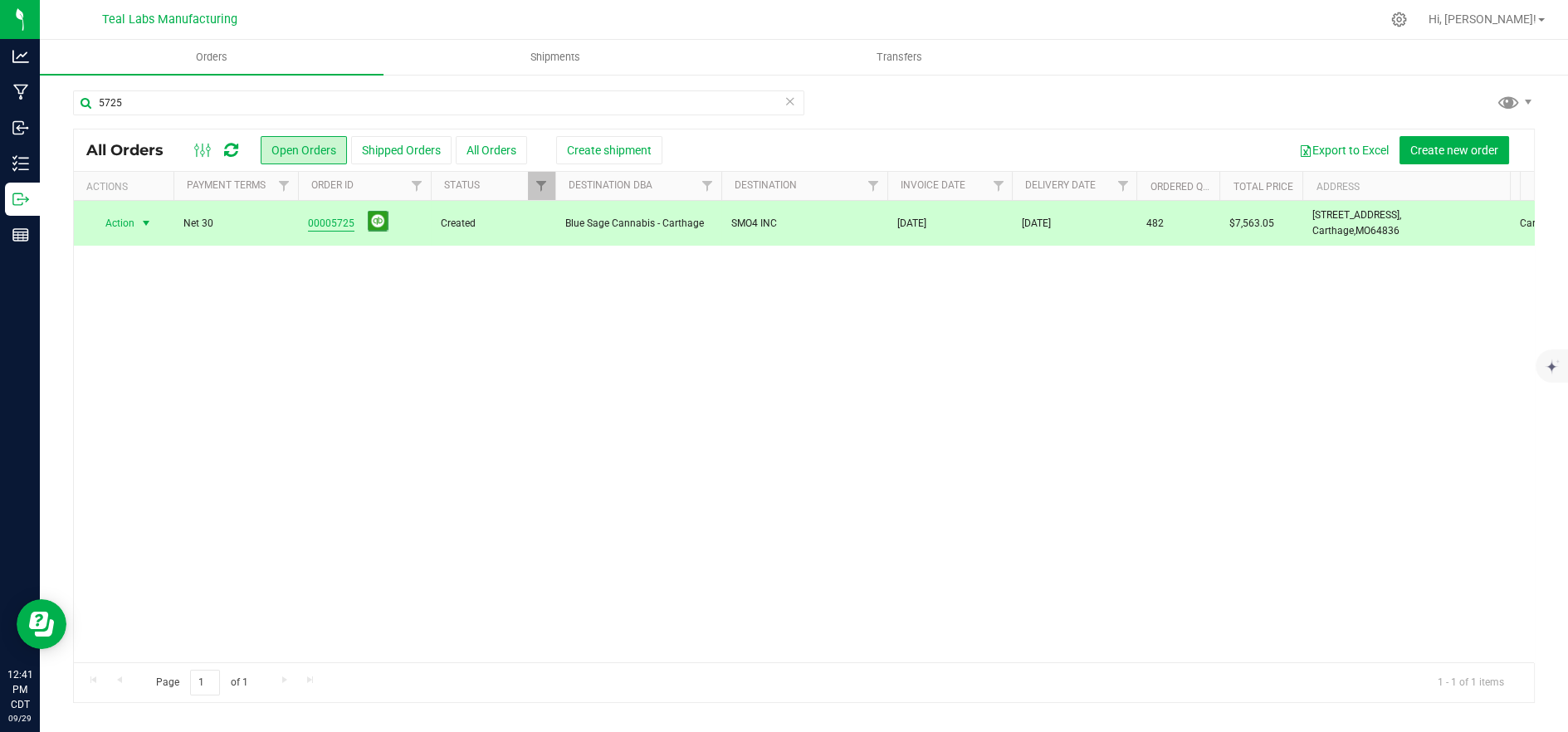
click at [329, 222] on link "00005725" at bounding box center [331, 223] width 47 height 16
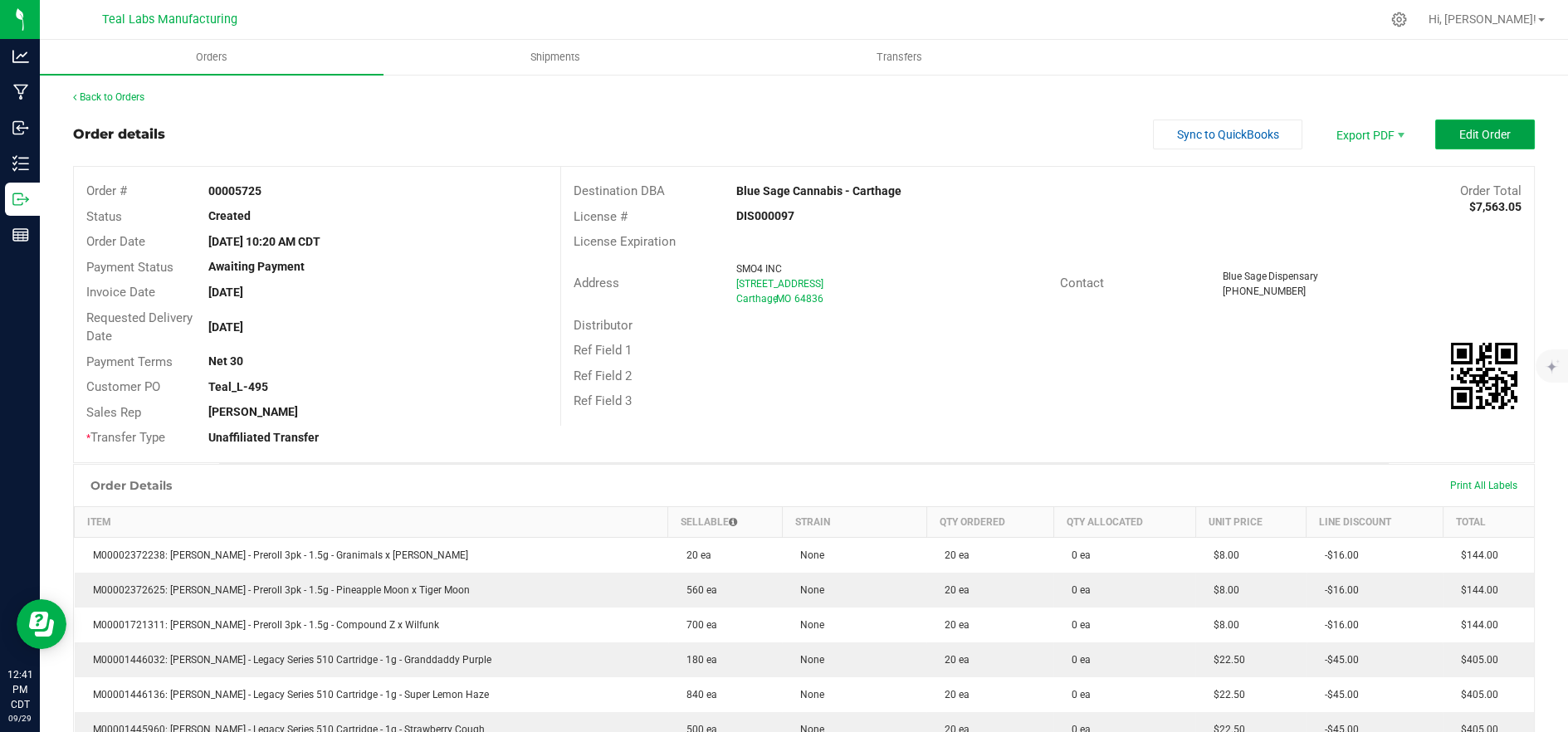
click at [1459, 128] on span "Edit Order" at bounding box center [1485, 134] width 52 height 13
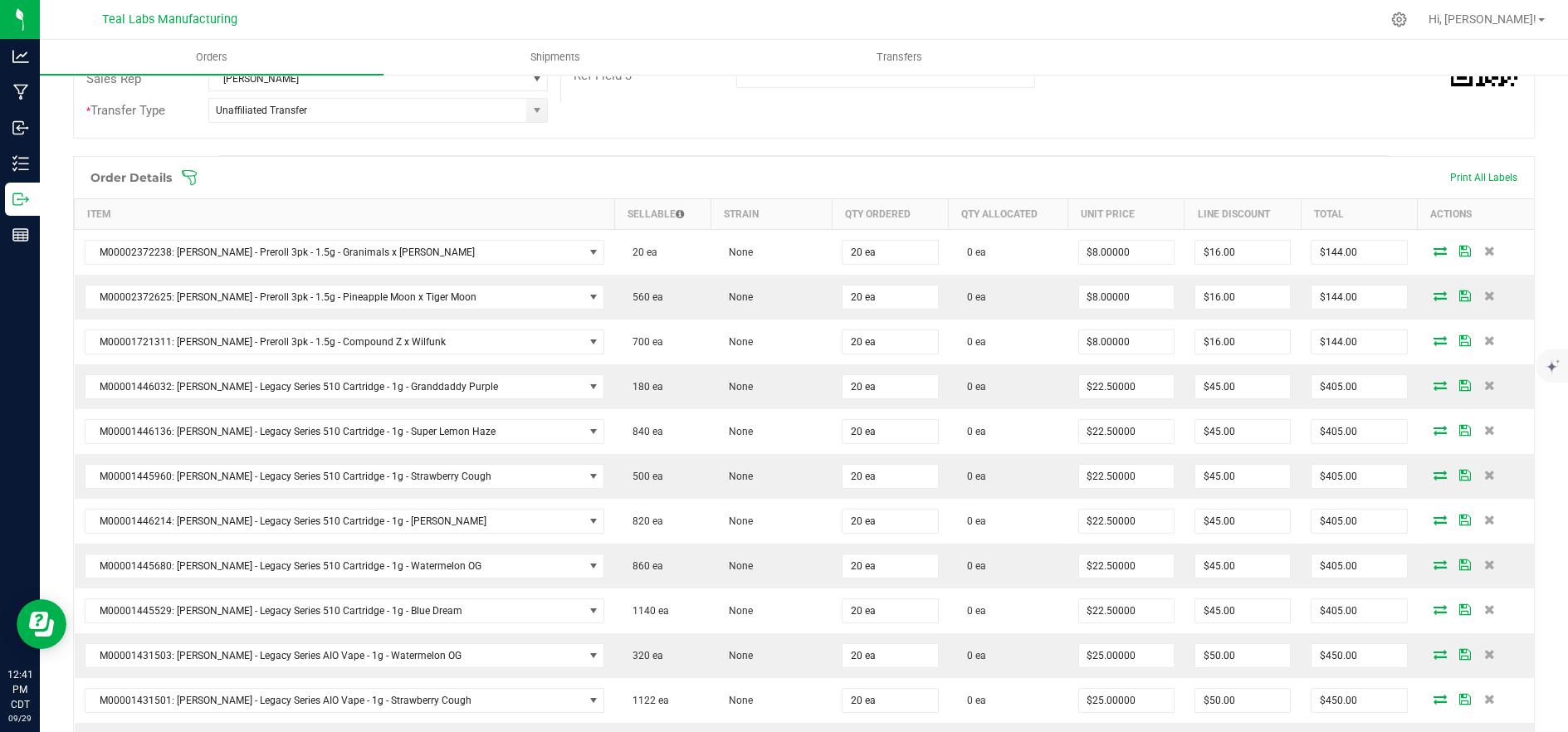
scroll to position [368, 0]
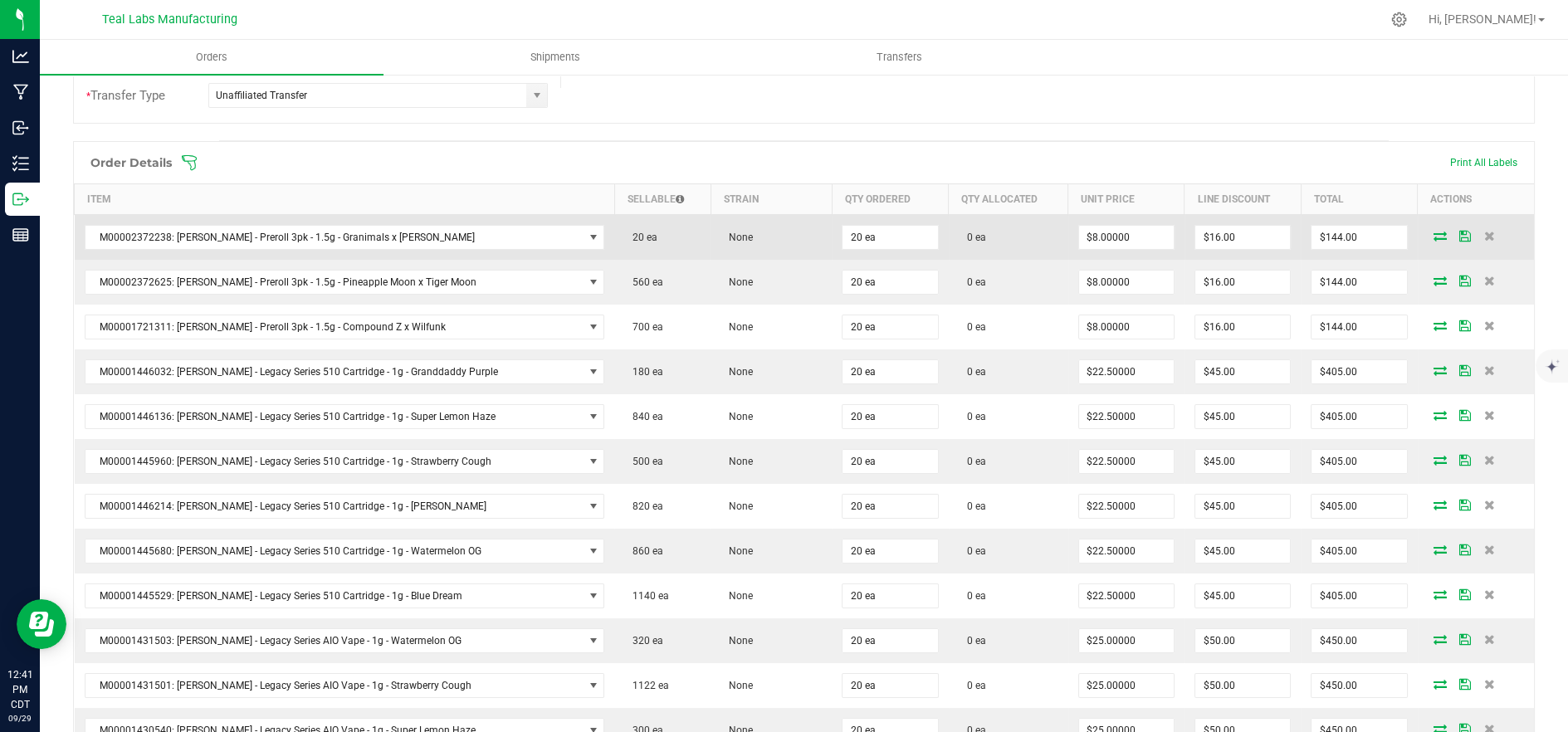
click at [1434, 233] on icon at bounding box center [1440, 235] width 13 height 10
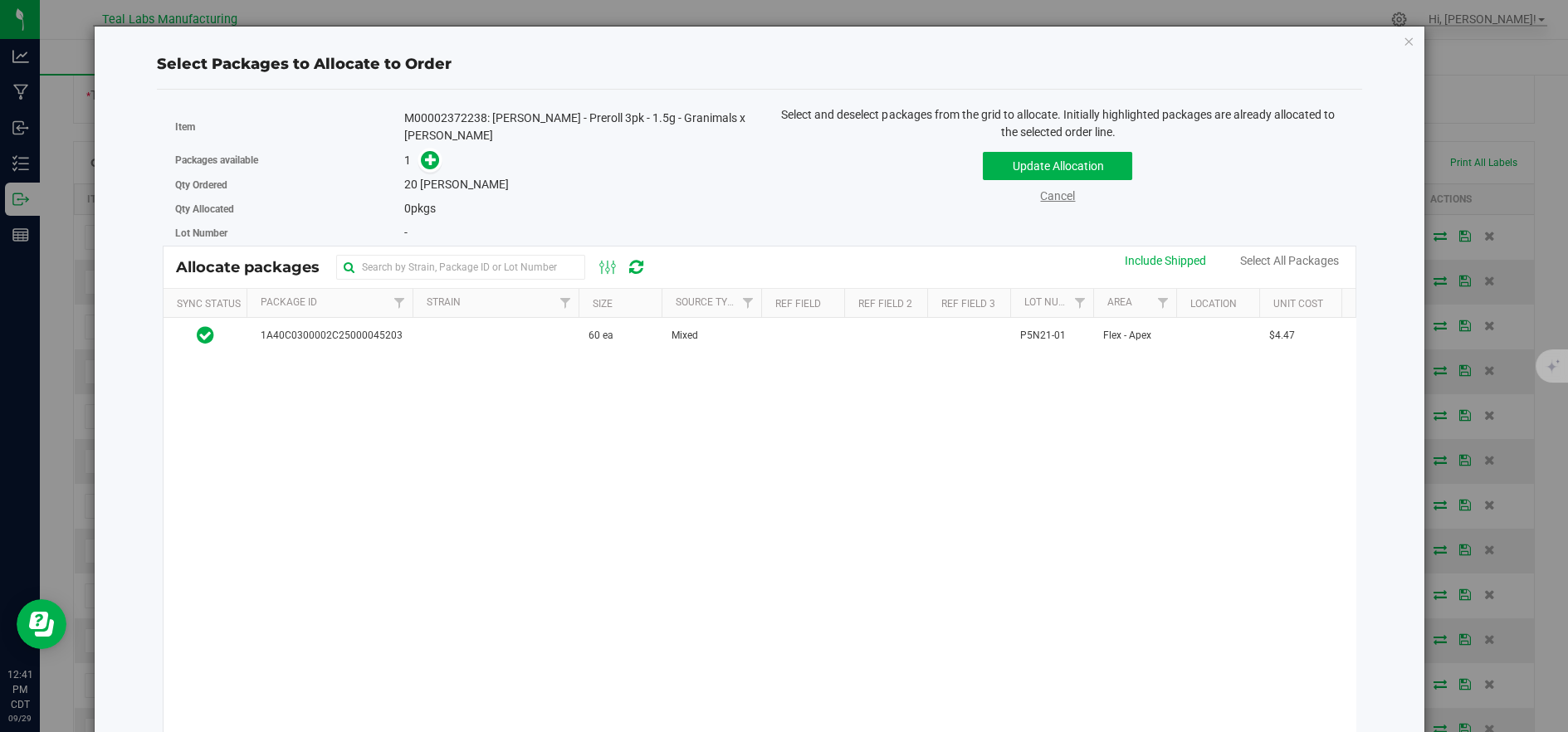
click at [1043, 199] on link "Cancel" at bounding box center [1057, 196] width 35 height 13
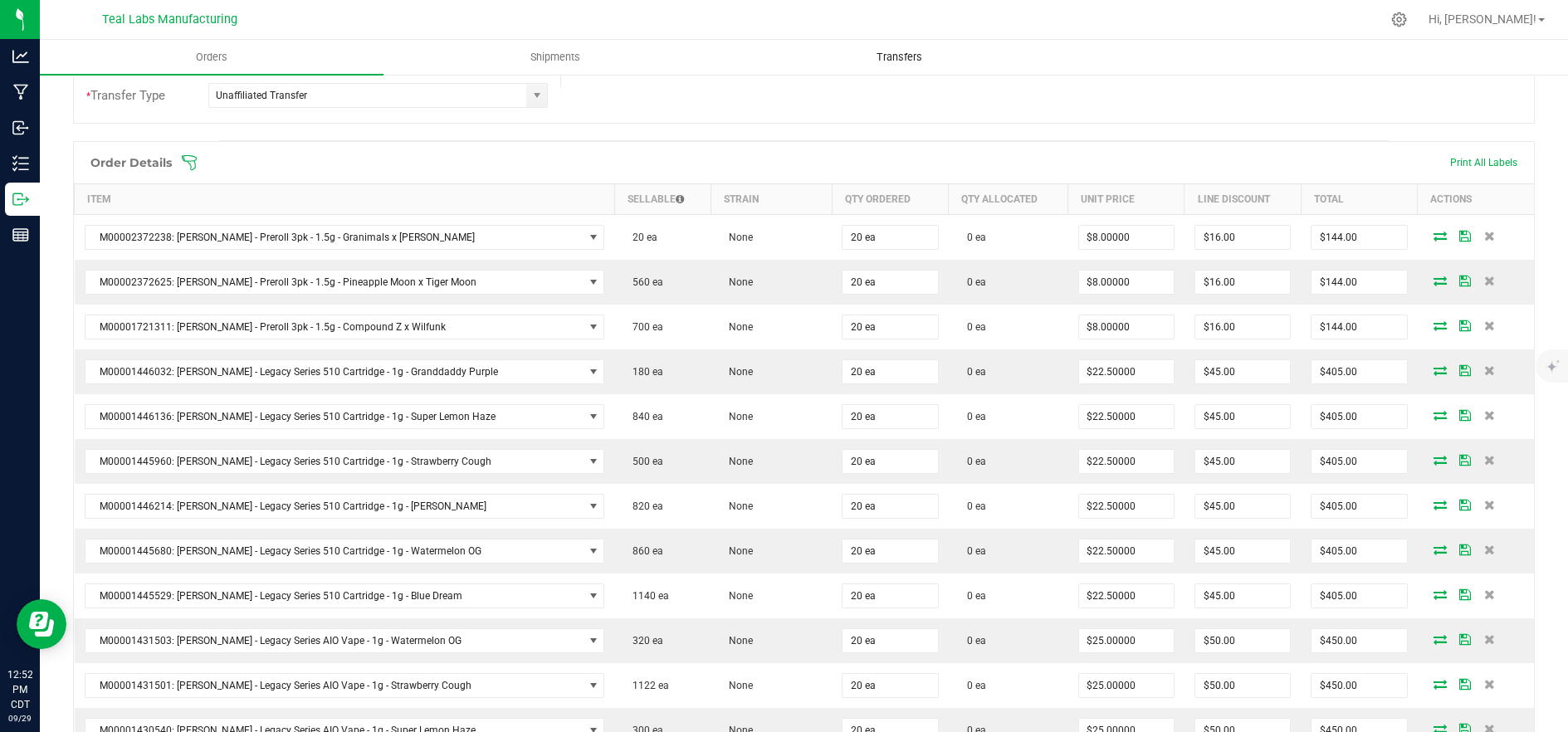
click at [1050, 50] on uib-tab-heading "Transfers" at bounding box center [898, 56] width 342 height 33
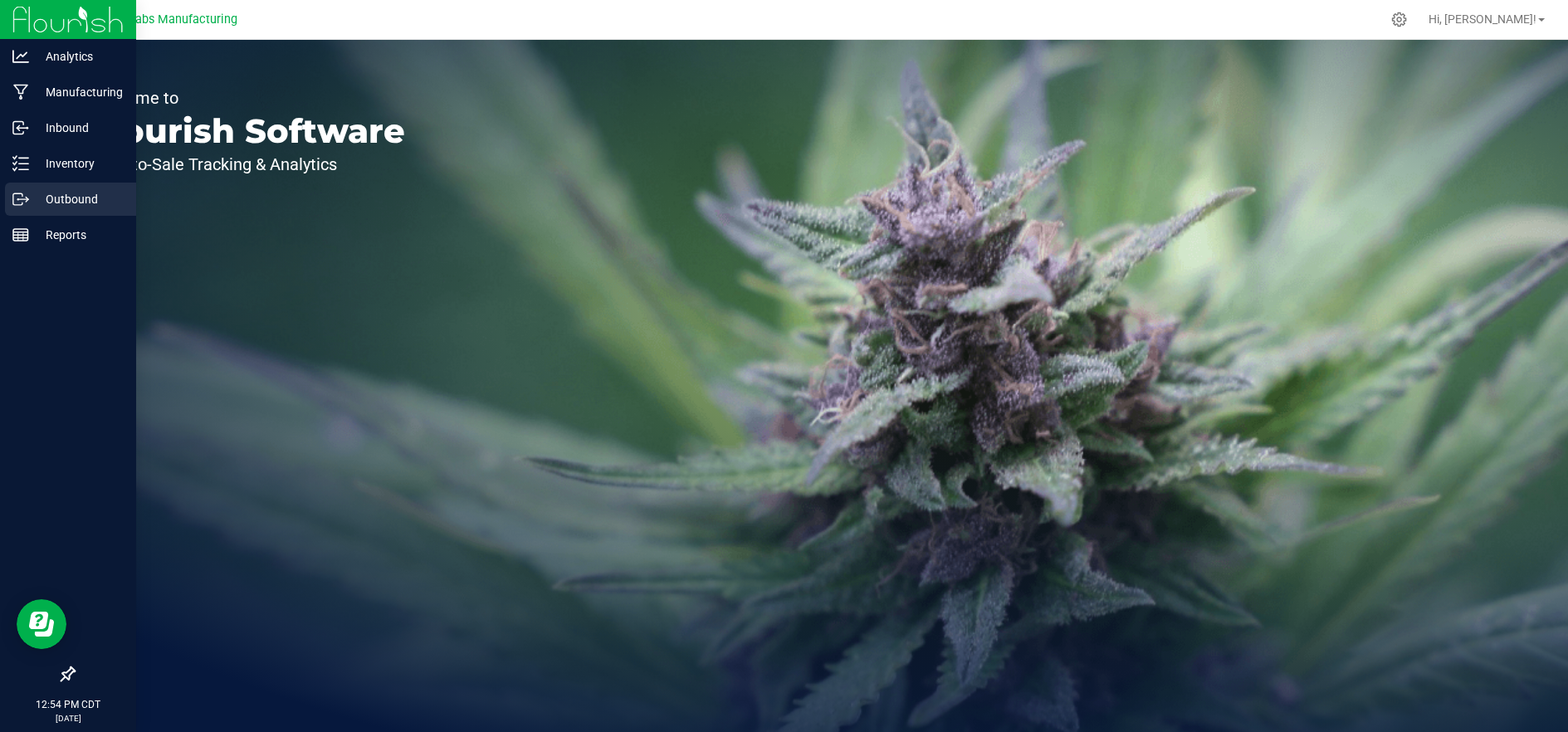
click at [34, 202] on p "Outbound" at bounding box center [79, 199] width 99 height 20
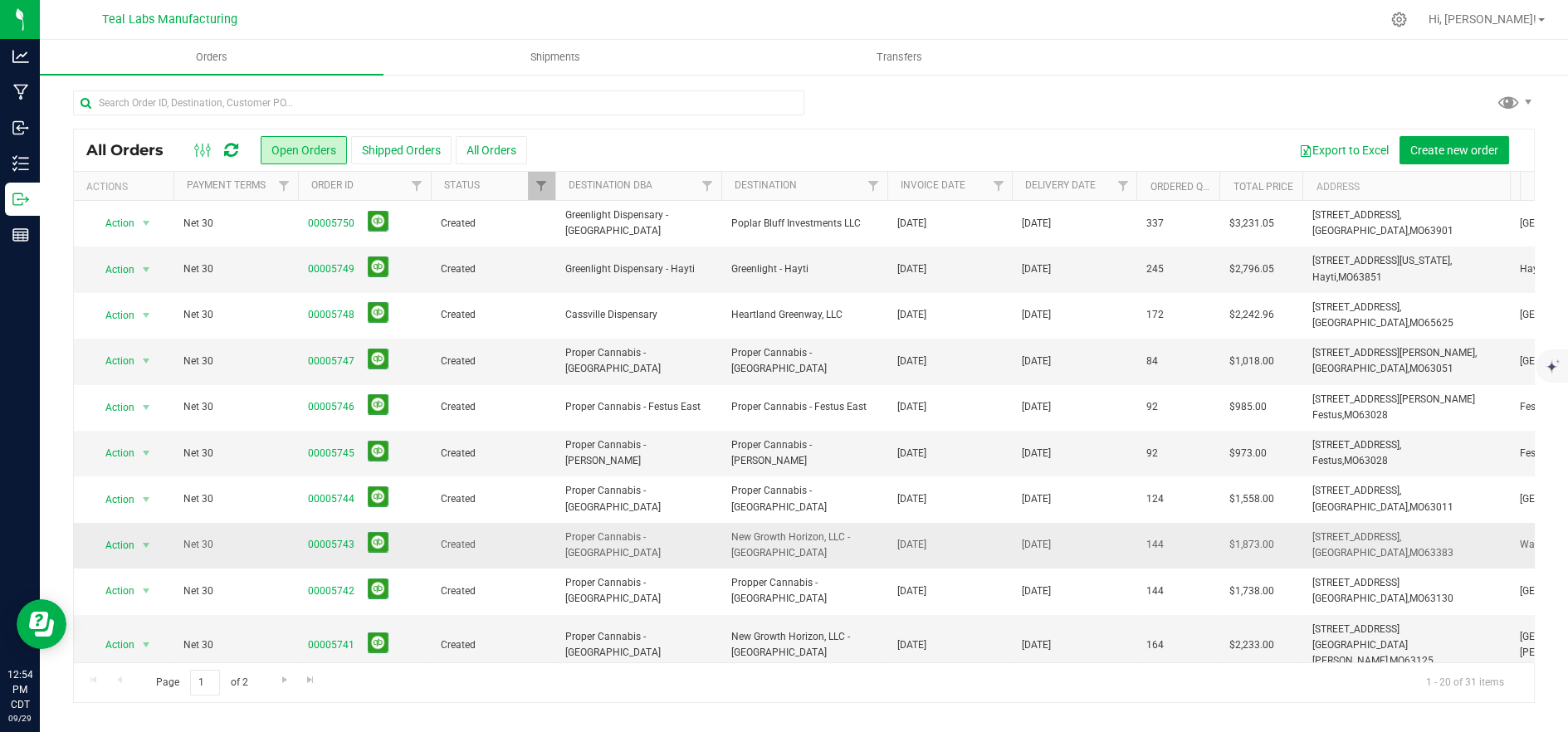
scroll to position [471, 0]
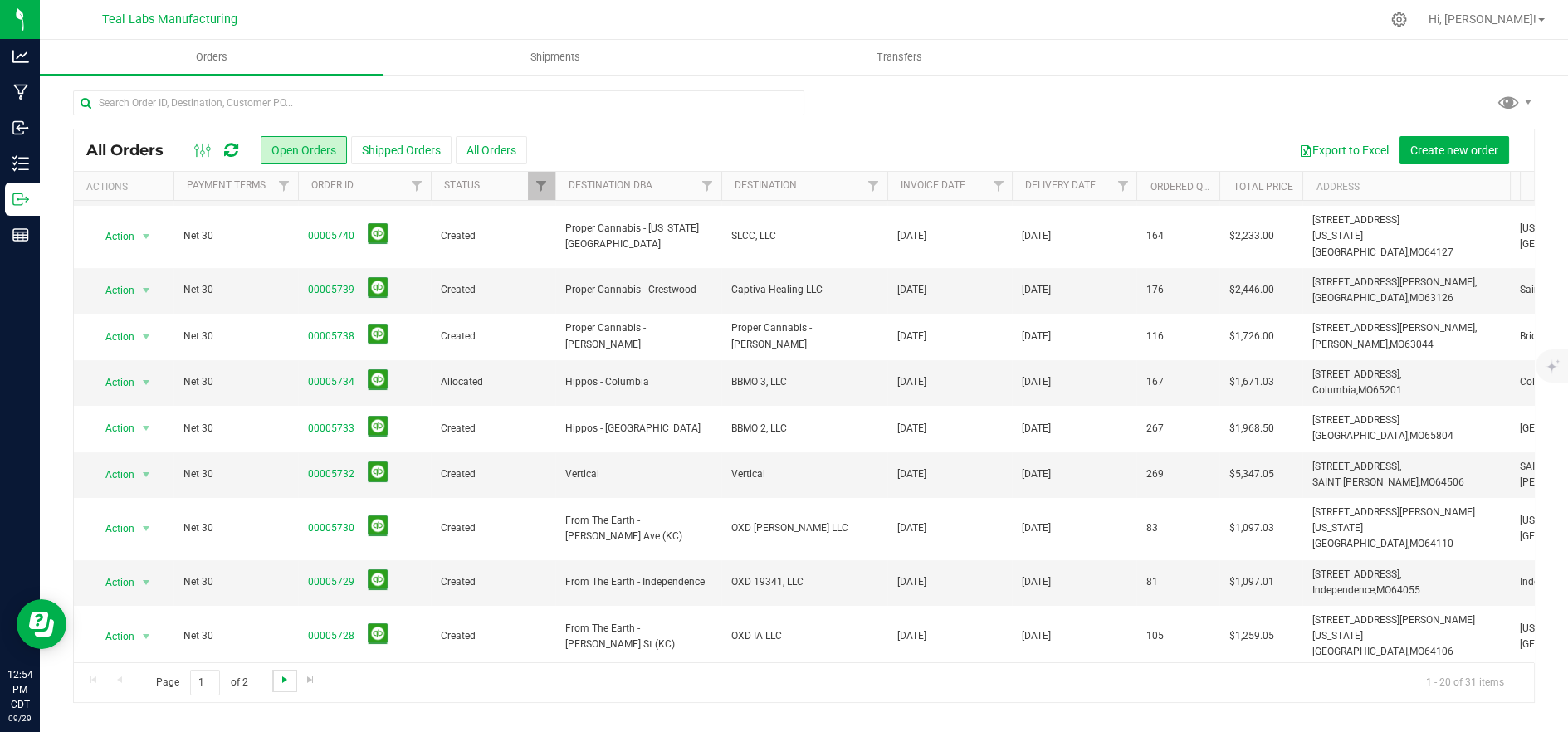
click at [280, 682] on span "Go to the next page" at bounding box center [285, 680] width 13 height 13
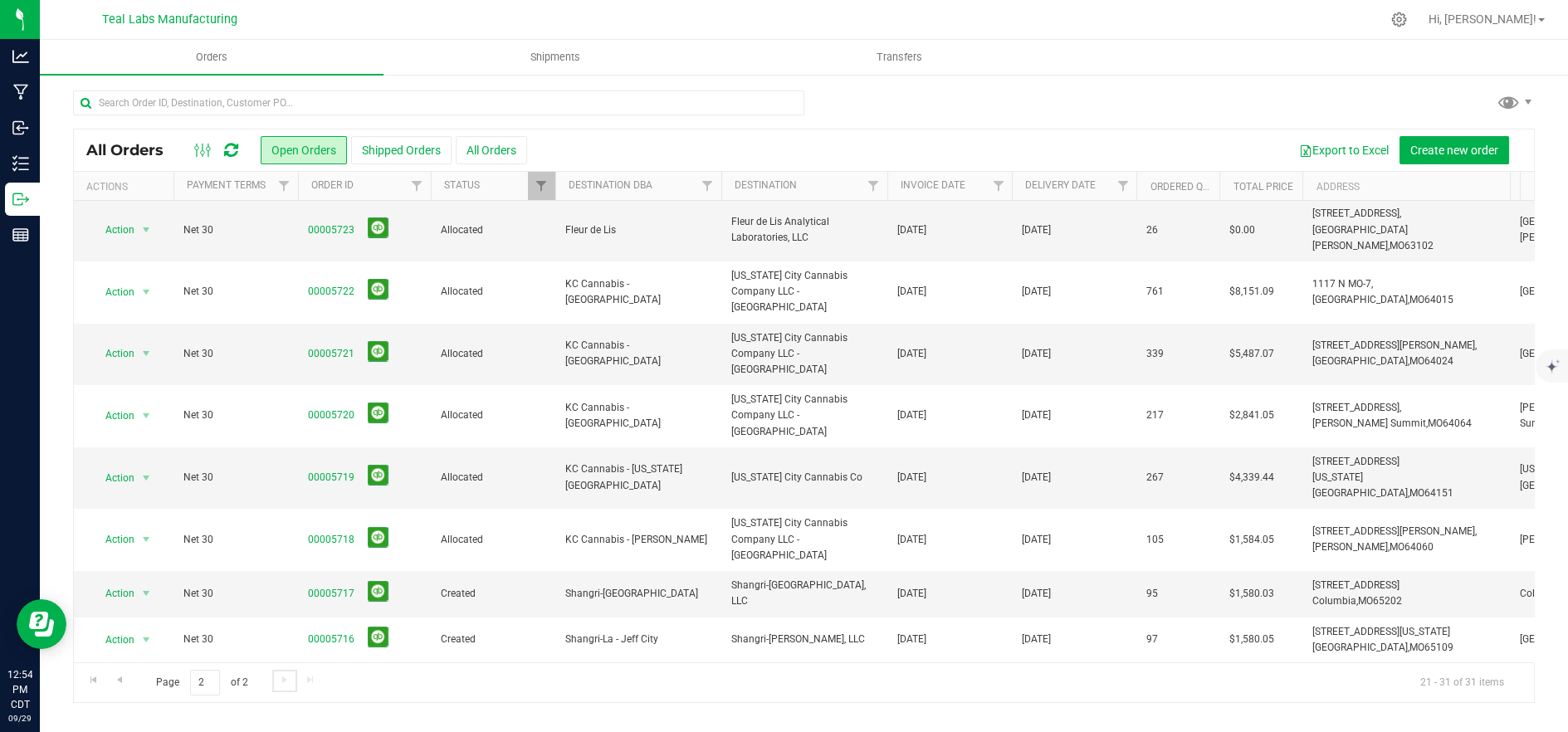
scroll to position [0, 0]
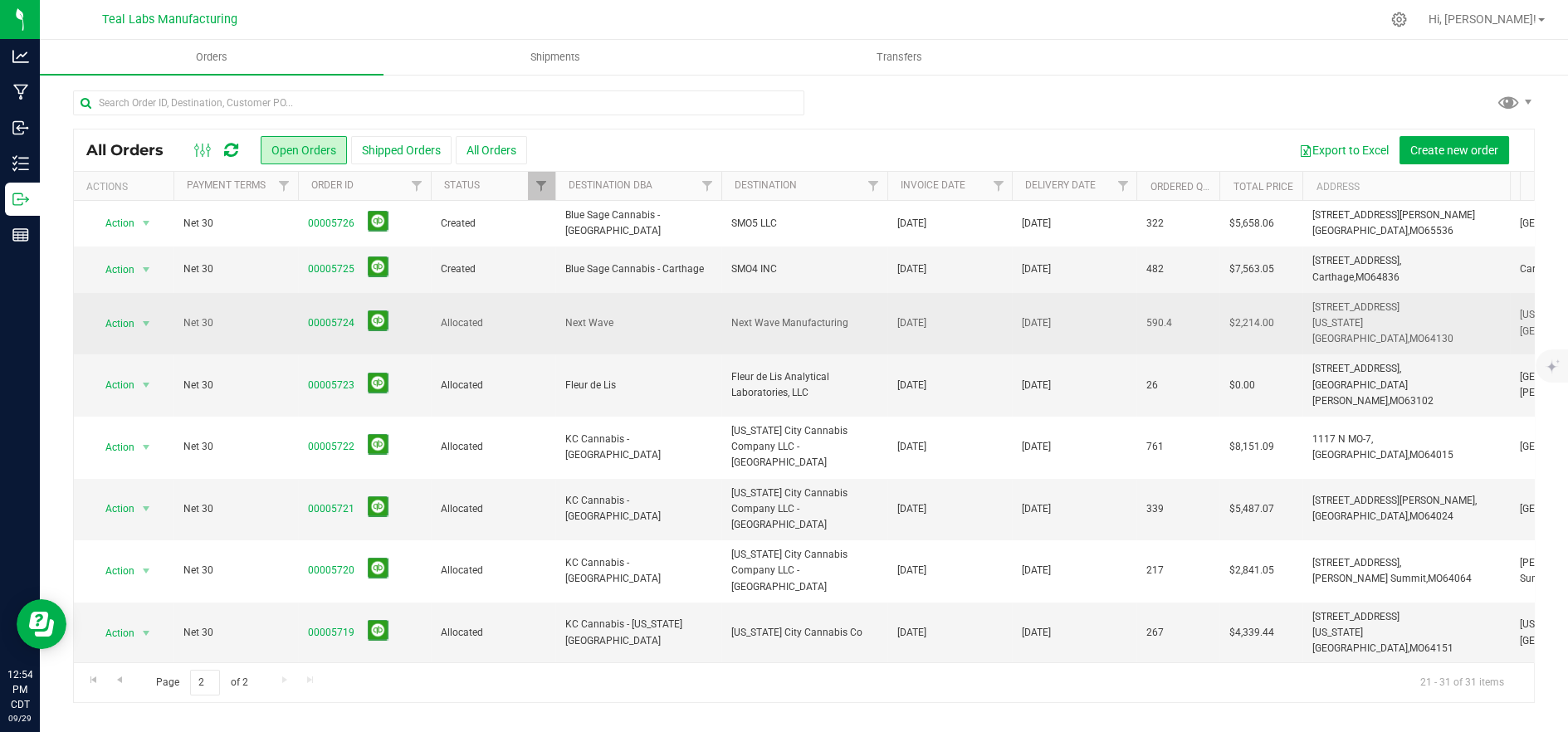
drag, startPoint x: 1431, startPoint y: 324, endPoint x: 1329, endPoint y: 311, distance: 102.8
click at [1311, 312] on td "6000 Manchester Trafficway Ter., Kansas City, MO 64130" at bounding box center [1406, 323] width 207 height 62
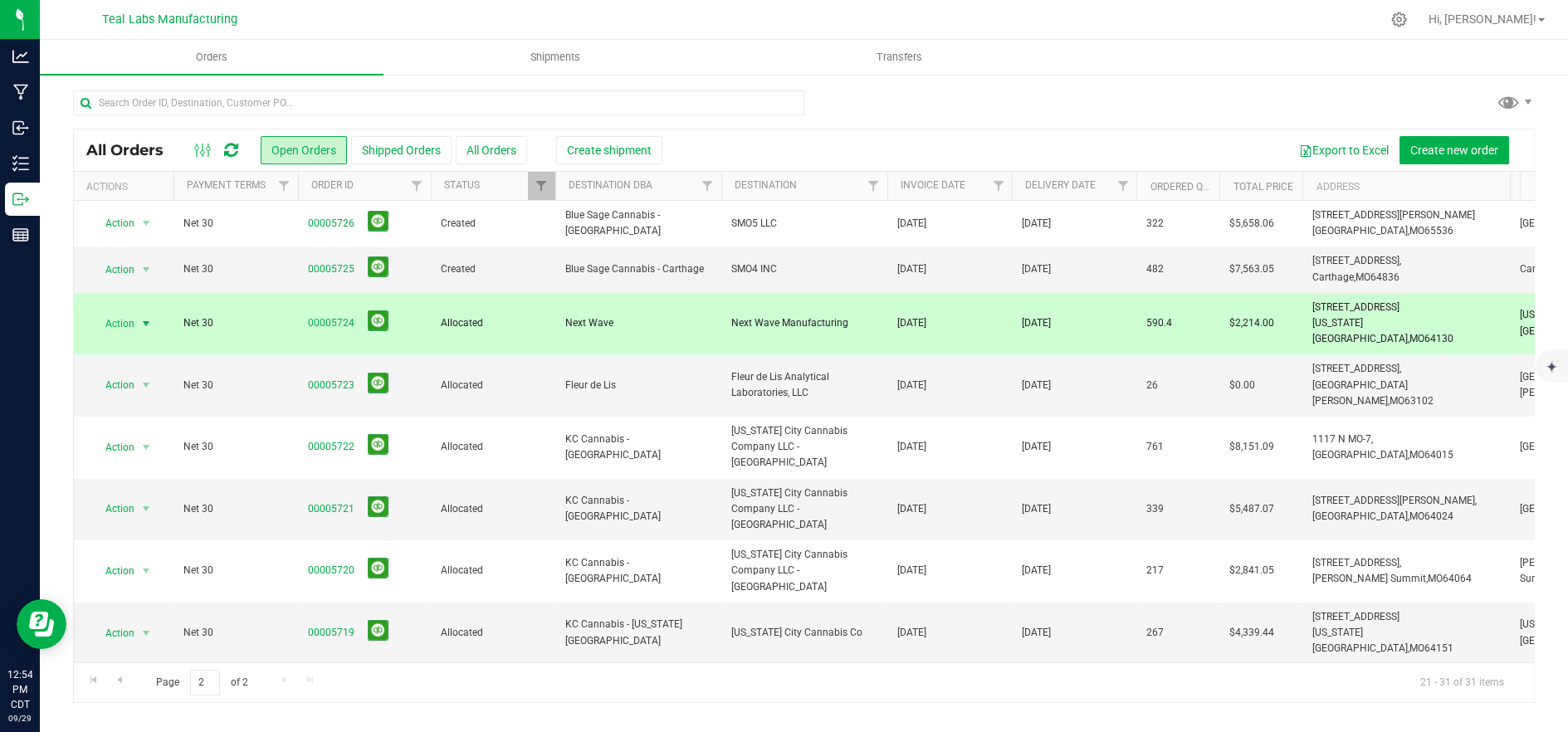
copy span "6000 Manchester Trafficway Ter., Kansas City, MO 64130"
drag, startPoint x: 1381, startPoint y: 54, endPoint x: 1330, endPoint y: 42, distance: 52.4
click at [1381, 54] on ul "Orders Shipments Transfers" at bounding box center [823, 57] width 1568 height 36
click at [515, 315] on span "Allocated" at bounding box center [493, 322] width 105 height 16
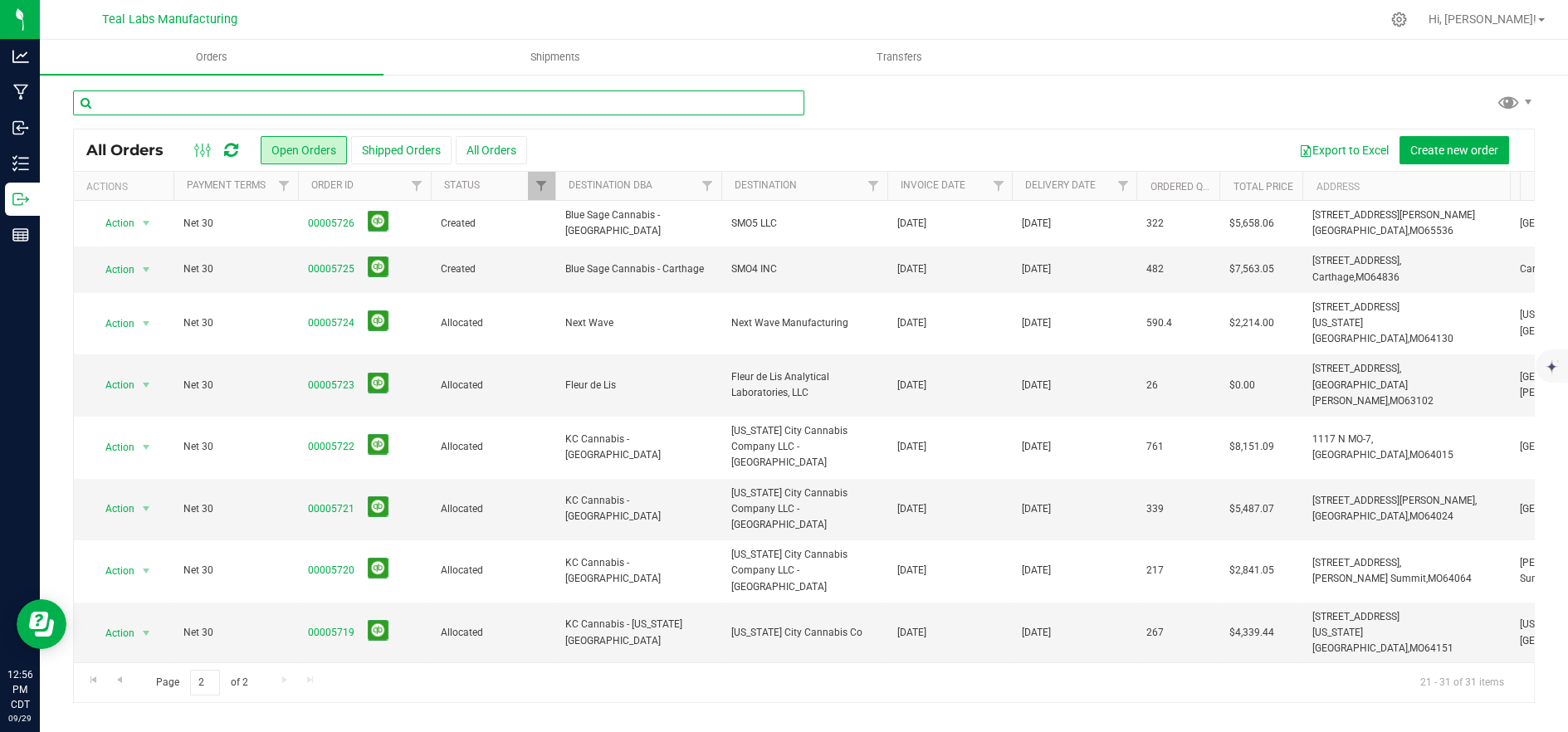
click at [376, 112] on input "text" at bounding box center [439, 102] width 731 height 25
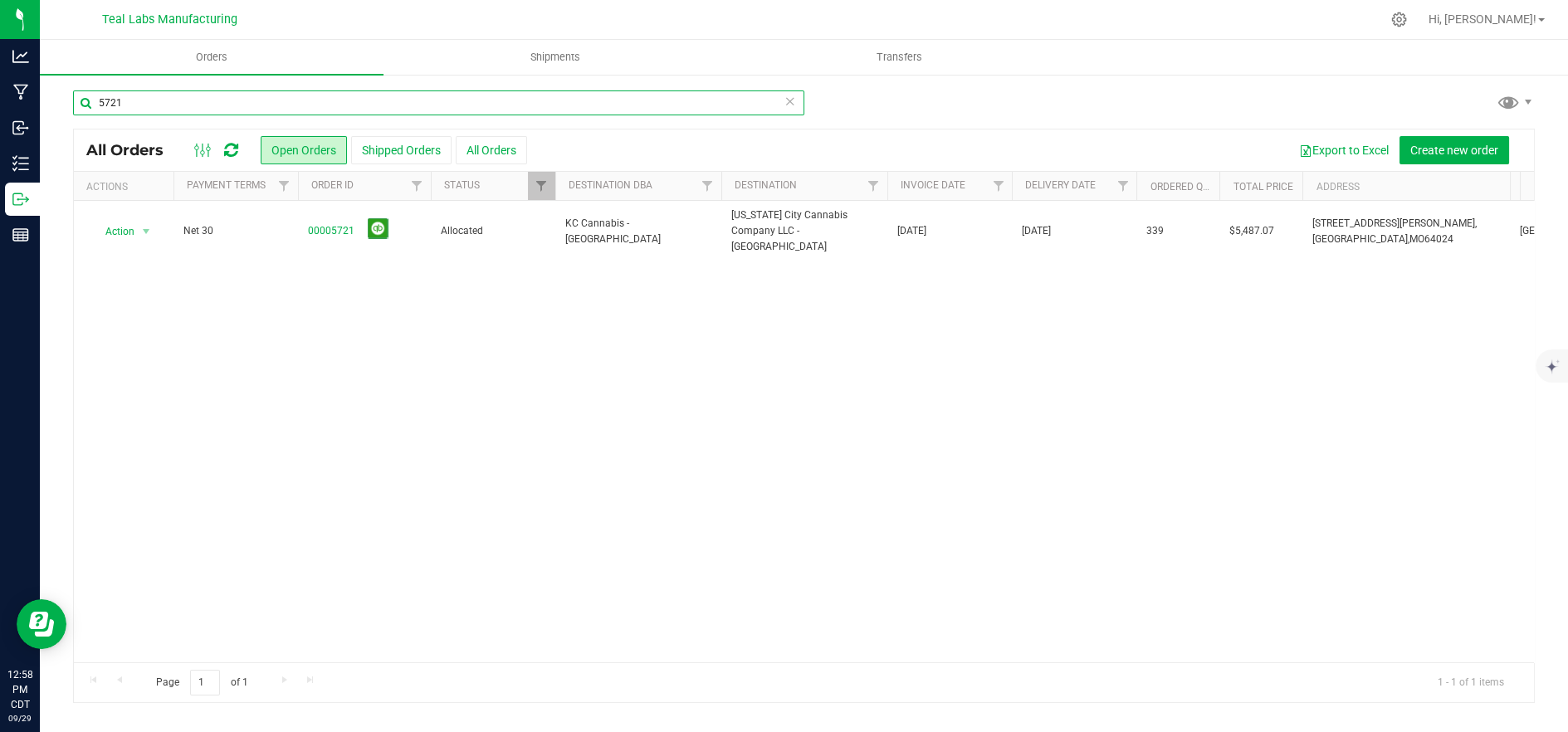
click at [496, 105] on input "5721" at bounding box center [439, 102] width 731 height 25
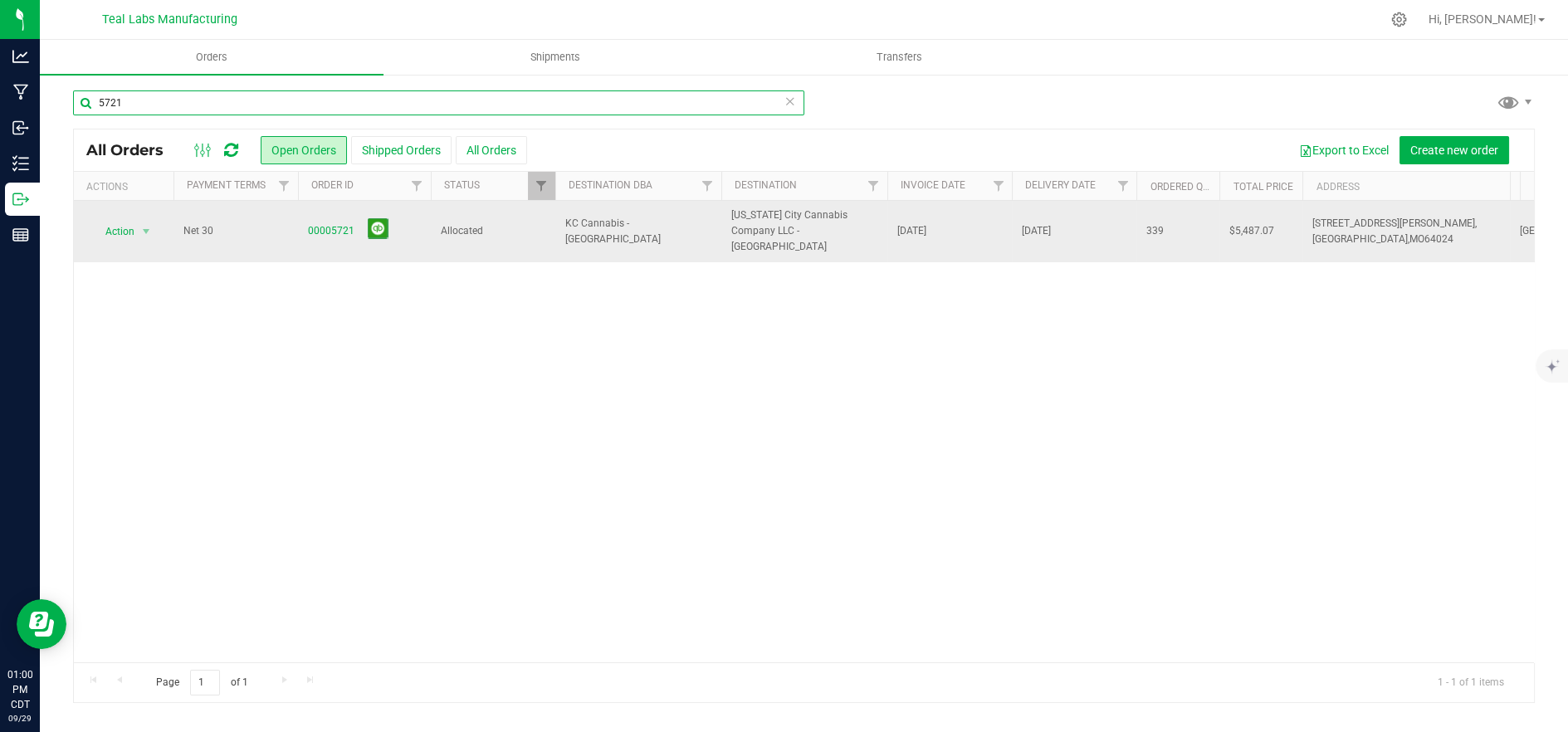
type input "5721"
click at [583, 223] on span "KC Cannabis - [GEOGRAPHIC_DATA]" at bounding box center [639, 232] width 146 height 32
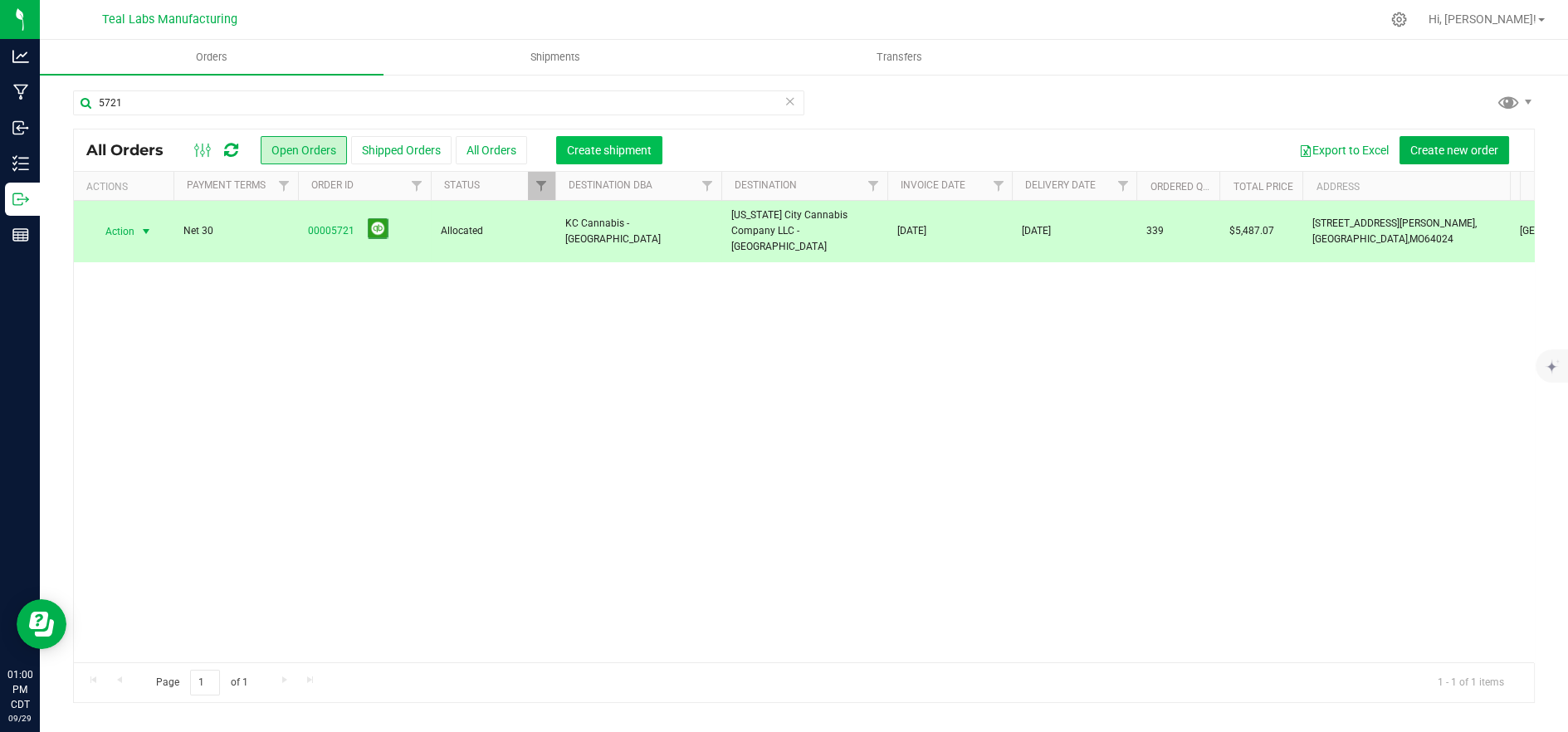
click at [596, 156] on span "Create shipment" at bounding box center [610, 150] width 84 height 13
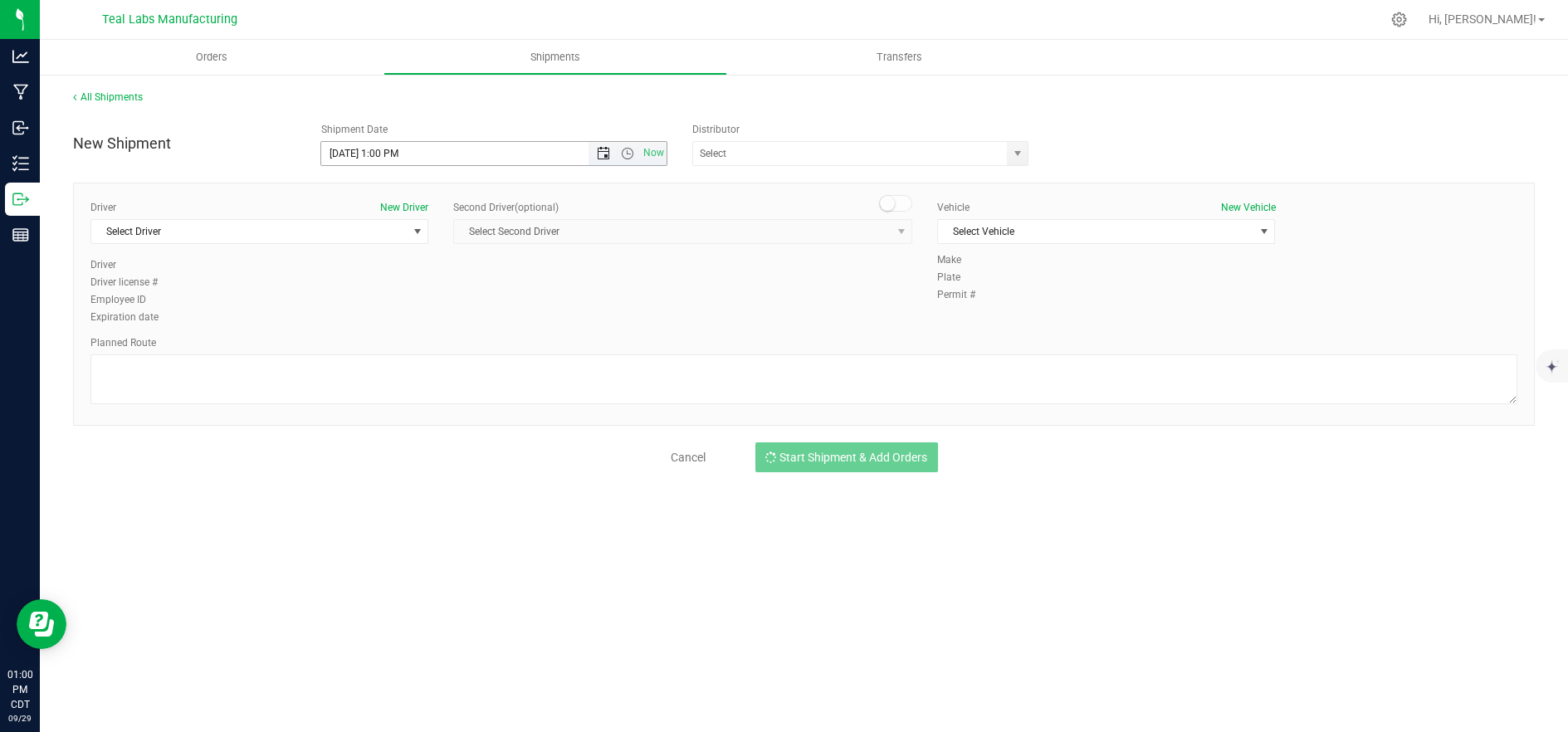
click at [606, 156] on span "Open the date view" at bounding box center [603, 154] width 13 height 13
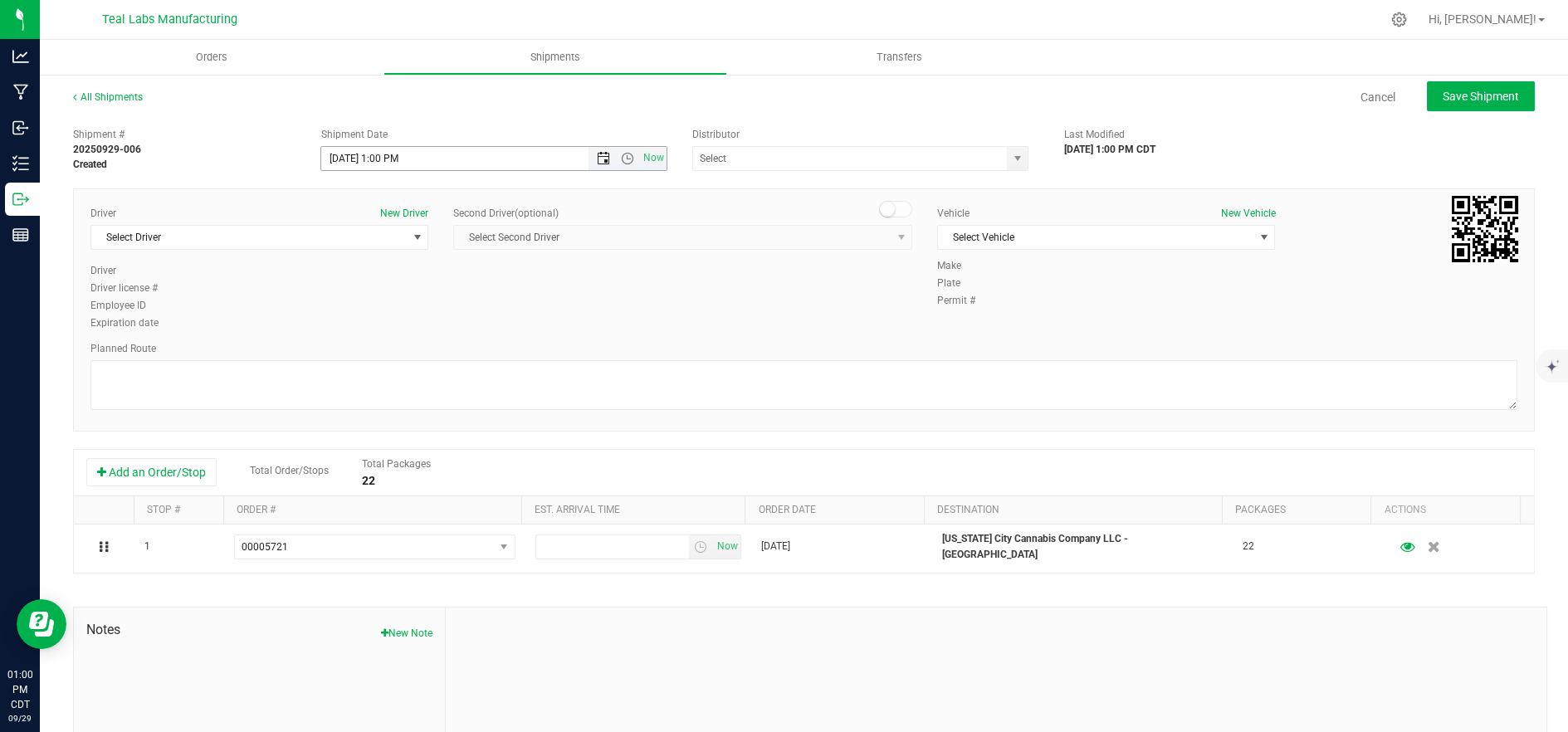
click at [603, 155] on span "Open the date view" at bounding box center [603, 158] width 13 height 13
click at [390, 353] on link "30" at bounding box center [383, 351] width 24 height 25
drag, startPoint x: 620, startPoint y: 157, endPoint x: 593, endPoint y: 197, distance: 48.3
click at [621, 157] on span "Open the time view" at bounding box center [627, 158] width 13 height 13
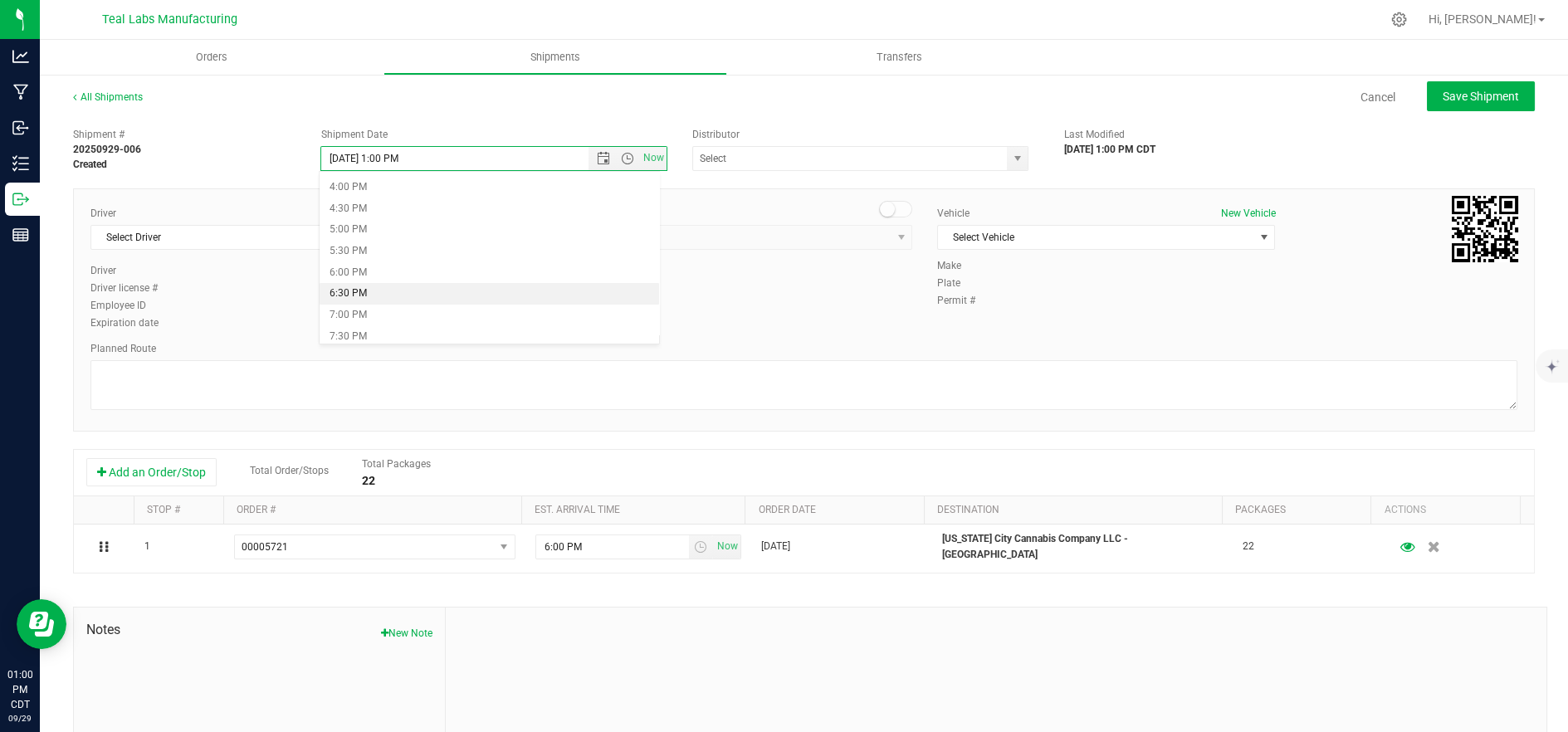
click at [407, 294] on li "6:30 PM" at bounding box center [490, 293] width 340 height 22
type input "9/30/2025 6:30 PM"
click at [300, 241] on span "Select Driver" at bounding box center [249, 237] width 315 height 23
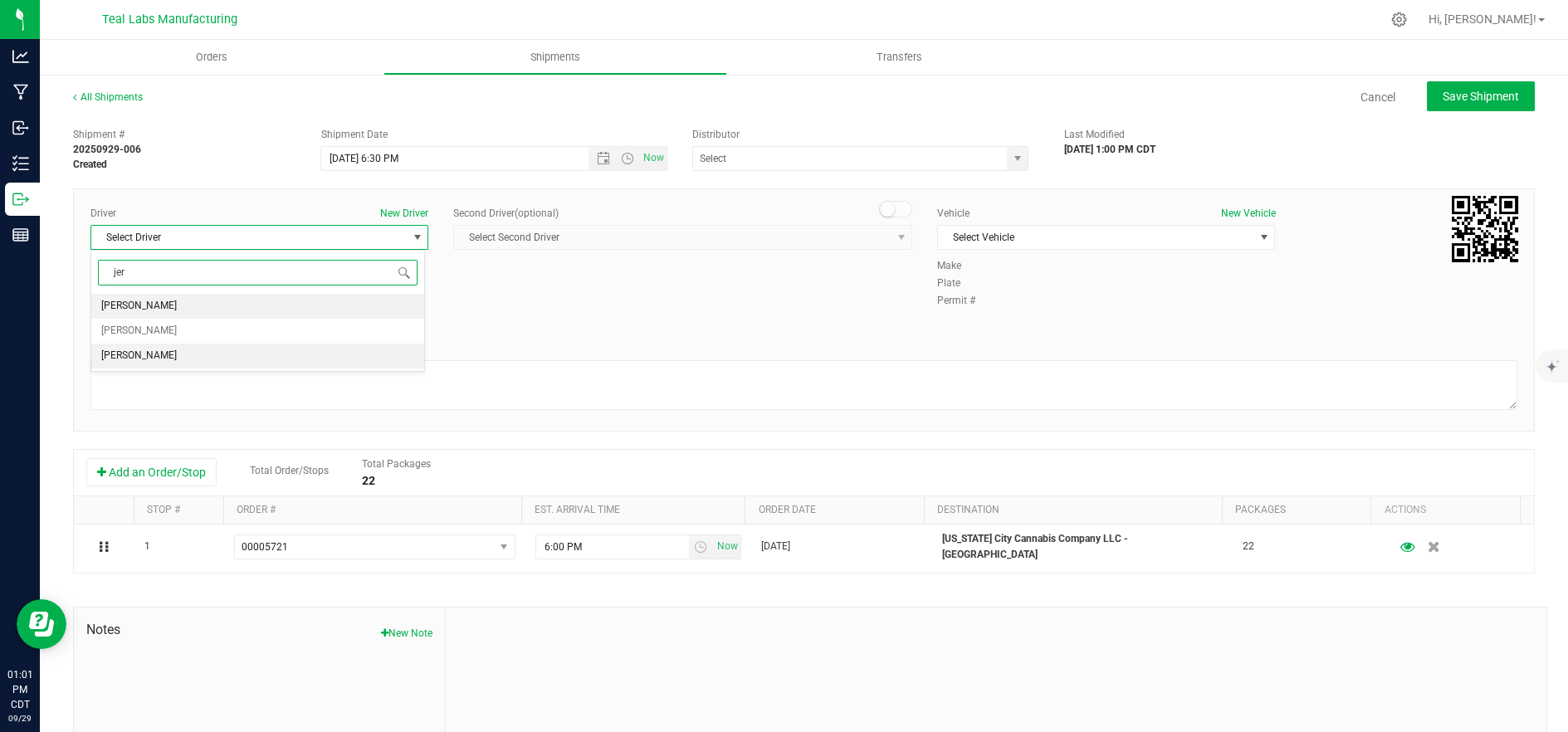
click at [220, 354] on li "[PERSON_NAME]" at bounding box center [257, 355] width 333 height 25
type input "jer"
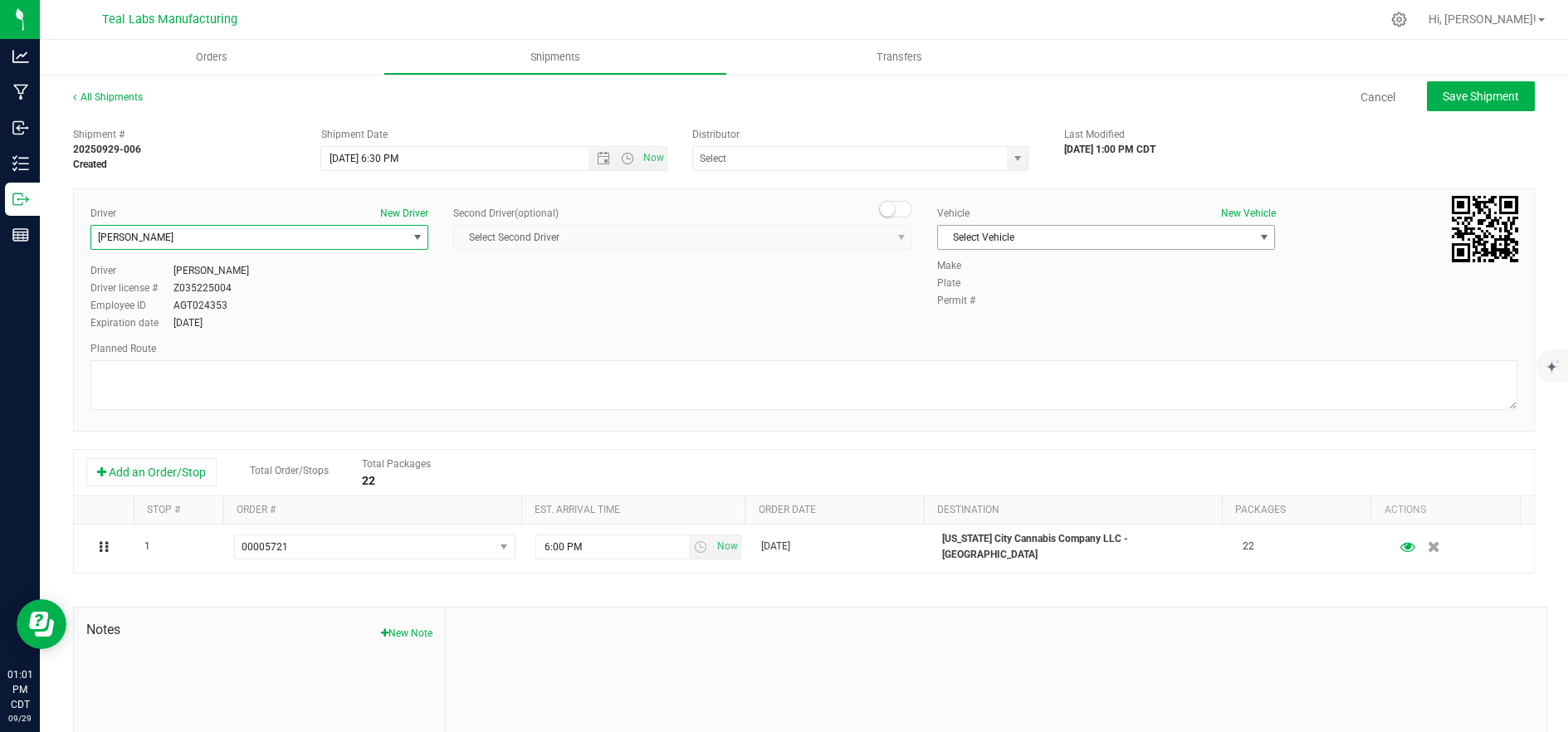
drag, startPoint x: 1024, startPoint y: 226, endPoint x: 1091, endPoint y: 231, distance: 67.2
click at [1025, 229] on span "Select Vehicle" at bounding box center [1095, 237] width 315 height 23
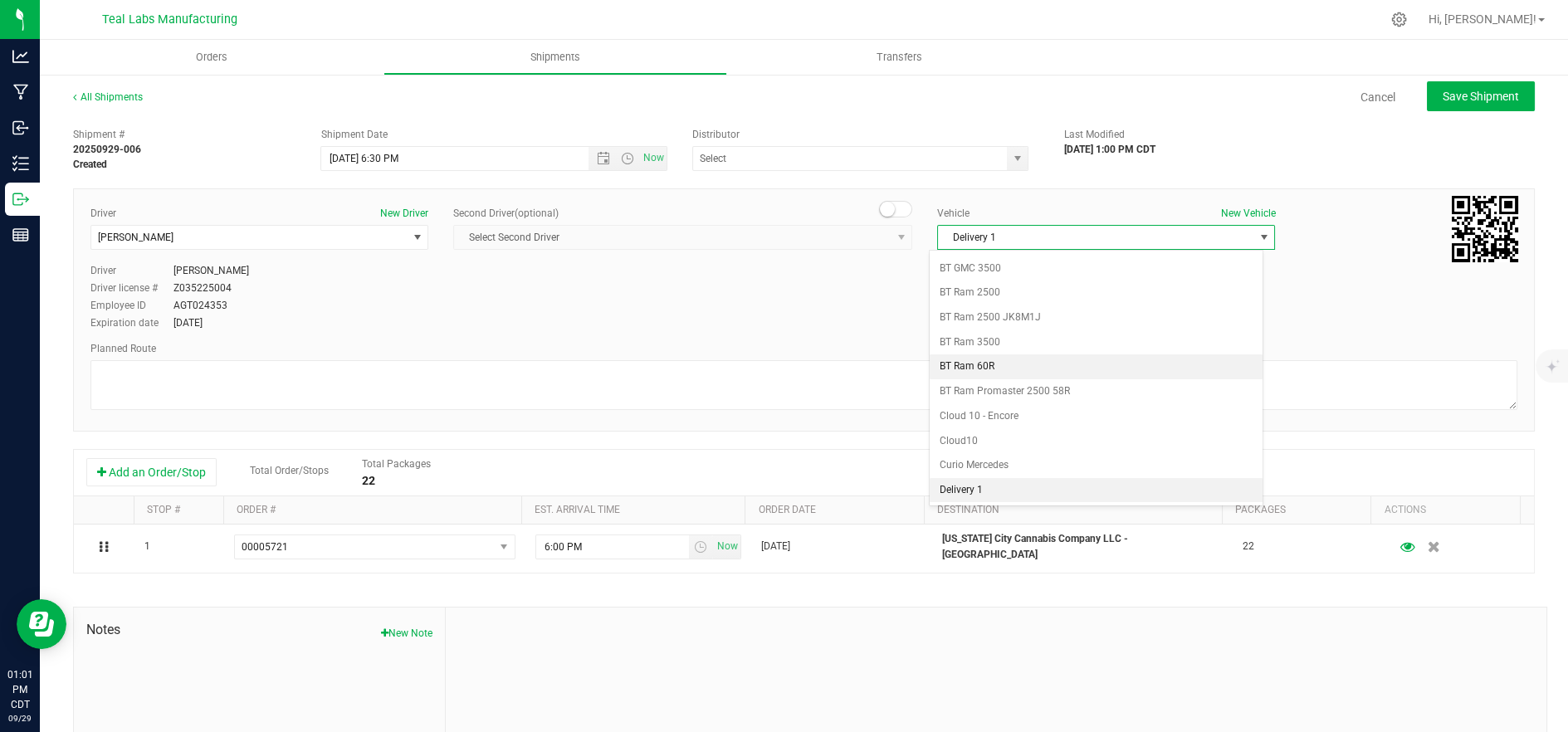
scroll to position [440, 0]
drag, startPoint x: 993, startPoint y: 487, endPoint x: 841, endPoint y: 429, distance: 162.7
click at [991, 489] on li "Delivery 2" at bounding box center [1095, 492] width 333 height 25
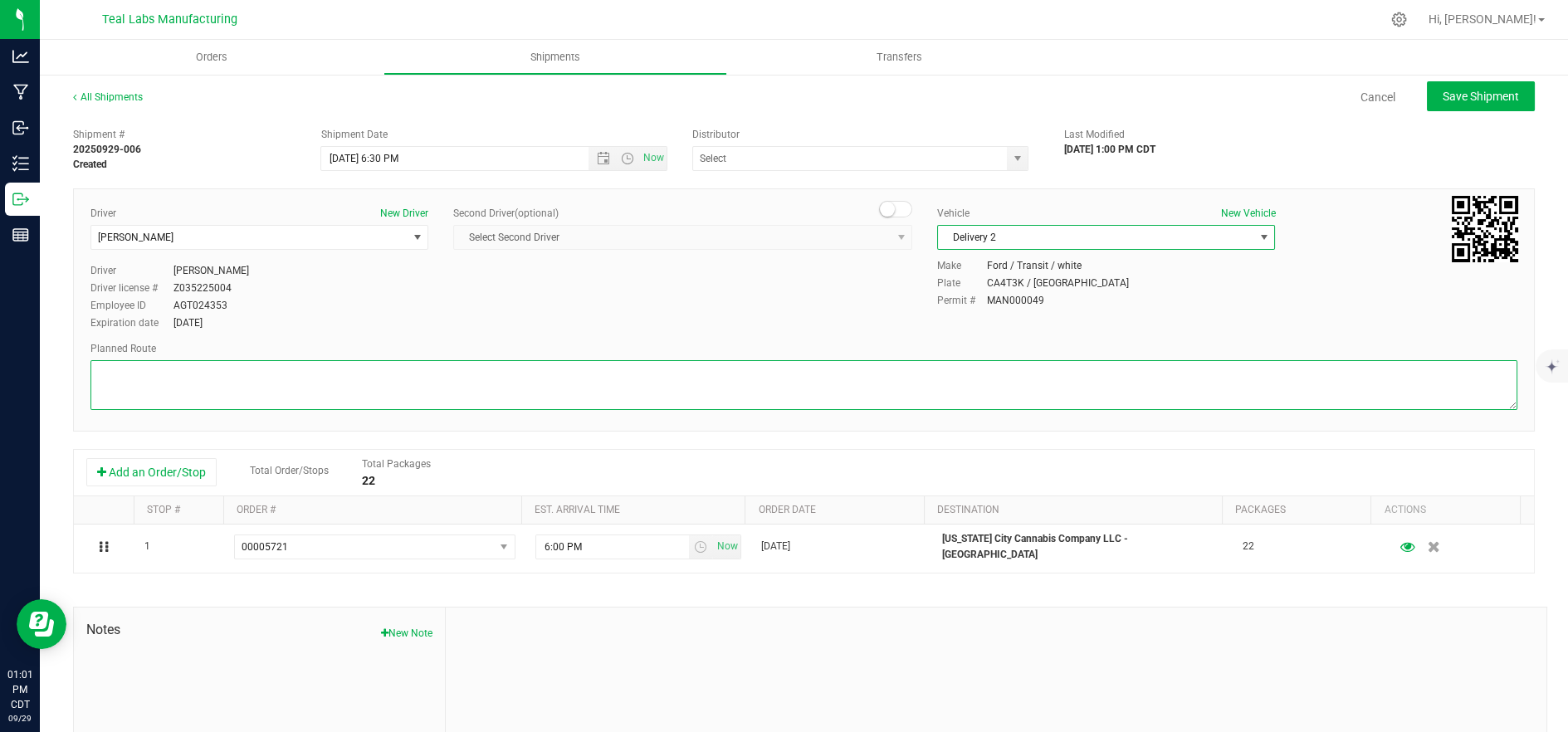
click at [755, 383] on textarea at bounding box center [804, 384] width 1427 height 50
click at [648, 389] on textarea at bounding box center [804, 384] width 1427 height 50
paste textarea "5555 Salt River Rd Head northwest on Salt River Rd. Go for 0.4 mi. Then 0.4 mil…"
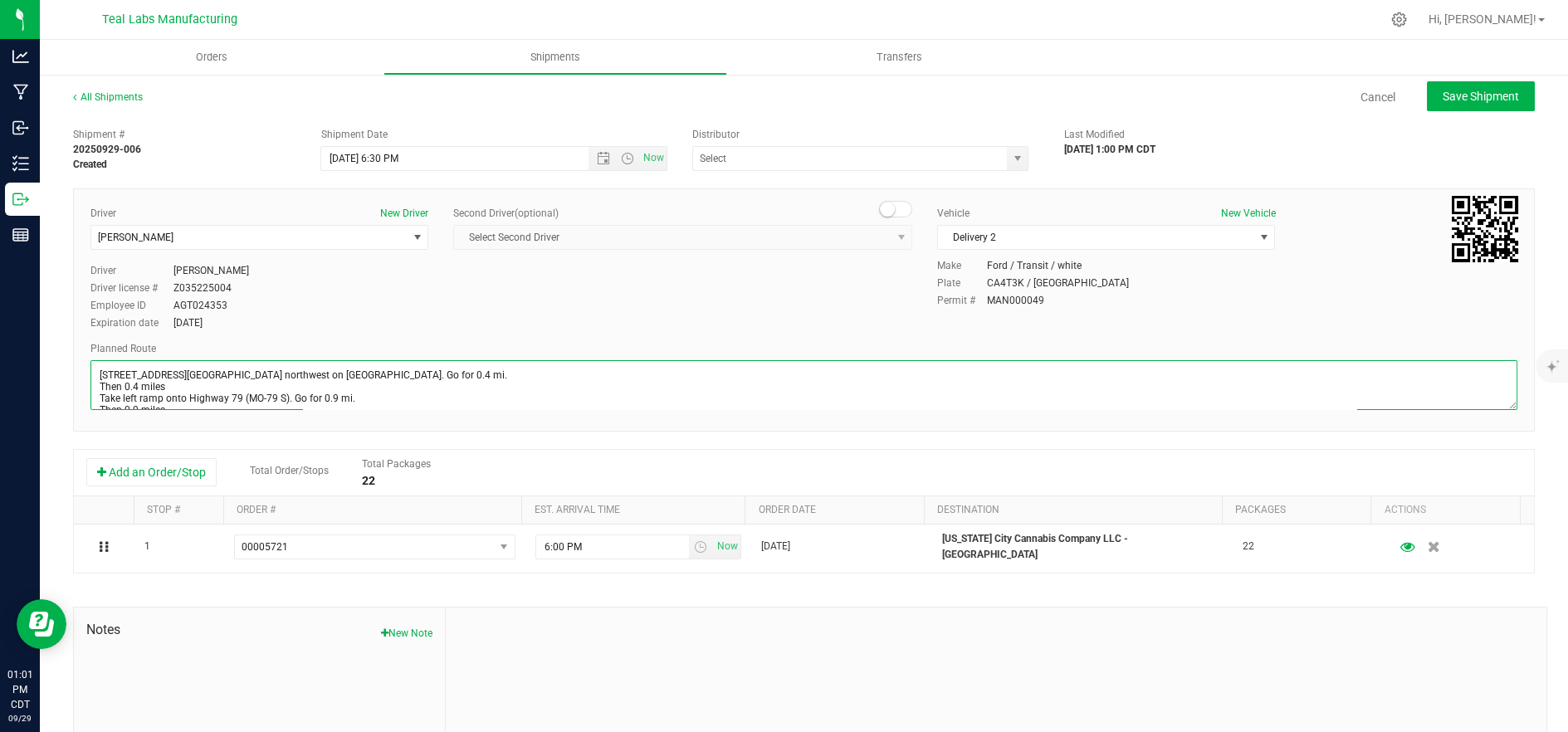
scroll to position [291, 0]
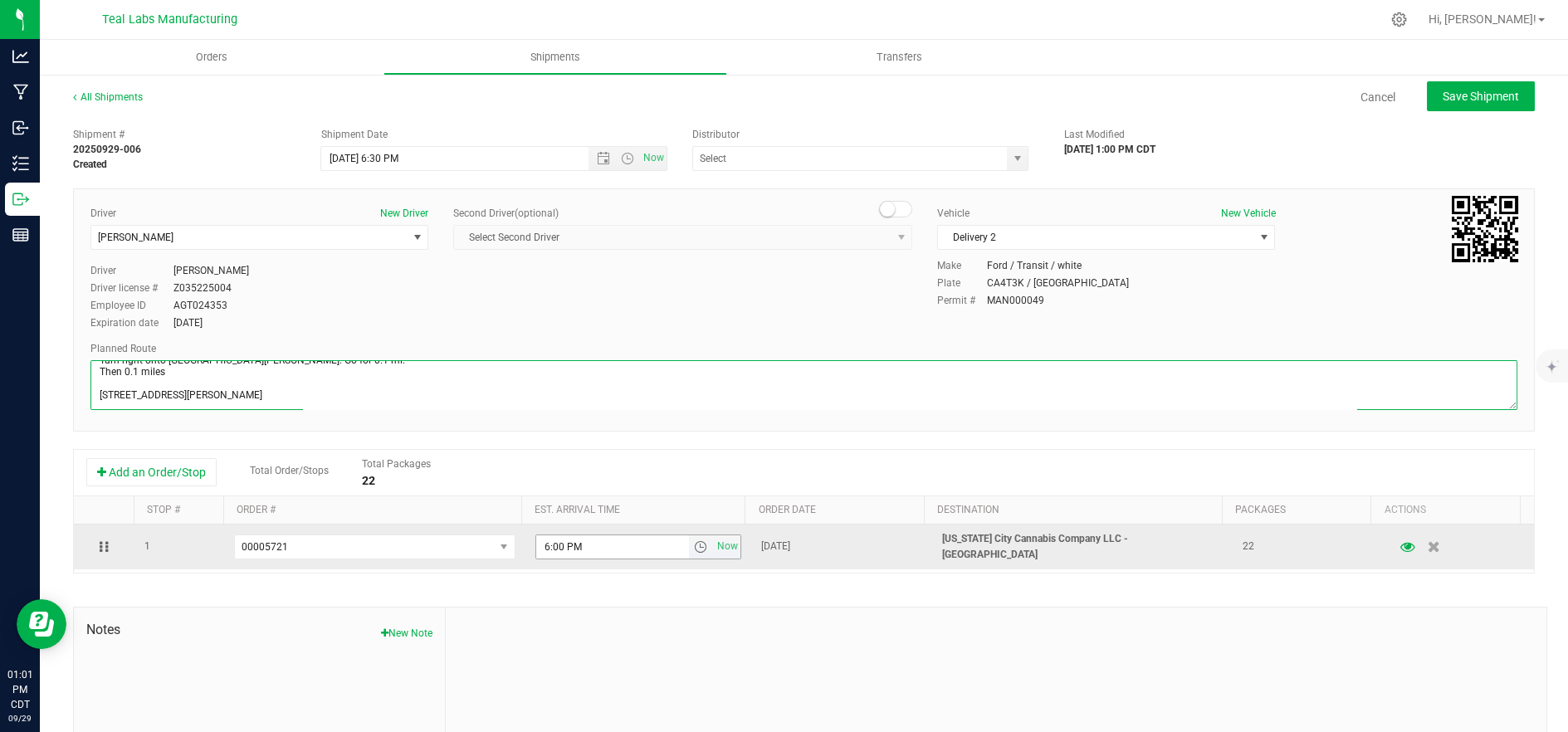
click at [694, 546] on span "select" at bounding box center [701, 546] width 13 height 13
type textarea "5555 Salt River Rd Head northwest on Salt River Rd. Go for 0.4 mi. Then 0.4 mil…"
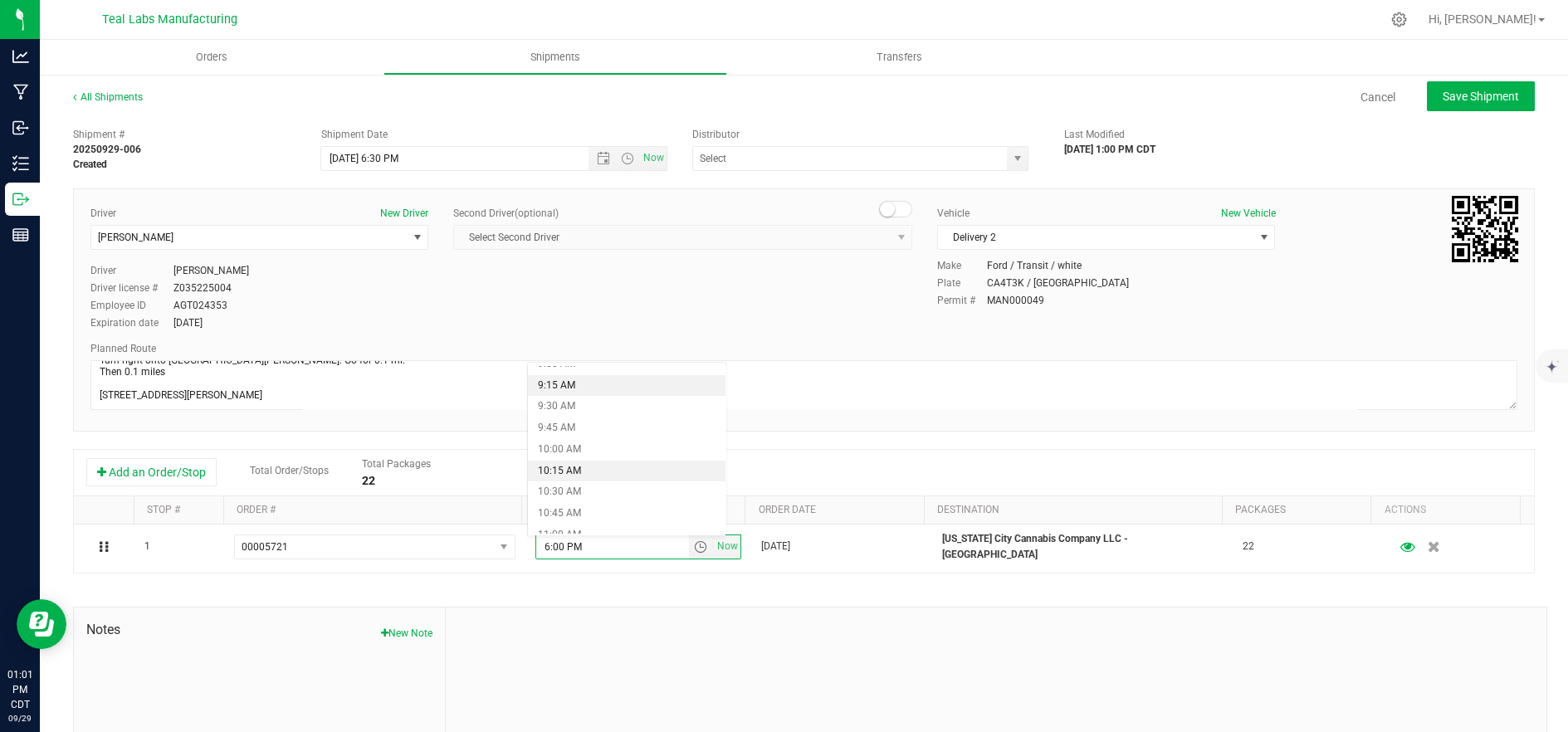
scroll to position [737, 0]
click at [597, 471] on li "9:45 AM" at bounding box center [627, 471] width 199 height 22
click at [1427, 92] on button "Save Shipment" at bounding box center [1481, 97] width 108 height 30
type input "9/30/2025 11:30 PM"
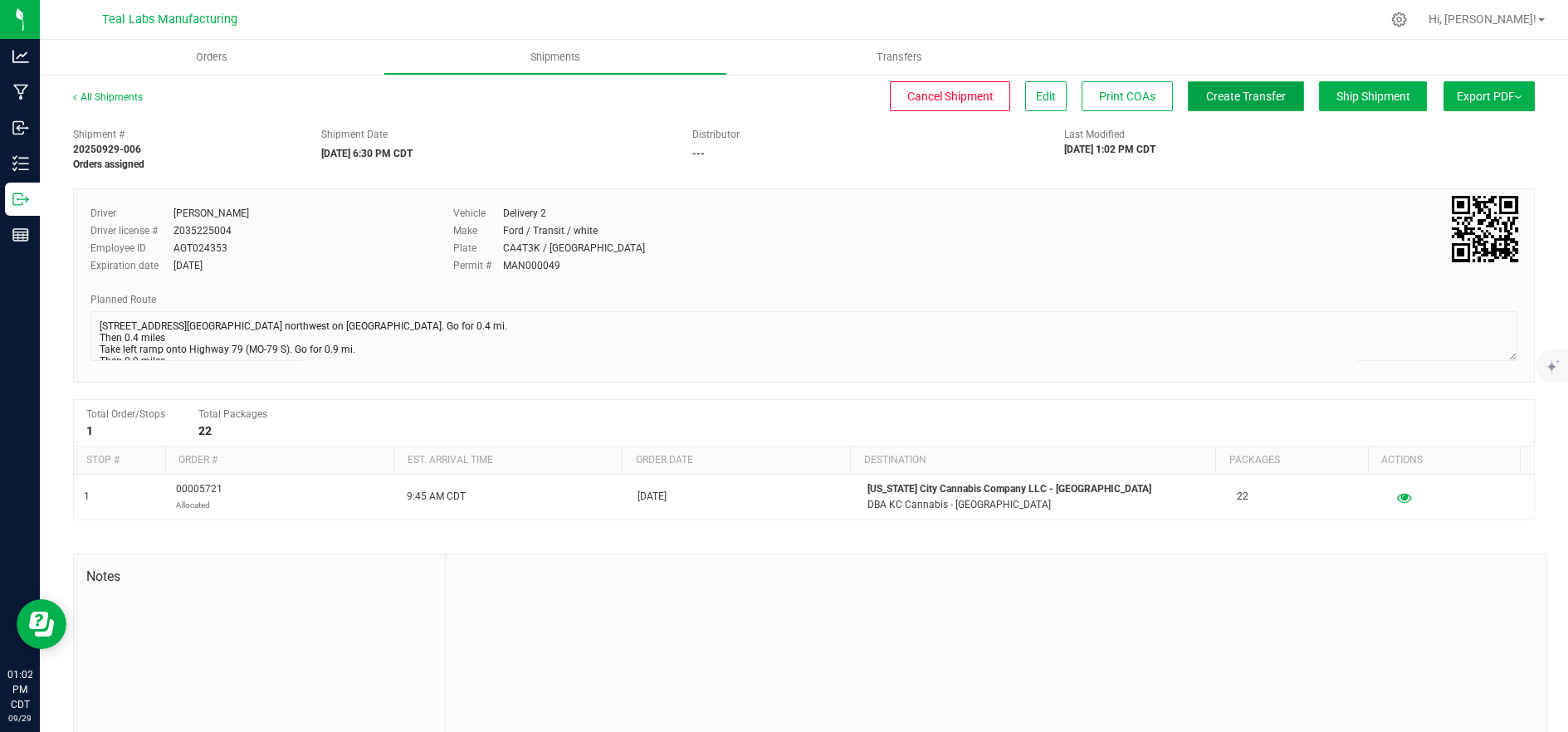
click at [1215, 98] on span "Create Transfer" at bounding box center [1245, 97] width 80 height 13
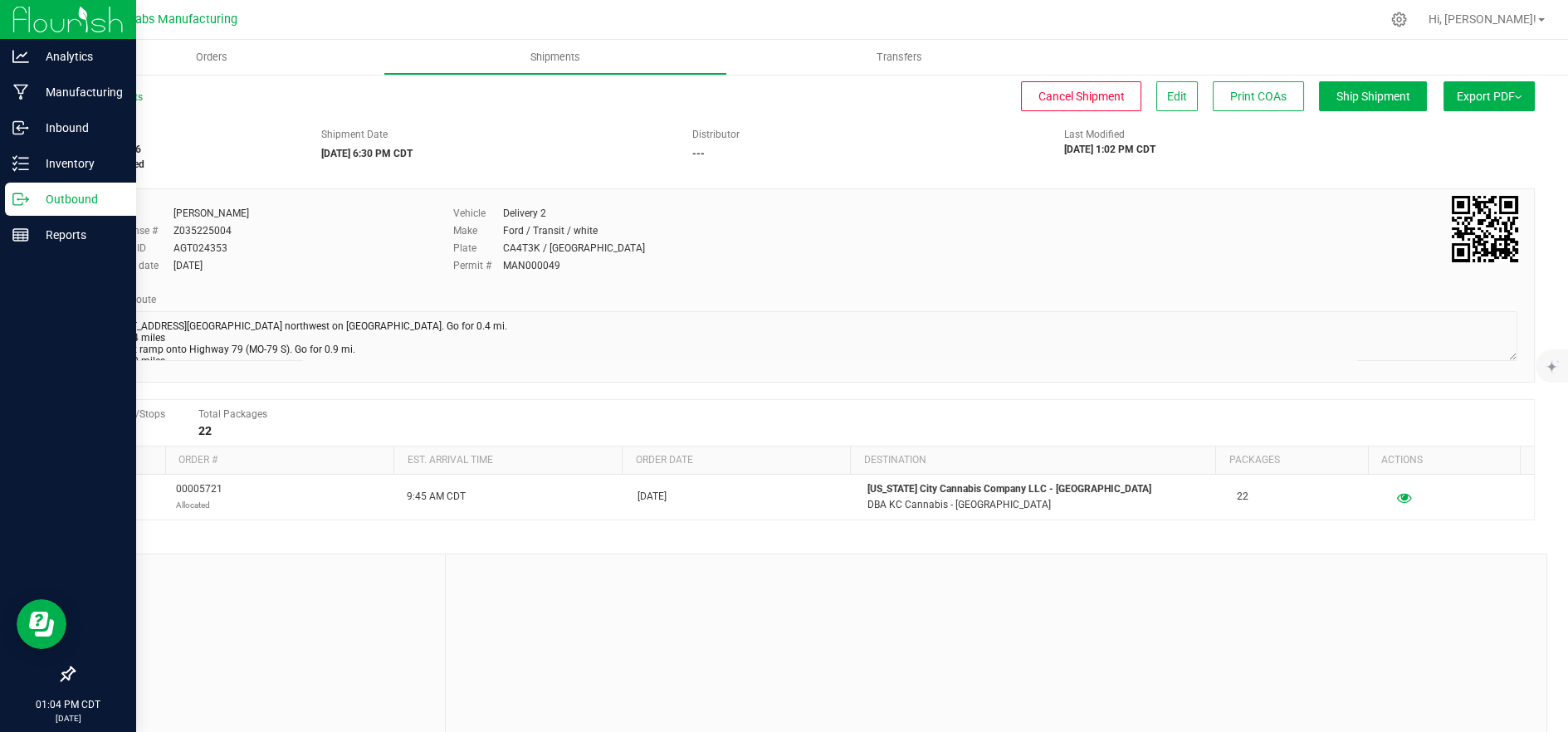
click at [53, 205] on p "Outbound" at bounding box center [79, 199] width 99 height 20
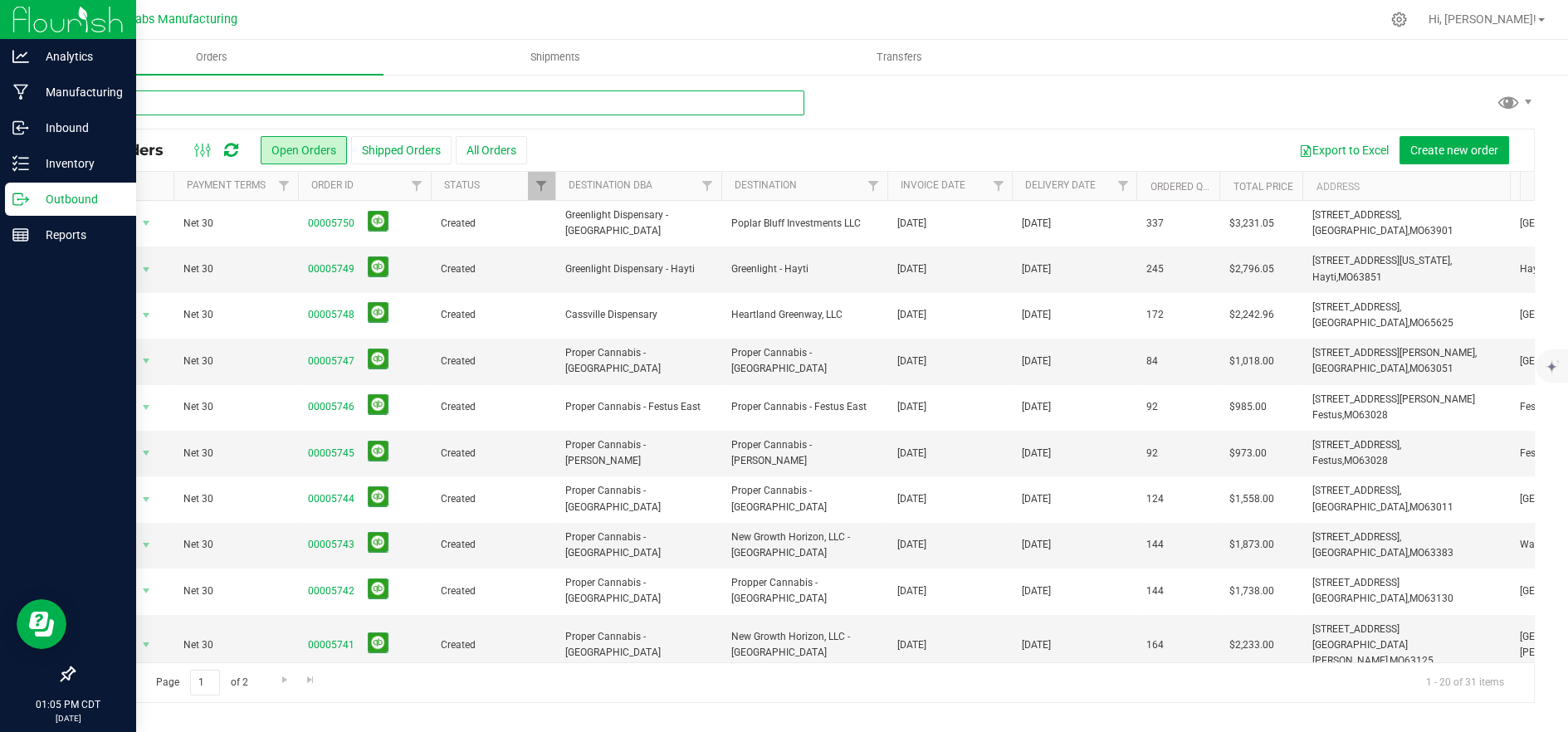
click at [267, 106] on input "text" at bounding box center [439, 102] width 731 height 25
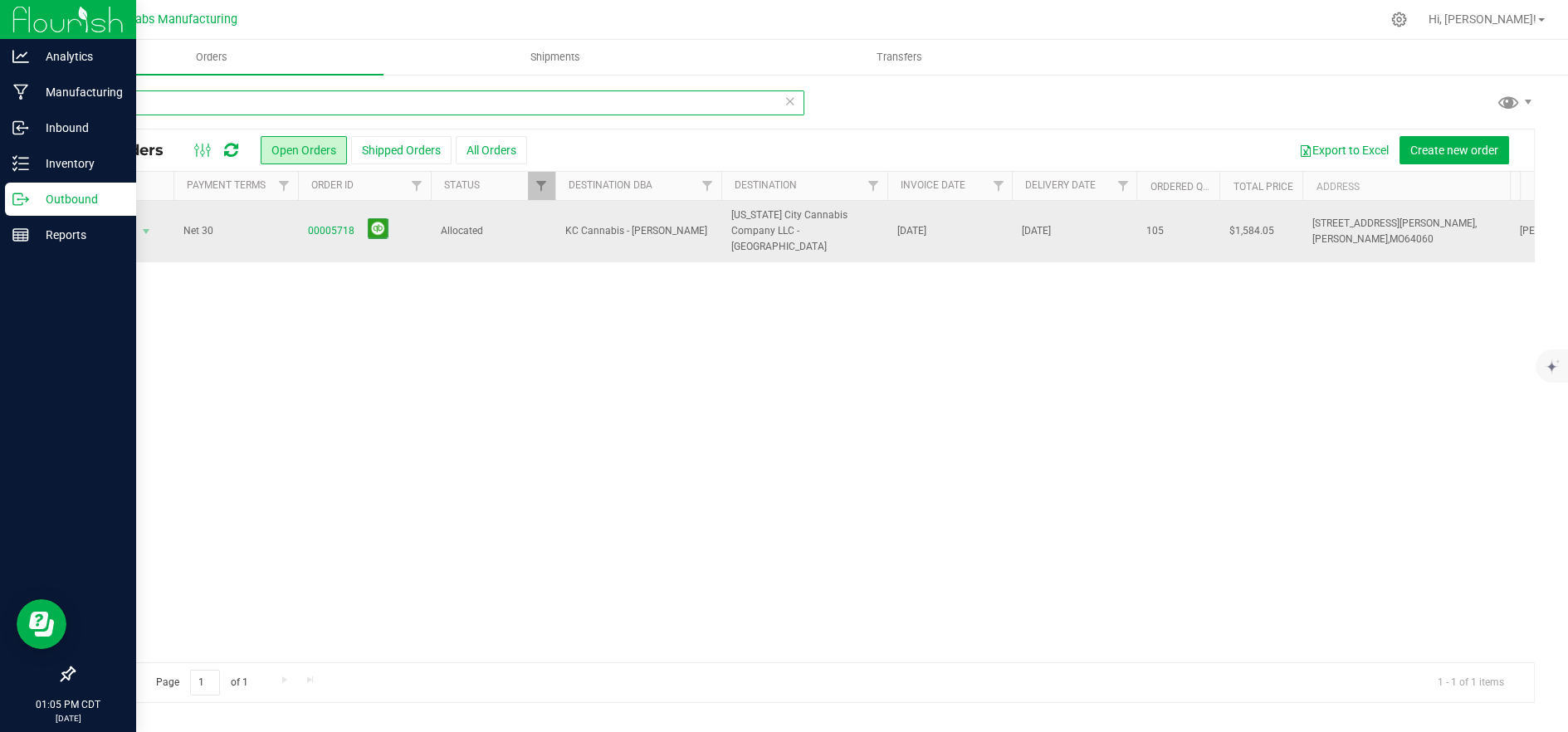
type input "5718"
click at [523, 227] on span "Allocated" at bounding box center [493, 231] width 105 height 16
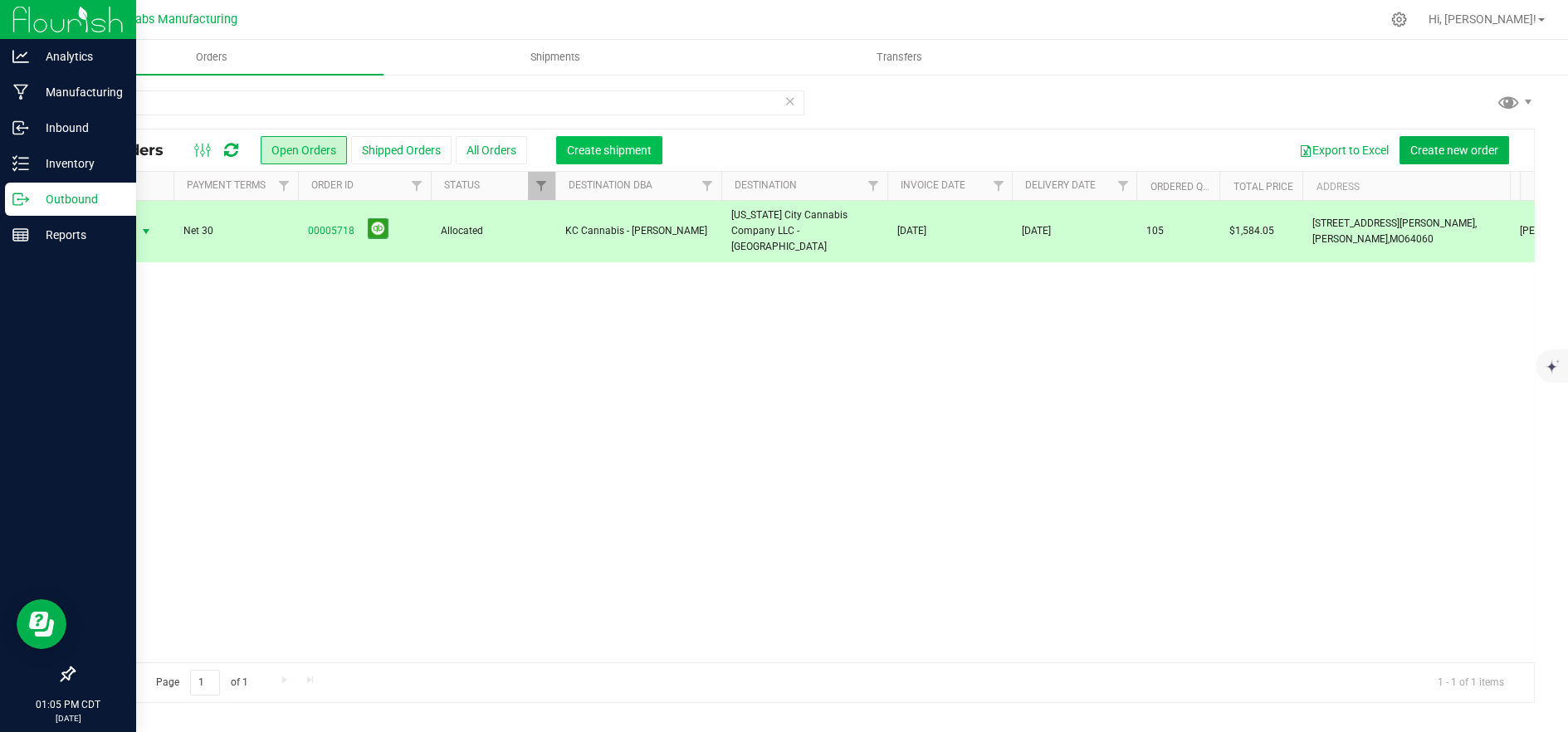
click at [590, 155] on span "Create shipment" at bounding box center [610, 150] width 84 height 13
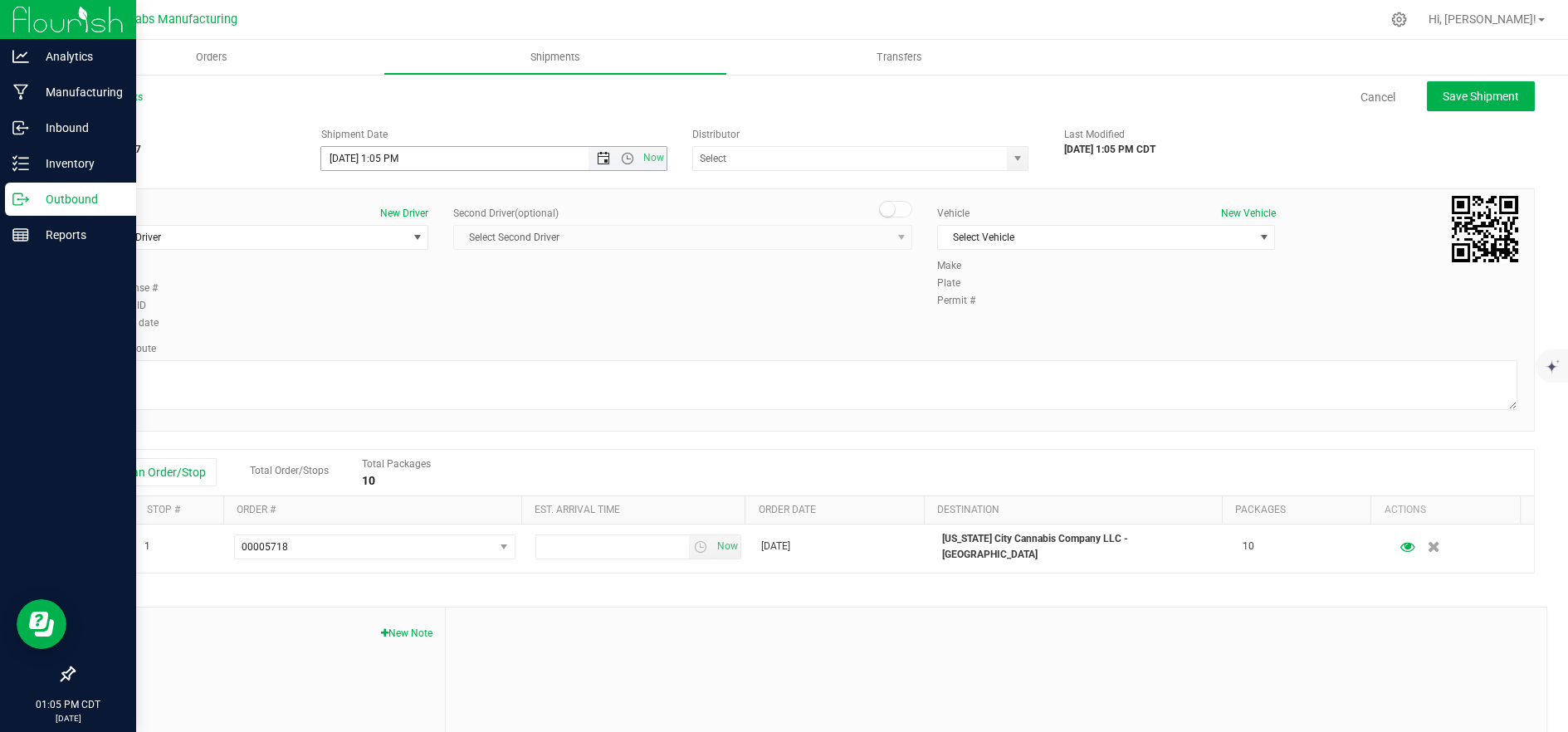
click at [601, 157] on span "Open the date view" at bounding box center [603, 158] width 13 height 13
drag, startPoint x: 384, startPoint y: 348, endPoint x: 531, endPoint y: 253, distance: 175.0
click at [384, 349] on link "30" at bounding box center [383, 351] width 24 height 25
click at [621, 156] on span "Open the time view" at bounding box center [627, 158] width 13 height 13
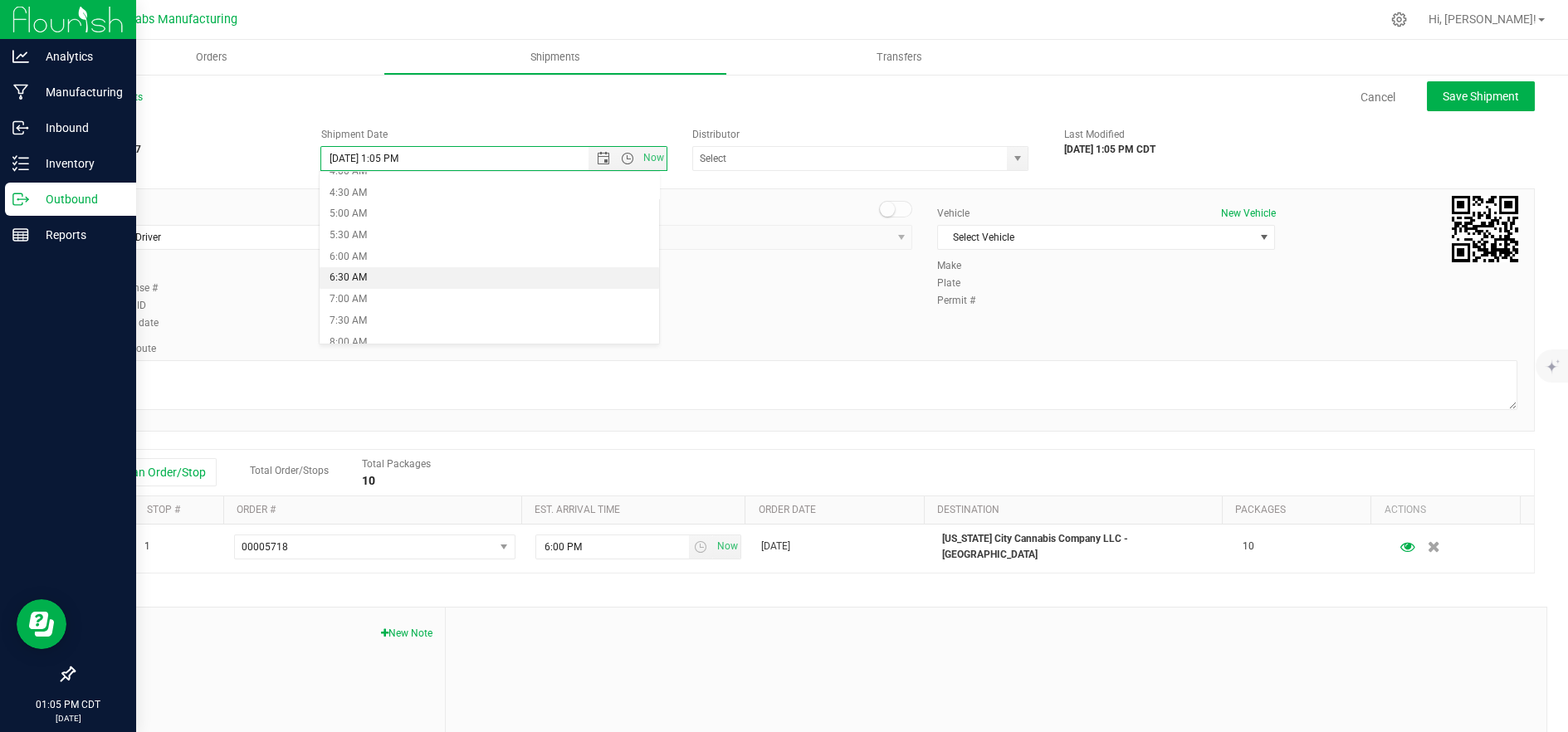
click at [391, 272] on li "6:30 AM" at bounding box center [490, 277] width 340 height 22
type input "9/30/2025 6:30 AM"
click at [250, 231] on span "Select Driver" at bounding box center [249, 237] width 315 height 23
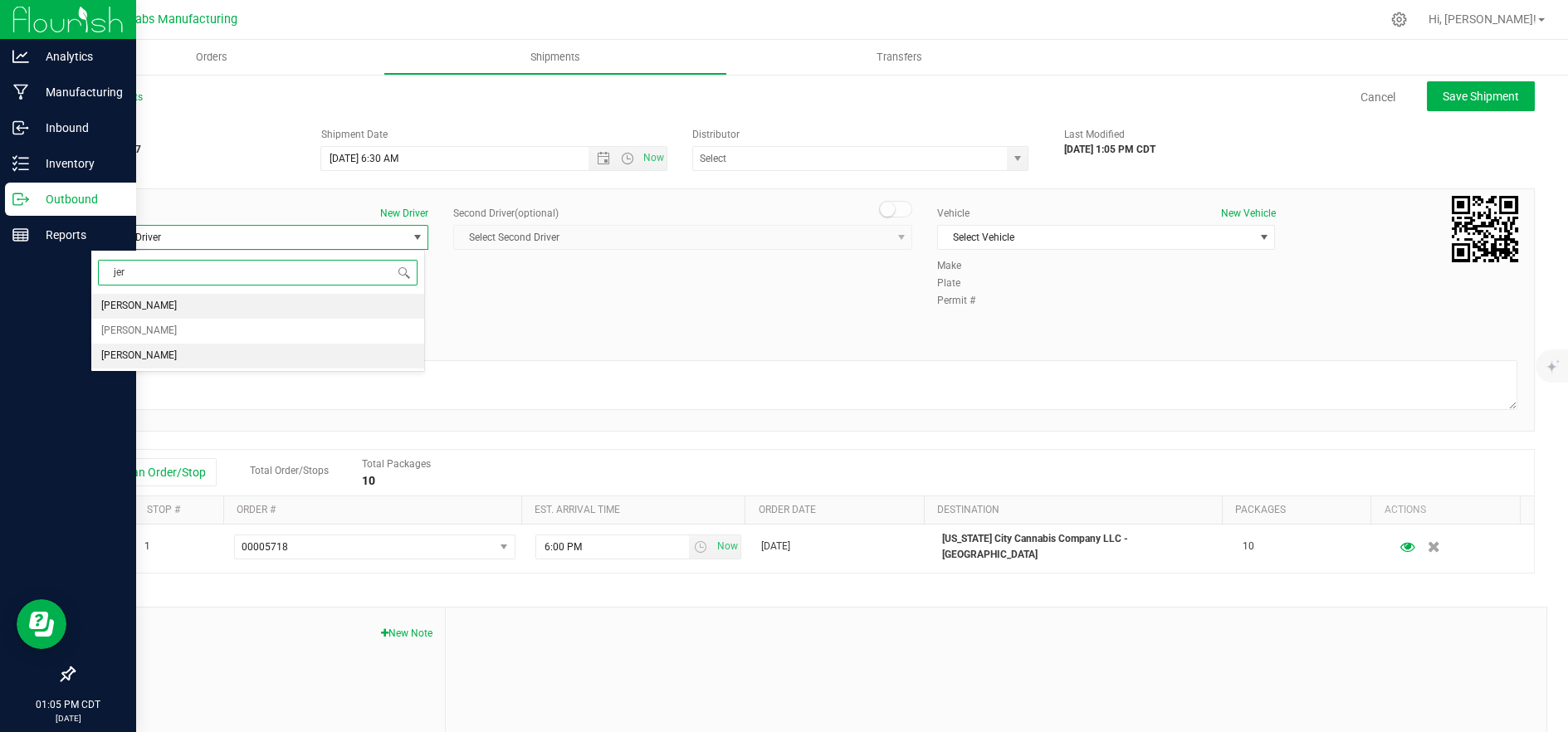
drag, startPoint x: 257, startPoint y: 358, endPoint x: 362, endPoint y: 321, distance: 111.3
click at [259, 358] on li "[PERSON_NAME]" at bounding box center [257, 355] width 333 height 25
type input "jer"
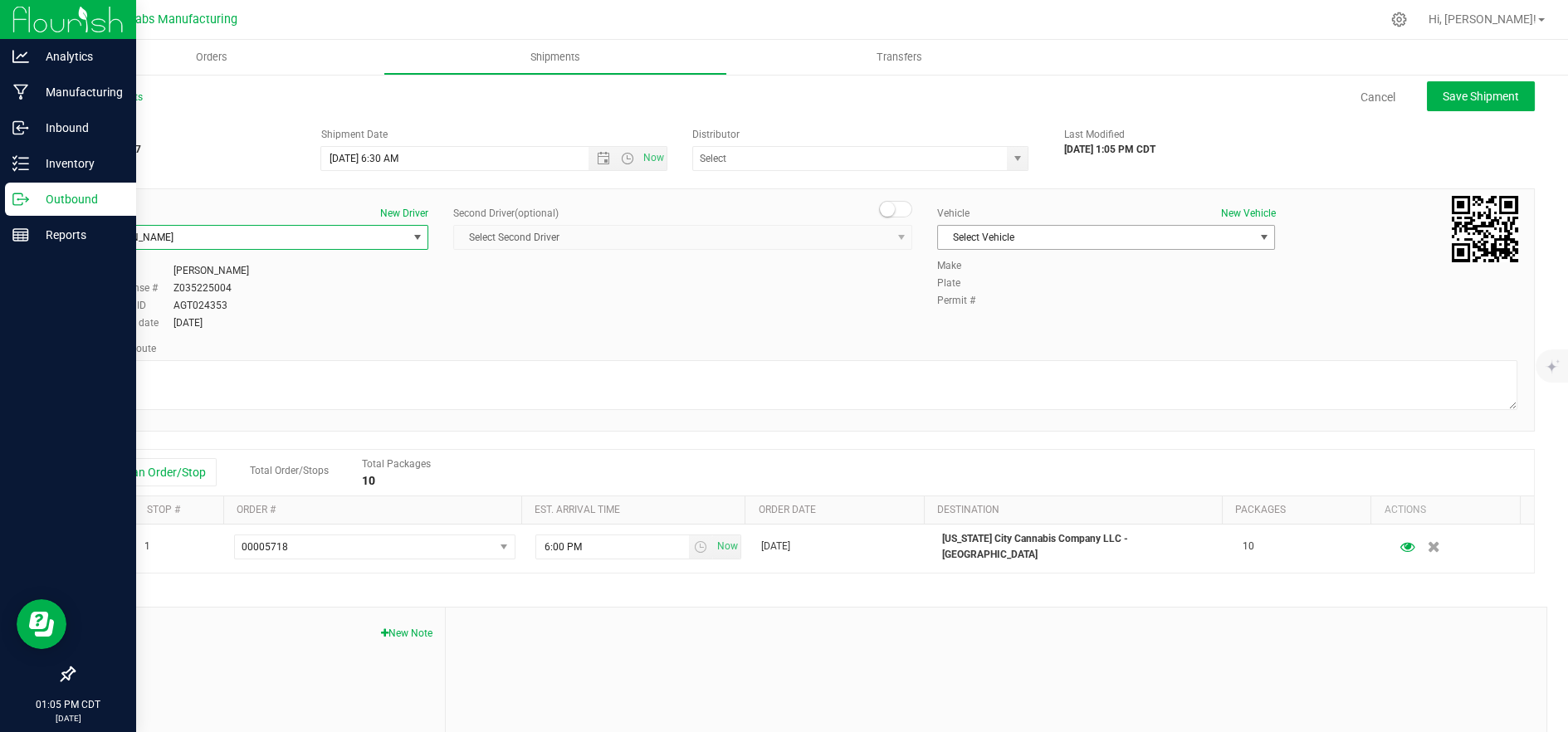
click at [1037, 240] on span "Select Vehicle" at bounding box center [1095, 237] width 315 height 23
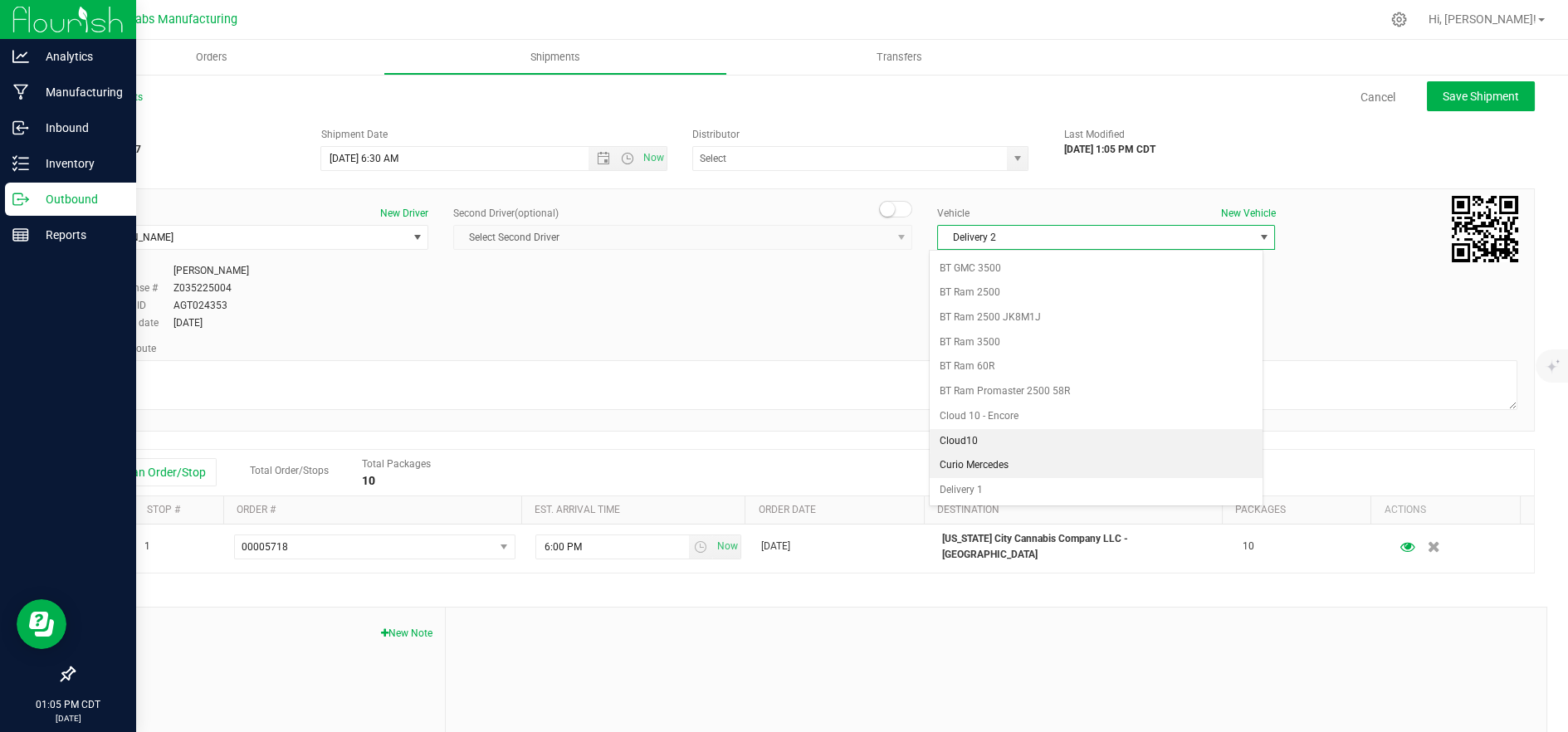
scroll to position [440, 0]
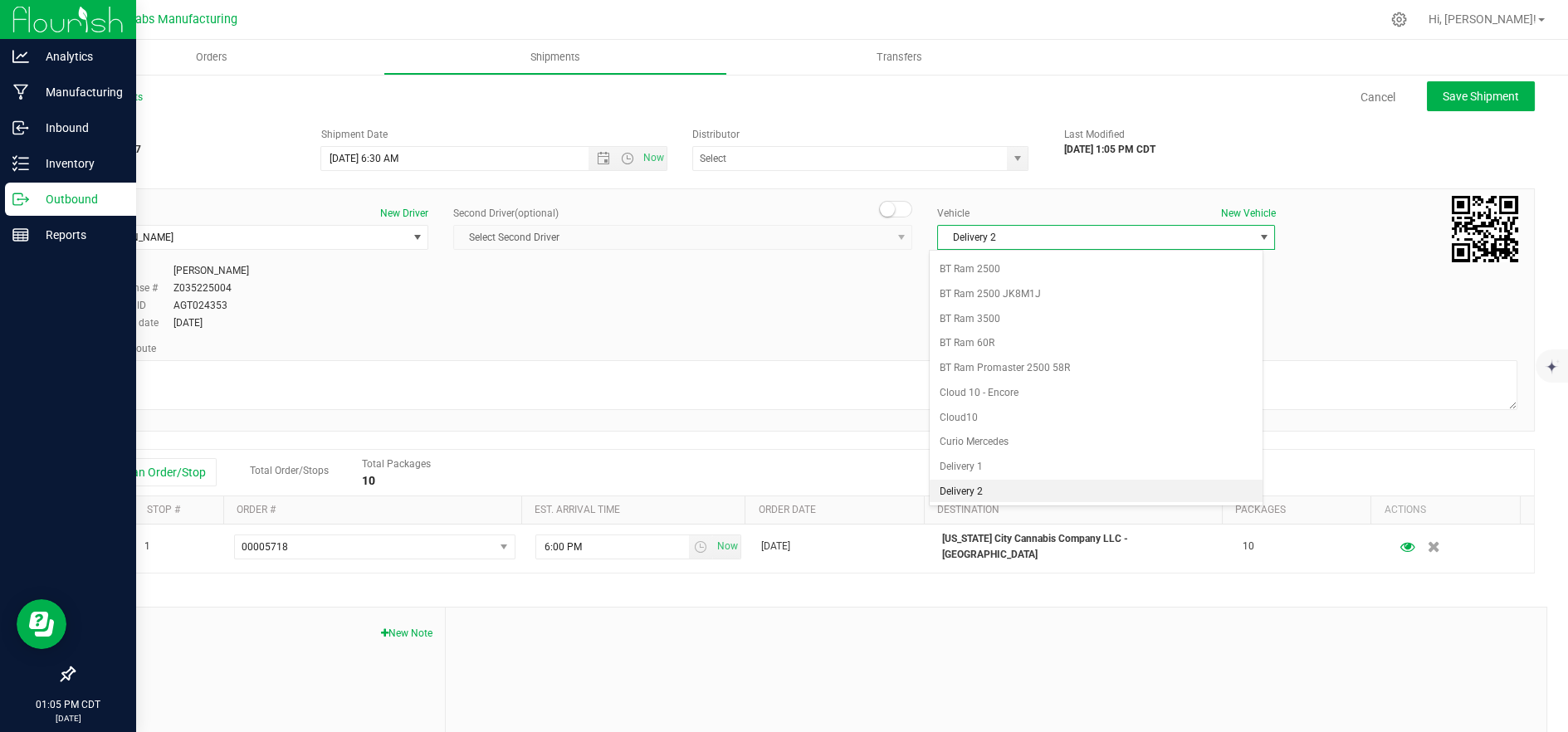
drag, startPoint x: 1023, startPoint y: 487, endPoint x: 781, endPoint y: 399, distance: 257.5
click at [1022, 488] on li "Delivery 2" at bounding box center [1095, 492] width 333 height 25
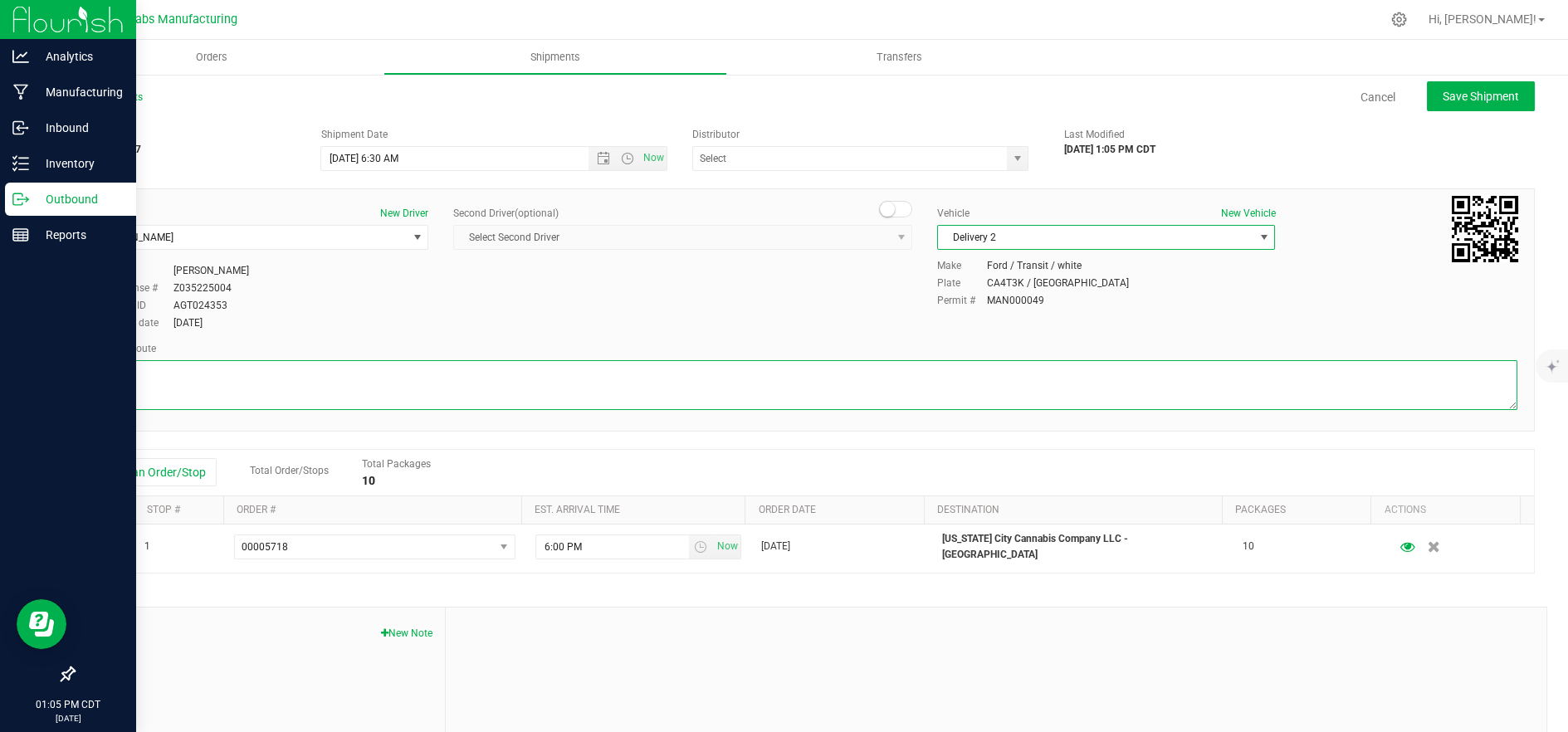
click at [763, 368] on textarea at bounding box center [804, 384] width 1427 height 50
click at [422, 388] on textarea at bounding box center [804, 384] width 1427 height 50
paste textarea "5555 Salt River Rd Head northwest on Salt River Rd. Go for 0.4 mi. Then 0.4 mil…"
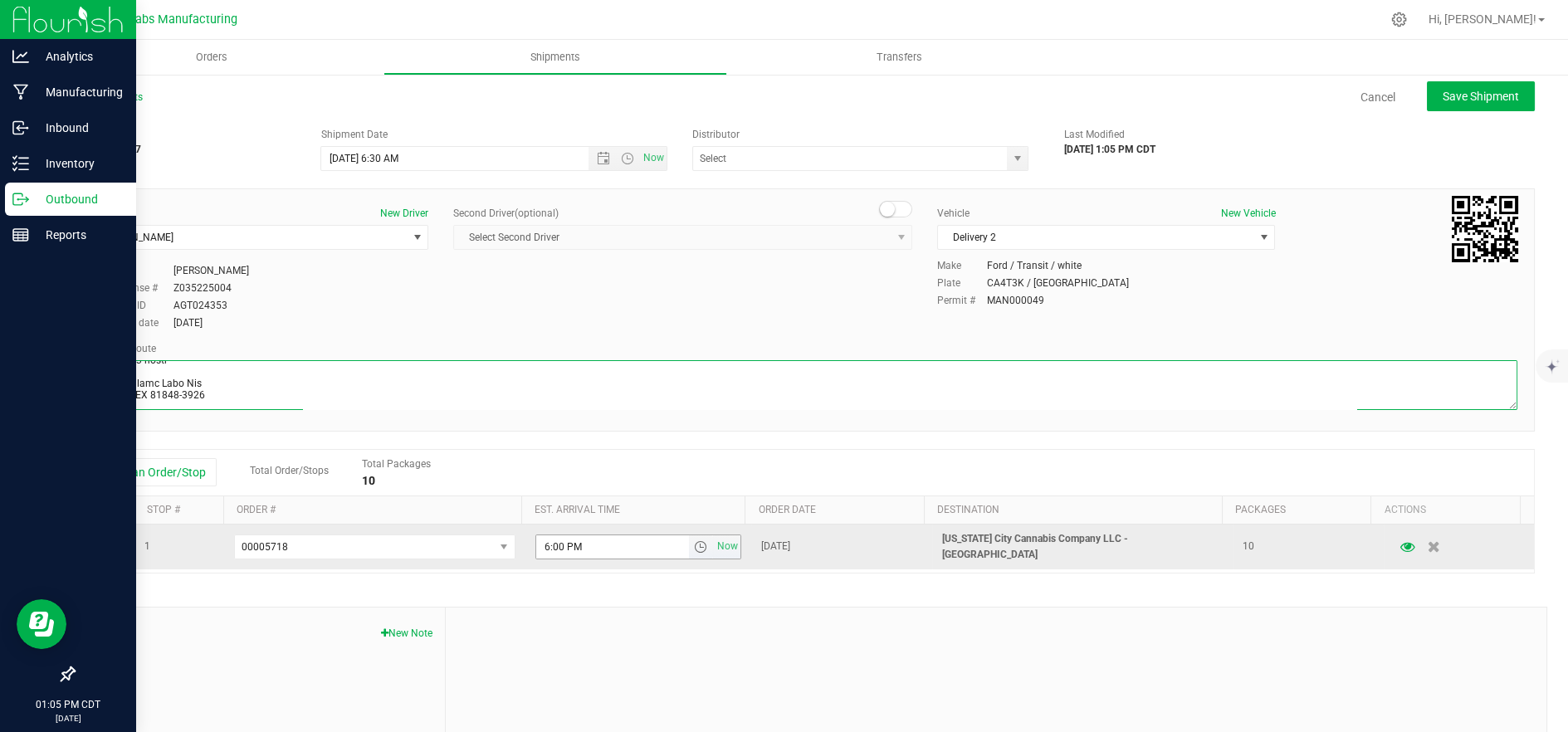
click at [694, 545] on span "select" at bounding box center [701, 546] width 13 height 13
type textarea "5555 Salt River Rd Head northwest on Salt River Rd. Go for 0.4 mi. Then 0.4 mil…"
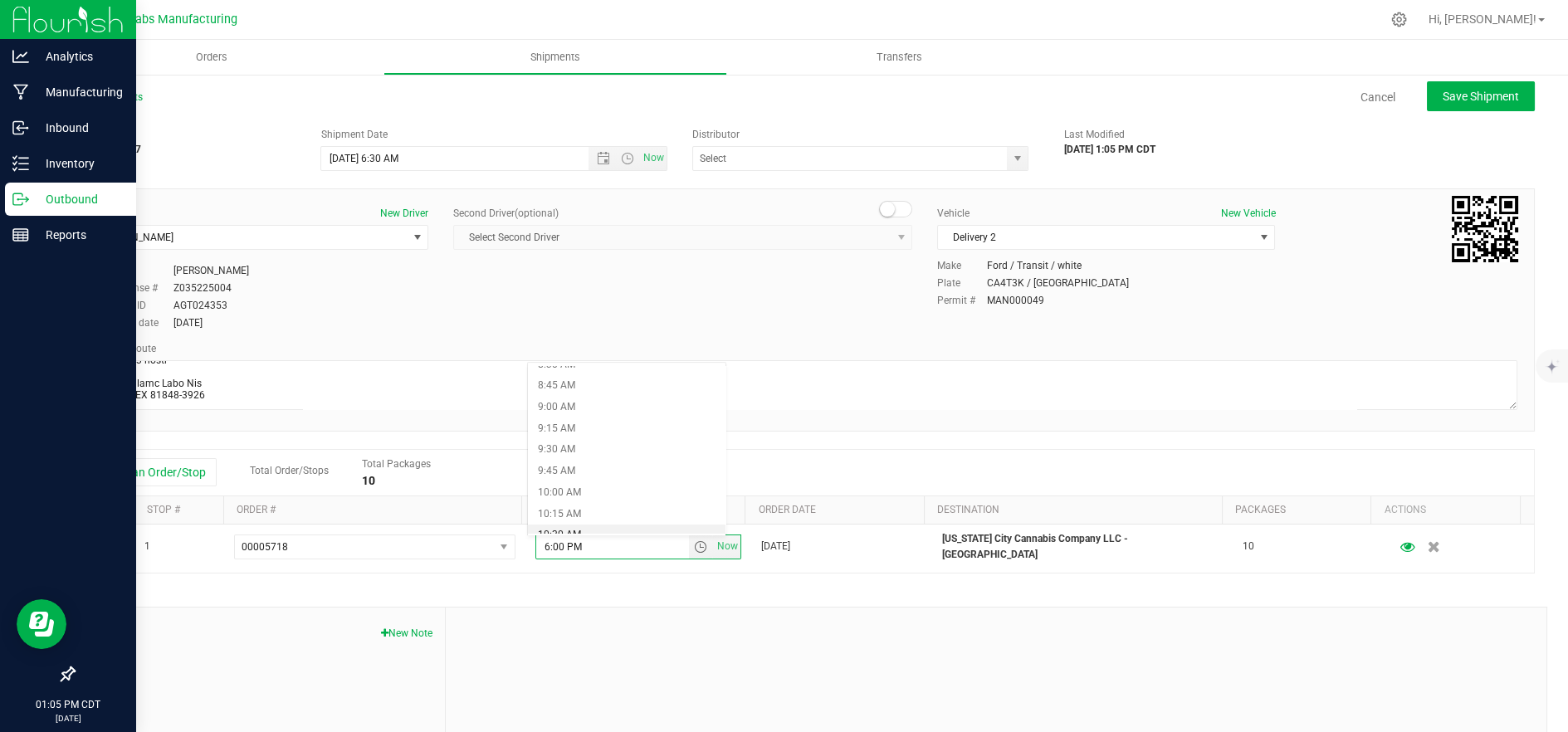
scroll to position [829, 0]
click at [609, 442] on li "10:30 AM" at bounding box center [627, 441] width 199 height 22
click at [1456, 100] on span "Save Shipment" at bounding box center [1480, 97] width 76 height 13
type input "9/30/2025 11:30 AM"
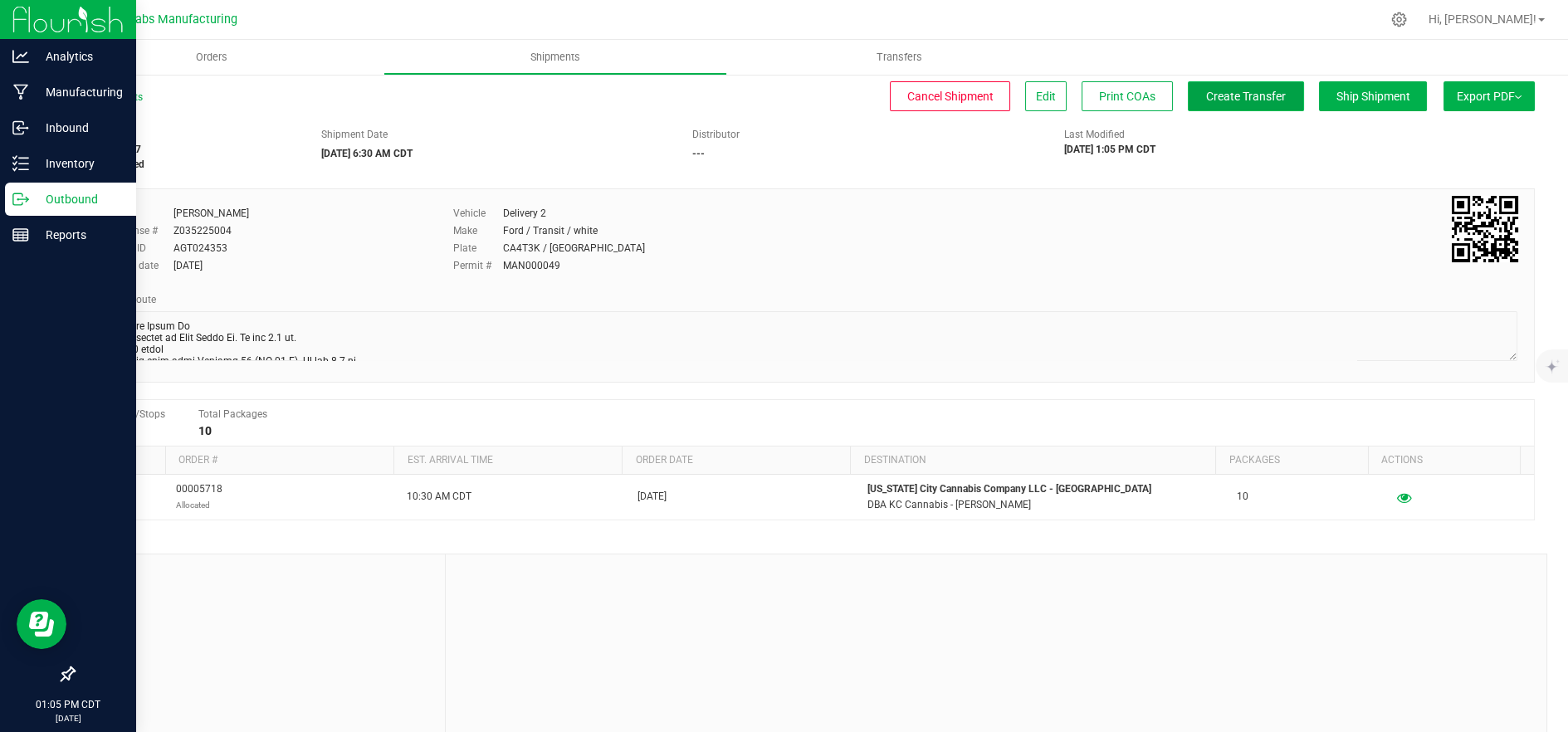
click at [1249, 90] on span "Create Transfer" at bounding box center [1245, 97] width 80 height 13
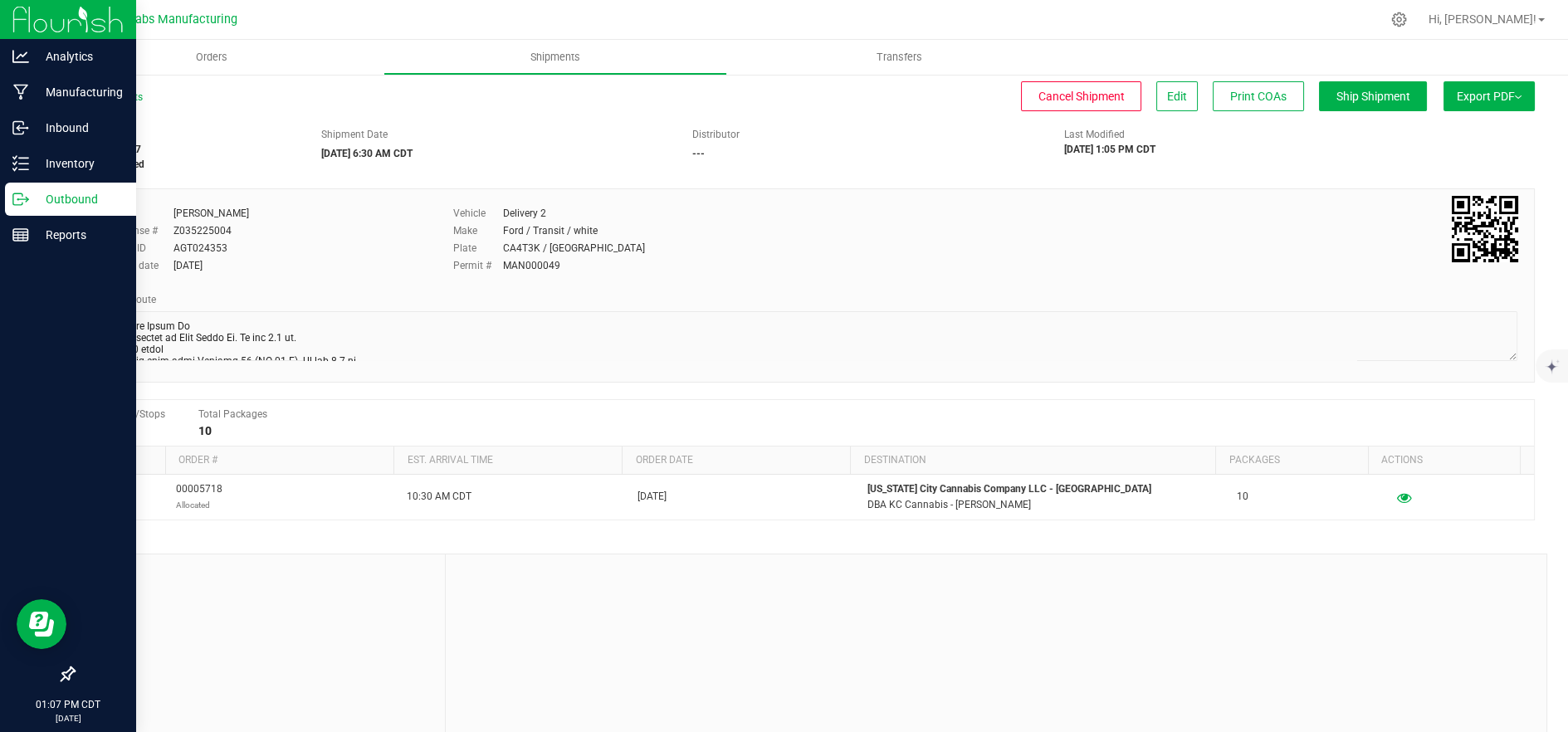
click at [33, 203] on p "Outbound" at bounding box center [79, 199] width 99 height 20
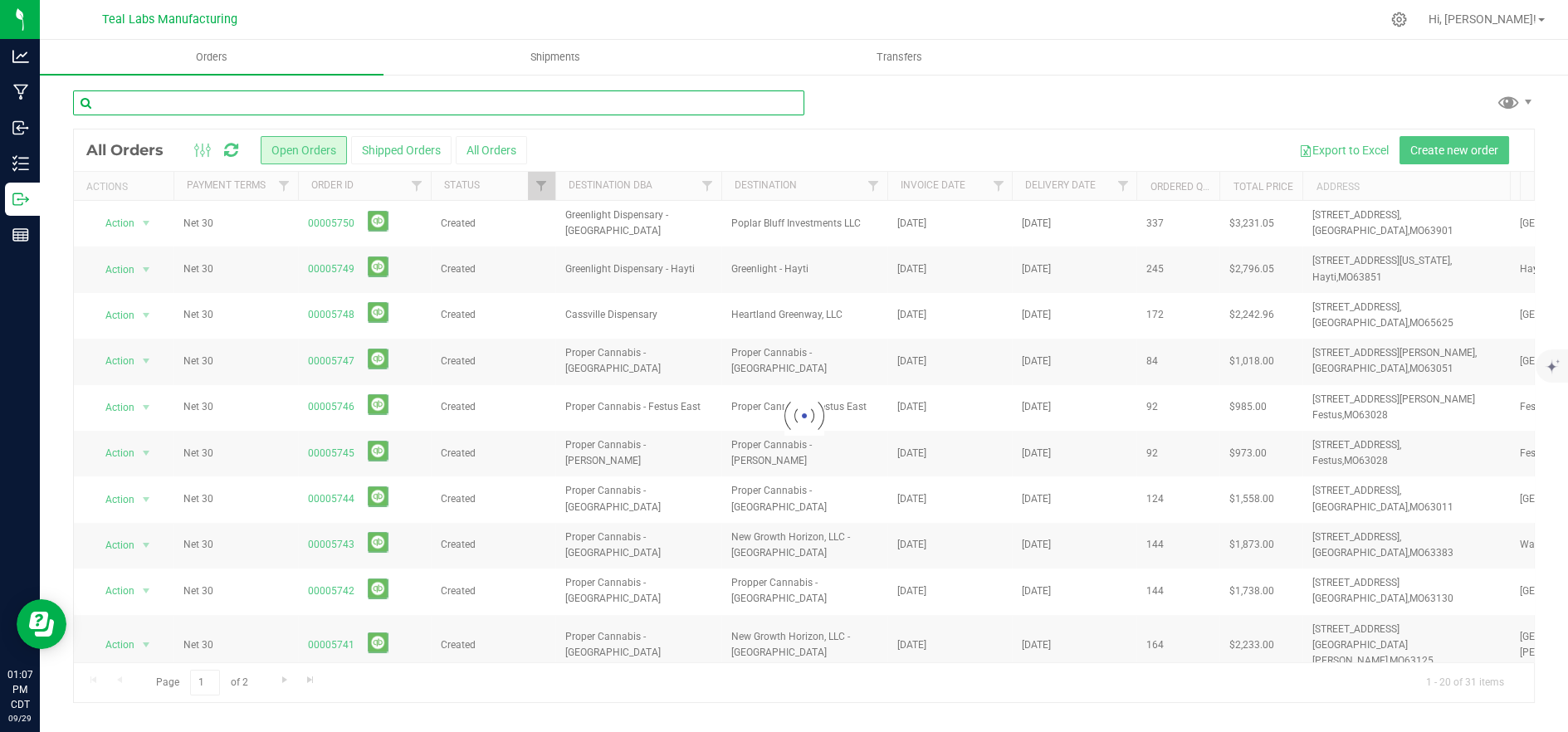
click at [264, 108] on input "text" at bounding box center [439, 102] width 731 height 25
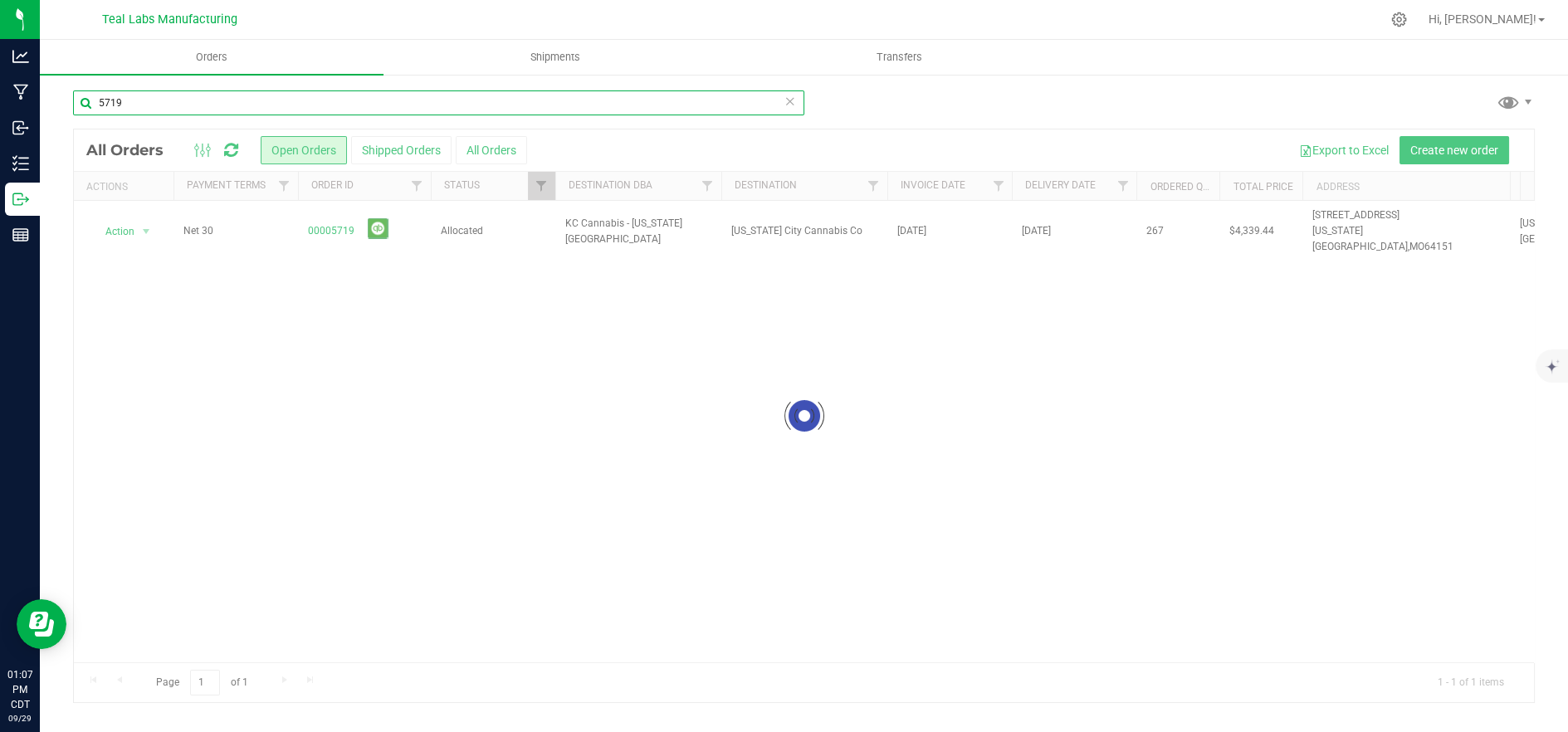
type input "5719"
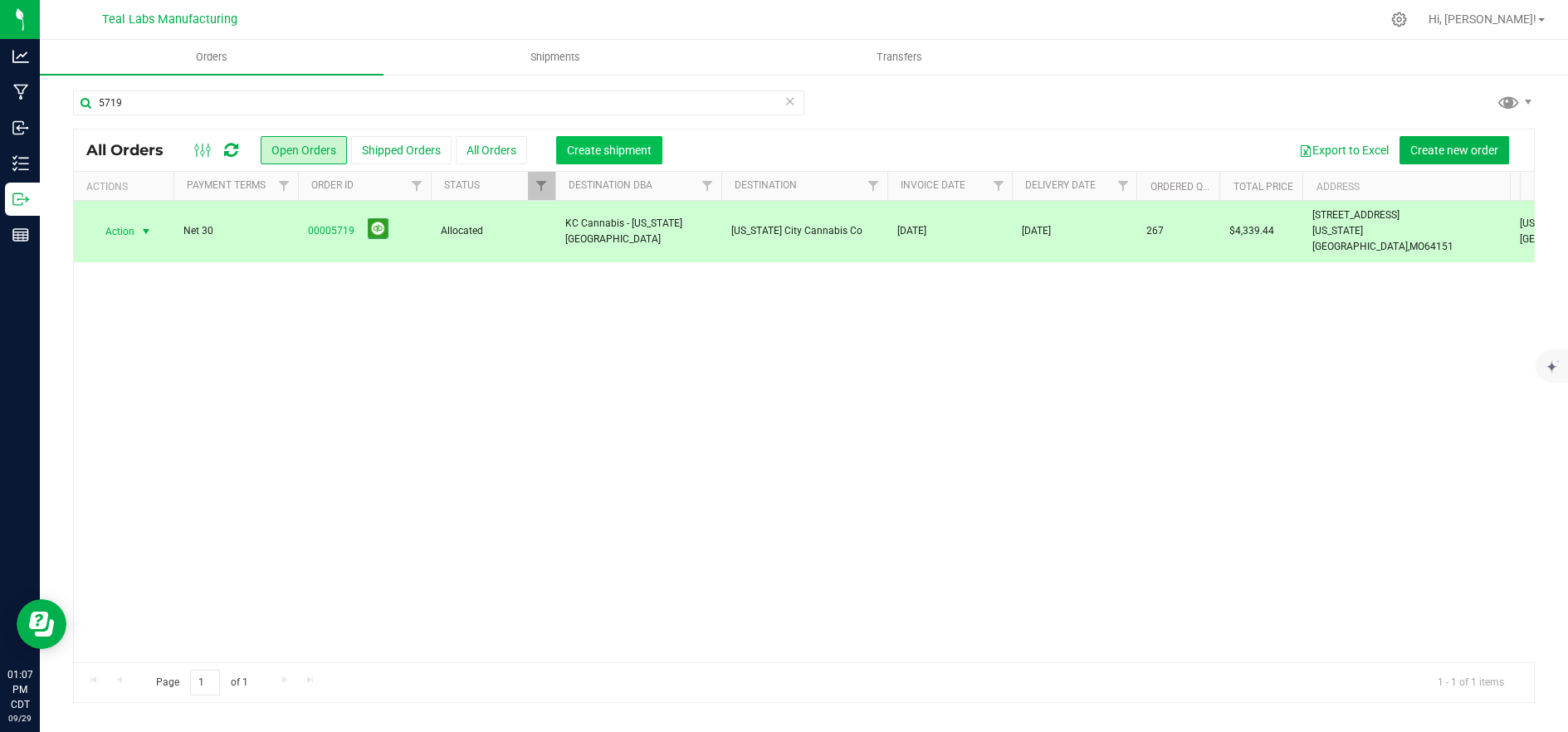
click at [594, 145] on span "Create shipment" at bounding box center [610, 150] width 84 height 13
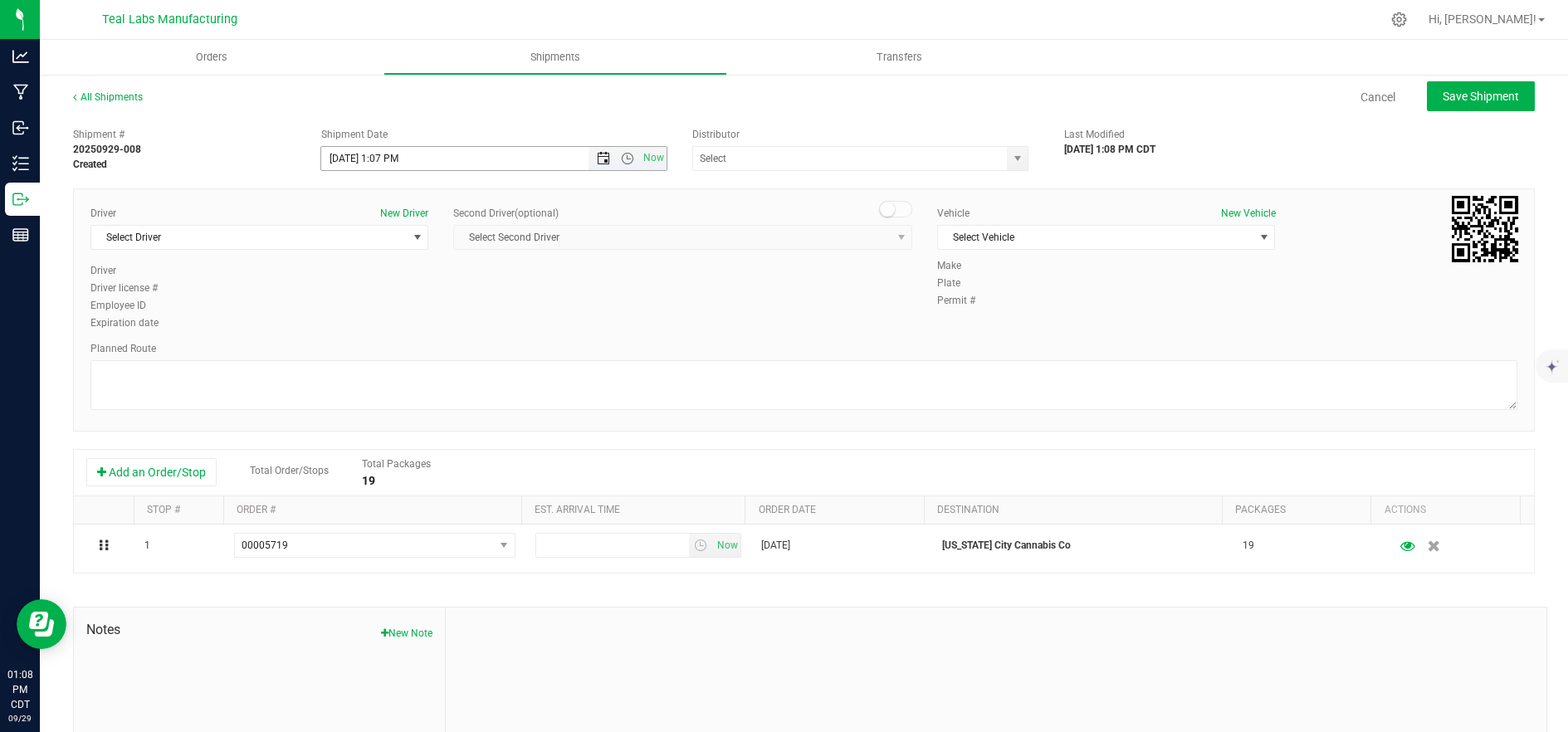
click at [589, 154] on span "Open the date view" at bounding box center [603, 158] width 28 height 13
click at [380, 350] on link "30" at bounding box center [383, 351] width 24 height 25
click at [624, 164] on span "Open the time view" at bounding box center [627, 158] width 13 height 13
click at [445, 275] on li "6:30 AM" at bounding box center [490, 277] width 340 height 22
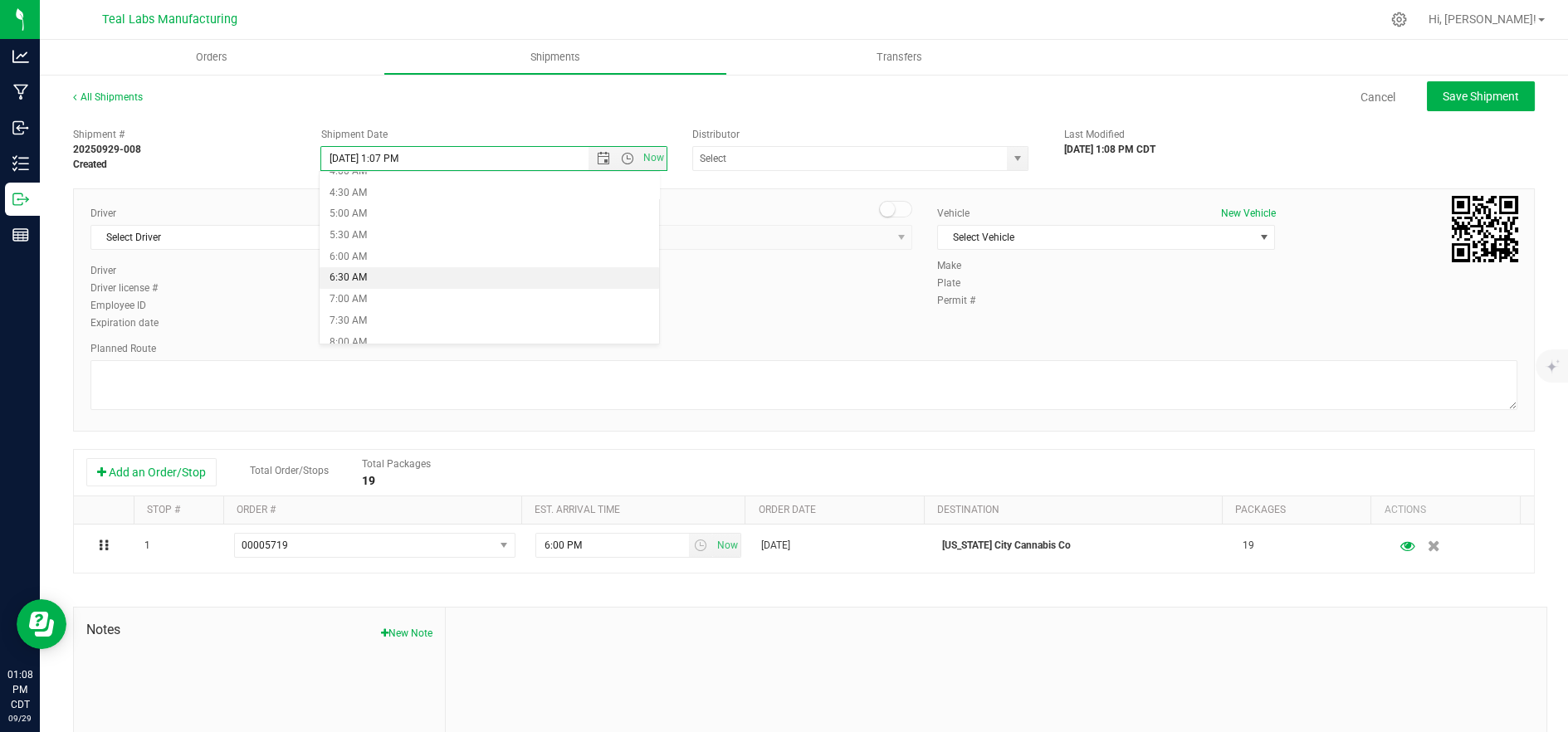
type input "9/30/2025 6:30 AM"
click at [270, 244] on span "Select Driver" at bounding box center [249, 237] width 315 height 23
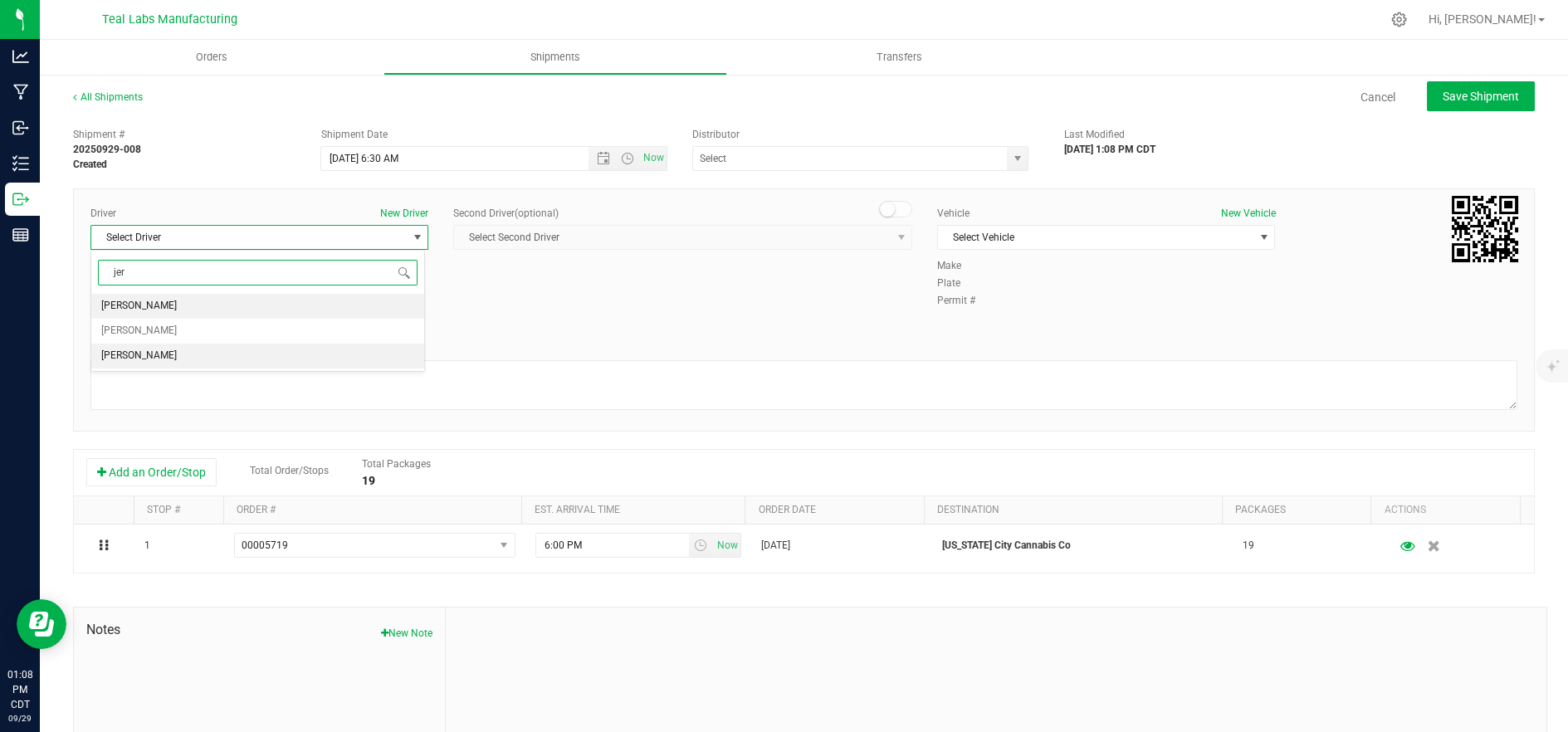
click at [294, 360] on li "[PERSON_NAME]" at bounding box center [257, 355] width 333 height 25
type input "jer"
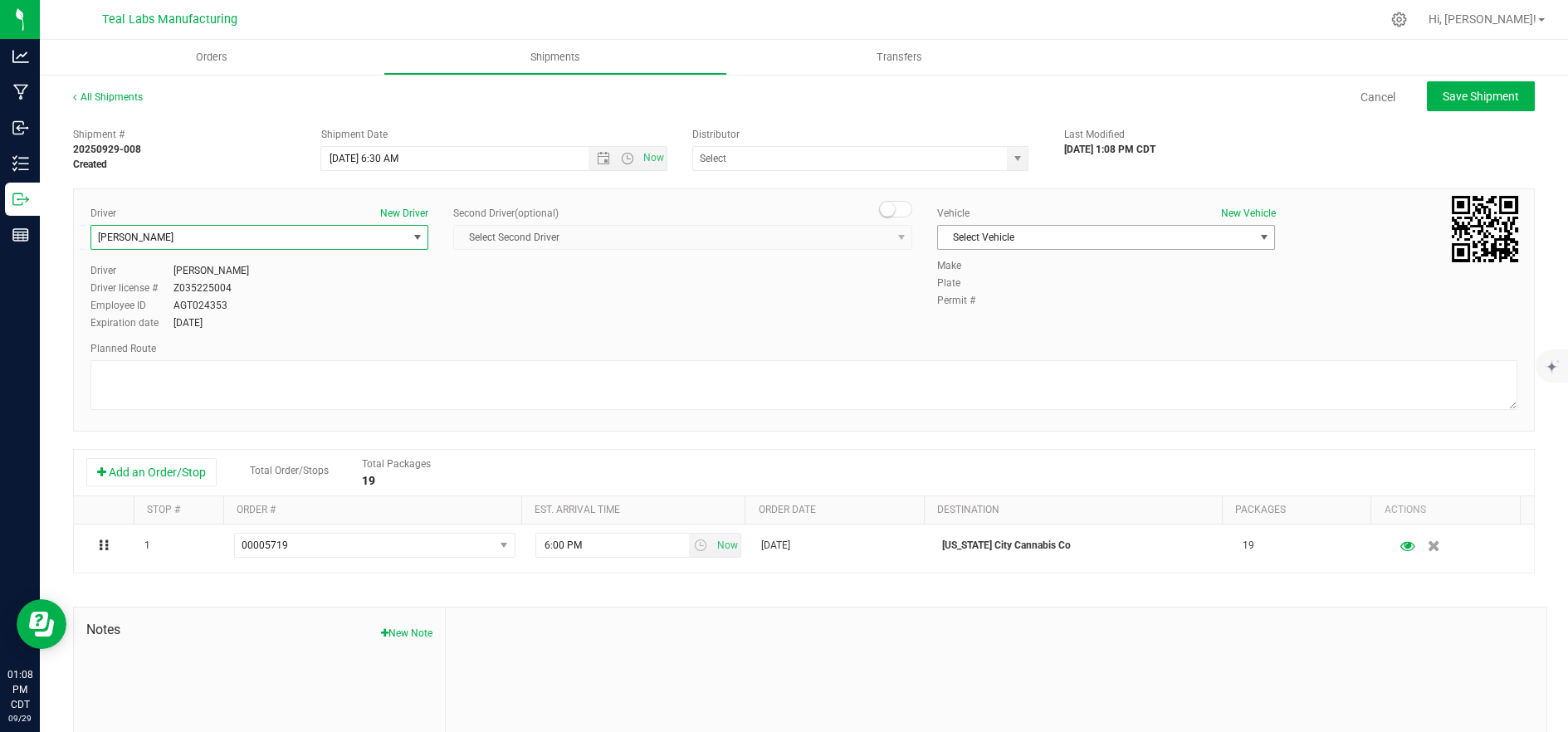
click at [1019, 228] on span "Select Vehicle" at bounding box center [1095, 237] width 315 height 23
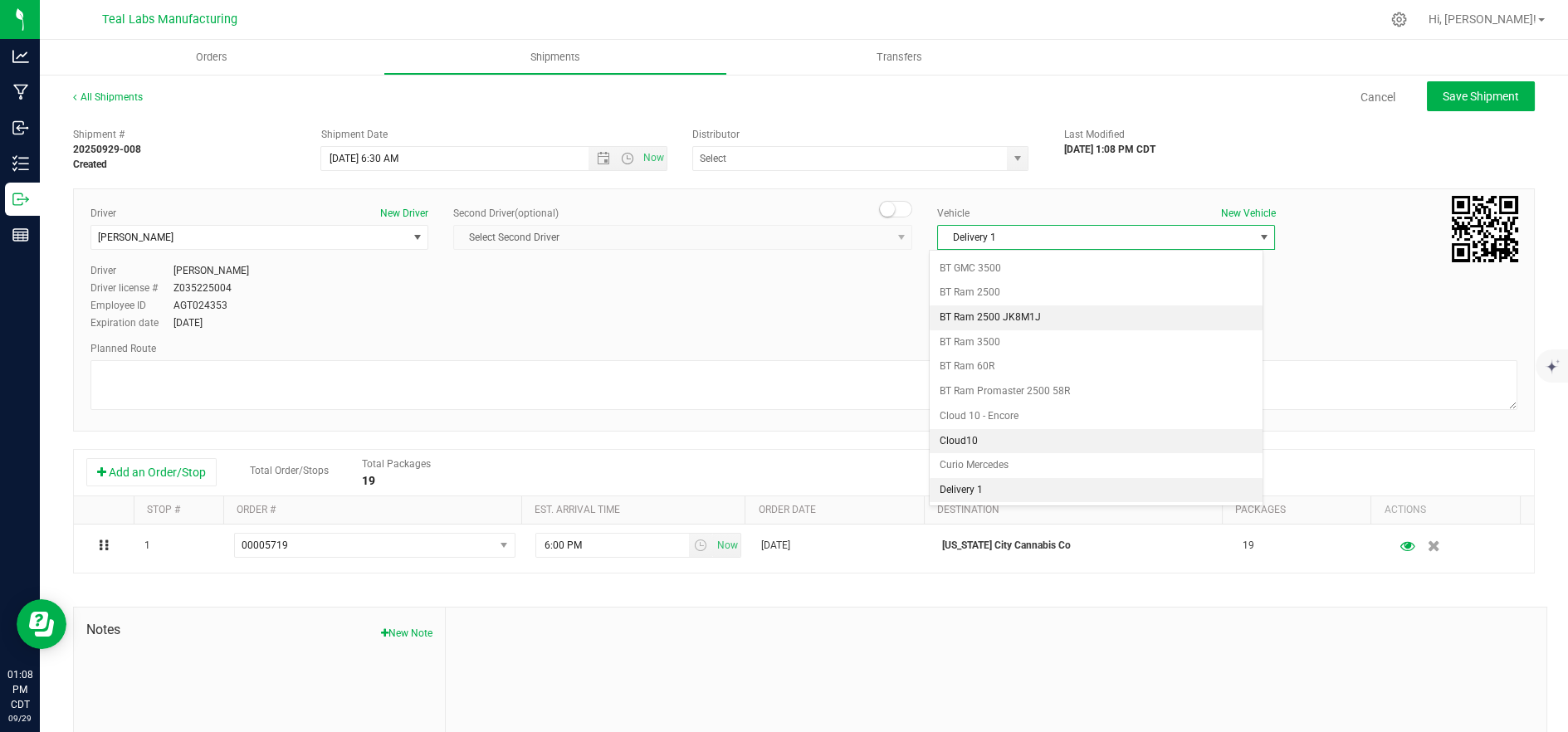
scroll to position [440, 0]
click at [1027, 499] on li "Delivery 2" at bounding box center [1095, 492] width 333 height 25
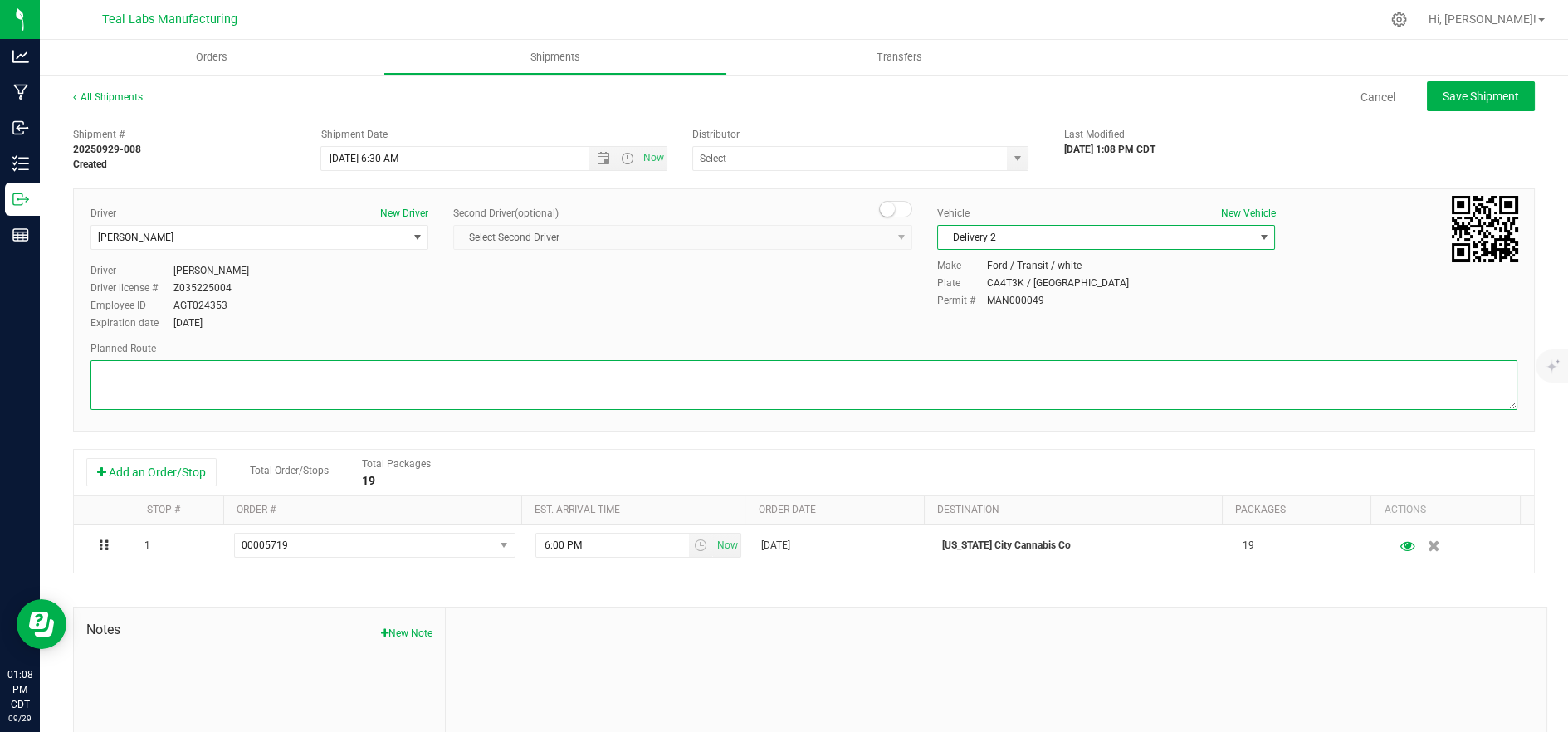
click at [797, 375] on textarea at bounding box center [804, 384] width 1427 height 50
click at [384, 375] on textarea at bounding box center [804, 384] width 1427 height 50
paste textarea "5555 Salt River Rd Head northwest on Salt River Rd. Go for 0.4 mi. Then 0.4 mil…"
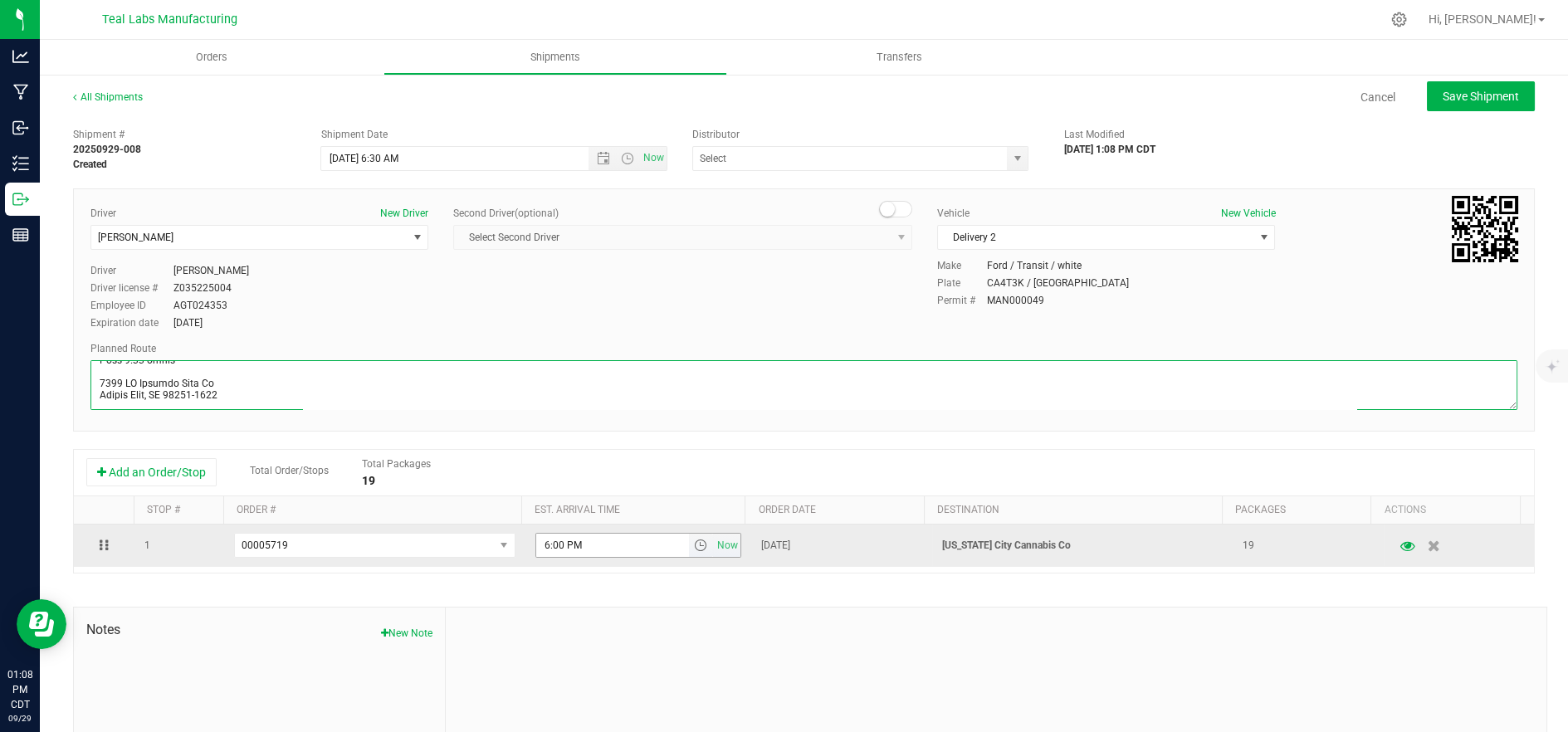
click at [694, 546] on span "select" at bounding box center [701, 545] width 13 height 13
type textarea "5555 Salt River Rd Head northwest on Salt River Rd. Go for 0.4 mi. Then 0.4 mil…"
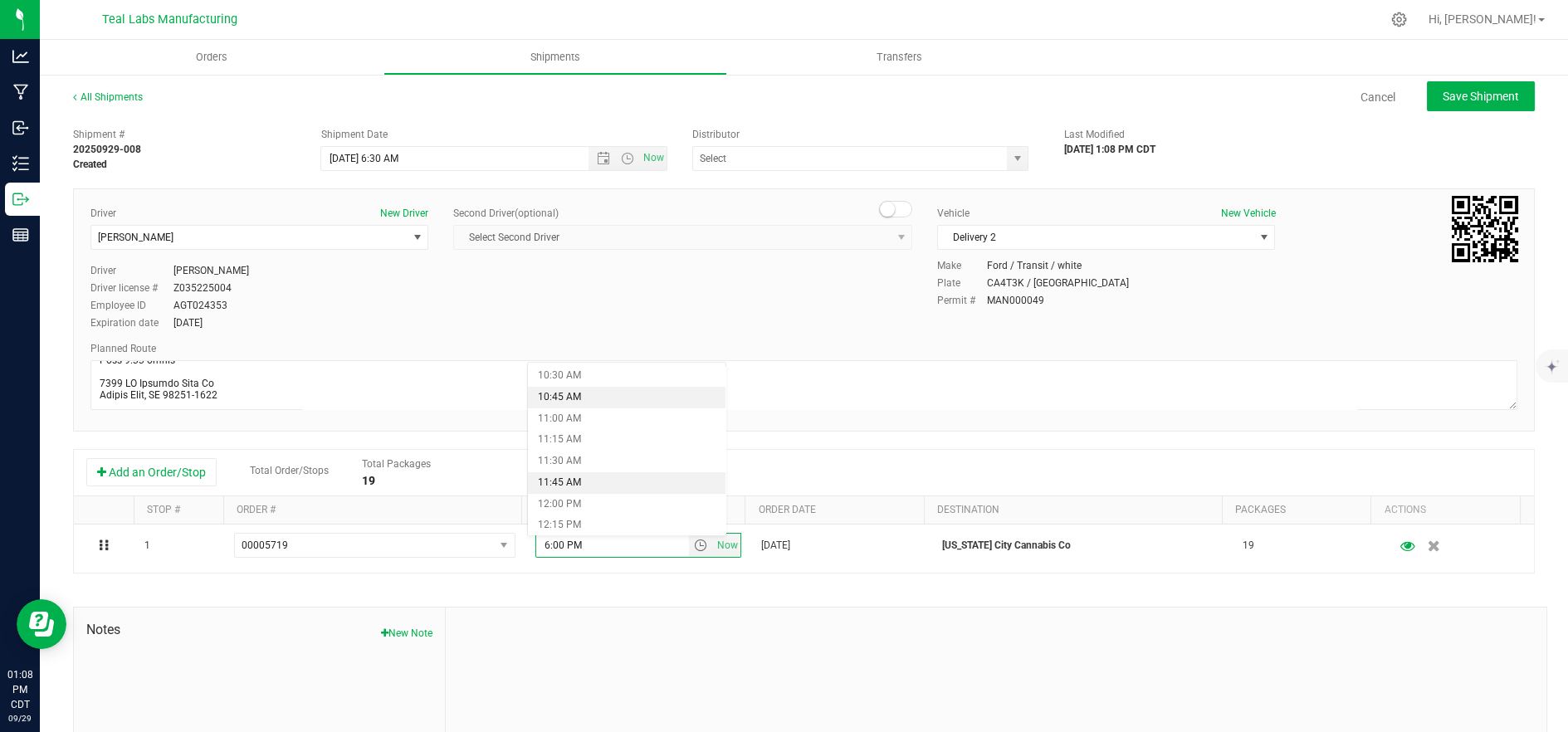
scroll to position [921, 0]
click at [620, 437] on li "11:30 AM" at bounding box center [627, 435] width 199 height 22
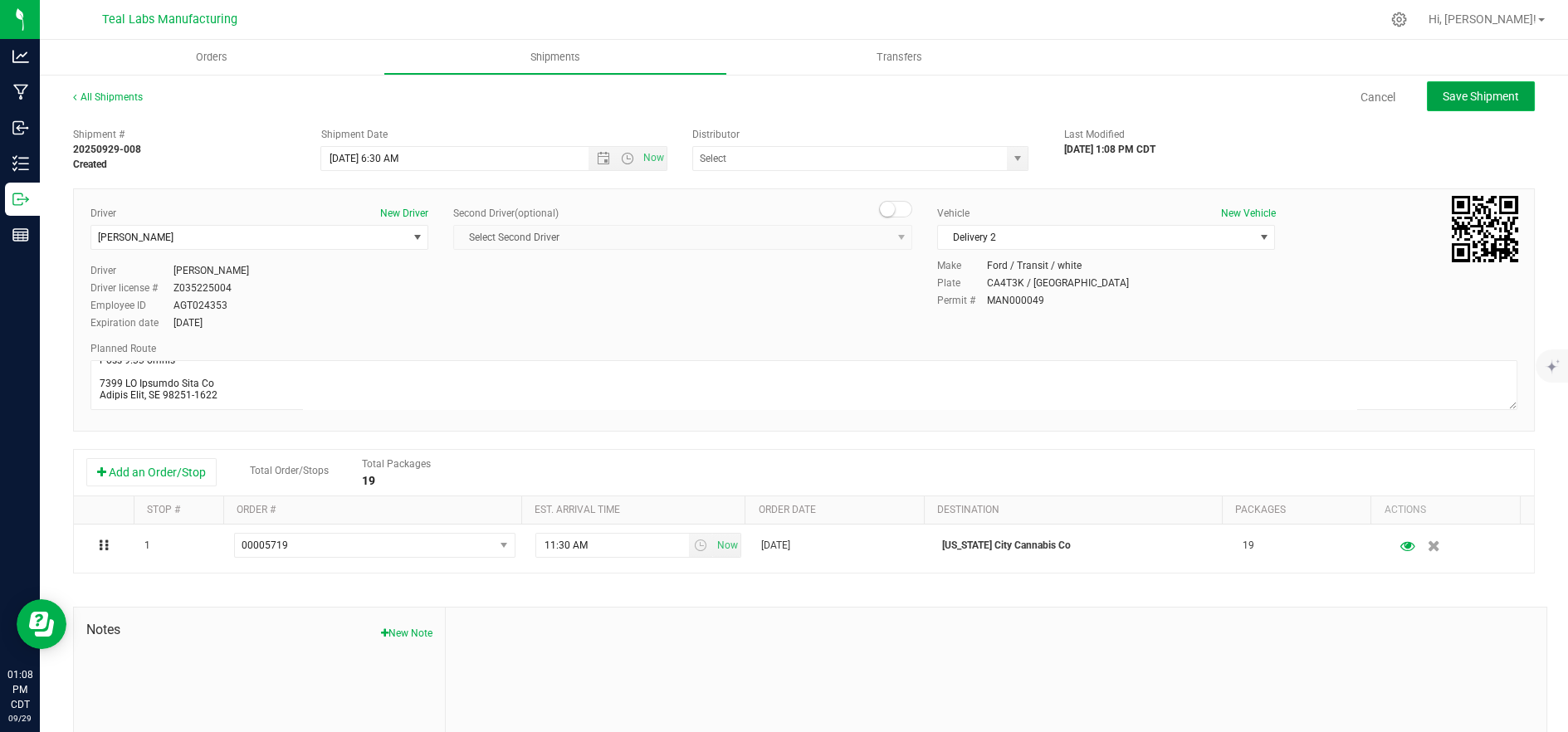
click at [1455, 90] on span "Save Shipment" at bounding box center [1480, 97] width 76 height 13
type input "9/30/2025 11:30 AM"
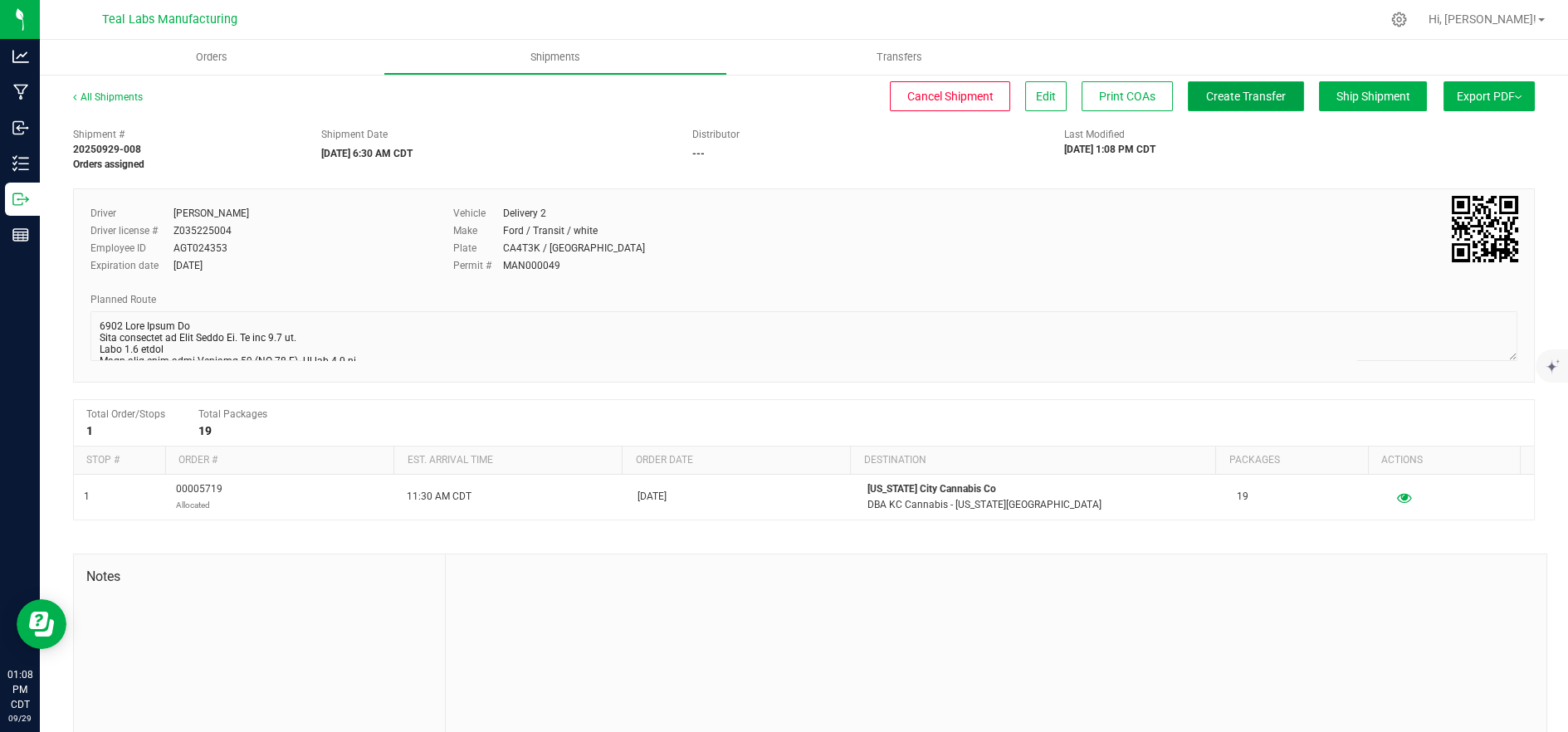
click at [1254, 99] on span "Create Transfer" at bounding box center [1245, 97] width 80 height 13
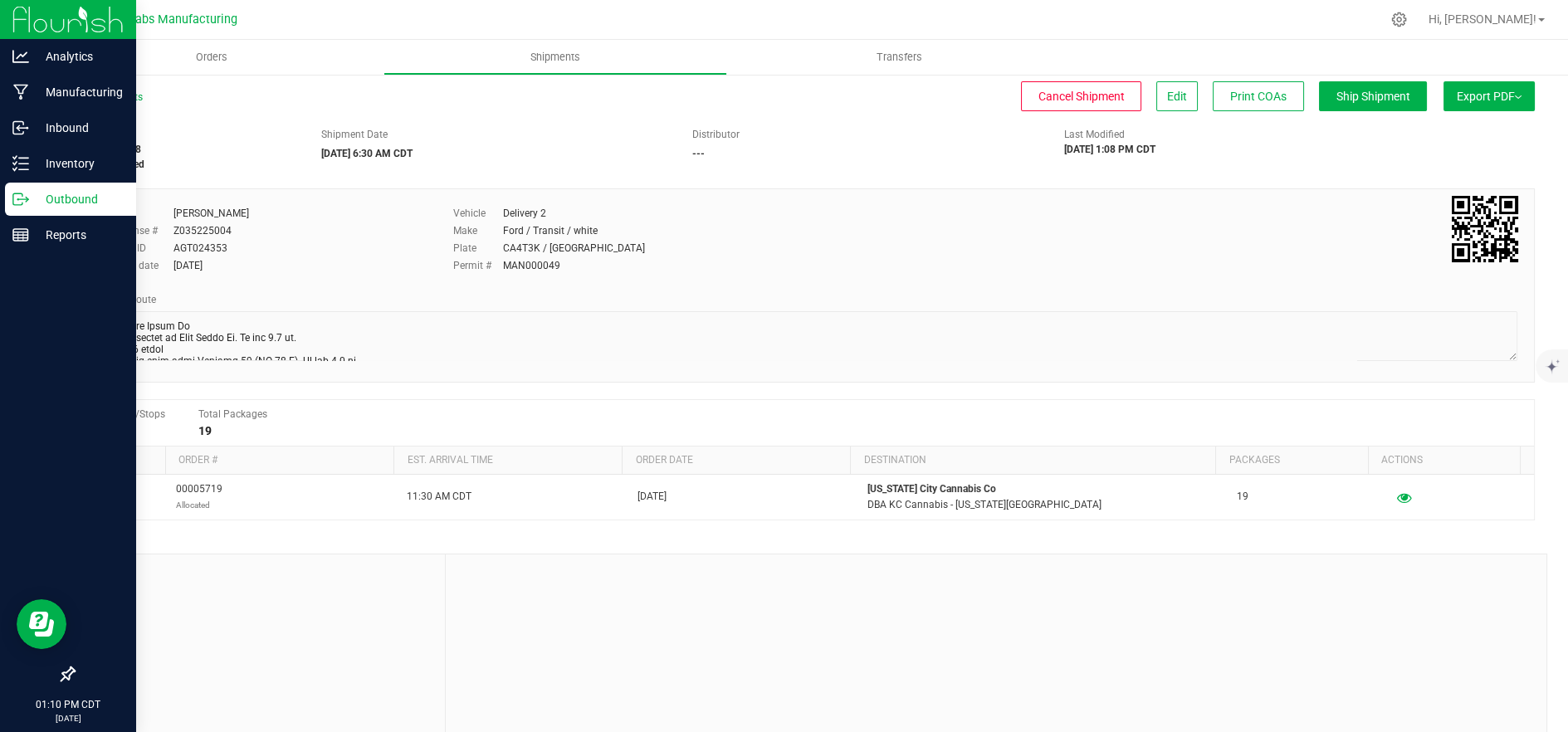
click at [31, 201] on p "Outbound" at bounding box center [79, 199] width 99 height 20
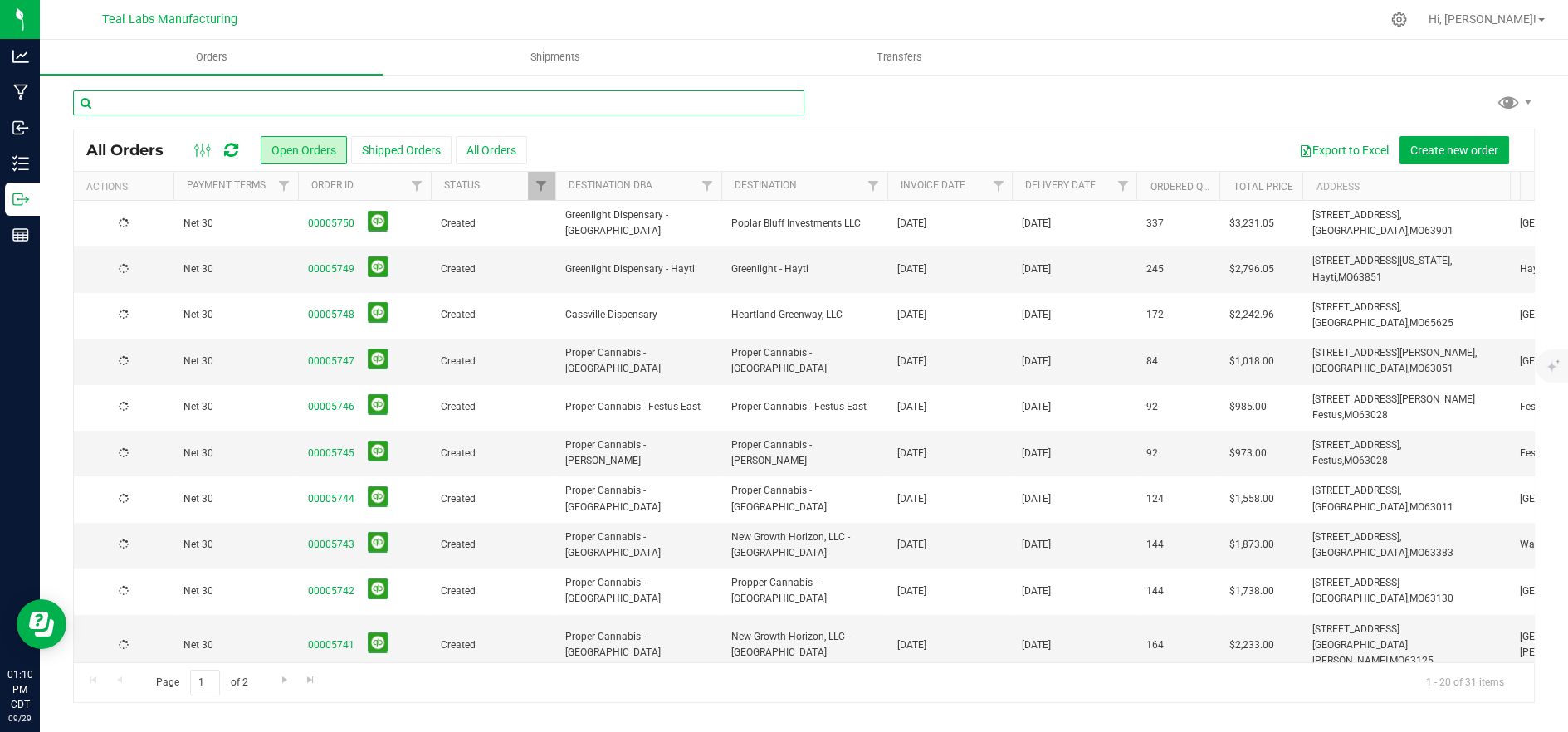
click at [233, 103] on input "text" at bounding box center [439, 102] width 731 height 25
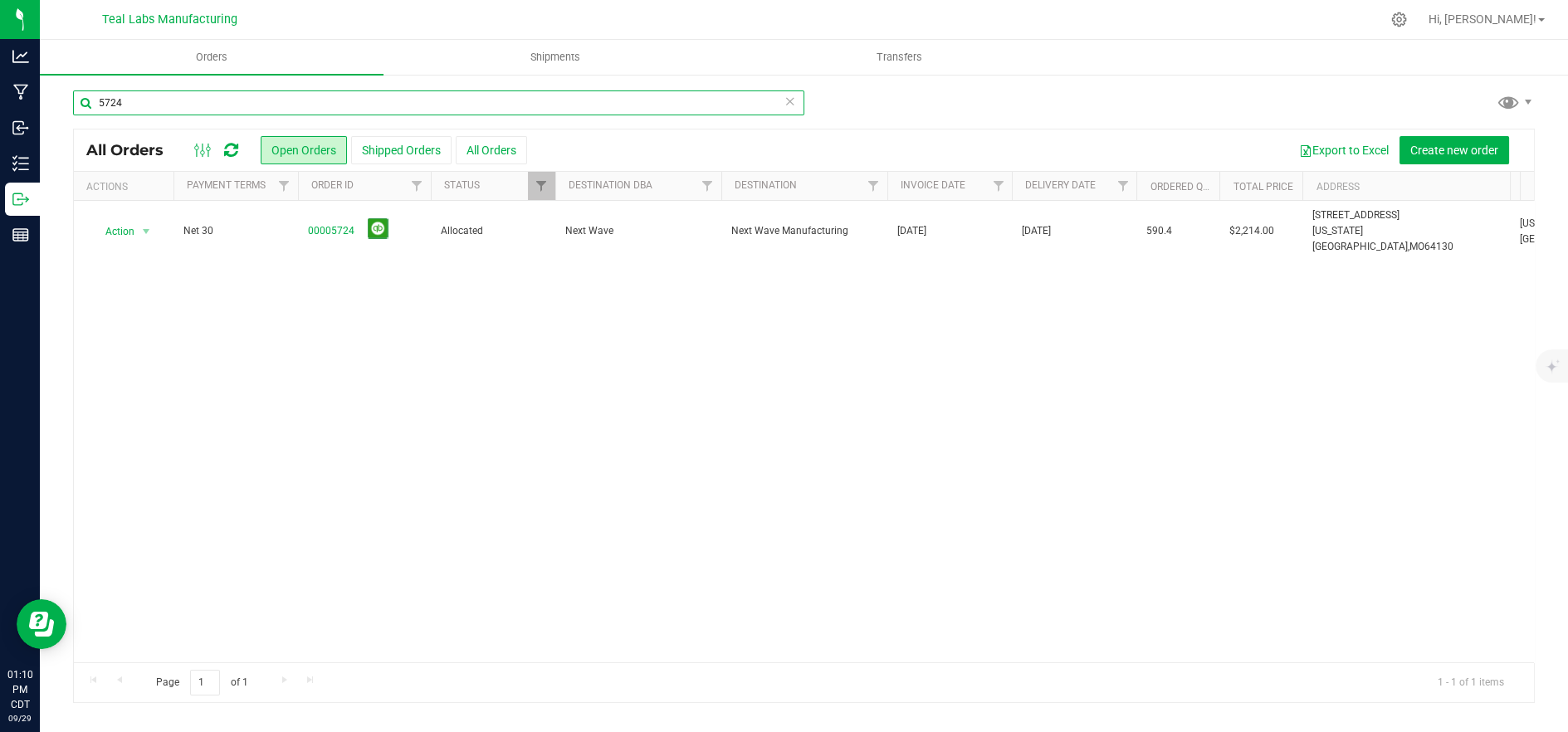
type input "5724"
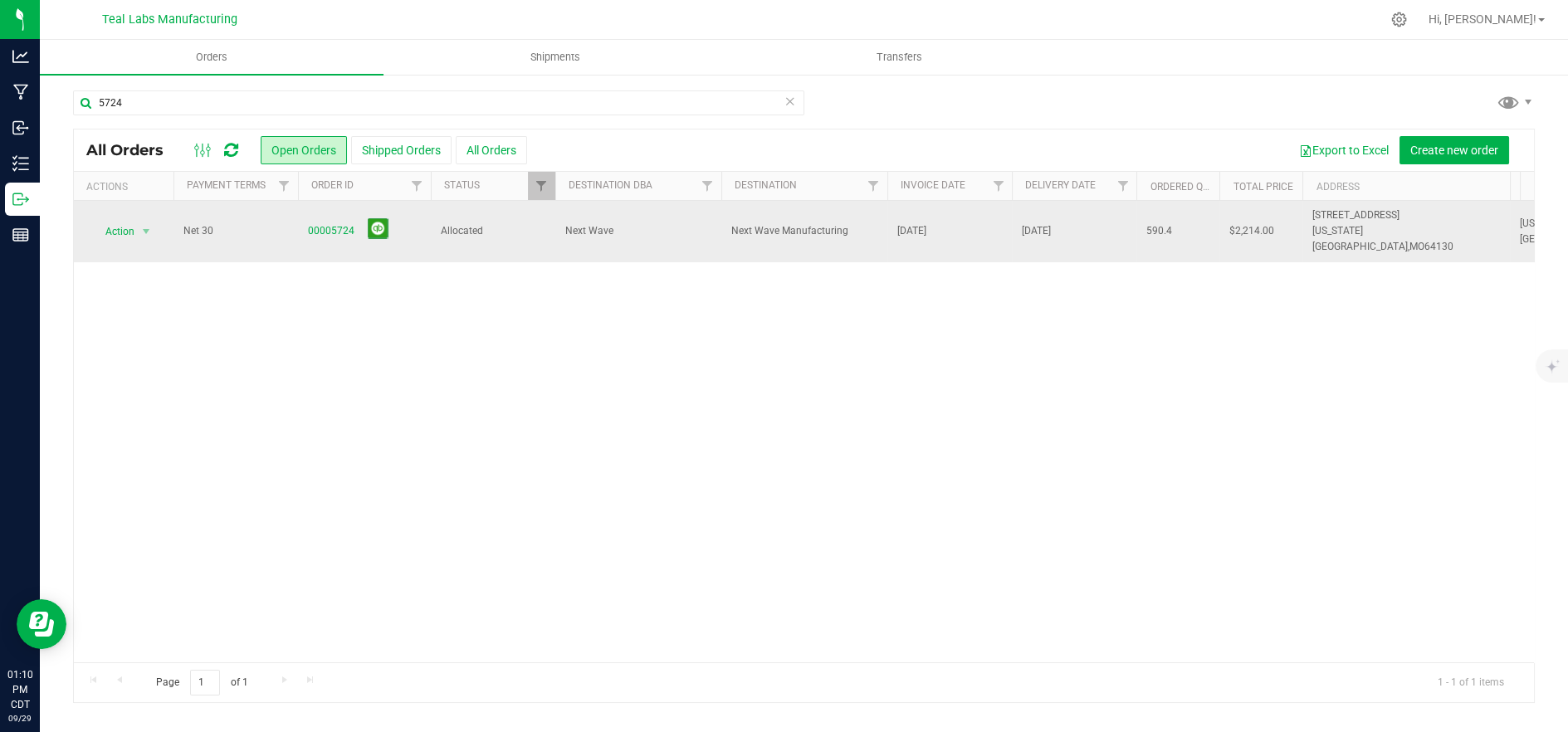
drag, startPoint x: 550, startPoint y: 227, endPoint x: 584, endPoint y: 202, distance: 42.2
click at [553, 227] on td "Allocated" at bounding box center [492, 232] width 125 height 62
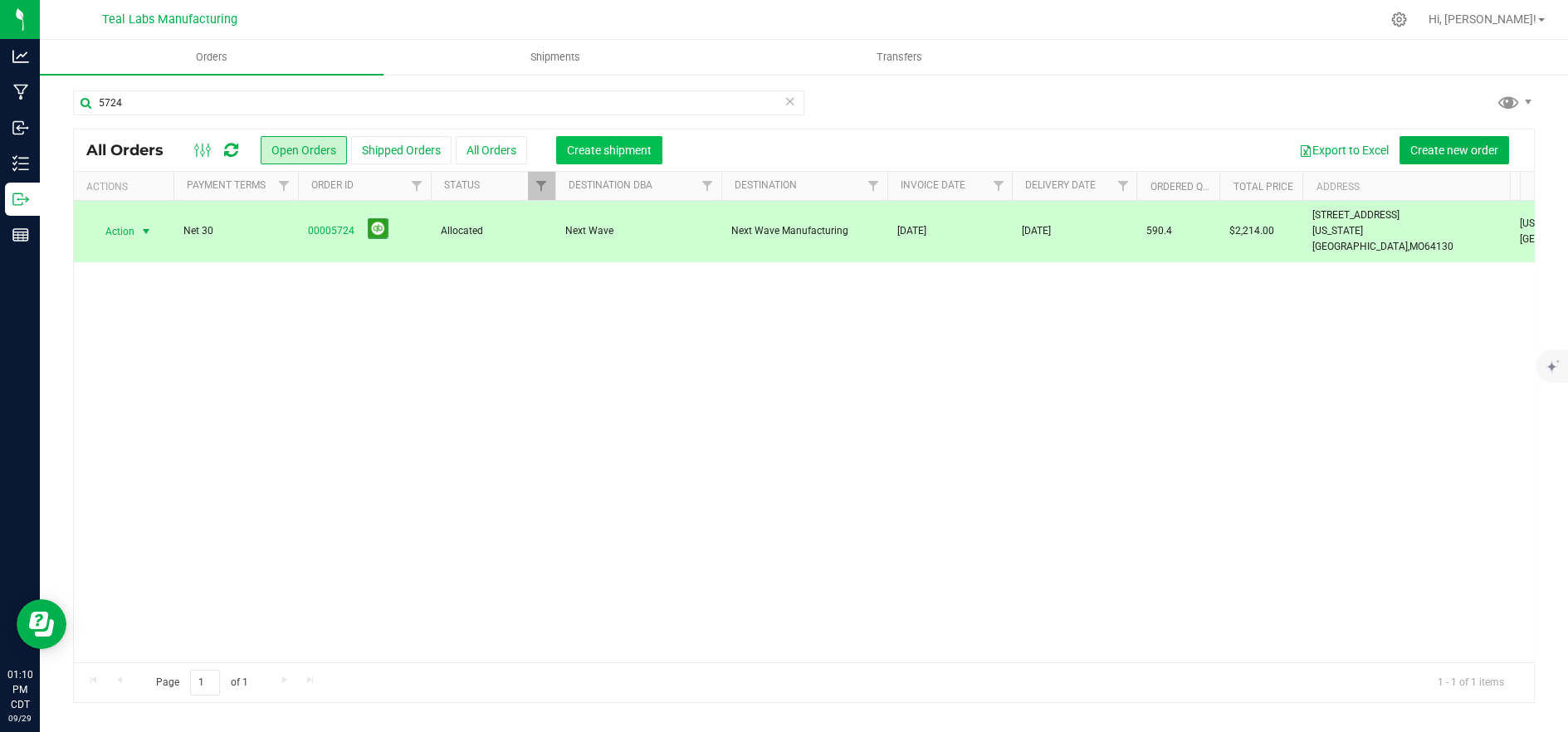
click at [615, 158] on button "Create shipment" at bounding box center [609, 150] width 106 height 28
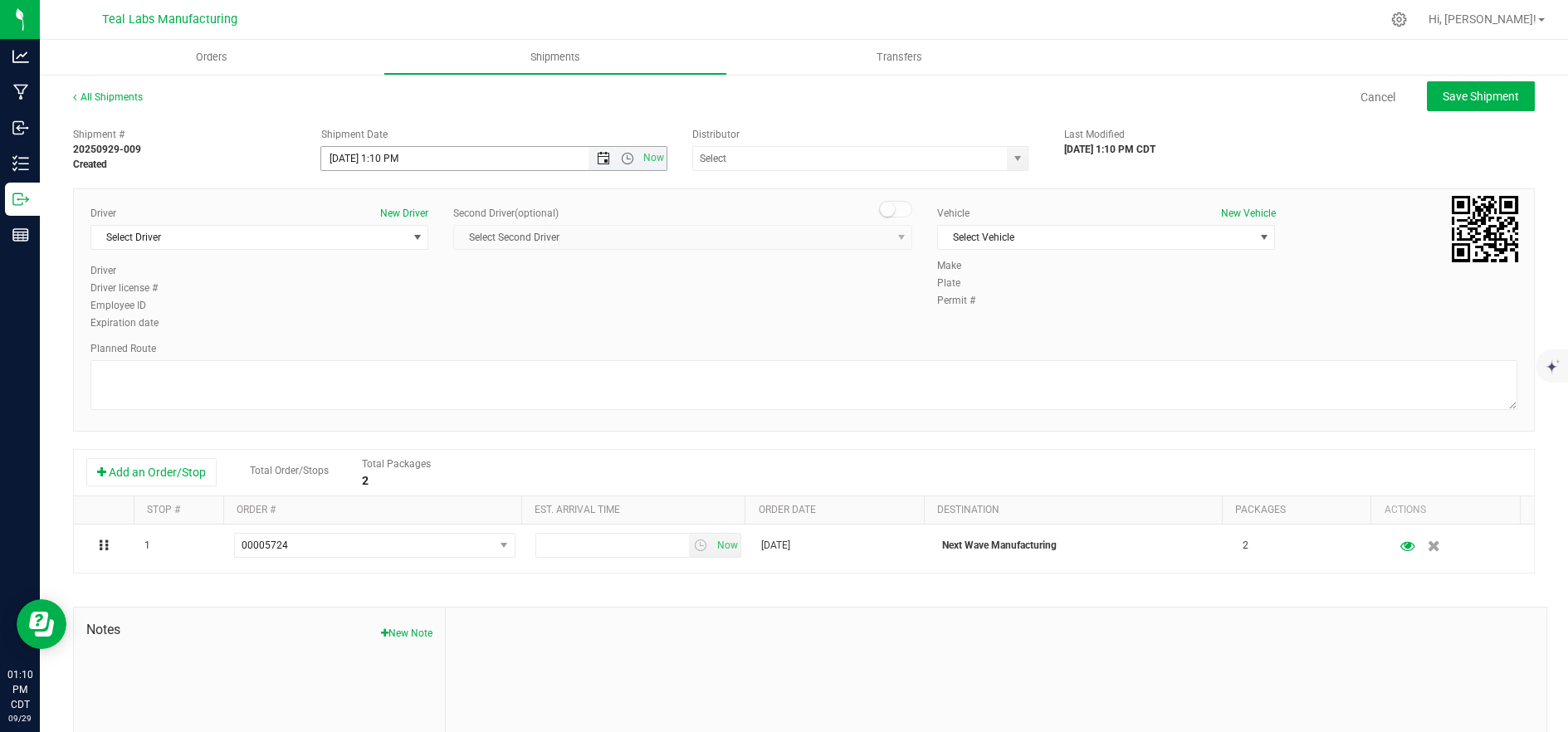
click at [598, 157] on span "Open the date view" at bounding box center [603, 158] width 13 height 13
click at [379, 354] on link "30" at bounding box center [383, 351] width 24 height 25
click at [623, 157] on span "Open the time view" at bounding box center [627, 158] width 13 height 13
click at [423, 273] on li "6:30 AM" at bounding box center [490, 277] width 340 height 22
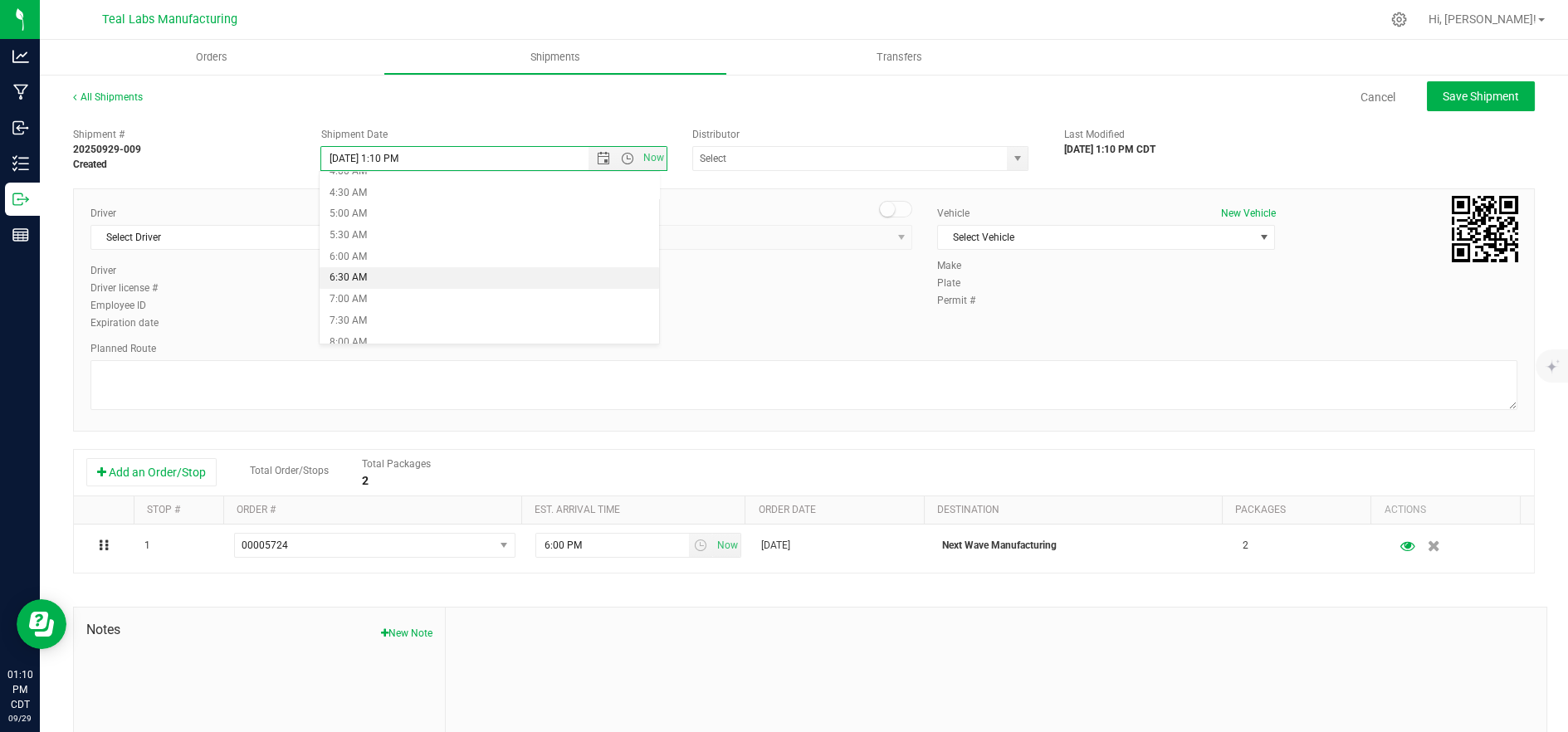
type input "9/30/2025 6:30 AM"
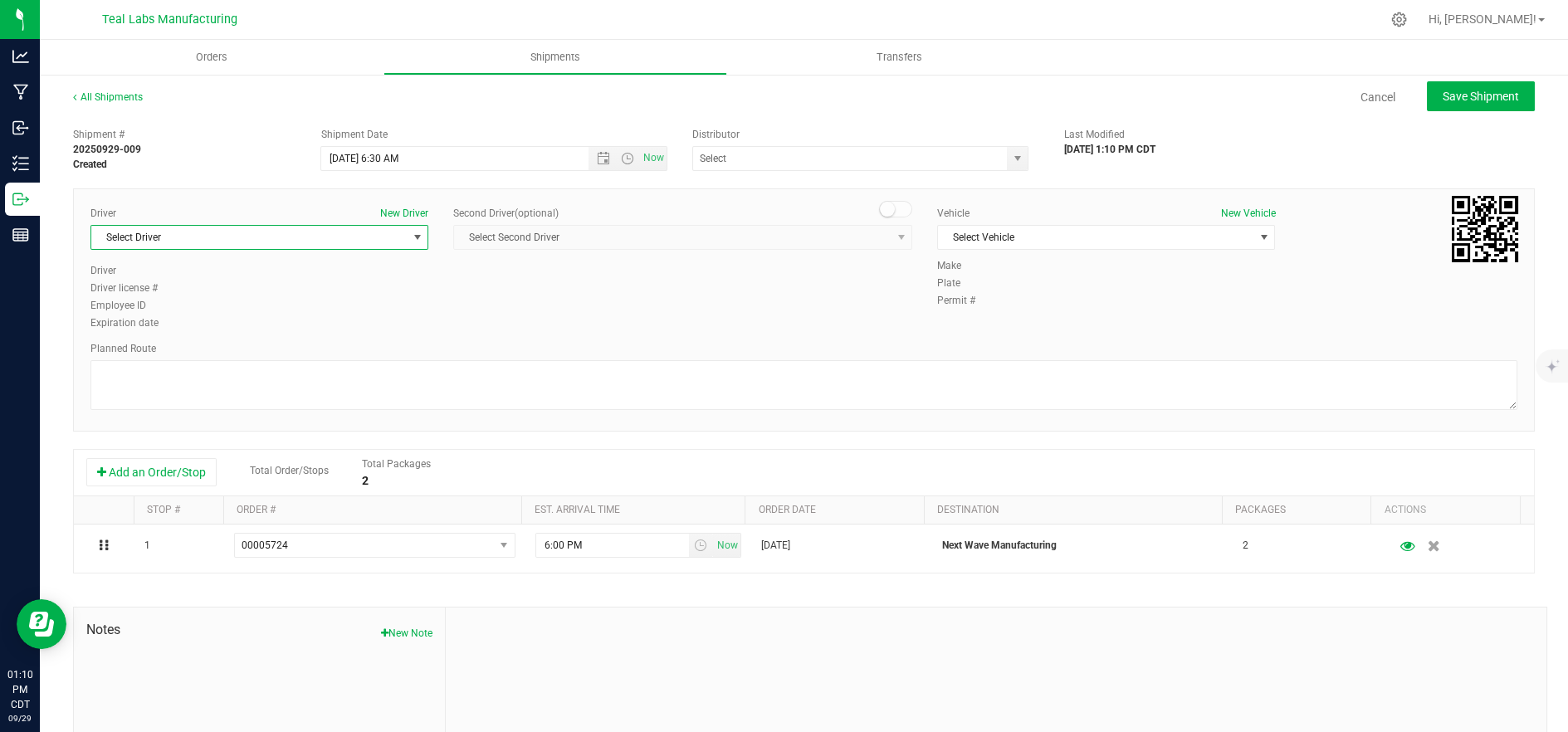
drag, startPoint x: 299, startPoint y: 233, endPoint x: 300, endPoint y: 249, distance: 16.0
click at [298, 234] on span "Select Driver" at bounding box center [249, 237] width 315 height 23
drag, startPoint x: 249, startPoint y: 354, endPoint x: 339, endPoint y: 324, distance: 94.9
click at [249, 354] on li "[PERSON_NAME]" at bounding box center [257, 355] width 333 height 25
type input "jer"
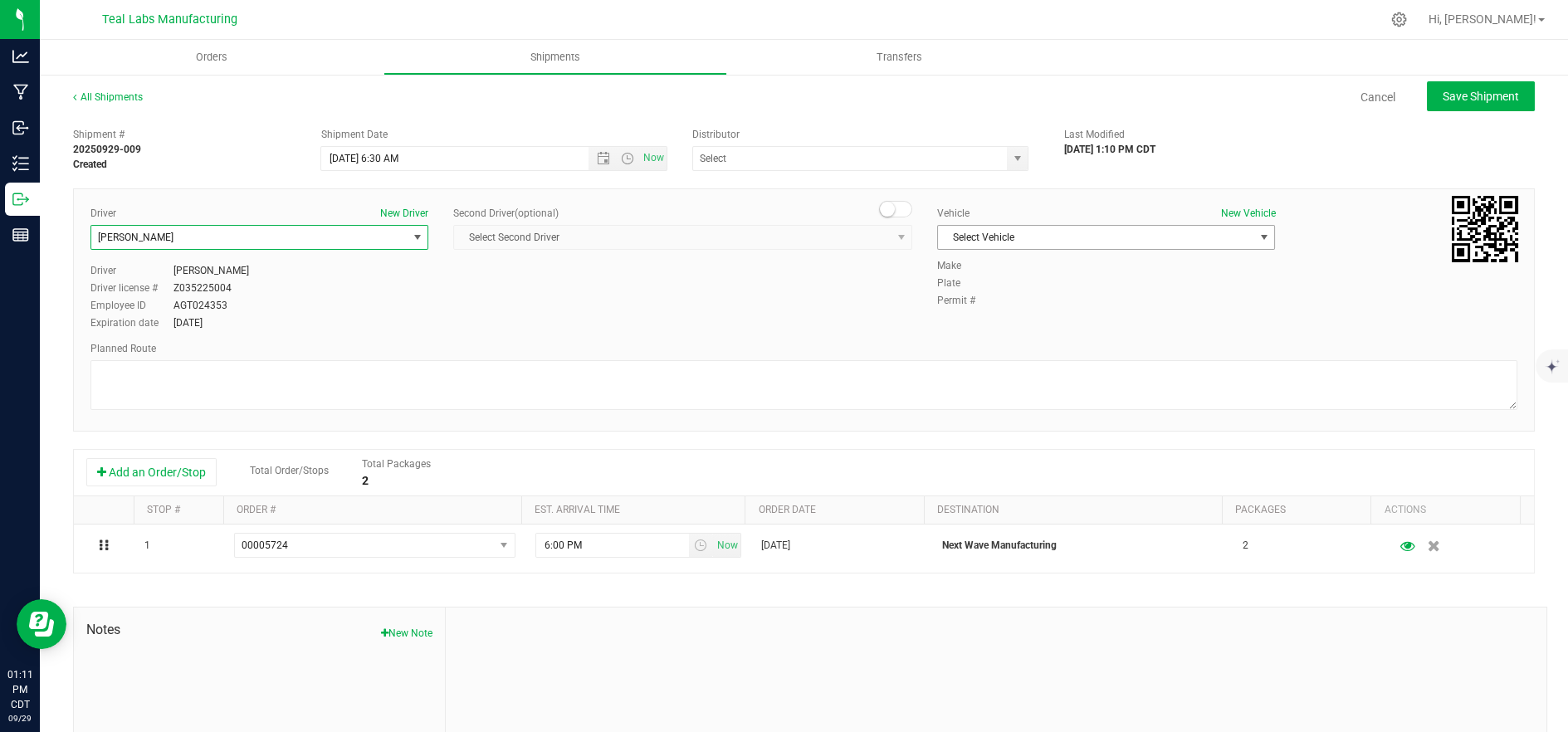
drag, startPoint x: 1032, startPoint y: 236, endPoint x: 1040, endPoint y: 240, distance: 8.9
click at [1033, 237] on span "Select Vehicle" at bounding box center [1095, 237] width 315 height 23
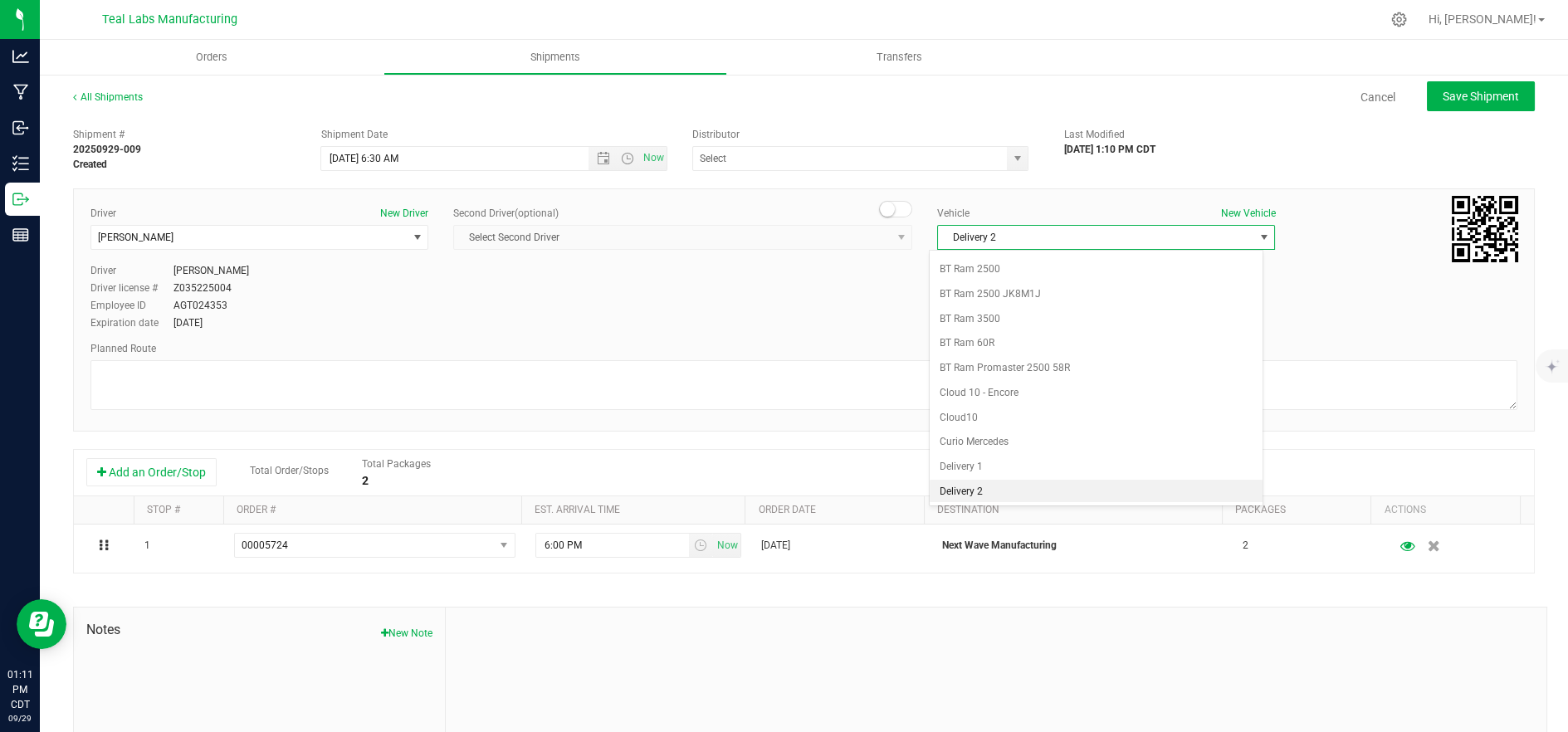
click at [1039, 500] on li "Delivery 2" at bounding box center [1095, 492] width 333 height 25
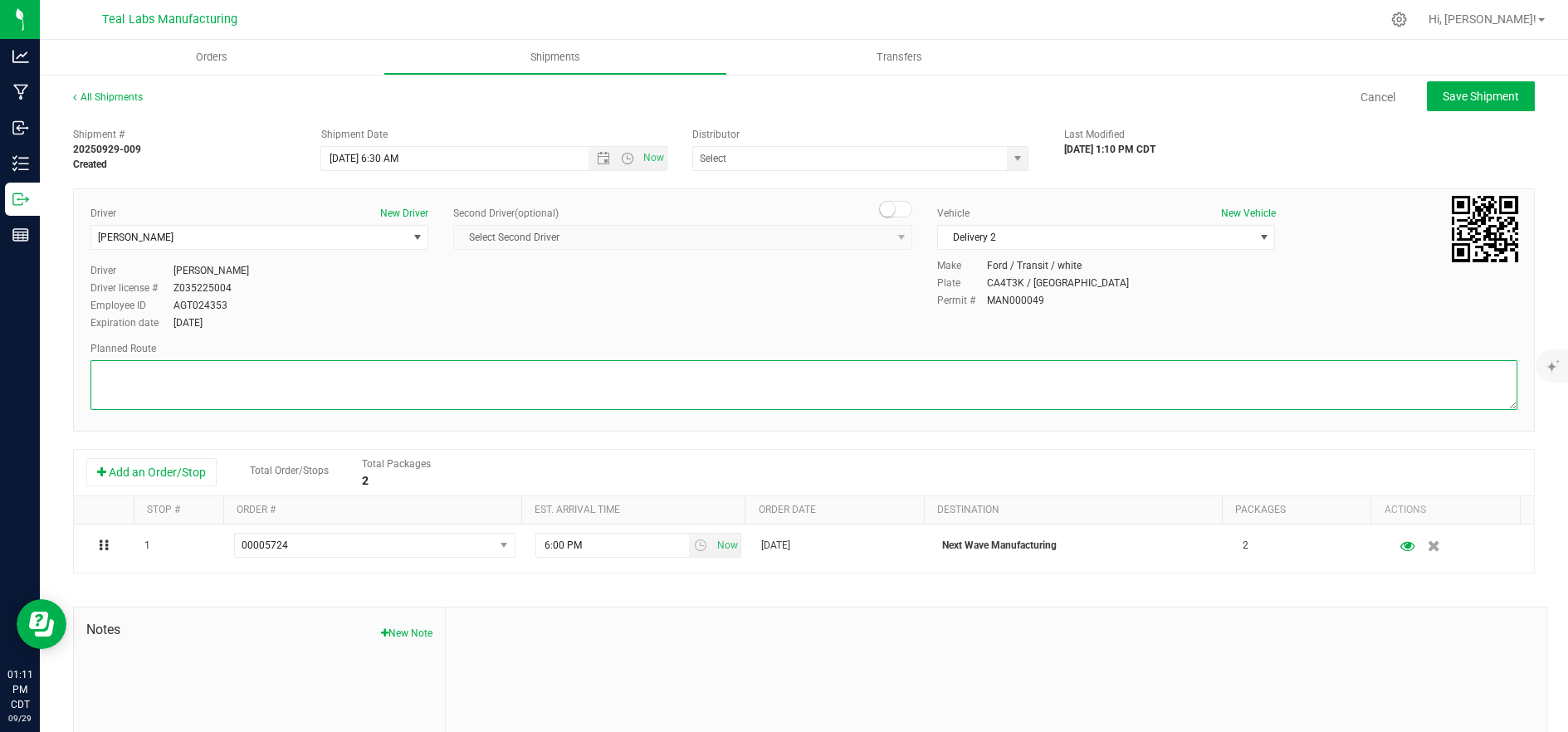
click at [727, 399] on textarea at bounding box center [804, 384] width 1427 height 50
click at [401, 381] on textarea at bounding box center [804, 384] width 1427 height 50
paste textarea "5555 Salt River Rd Head northwest on Salt River Rd. Go for 0.4 mi. Then 0.4 mil…"
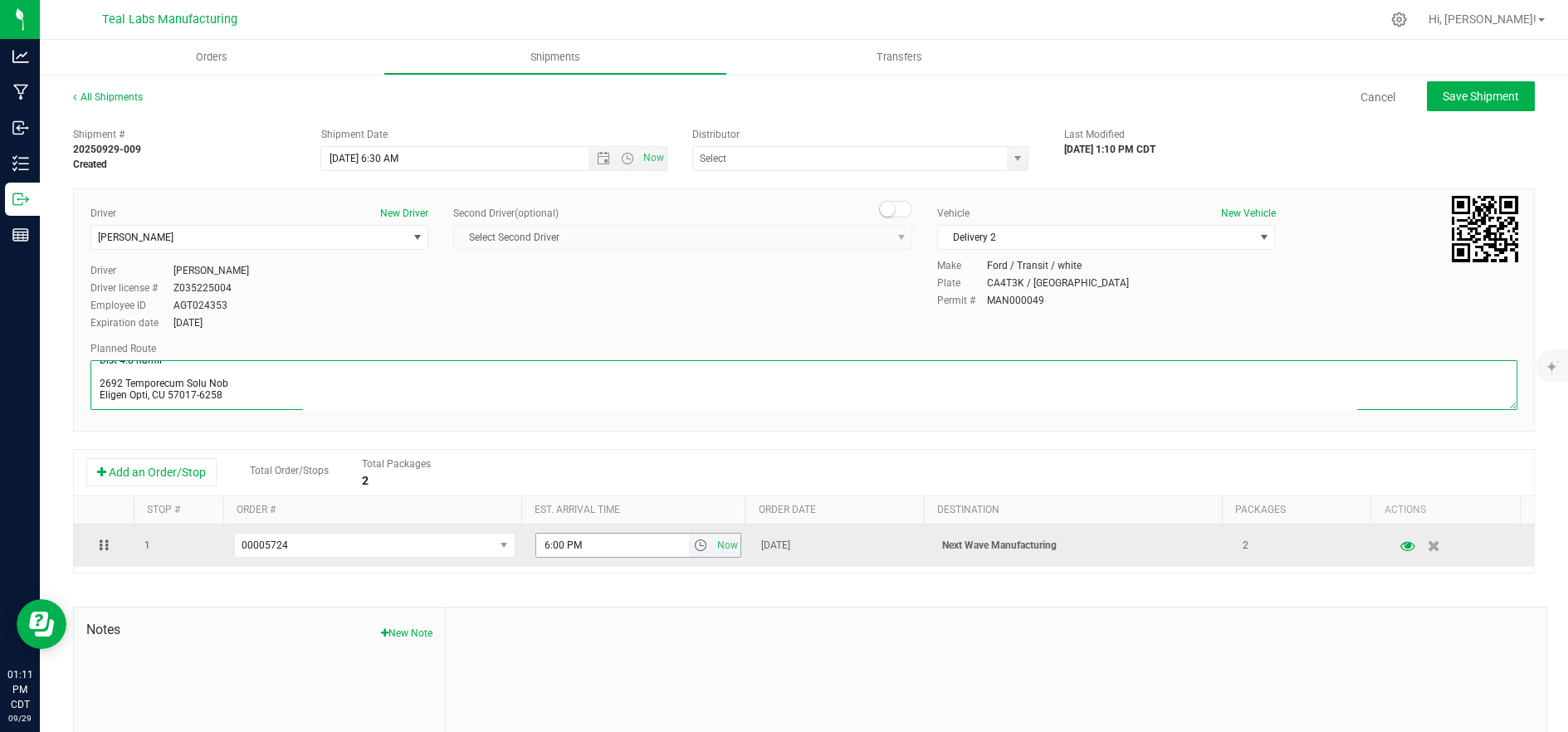
click at [694, 548] on span "select" at bounding box center [701, 545] width 13 height 13
type textarea "5555 Salt River Rd Head northwest on Salt River Rd. Go for 0.4 mi. Then 0.4 mil…"
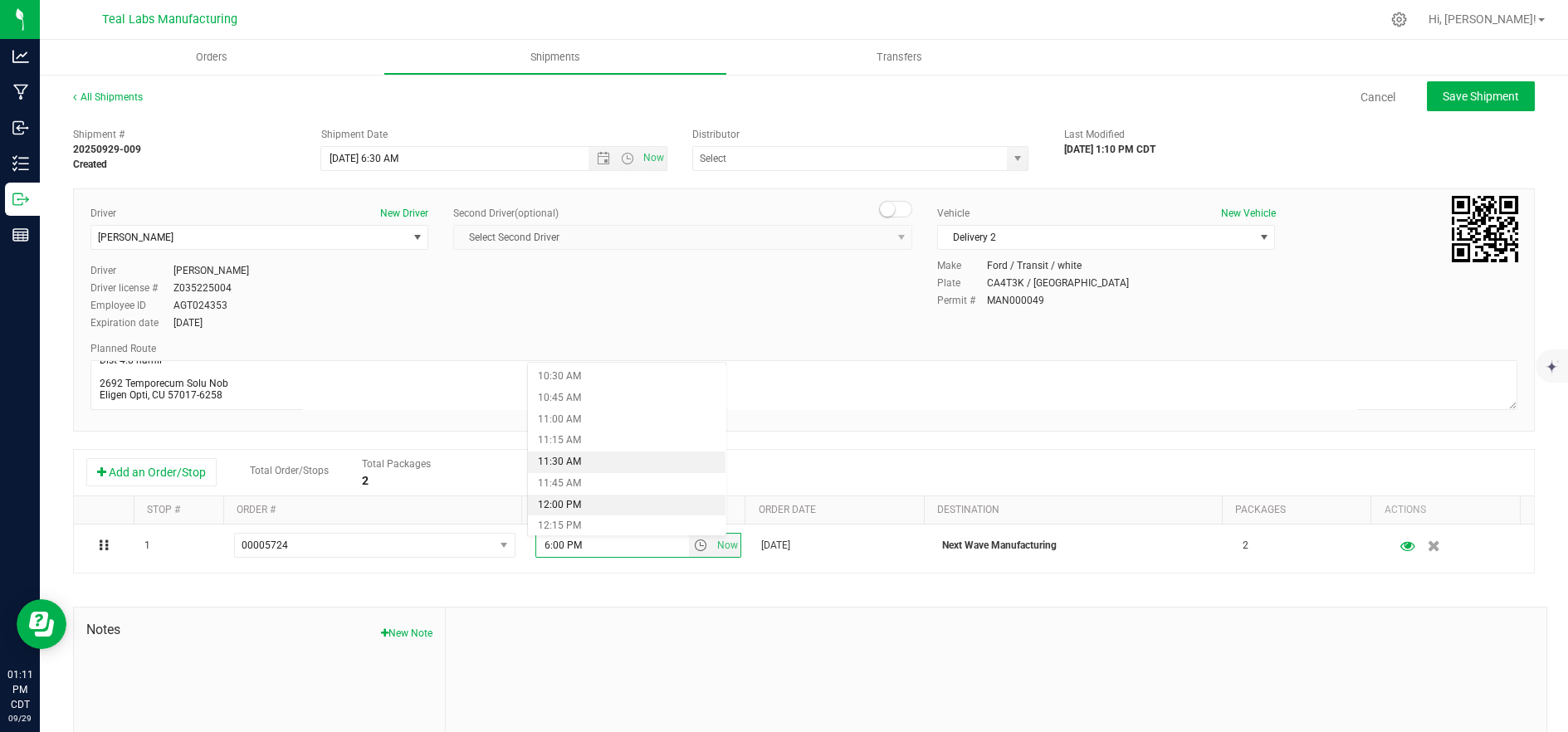
scroll to position [921, 0]
click at [610, 484] on li "12:00 PM" at bounding box center [627, 478] width 199 height 22
click at [1454, 96] on span "Save Shipment" at bounding box center [1480, 97] width 76 height 13
type input "9/30/2025 11:30 AM"
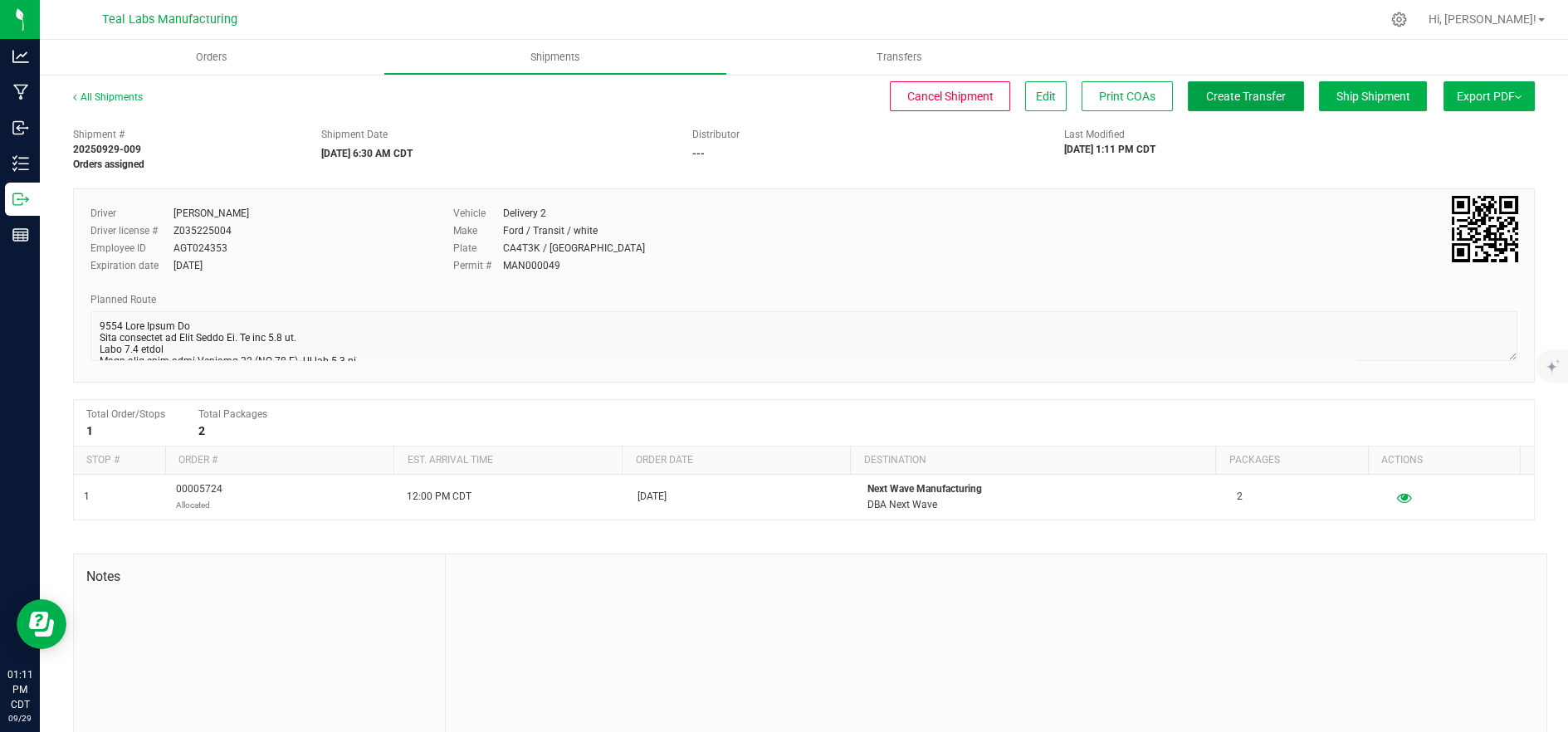
click at [1261, 94] on span "Create Transfer" at bounding box center [1245, 97] width 80 height 13
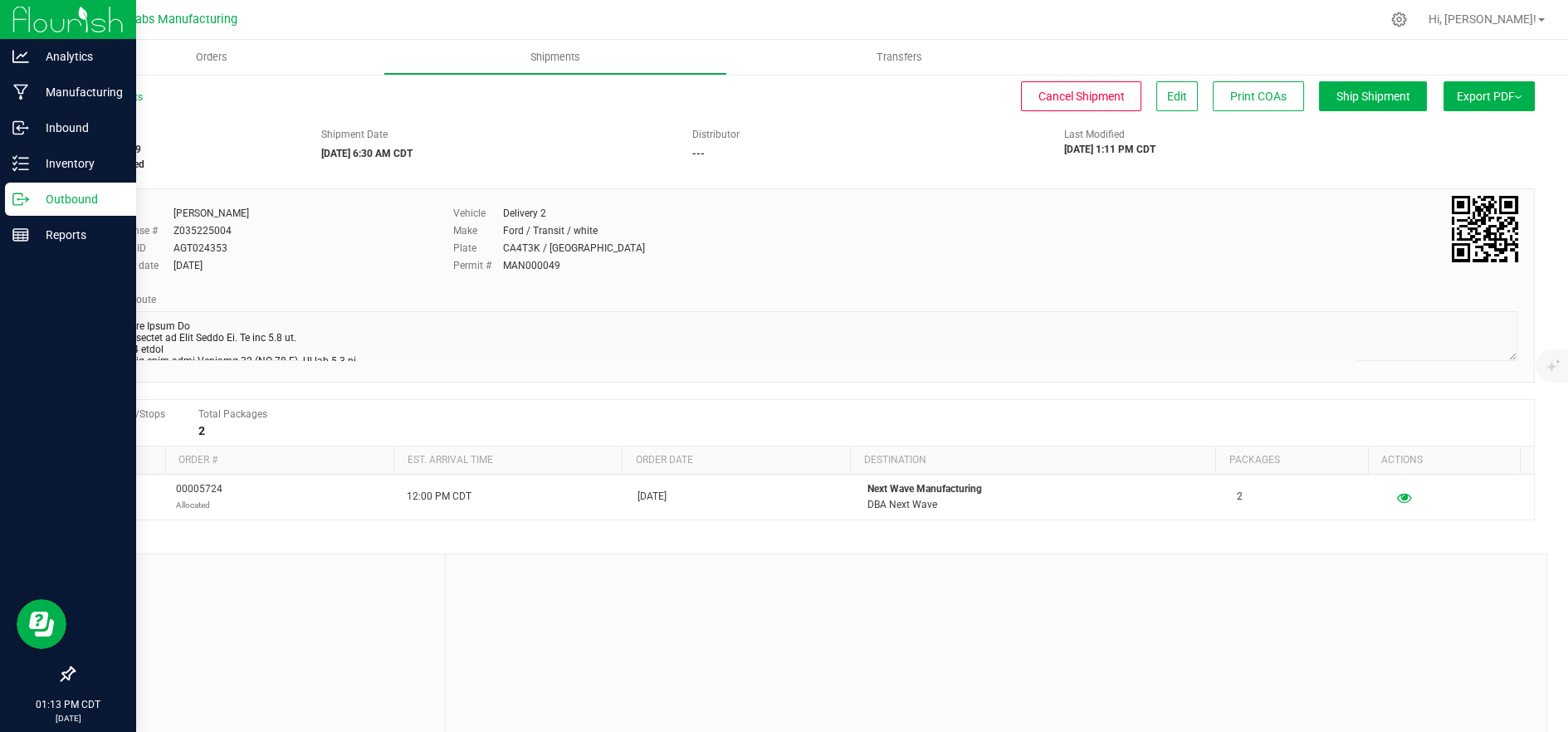
click at [29, 198] on p "Outbound" at bounding box center [79, 199] width 99 height 20
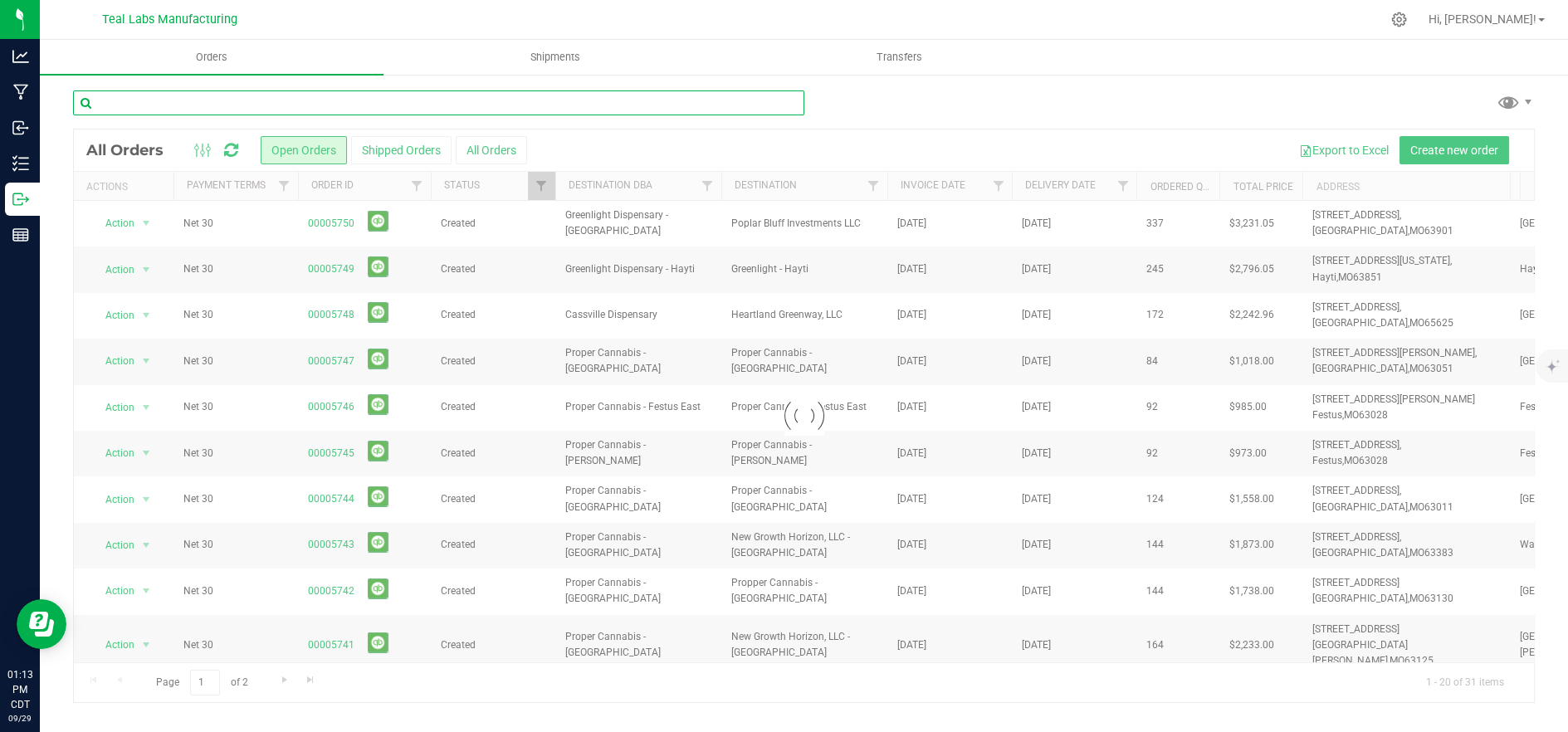
click at [273, 104] on input "text" at bounding box center [439, 102] width 731 height 25
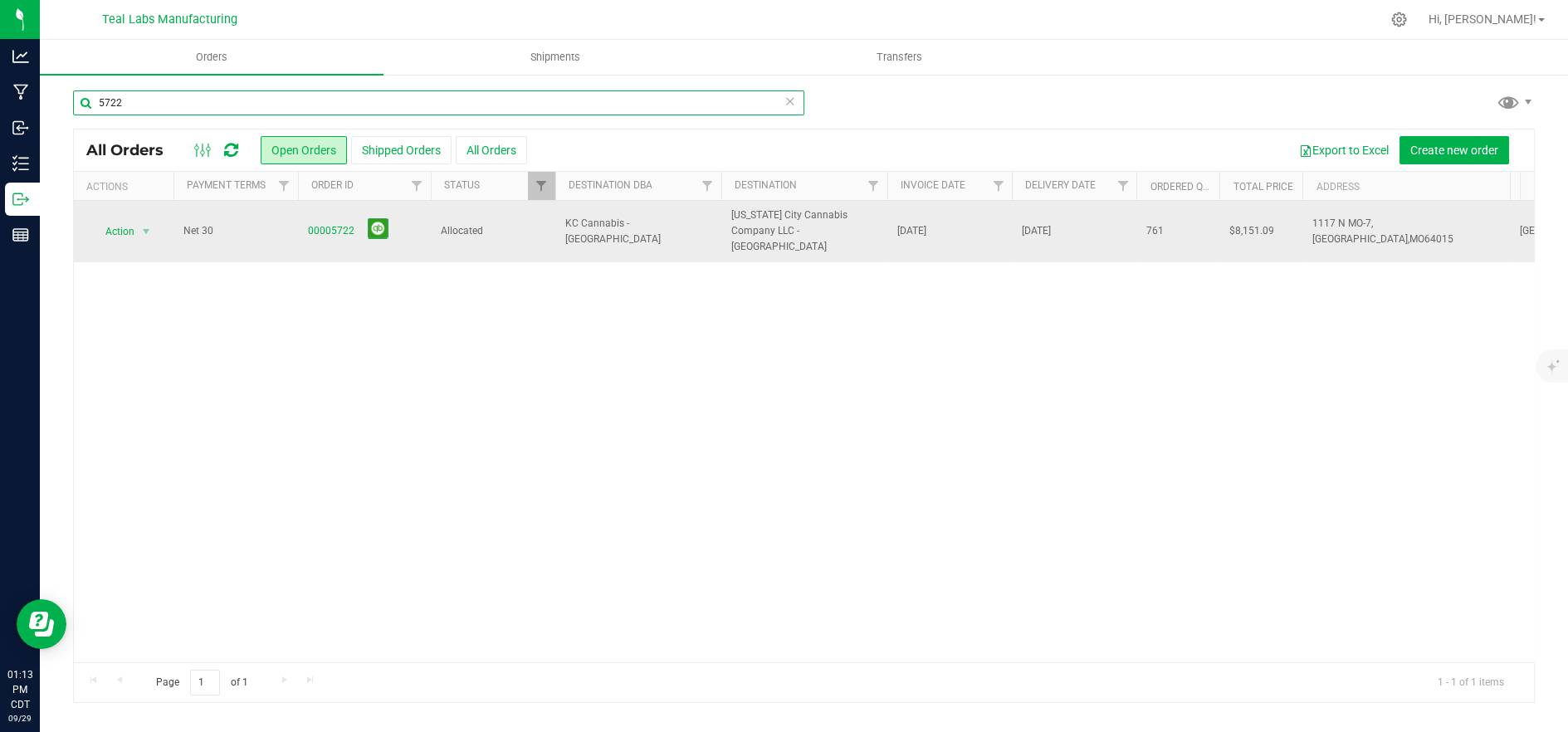
type input "5722"
click at [565, 229] on span "KC Cannabis - [GEOGRAPHIC_DATA]" at bounding box center [639, 232] width 146 height 32
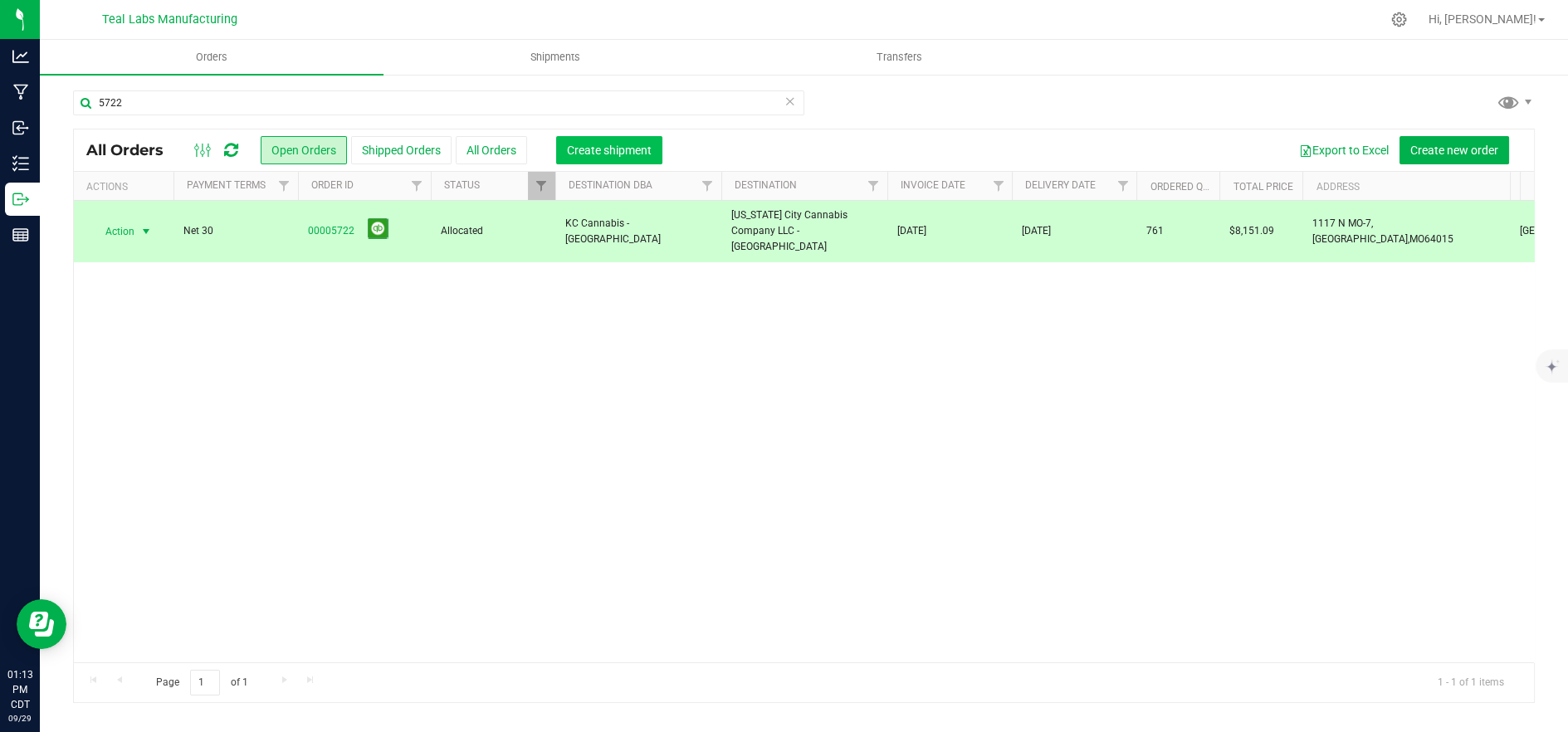
click at [585, 157] on span "Create shipment" at bounding box center [610, 150] width 84 height 13
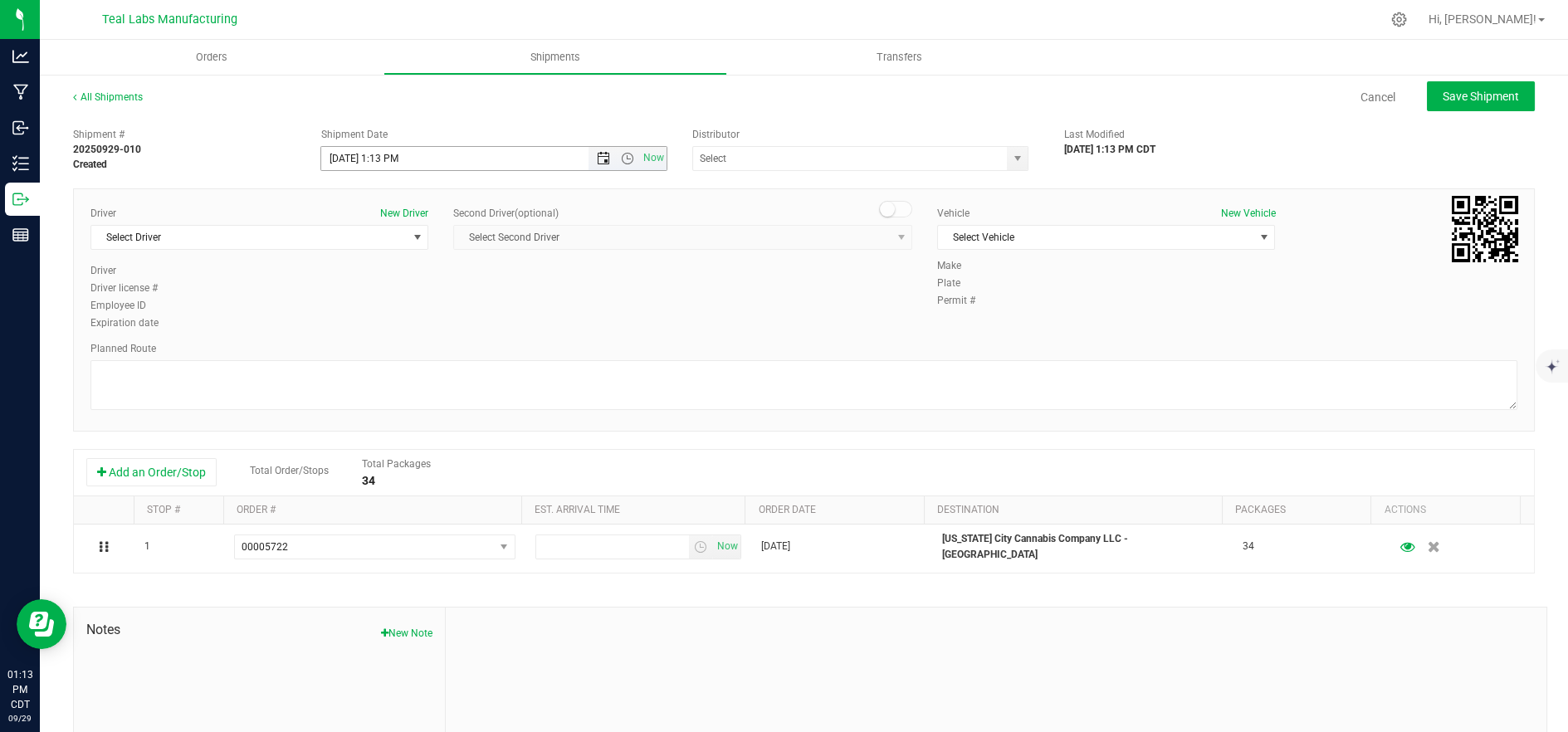
click at [600, 157] on span "Open the date view" at bounding box center [603, 158] width 13 height 13
click at [388, 351] on link "30" at bounding box center [383, 351] width 24 height 25
click at [621, 159] on span "Open the time view" at bounding box center [627, 158] width 13 height 13
click at [439, 278] on li "6:30 AM" at bounding box center [490, 277] width 340 height 22
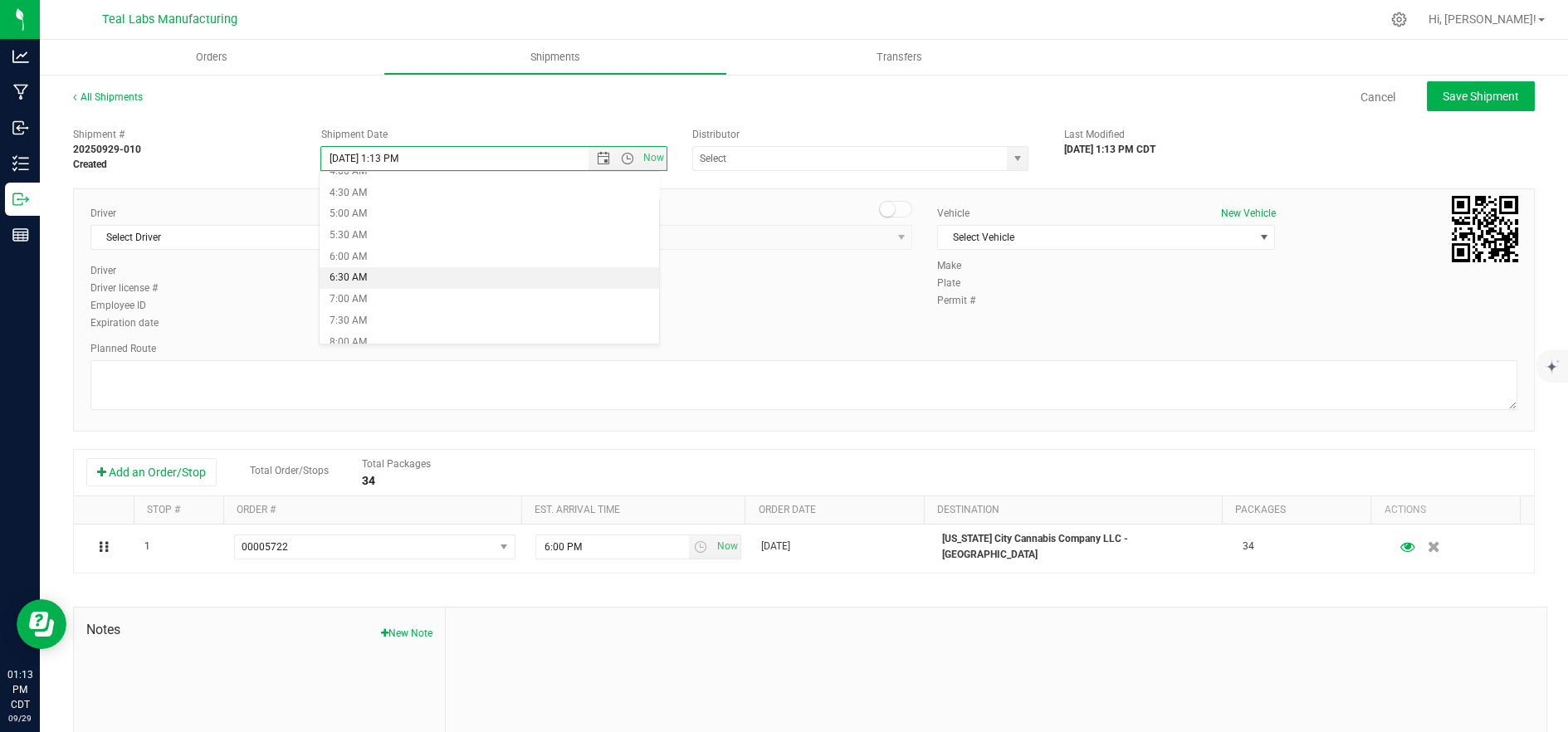
type input "9/30/2025 6:30 AM"
drag, startPoint x: 338, startPoint y: 242, endPoint x: 362, endPoint y: 237, distance: 24.5
click at [338, 241] on span "Select Driver" at bounding box center [249, 237] width 315 height 23
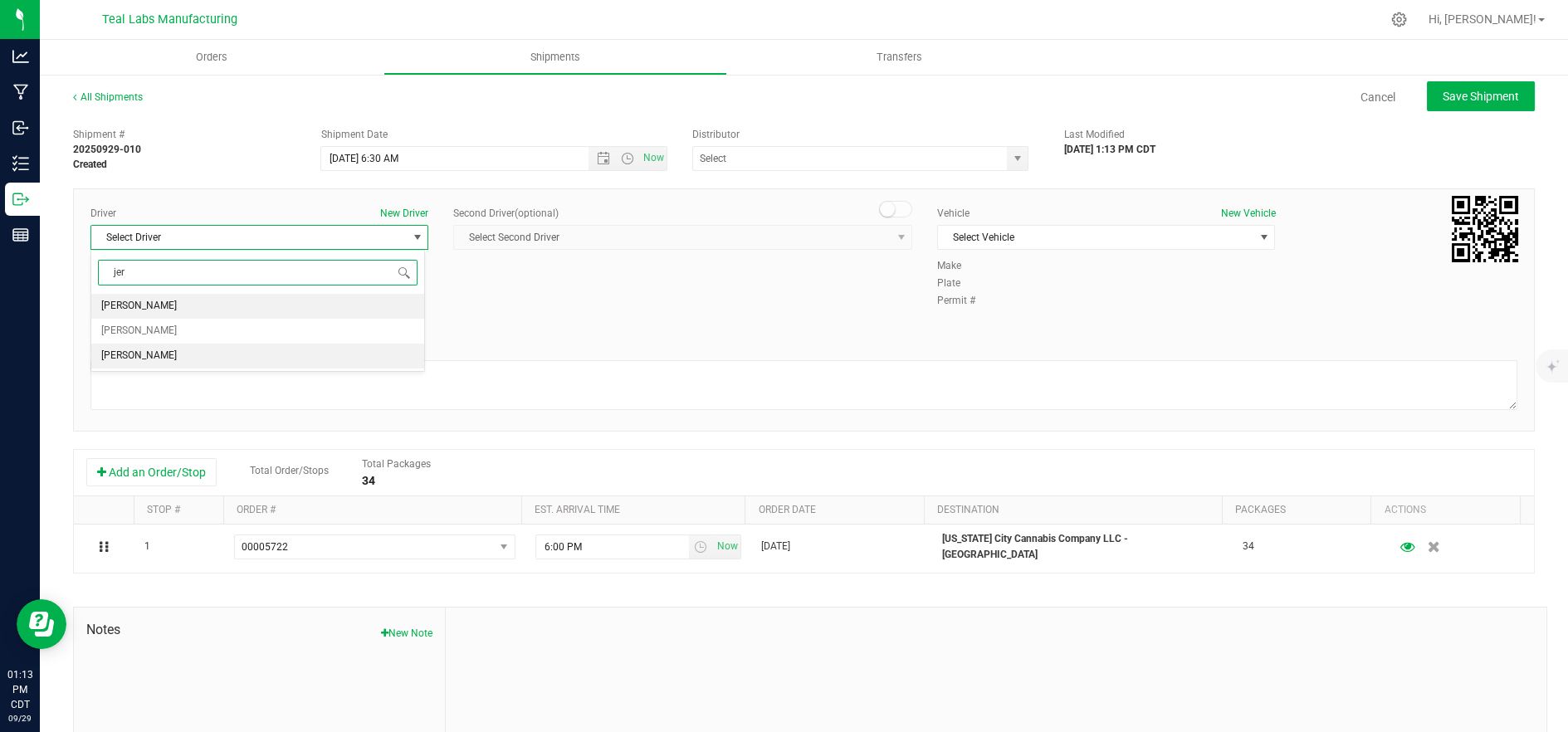
click at [269, 351] on li "[PERSON_NAME]" at bounding box center [257, 355] width 333 height 25
type input "jer"
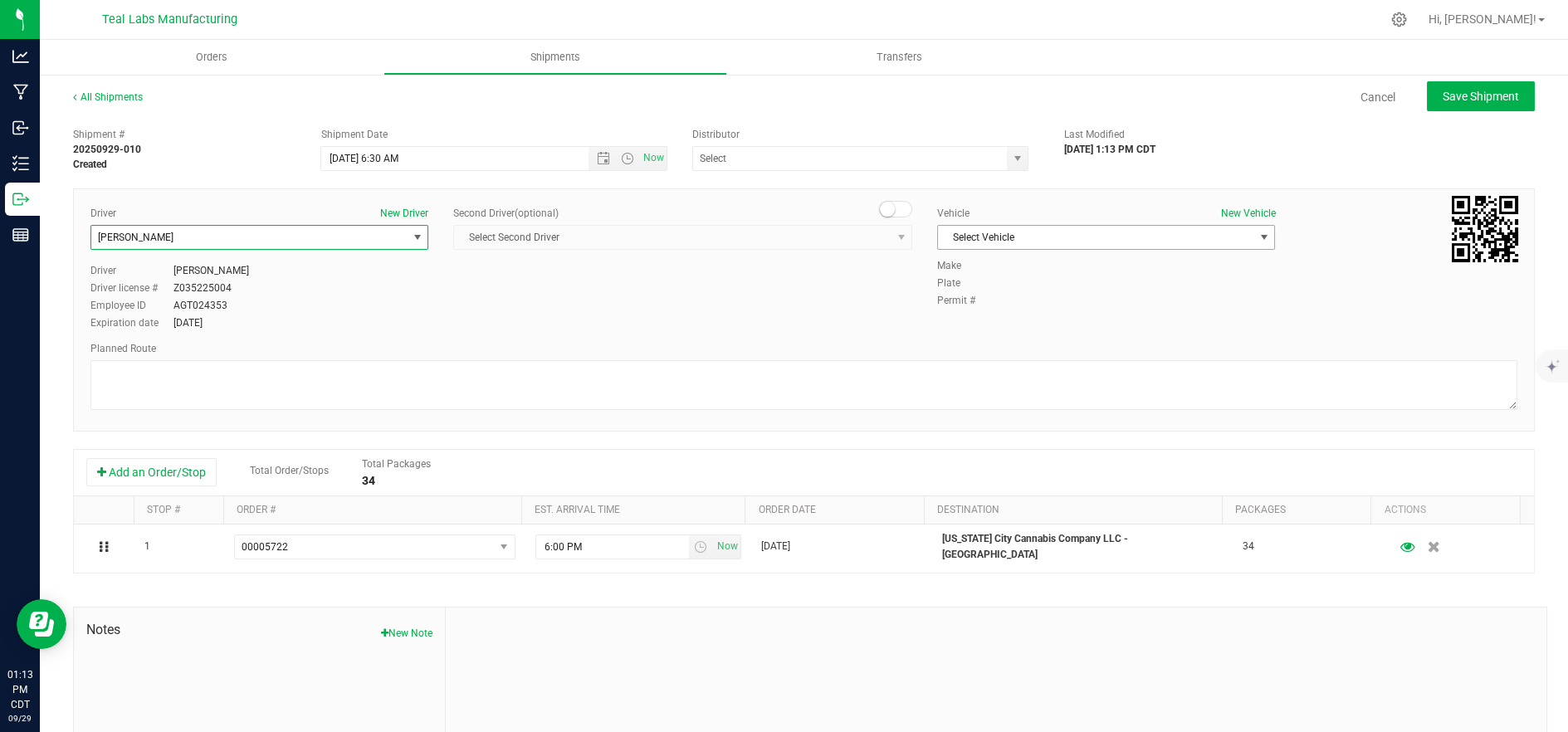
click at [1016, 231] on span "Select Vehicle" at bounding box center [1095, 237] width 315 height 23
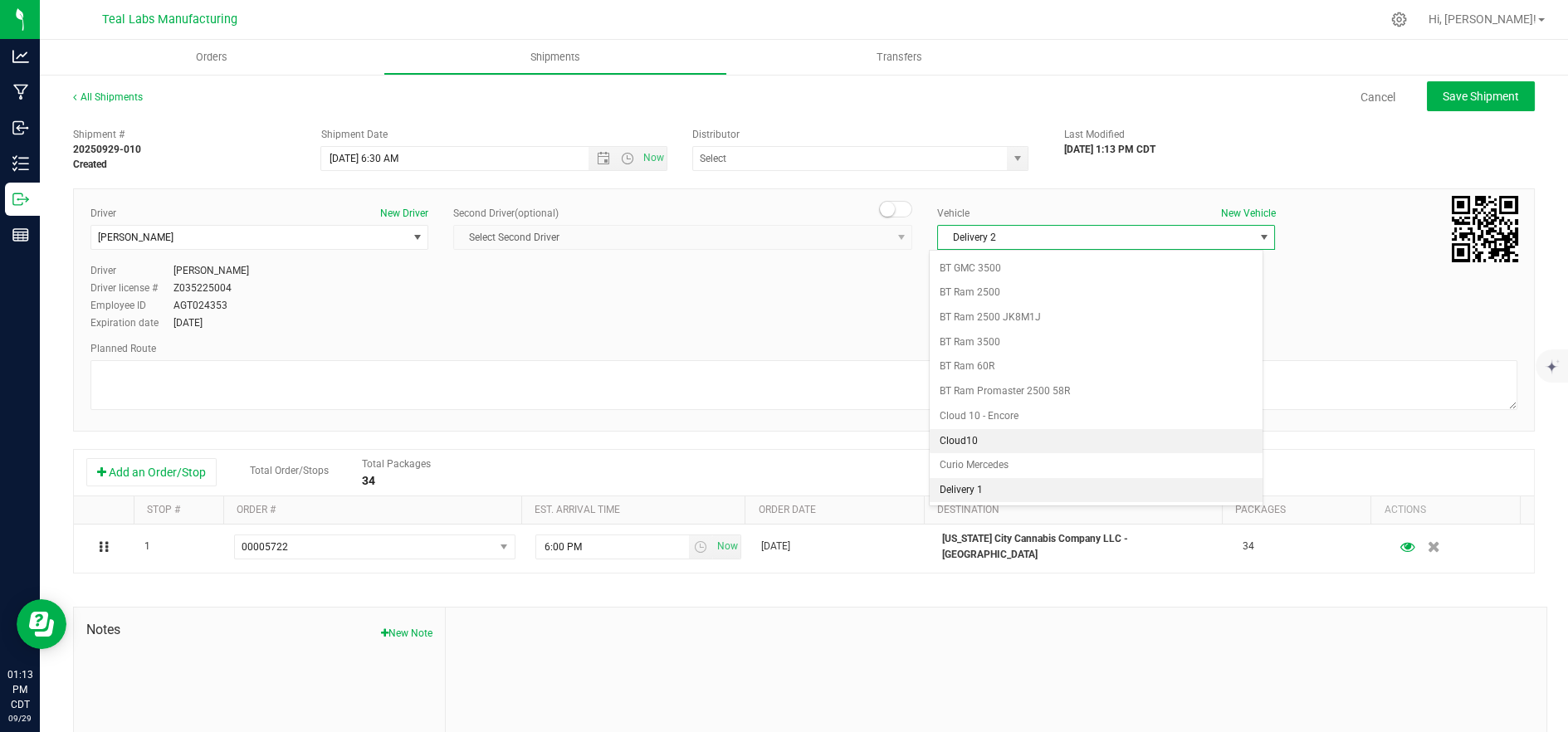
scroll to position [440, 0]
click at [1040, 487] on li "Delivery 2" at bounding box center [1095, 492] width 333 height 25
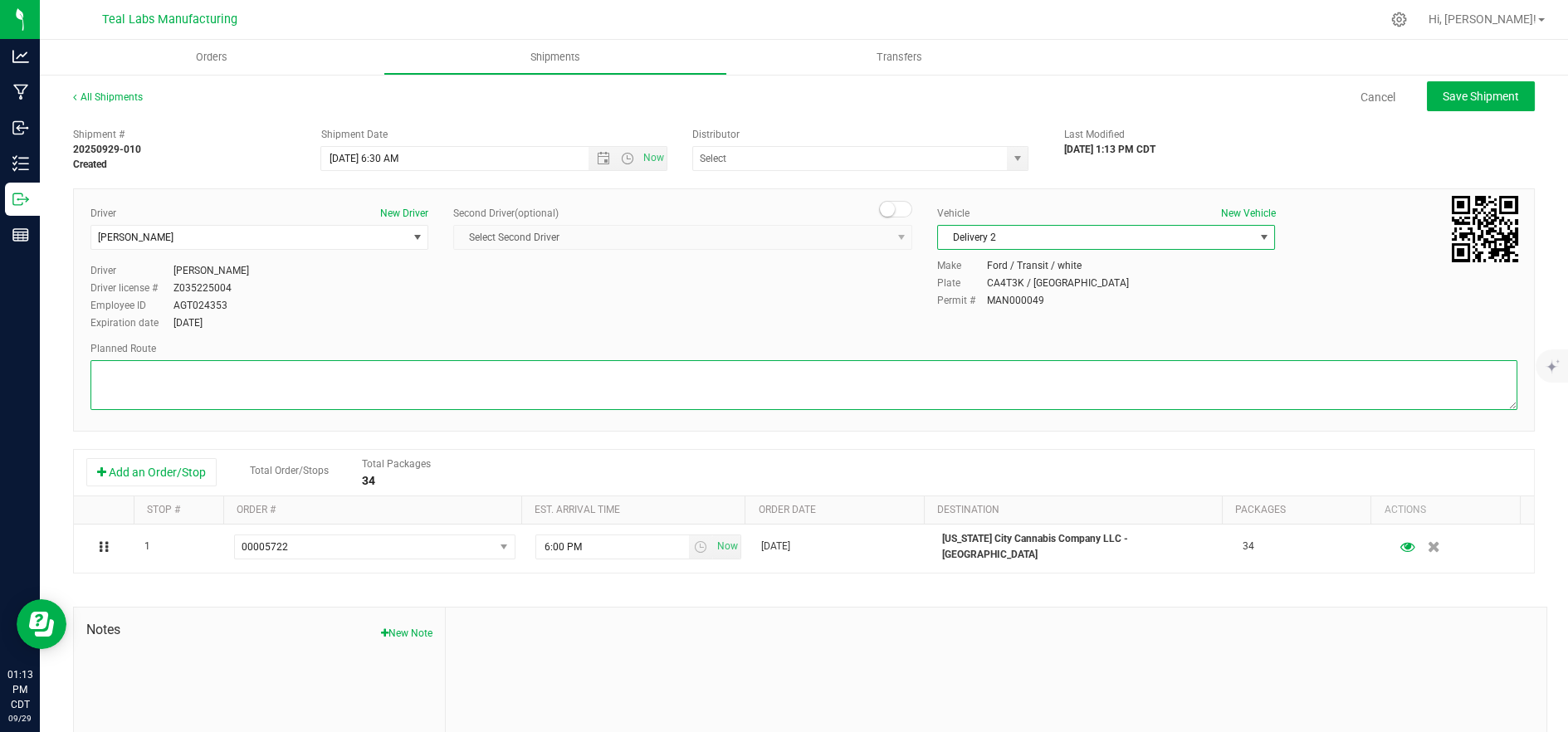
click at [824, 382] on textarea at bounding box center [804, 384] width 1427 height 50
click at [401, 388] on textarea at bounding box center [804, 384] width 1427 height 50
paste textarea "5555 Salt River Rd Head northwest on Salt River Rd. Go for 0.4 mi. Then 0.4 mil…"
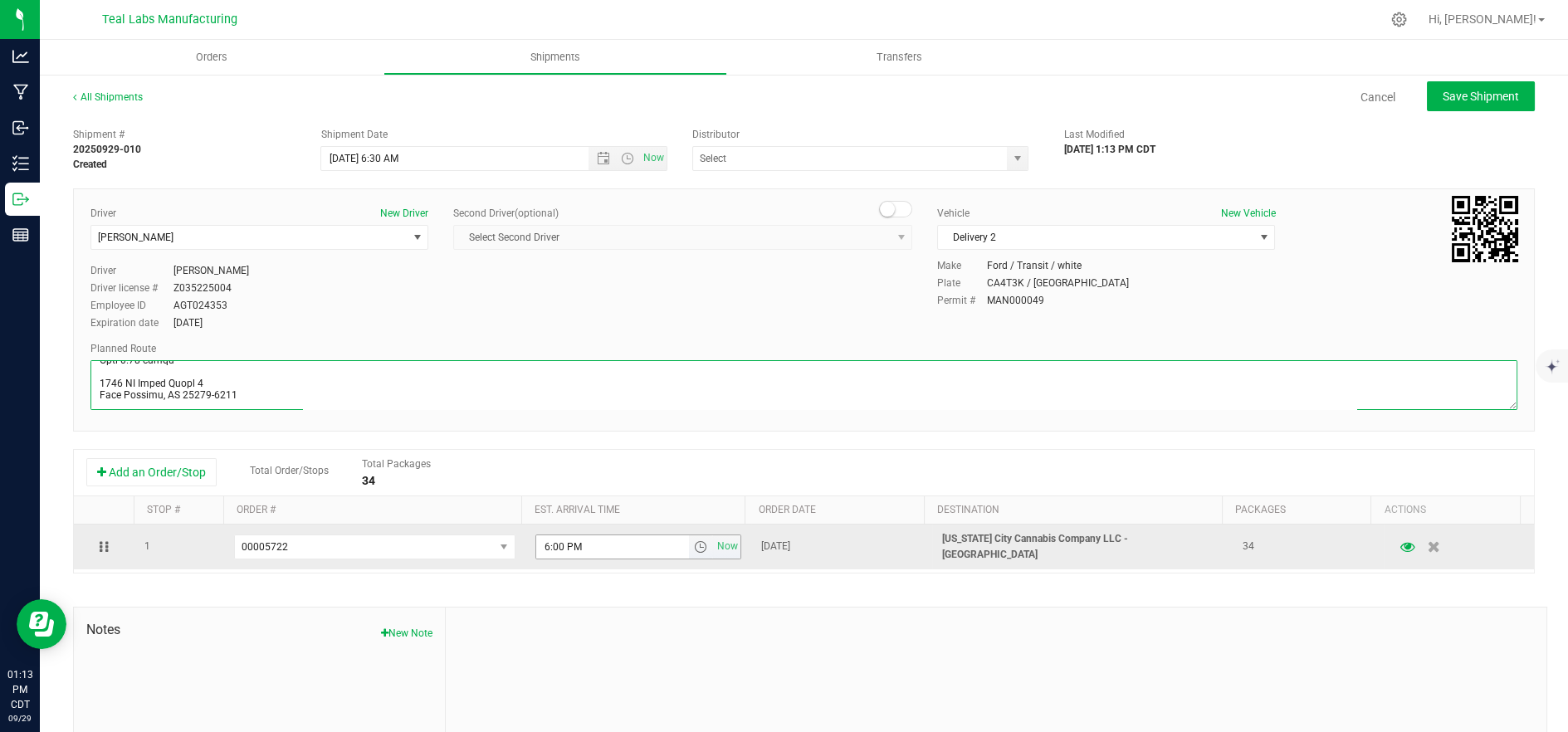
click at [694, 549] on span "select" at bounding box center [701, 546] width 13 height 13
type textarea "5555 Salt River Rd Head northwest on Salt River Rd. Go for 0.4 mi. Then 0.4 mil…"
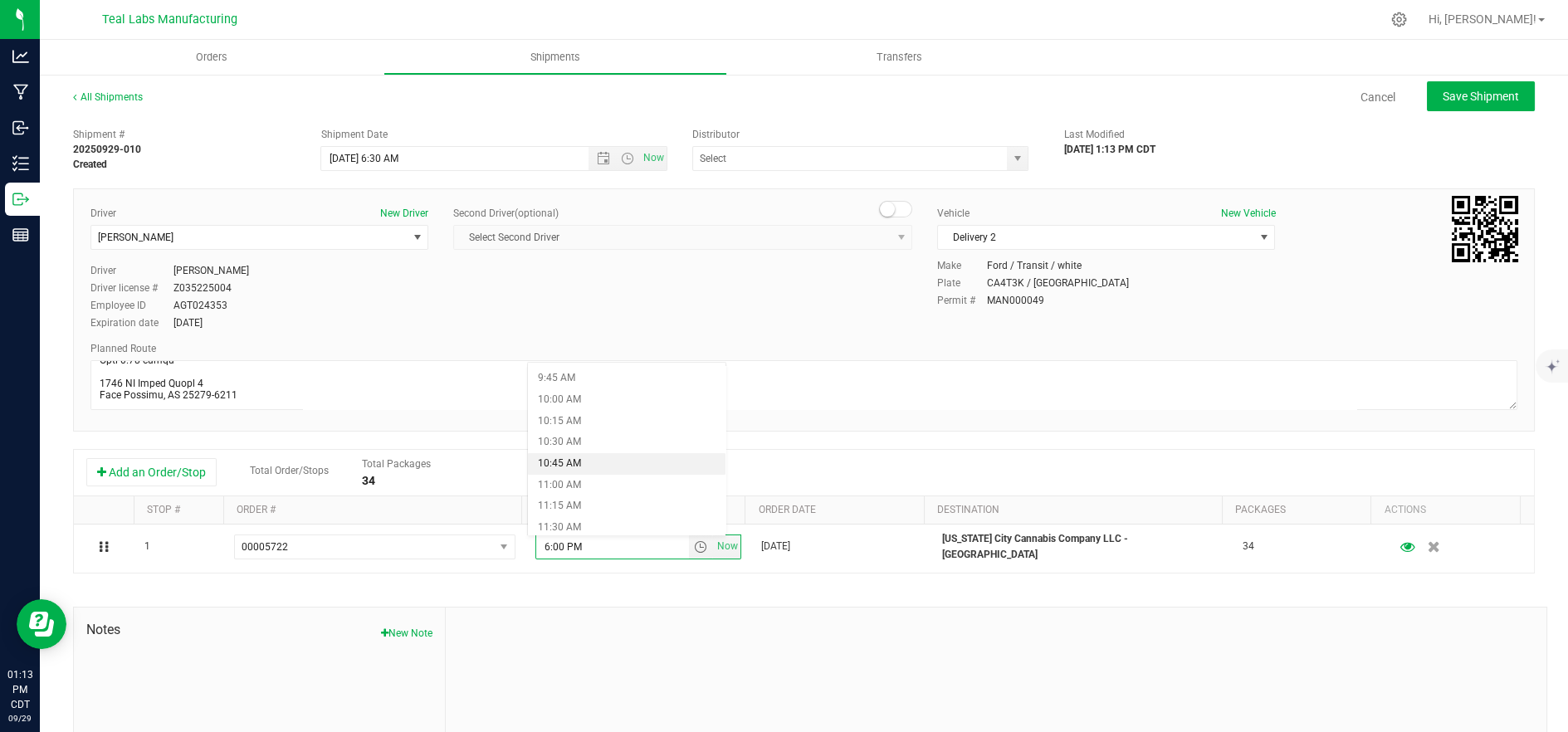
scroll to position [921, 0]
drag, startPoint x: 622, startPoint y: 513, endPoint x: 724, endPoint y: 466, distance: 112.3
click at [624, 513] on li "12:30 PM" at bounding box center [627, 520] width 199 height 22
click at [1455, 90] on span "Save Shipment" at bounding box center [1480, 97] width 76 height 13
type input "9/30/2025 11:30 AM"
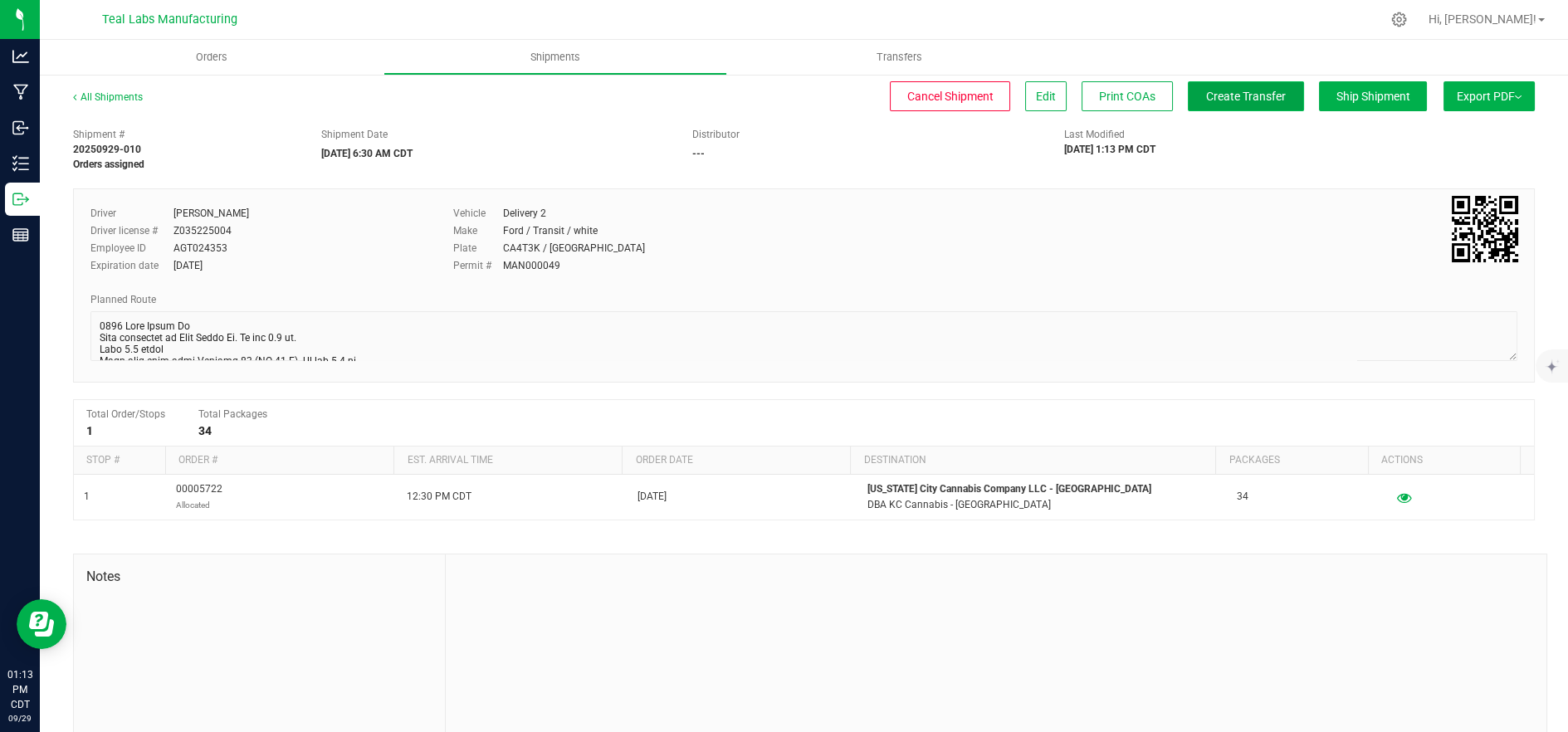
click at [1210, 94] on span "Create Transfer" at bounding box center [1245, 97] width 80 height 13
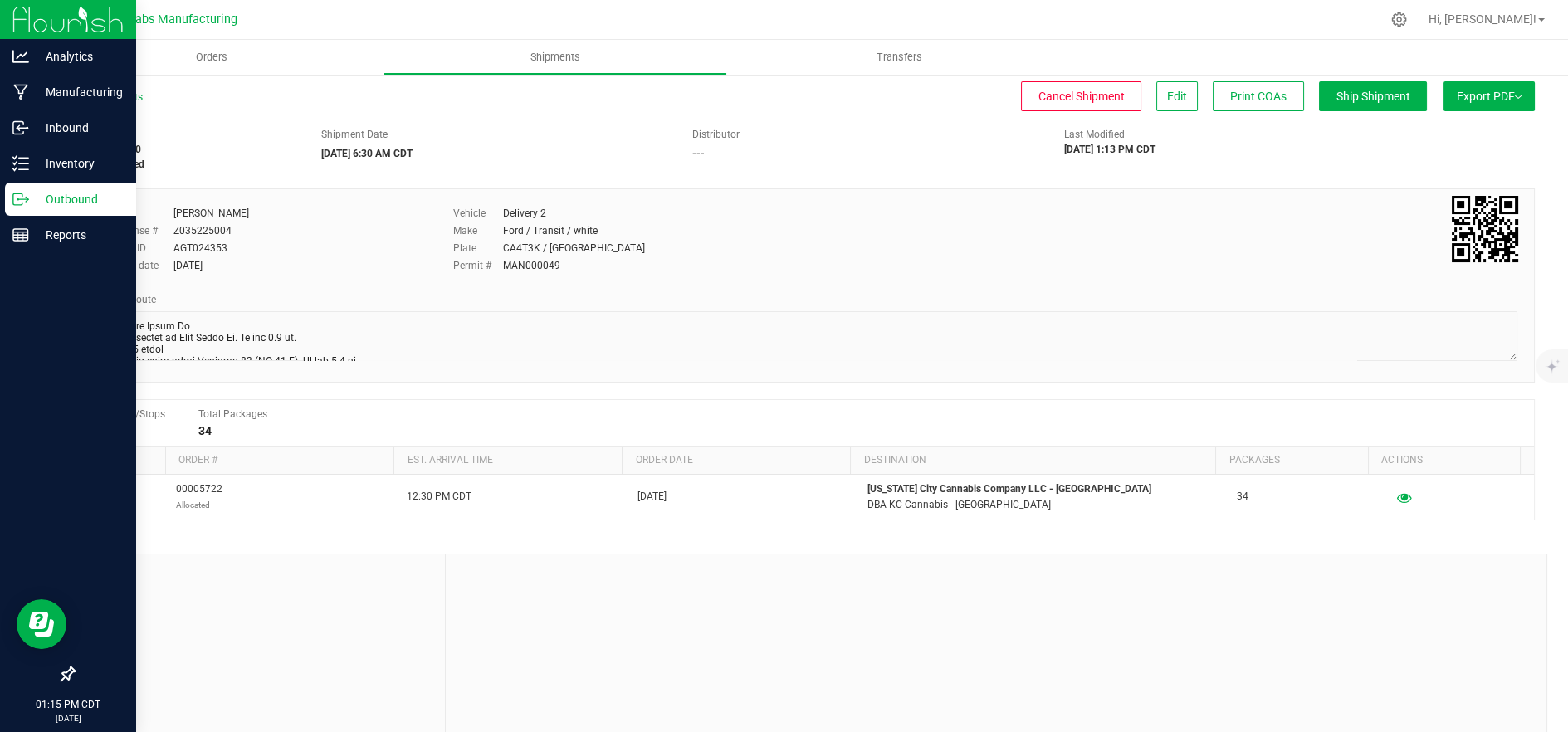
click at [50, 198] on p "Outbound" at bounding box center [79, 199] width 99 height 20
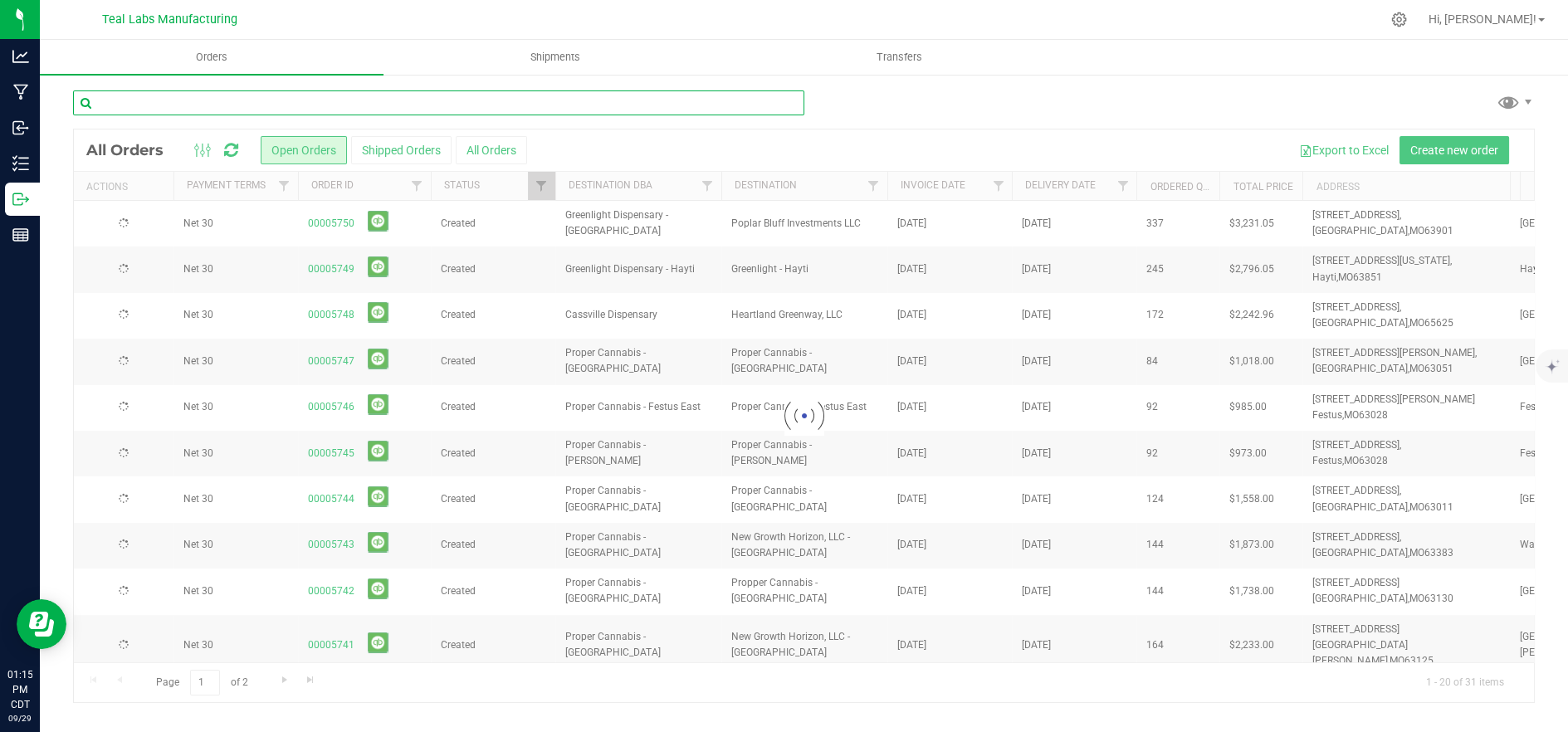
click at [249, 103] on input "text" at bounding box center [439, 102] width 731 height 25
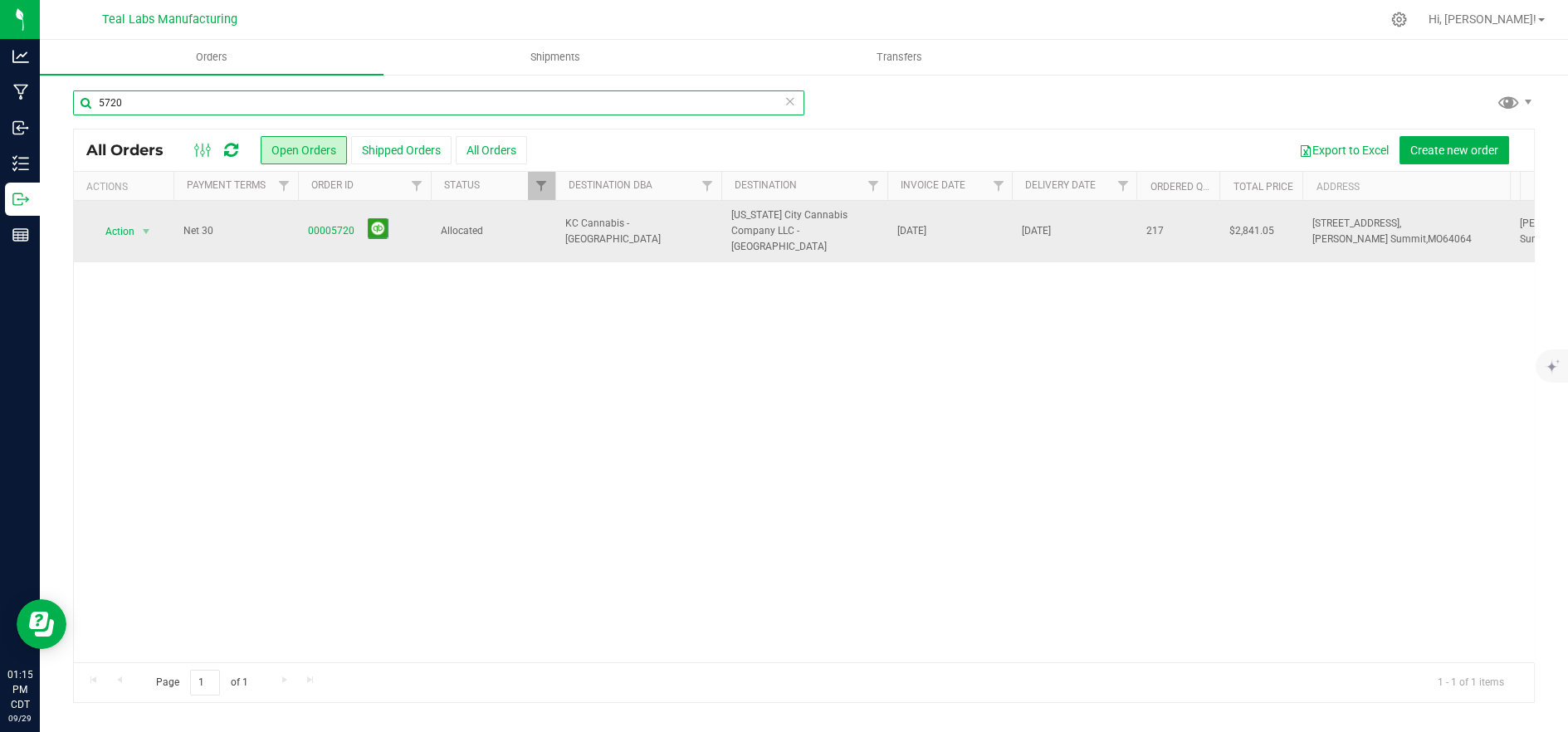
type input "5720"
click at [605, 227] on span "KC Cannabis - [GEOGRAPHIC_DATA]" at bounding box center [639, 232] width 146 height 32
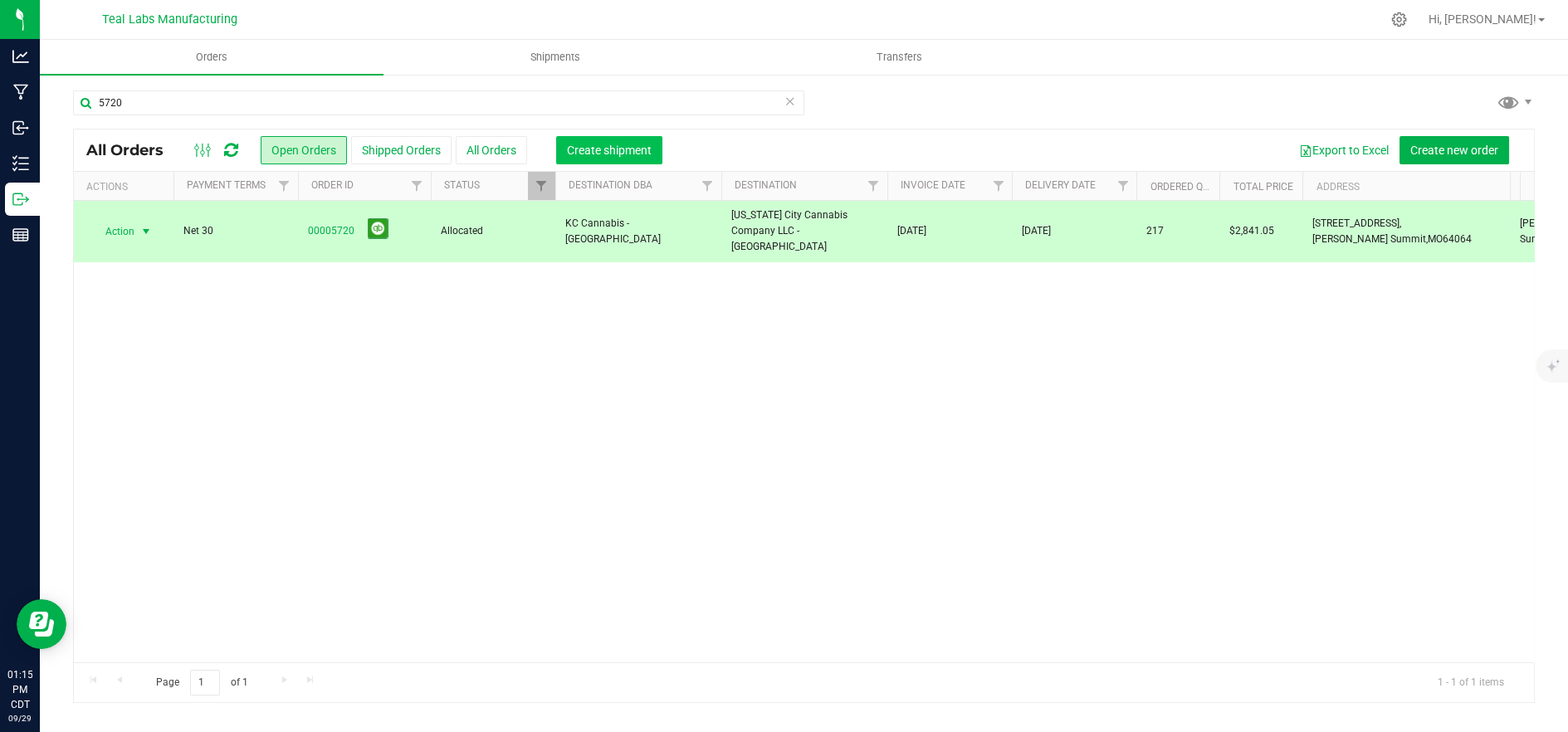
click at [609, 147] on span "Create shipment" at bounding box center [610, 150] width 84 height 13
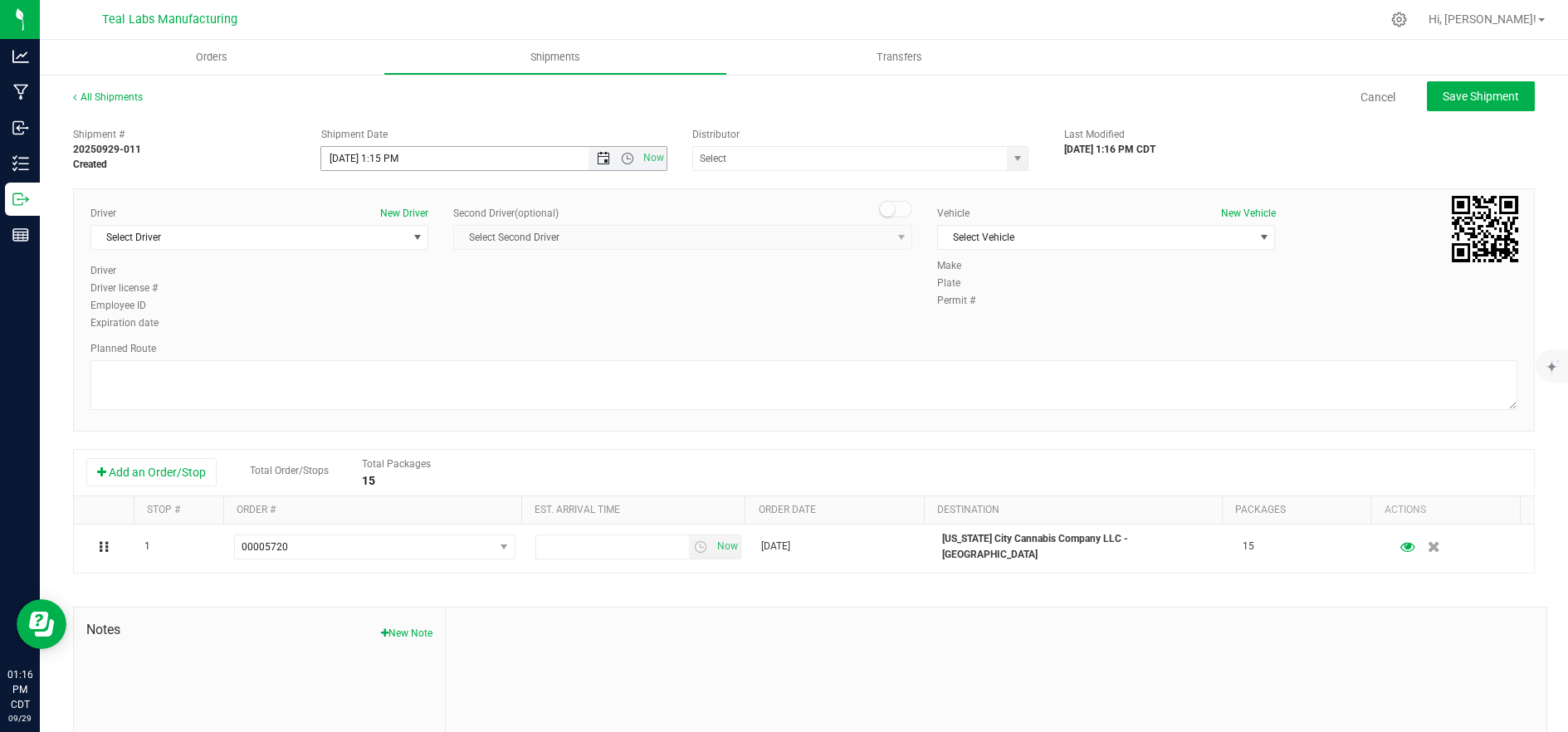
click at [596, 156] on span "Open the date view" at bounding box center [603, 158] width 13 height 13
click at [385, 351] on link "30" at bounding box center [383, 351] width 24 height 25
click at [626, 154] on span "Open the time view" at bounding box center [627, 158] width 13 height 13
click at [411, 281] on li "6:30 AM" at bounding box center [490, 277] width 340 height 22
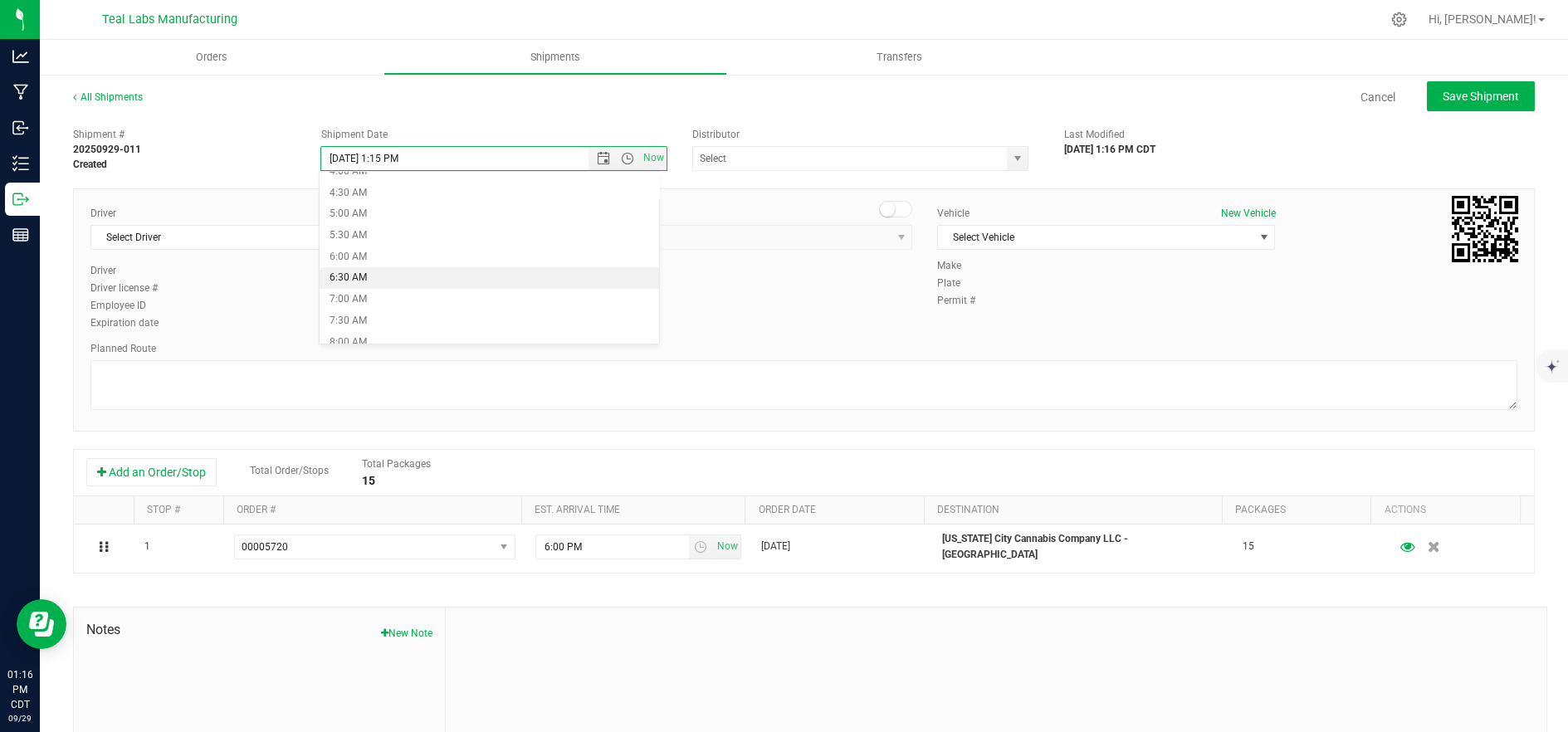
type input "9/30/2025 6:30 AM"
drag, startPoint x: 289, startPoint y: 232, endPoint x: 354, endPoint y: 274, distance: 77.4
click at [289, 233] on span "Select Driver" at bounding box center [249, 237] width 315 height 23
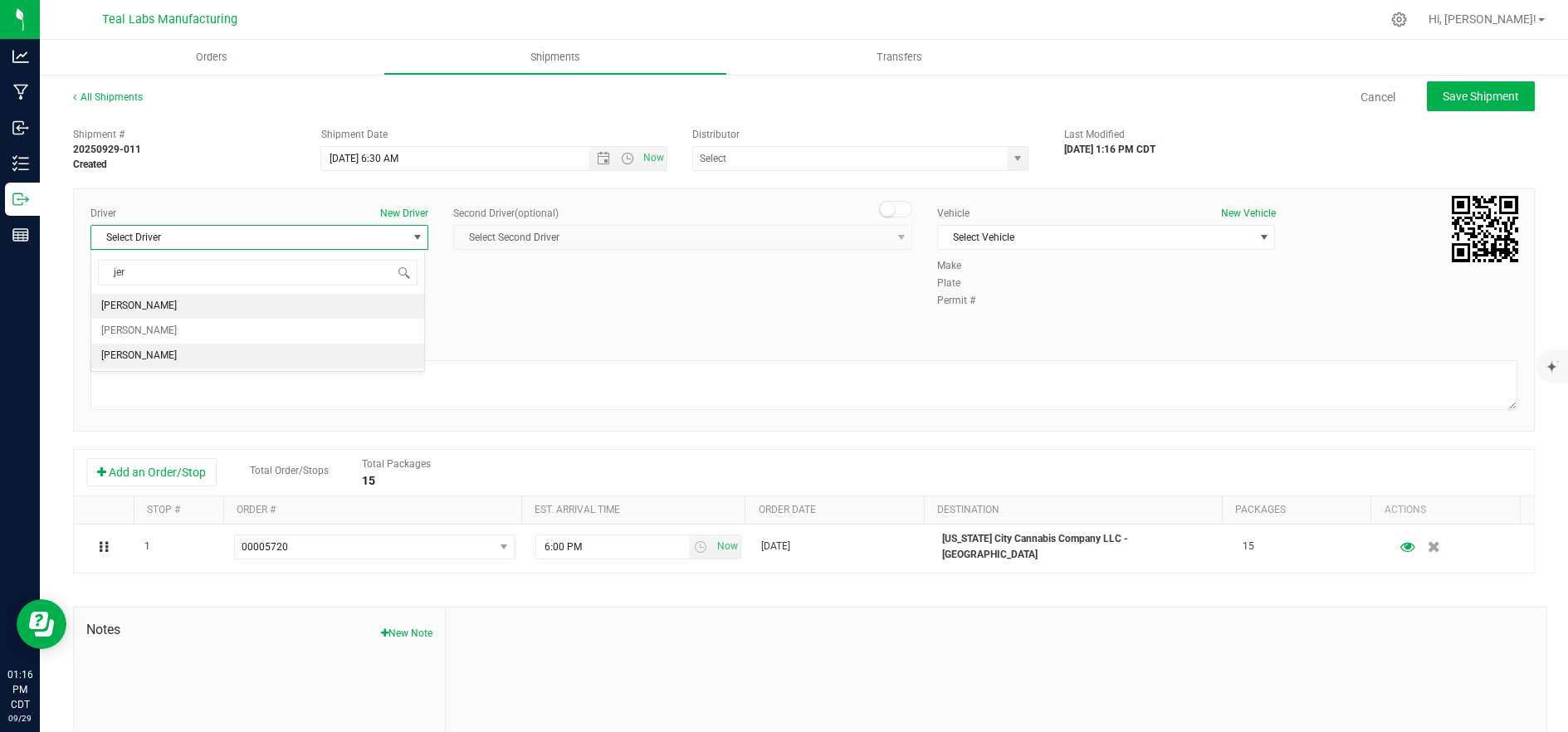
drag, startPoint x: 297, startPoint y: 354, endPoint x: 603, endPoint y: 321, distance: 307.8
click at [298, 354] on li "[PERSON_NAME]" at bounding box center [257, 355] width 333 height 25
type input "jer"
click at [1033, 243] on span "Select Vehicle" at bounding box center [1095, 237] width 315 height 23
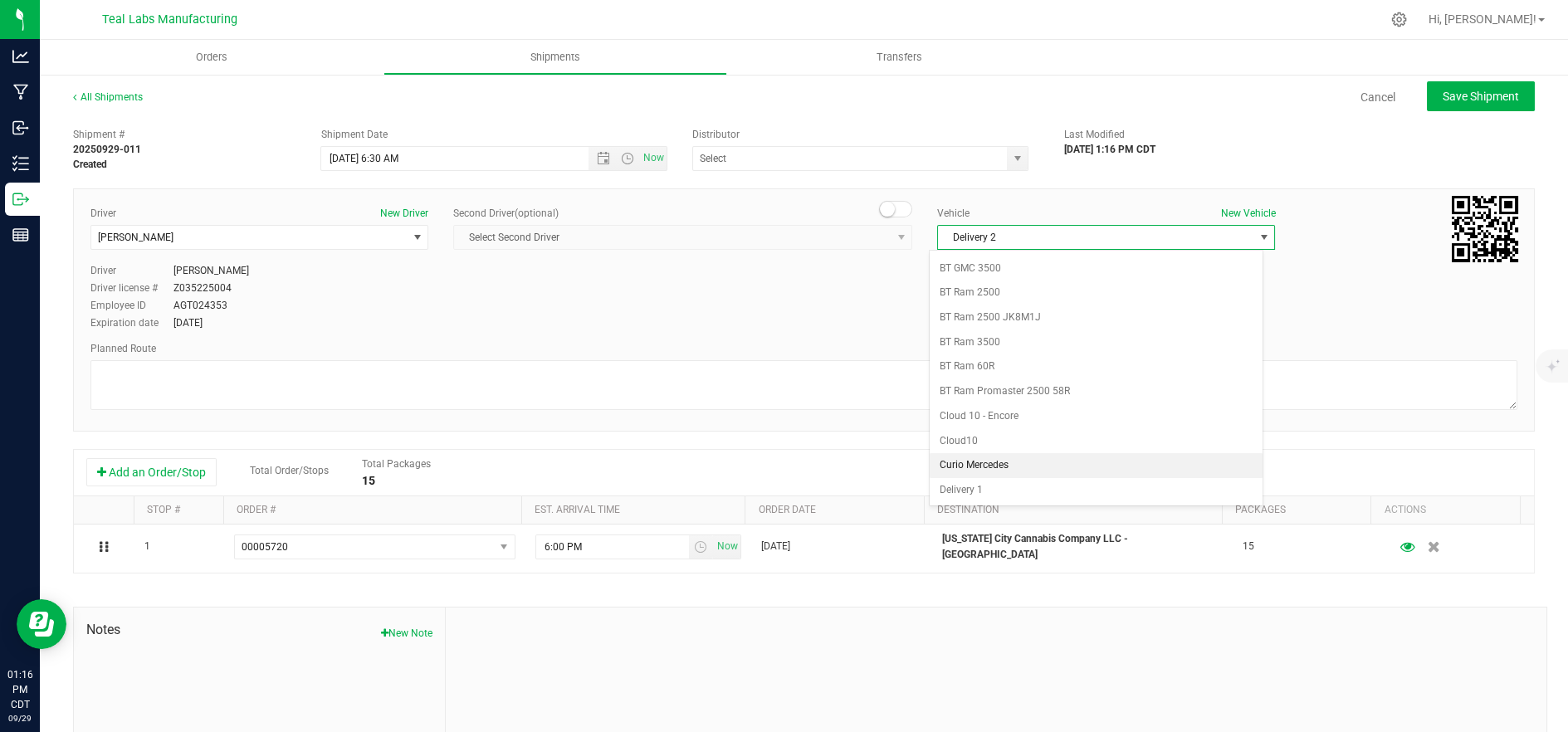
scroll to position [440, 0]
click at [996, 493] on li "Delivery 2" at bounding box center [1095, 492] width 333 height 25
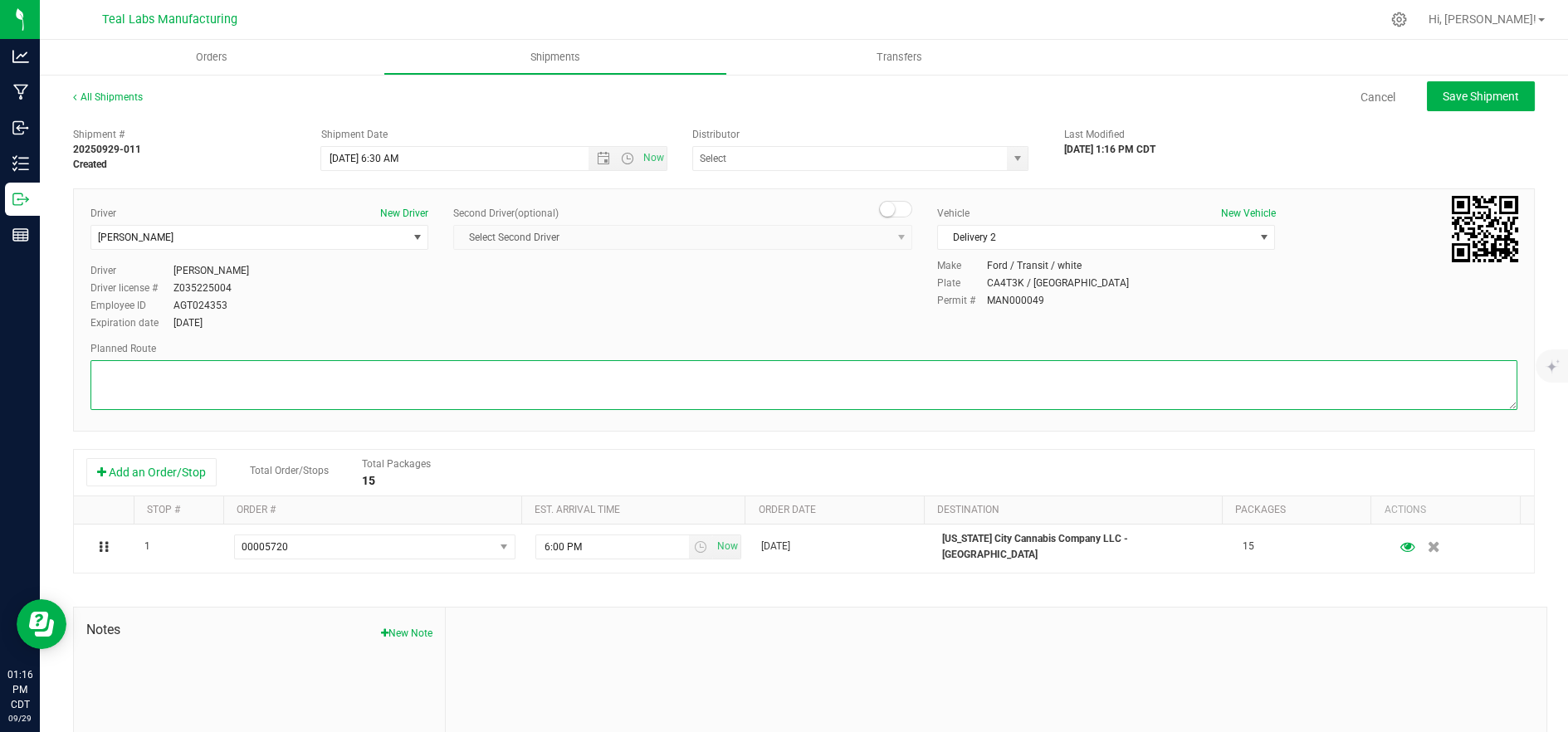
click at [842, 406] on textarea at bounding box center [804, 384] width 1427 height 50
click at [407, 376] on textarea at bounding box center [804, 384] width 1427 height 50
paste textarea "5555 Salt River Rd Head northwest on Salt River Rd. Go for 0.4 mi. Then 0.4 mil…"
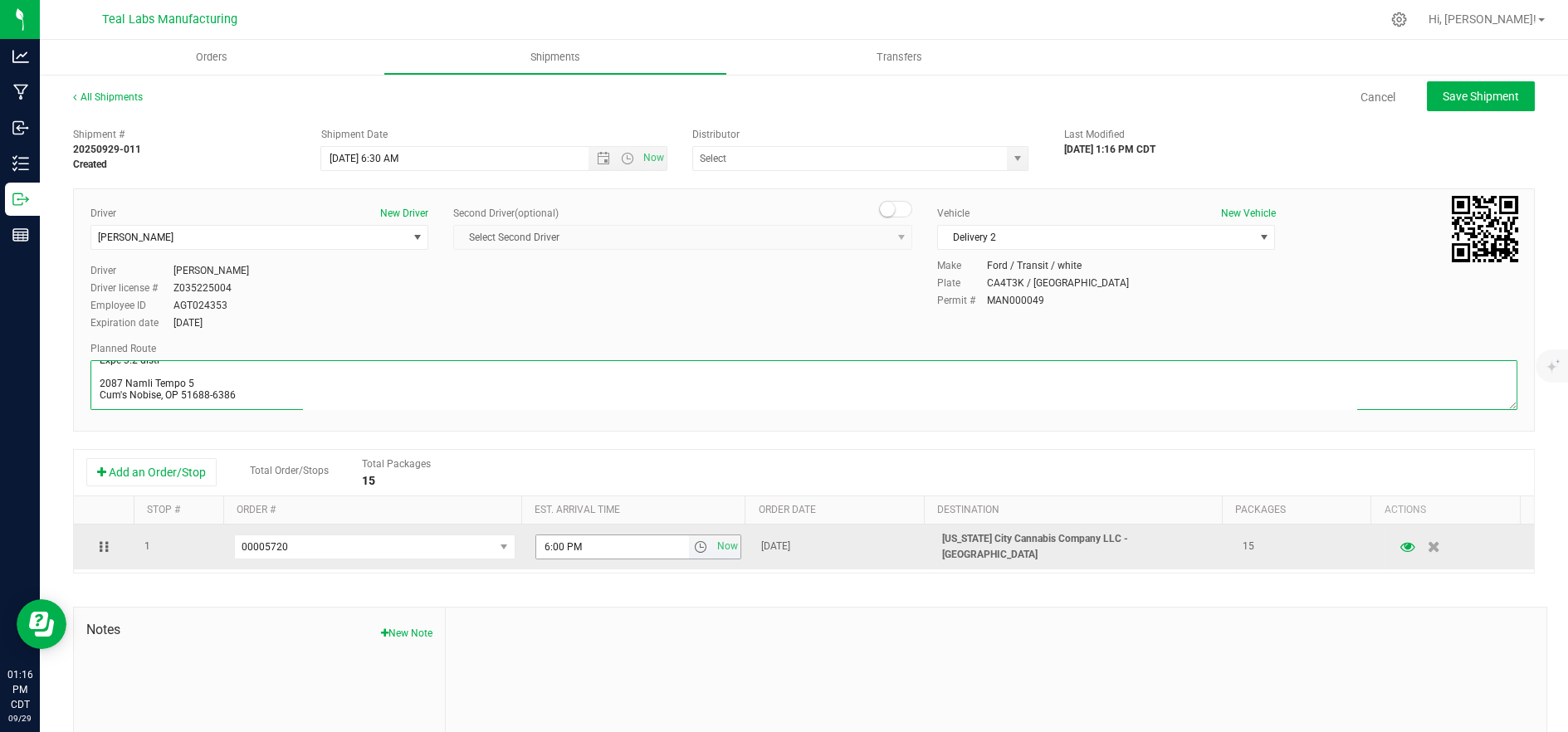
click at [694, 551] on span "select" at bounding box center [701, 546] width 13 height 13
type textarea "5555 Salt River Rd Head northwest on Salt River Rd. Go for 0.4 mi. Then 0.4 mil…"
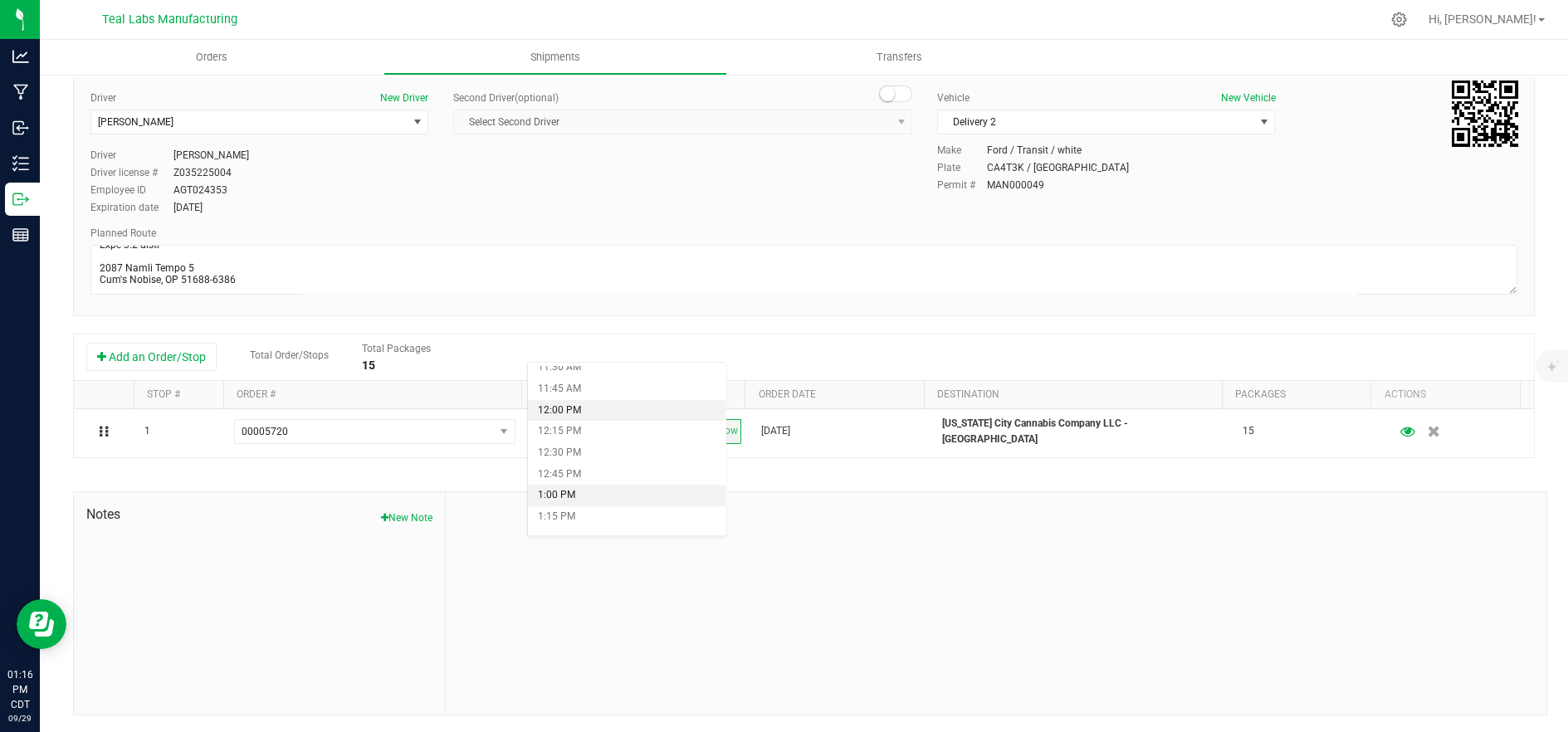
scroll to position [1014, 0]
click at [608, 473] on li "1:00 PM" at bounding box center [627, 471] width 199 height 22
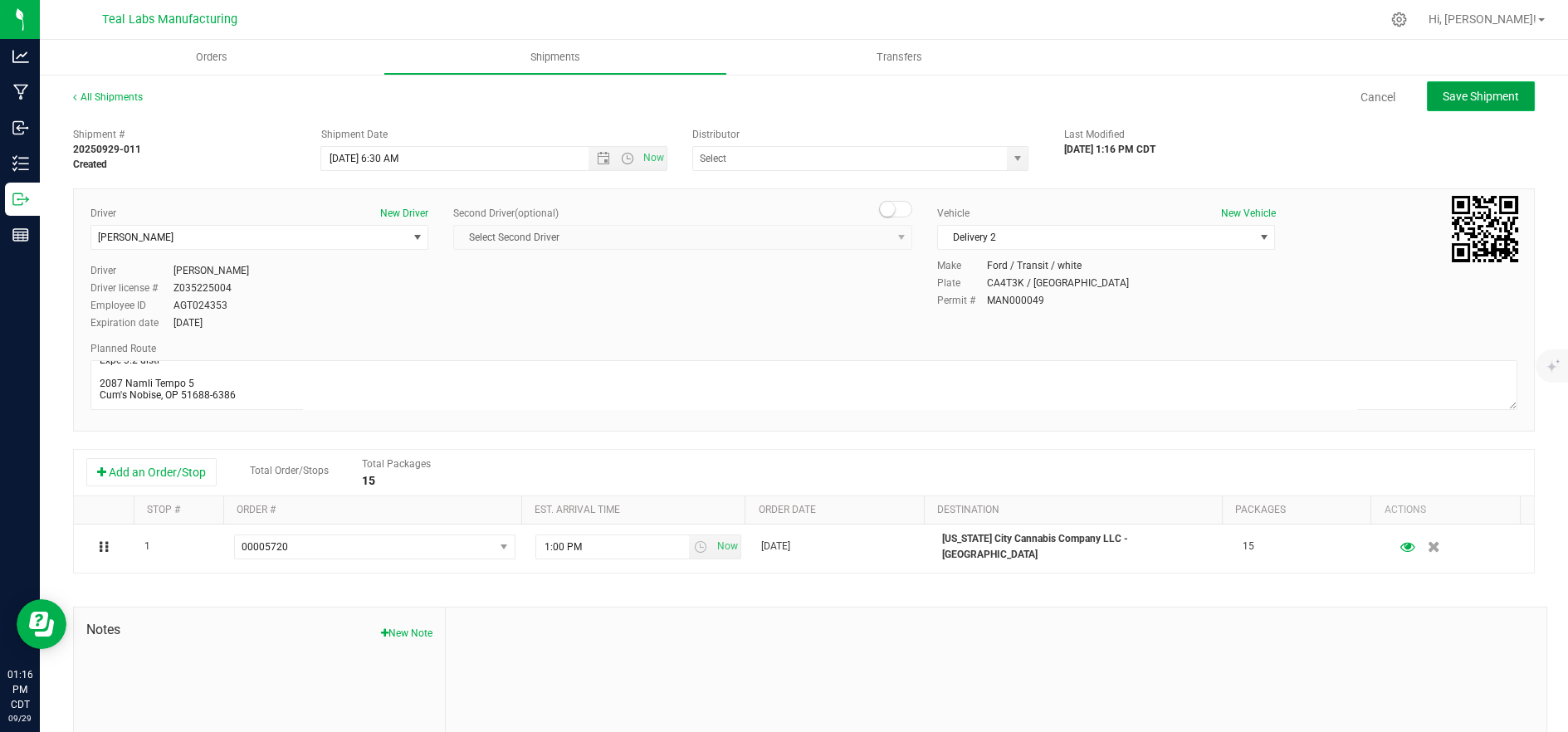
click at [1502, 82] on button "Save Shipment" at bounding box center [1481, 97] width 108 height 30
type input "9/30/2025 11:30 AM"
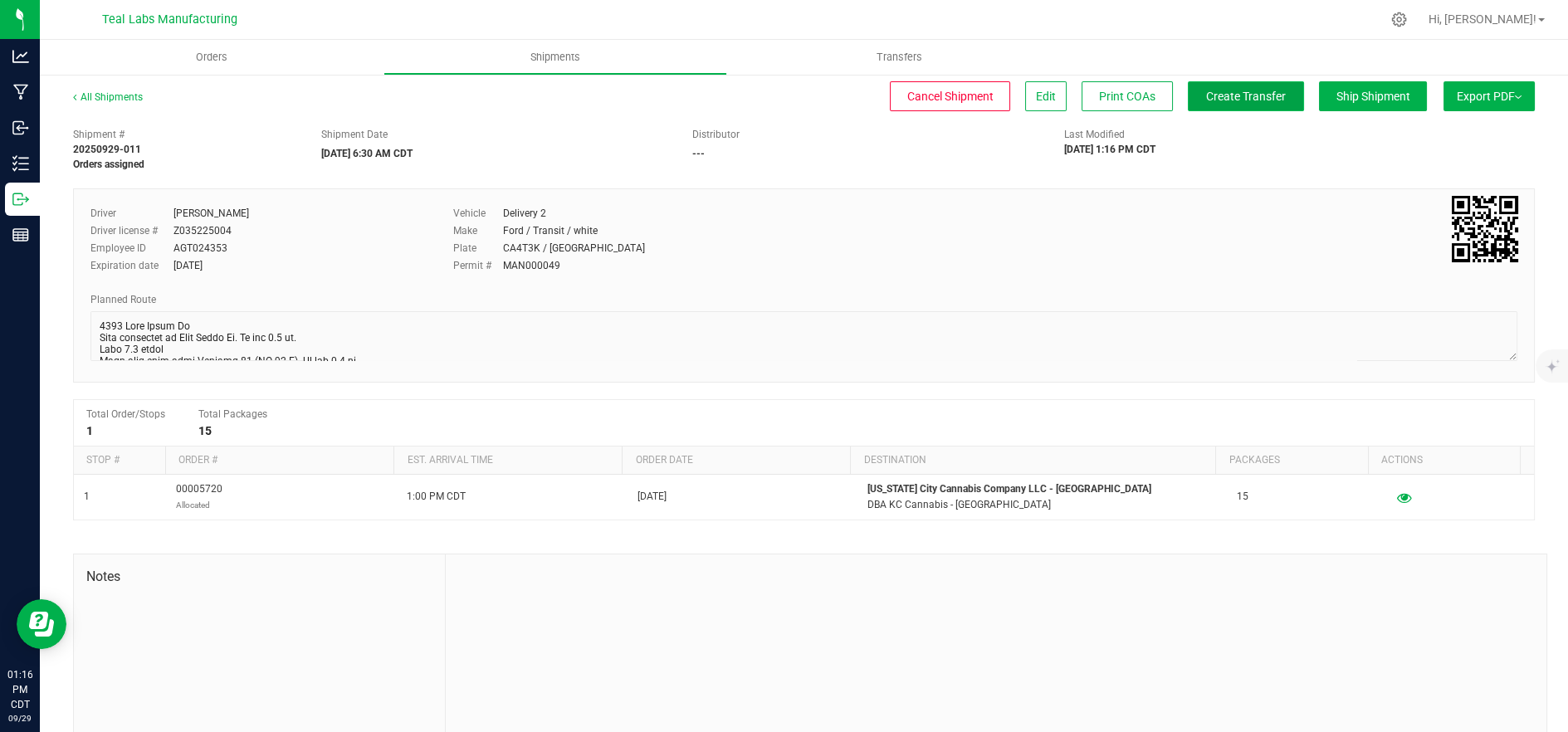
click at [1217, 97] on span "Create Transfer" at bounding box center [1245, 97] width 80 height 13
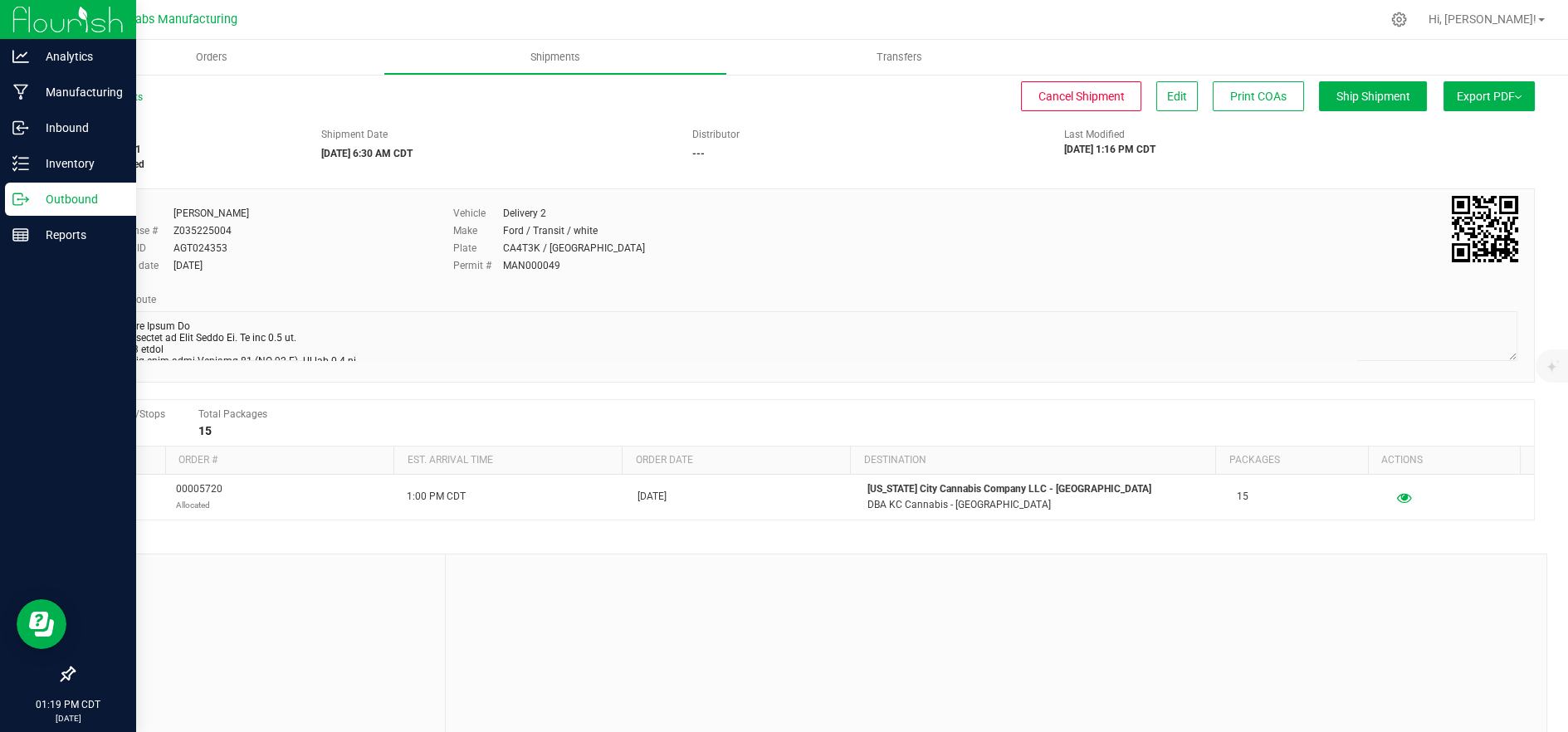
click at [39, 199] on p "Outbound" at bounding box center [79, 199] width 99 height 20
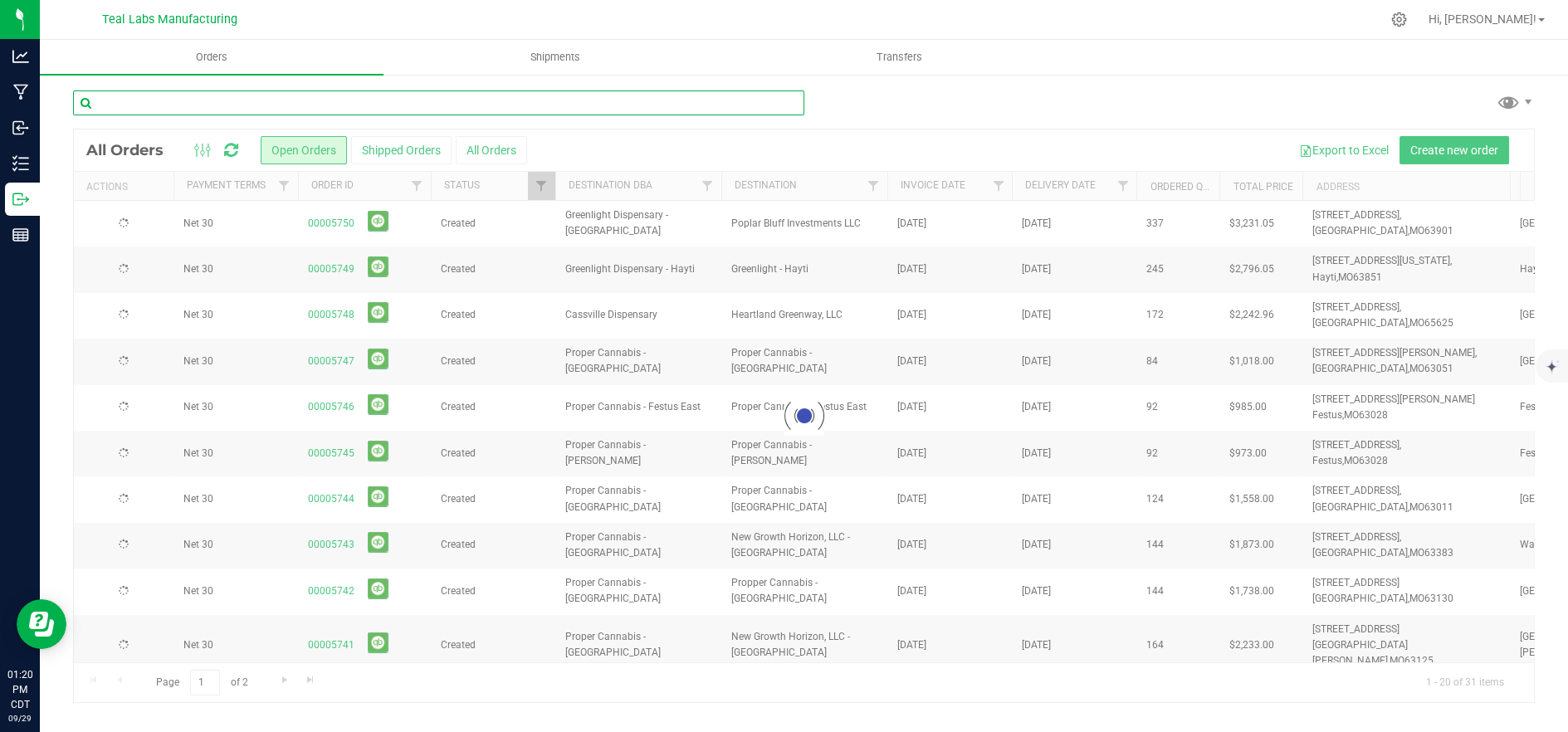
click at [366, 100] on input "text" at bounding box center [439, 102] width 731 height 25
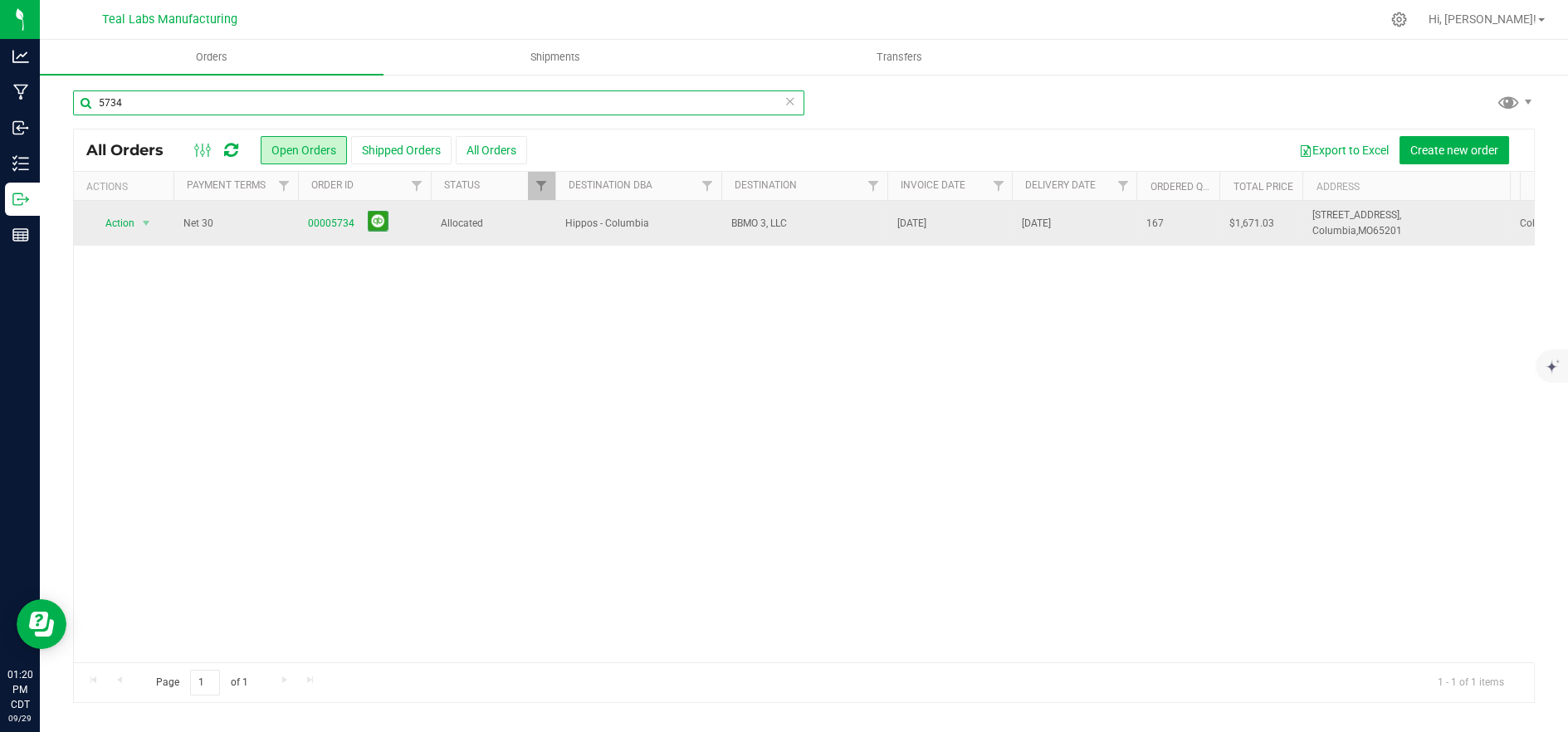
type input "5734"
click at [507, 222] on span "Allocated" at bounding box center [493, 223] width 105 height 16
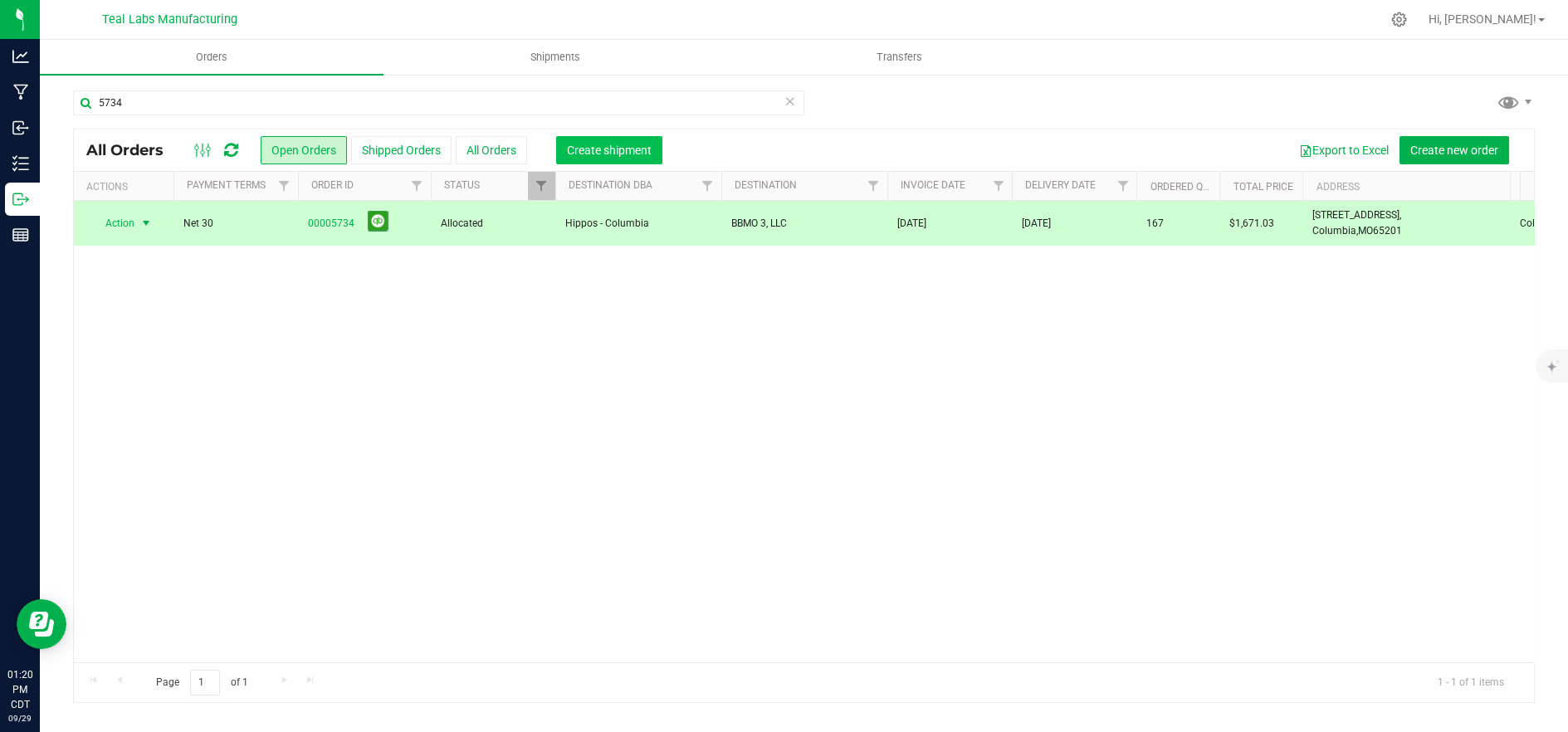
click at [575, 147] on span "Create shipment" at bounding box center [610, 150] width 84 height 13
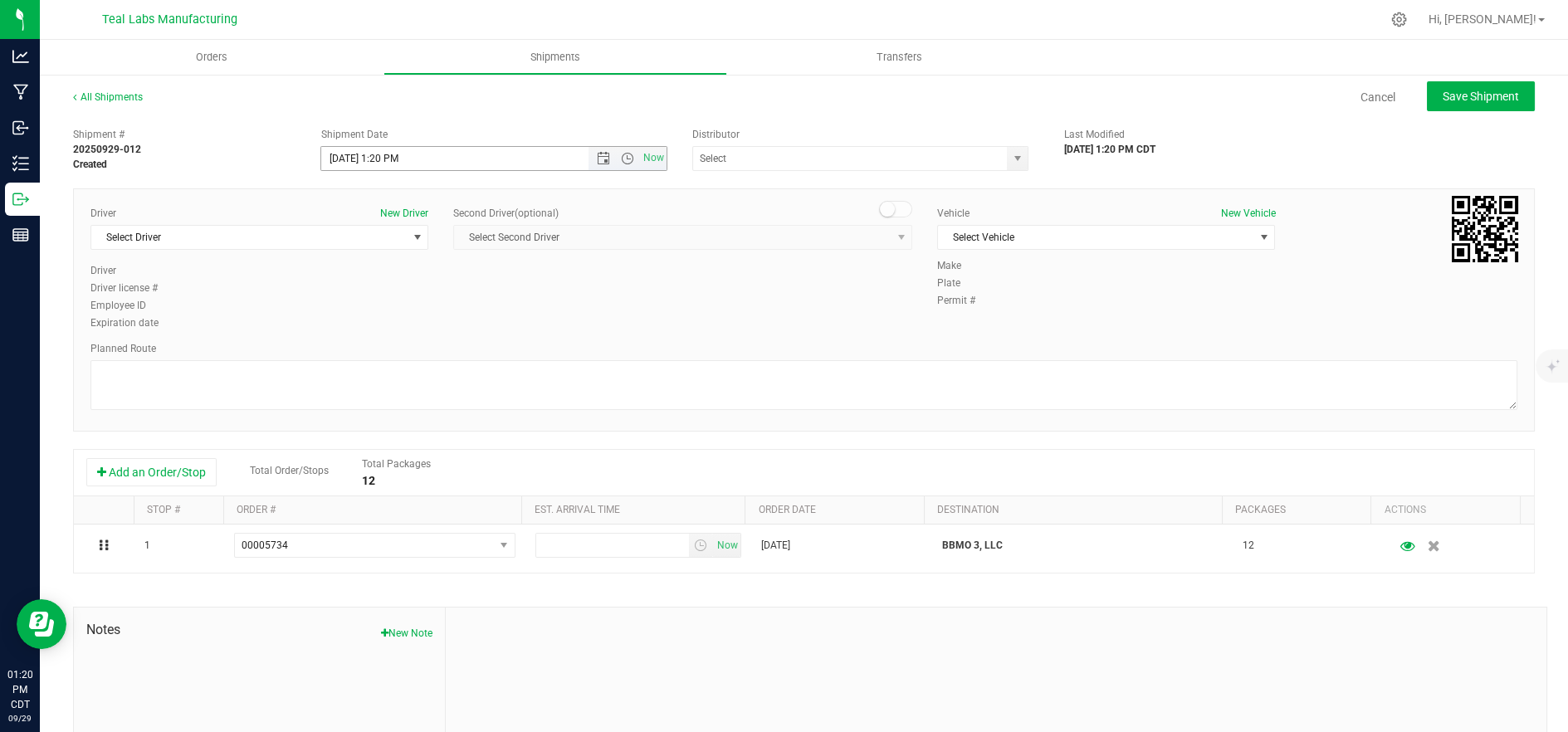
click at [599, 155] on span "Open the date view" at bounding box center [603, 158] width 13 height 13
click at [385, 354] on link "30" at bounding box center [383, 351] width 24 height 25
click at [621, 153] on span "Open the time view" at bounding box center [627, 158] width 13 height 13
click at [414, 280] on li "6:30 AM" at bounding box center [490, 277] width 340 height 22
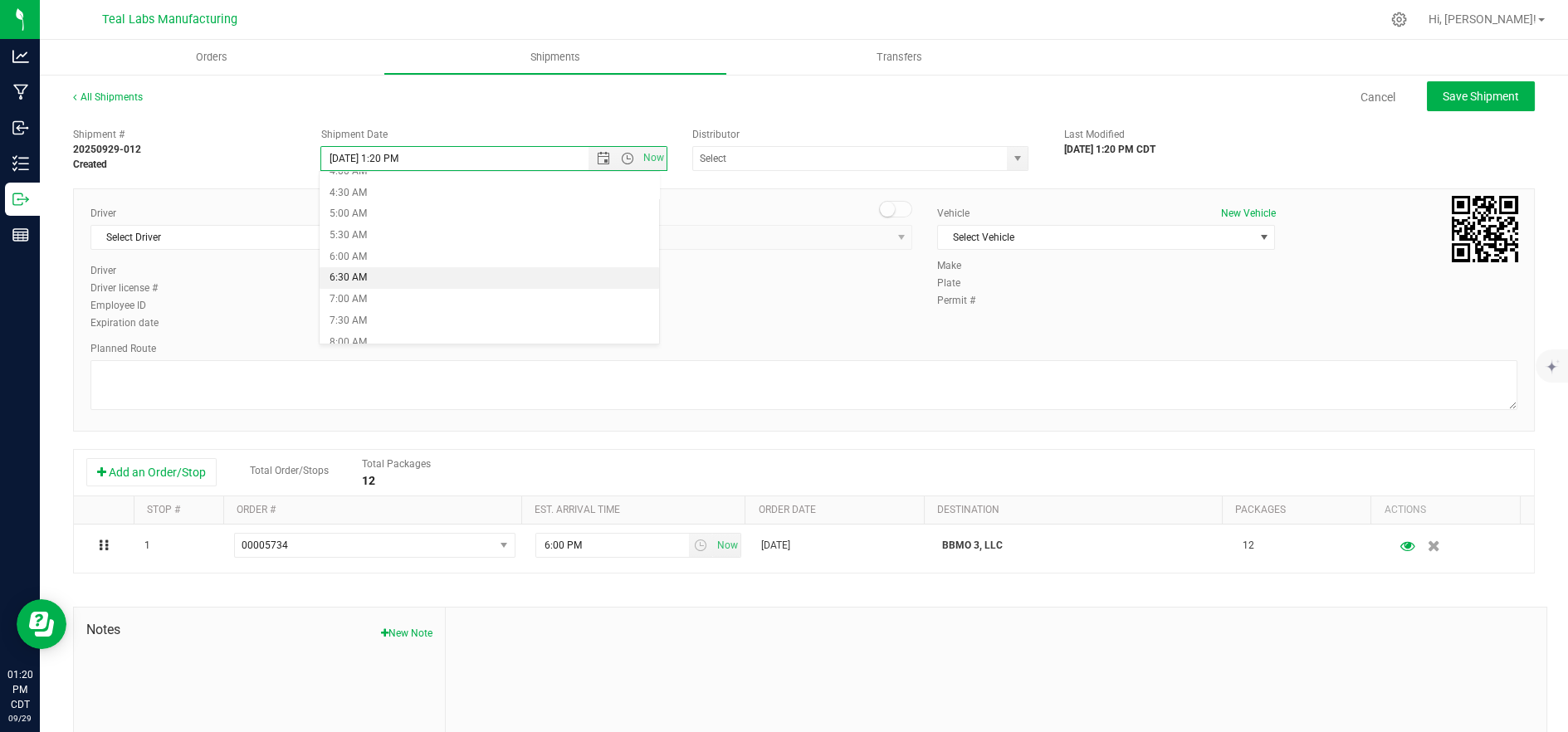
type input "9/30/2025 6:30 AM"
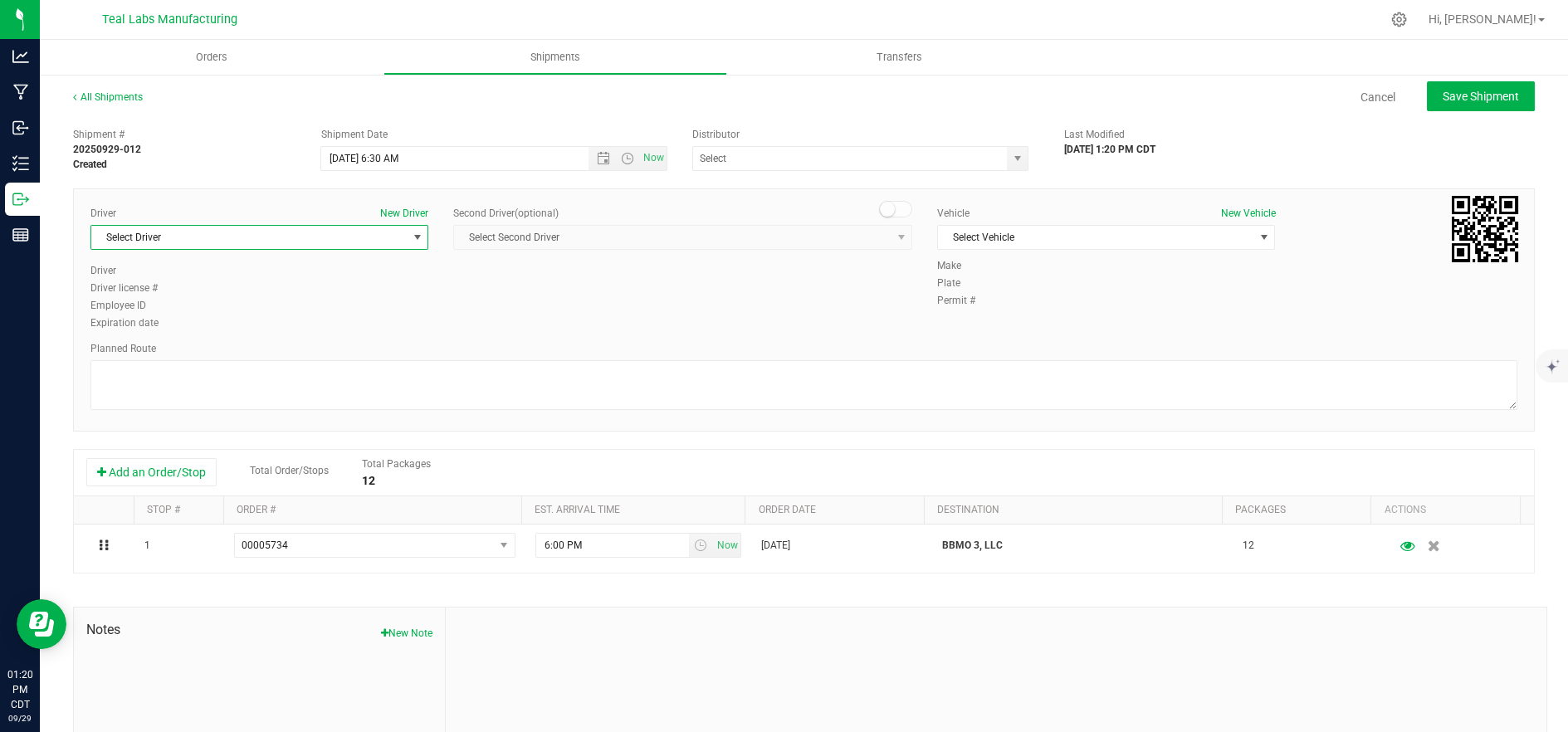
click at [264, 242] on span "Select Driver" at bounding box center [249, 237] width 315 height 23
type input "k"
click at [243, 352] on li "[PERSON_NAME]" at bounding box center [257, 355] width 333 height 25
type input "jer"
click at [971, 231] on span "Select Vehicle" at bounding box center [1095, 237] width 315 height 23
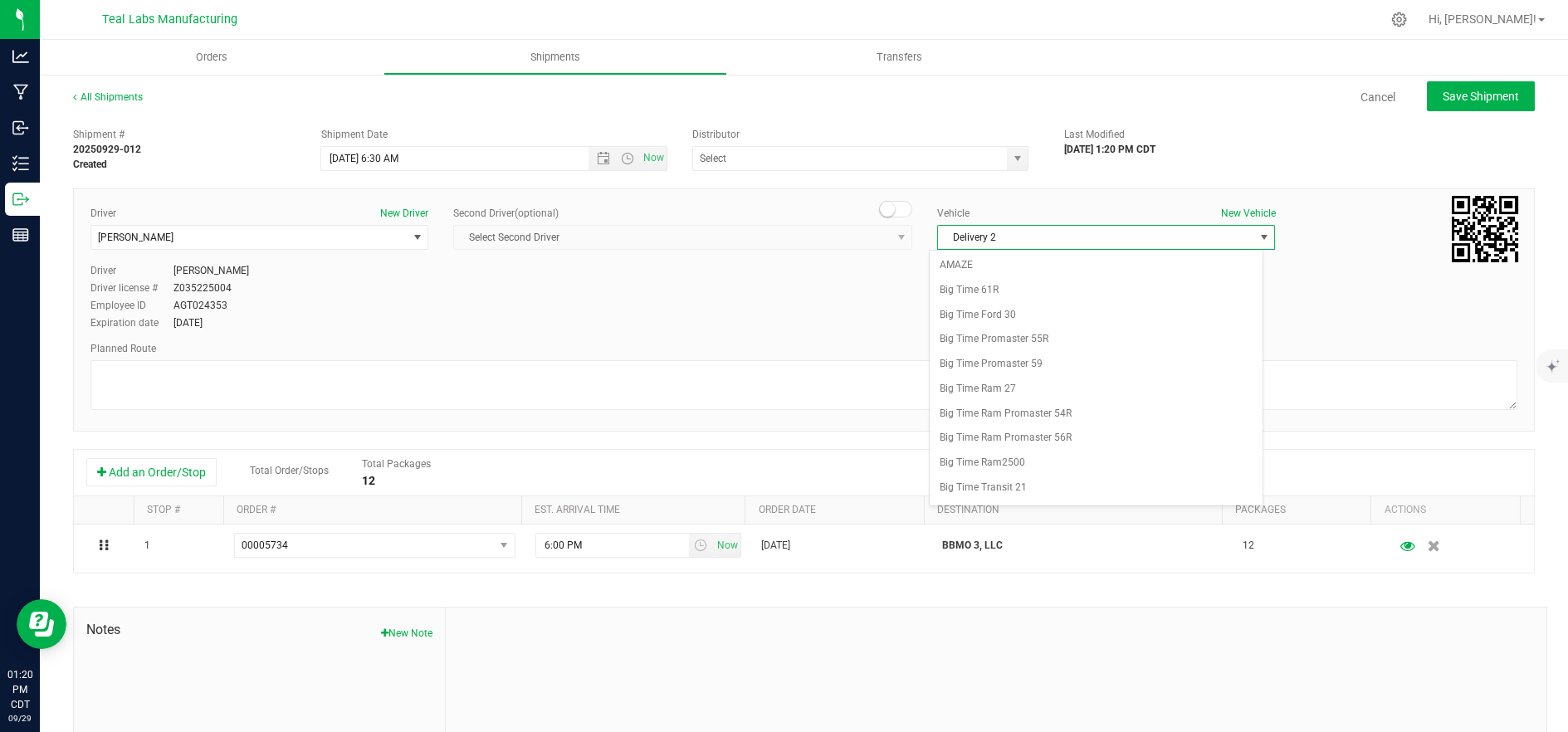
scroll to position [440, 0]
drag, startPoint x: 1016, startPoint y: 487, endPoint x: 924, endPoint y: 407, distance: 121.9
click at [1016, 487] on li "Delivery 2" at bounding box center [1095, 492] width 333 height 25
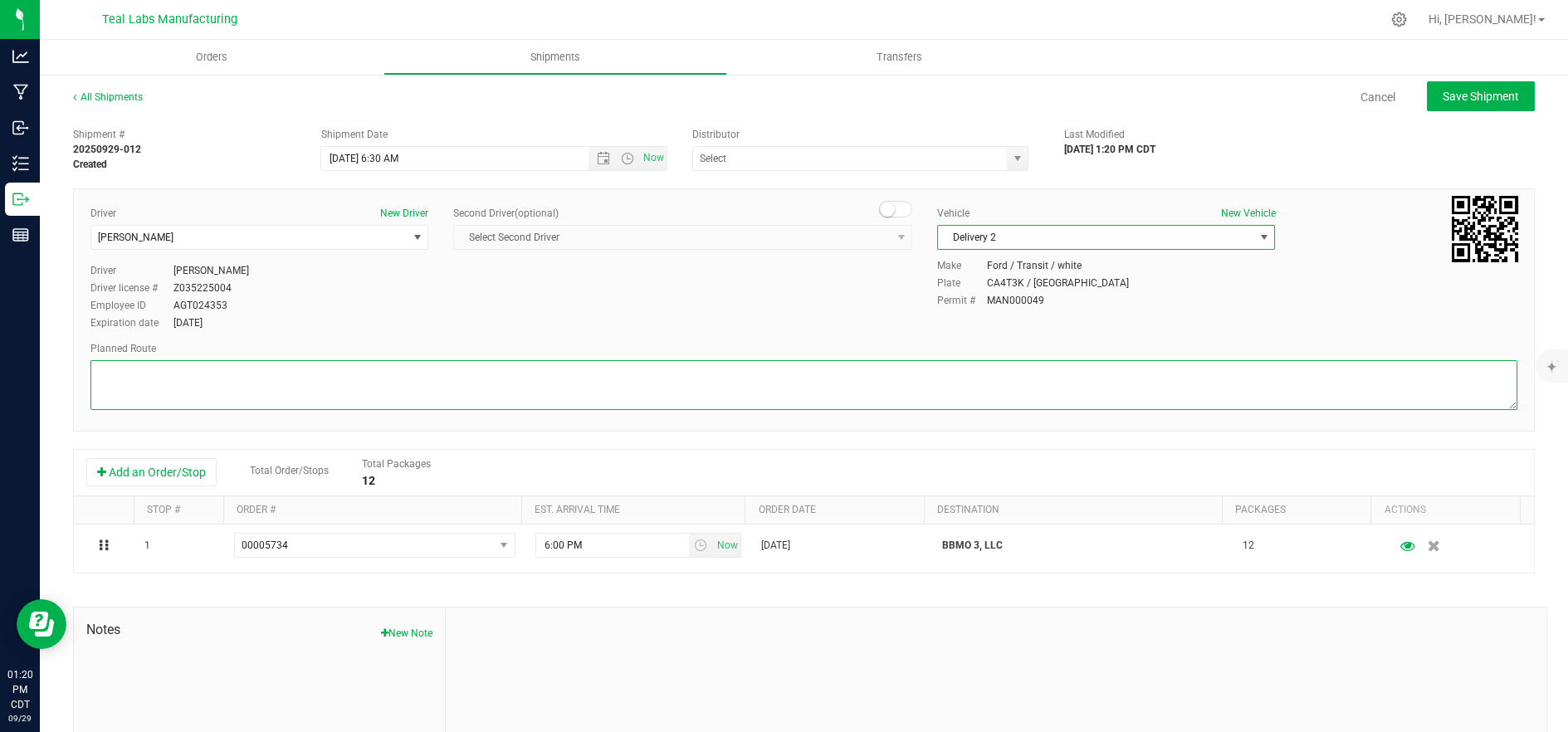
click at [916, 401] on textarea at bounding box center [804, 384] width 1427 height 50
click at [279, 380] on textarea at bounding box center [804, 384] width 1427 height 50
paste textarea "5555 Salt River Rd Head northwest on Salt River Rd. Go for 0.4 mi. Then 0.4 mil…"
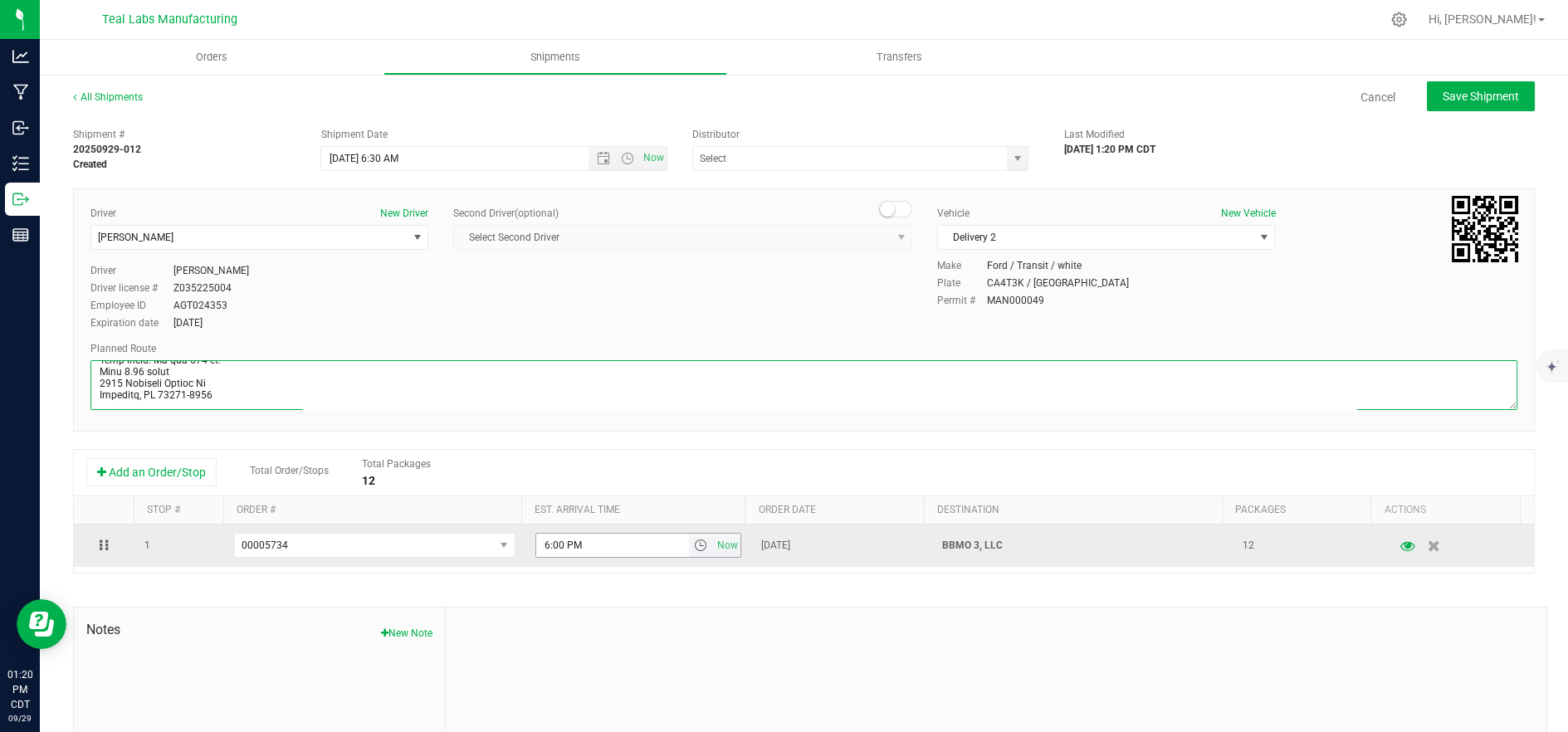
click at [694, 549] on span "select" at bounding box center [701, 545] width 13 height 13
type textarea "5555 Salt River Rd Head northwest on Salt River Rd. Go for 0.4 mi. Then 0.4 mil…"
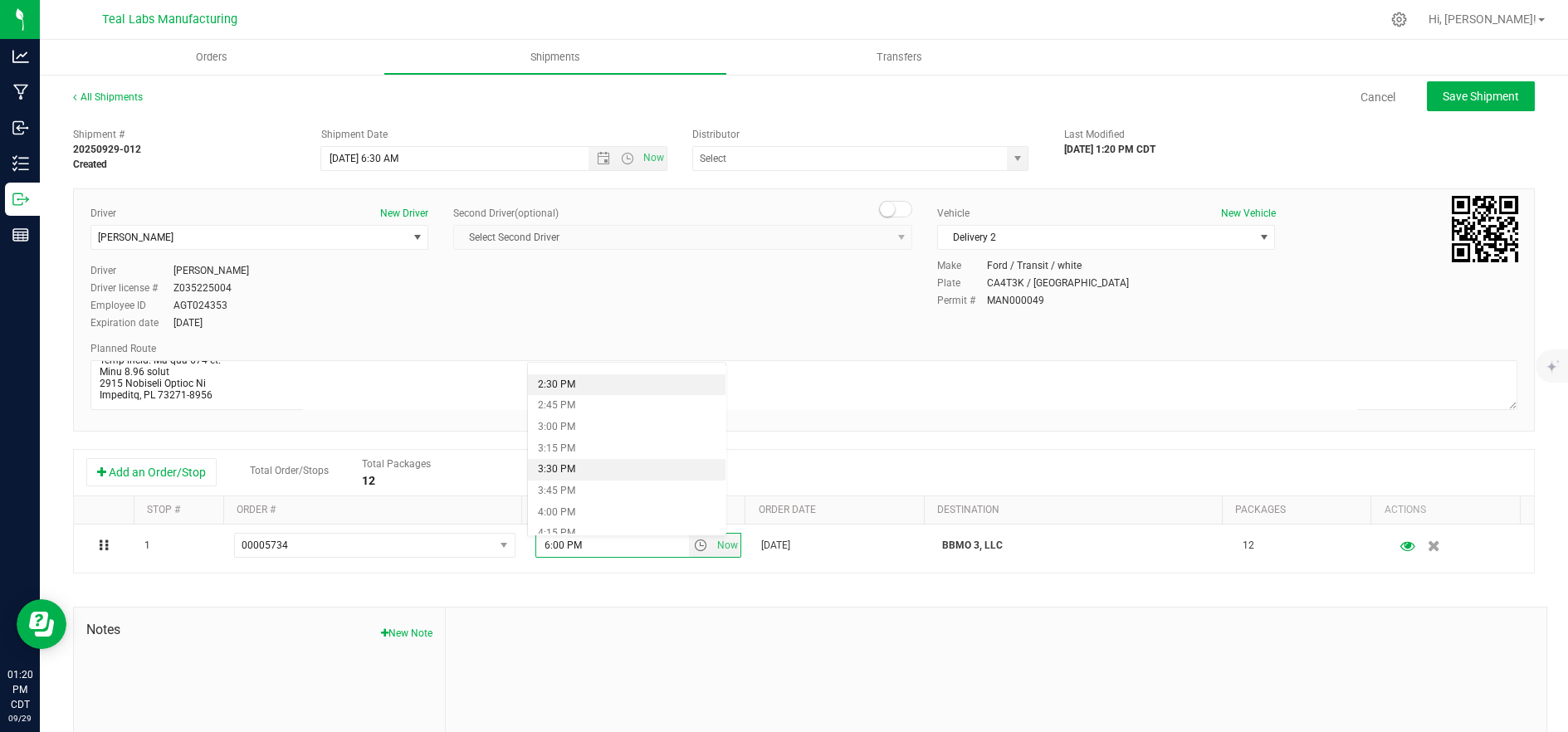
scroll to position [1198, 0]
click at [603, 473] on li "3:15 PM" at bounding box center [627, 479] width 199 height 22
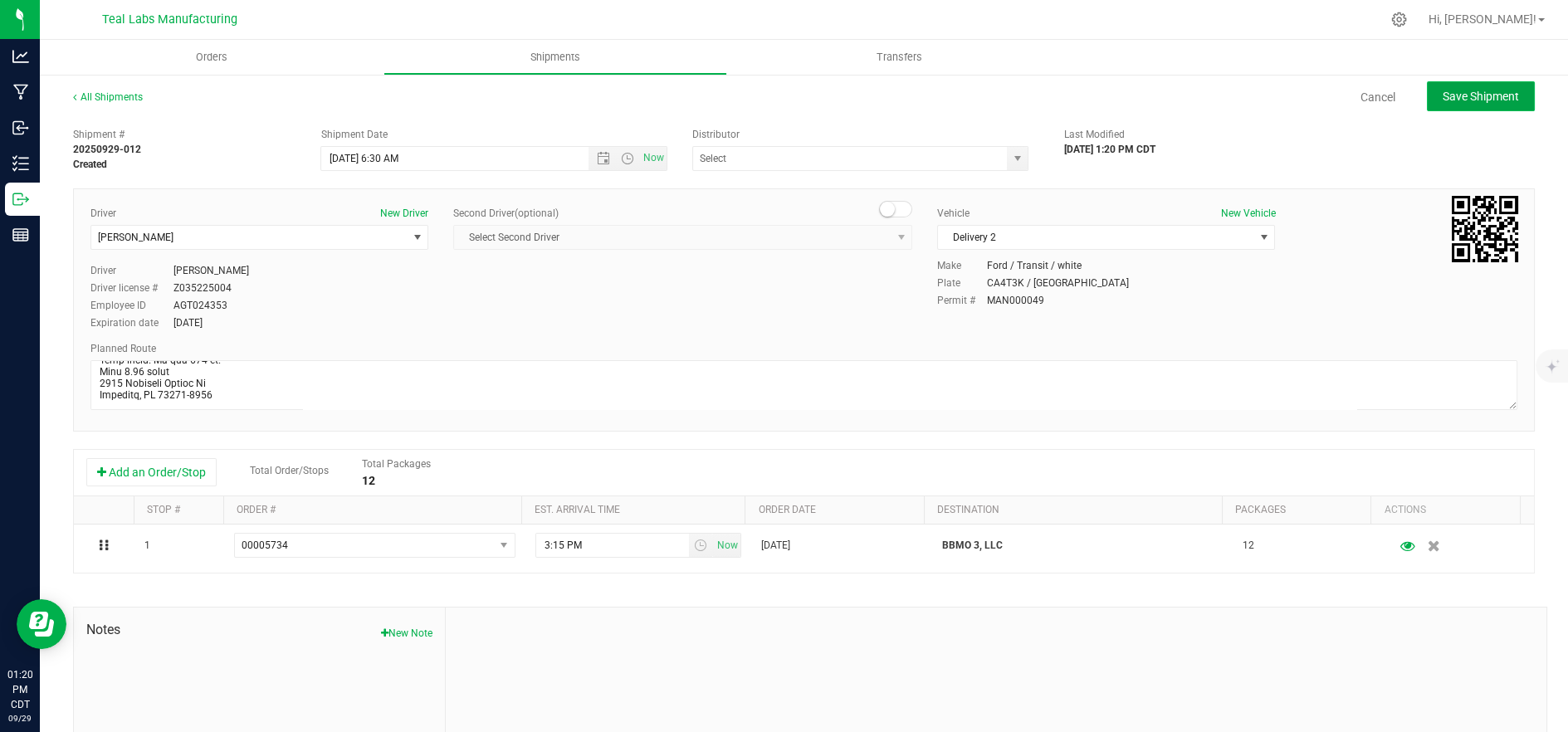
drag, startPoint x: 1478, startPoint y: 91, endPoint x: 1472, endPoint y: 97, distance: 8.5
click at [1476, 96] on span "Save Shipment" at bounding box center [1480, 97] width 76 height 13
type input "9/30/2025 11:30 AM"
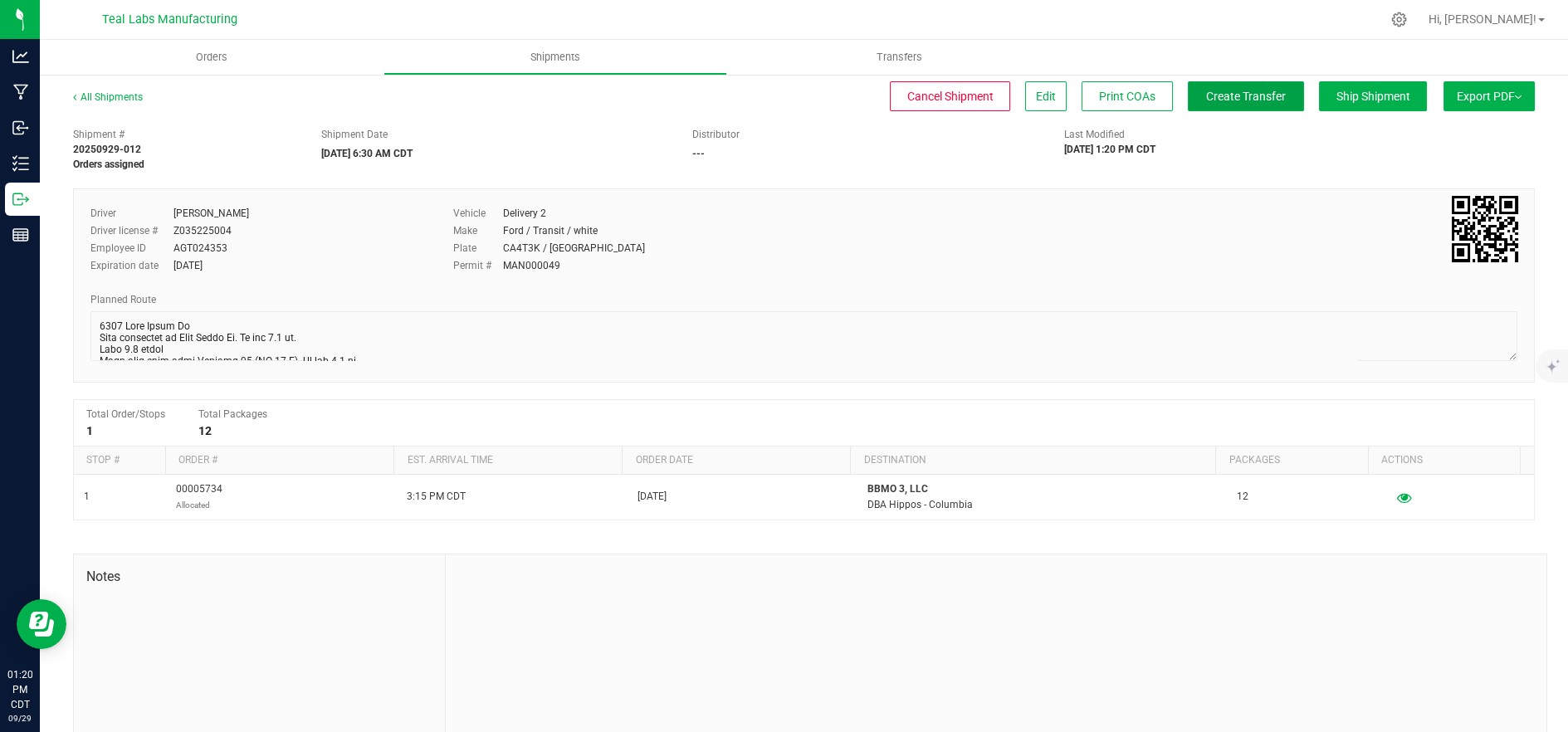
click at [1255, 101] on span "Create Transfer" at bounding box center [1245, 97] width 80 height 13
